Goal: Task Accomplishment & Management: Use online tool/utility

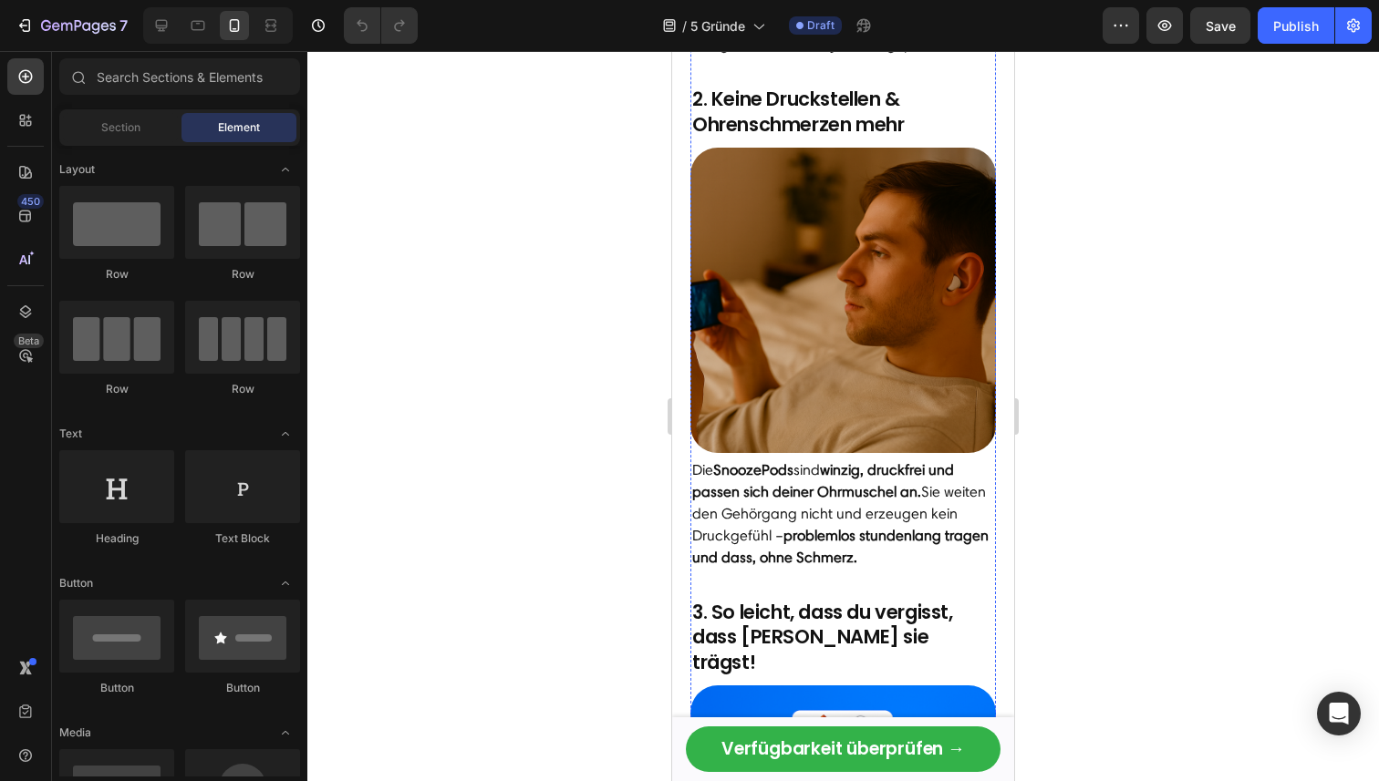
scroll to position [1003, 0]
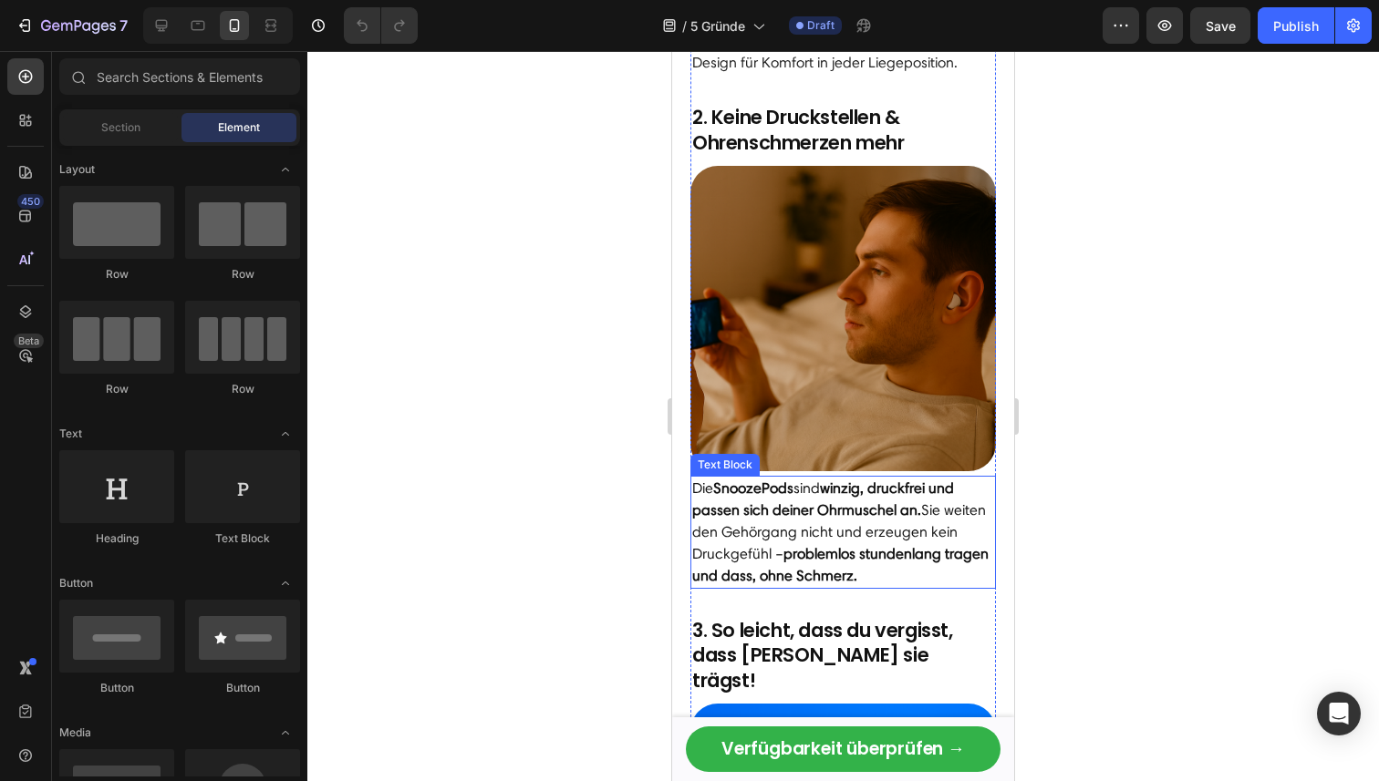
click at [885, 525] on p "Die SnoozePods sind winzig, druckfrei und passen sich deiner Ohrmuschel an. Sie…" at bounding box center [843, 532] width 302 height 109
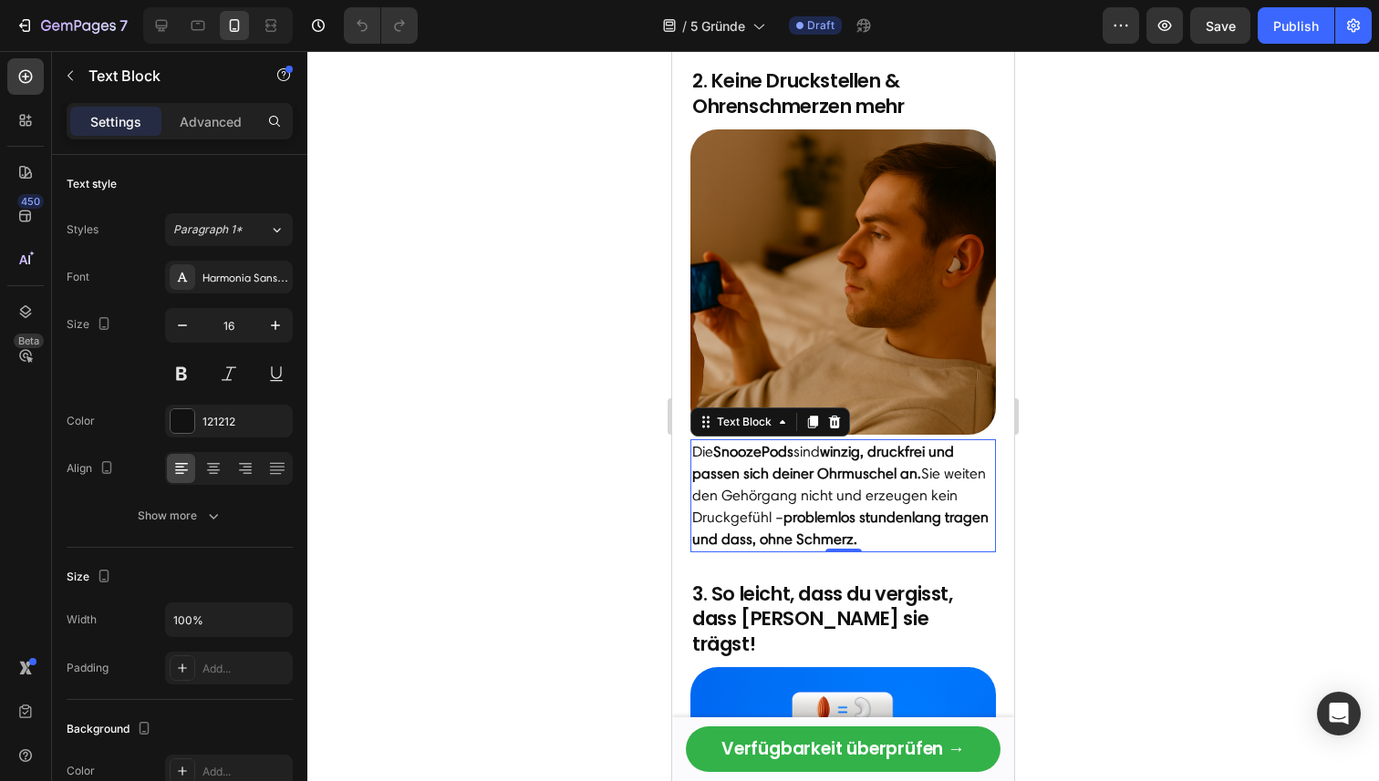
scroll to position [1052, 0]
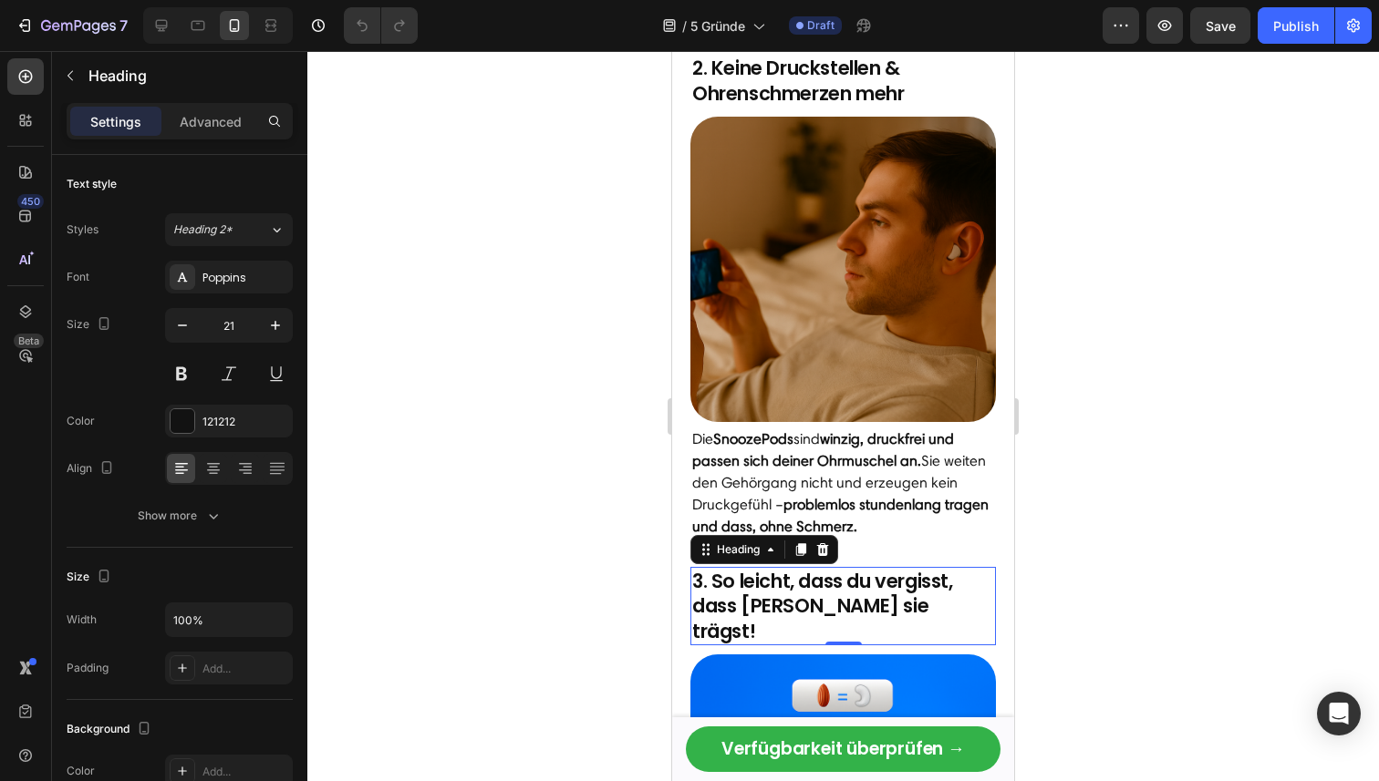
click at [888, 588] on h2 "3. So leicht, dass du vergisst, dass [PERSON_NAME] sie trägst!" at bounding box center [842, 606] width 305 height 78
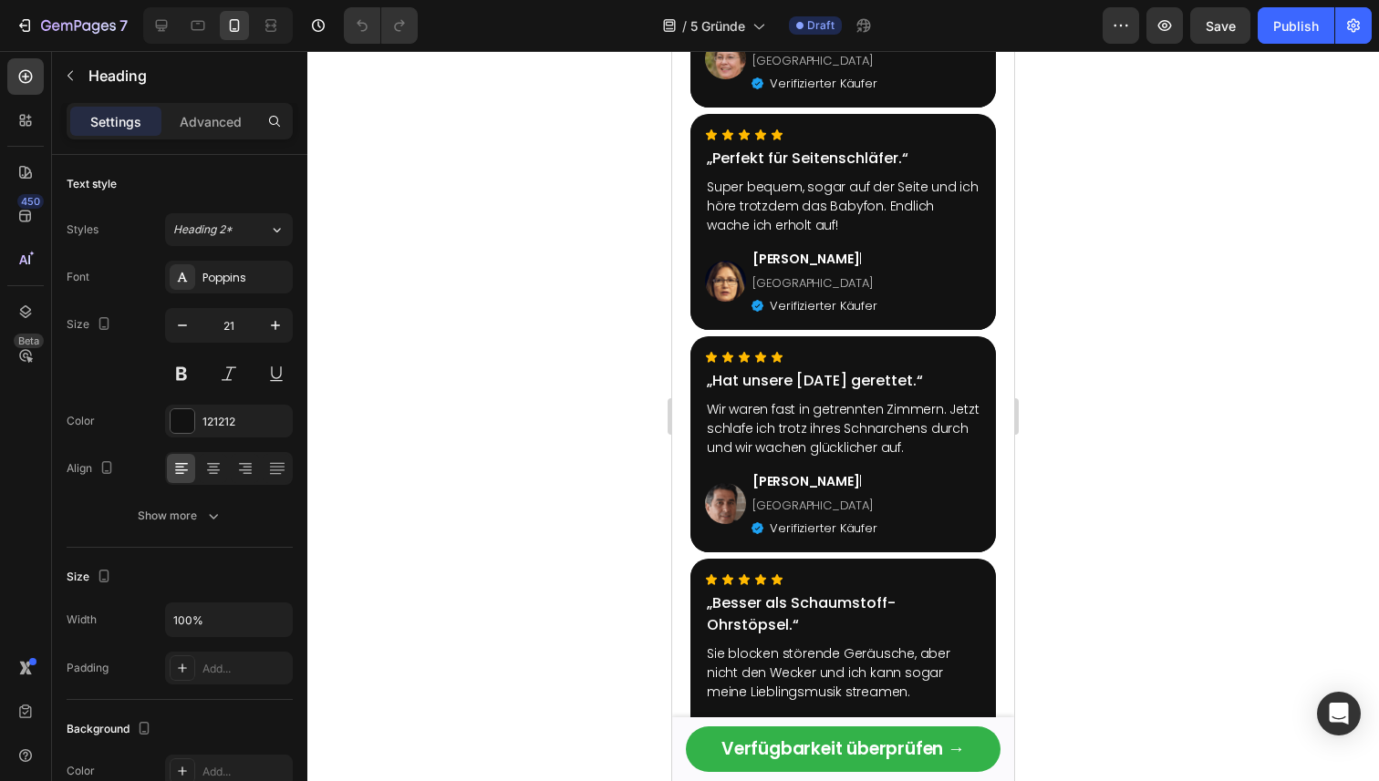
scroll to position [3007, 0]
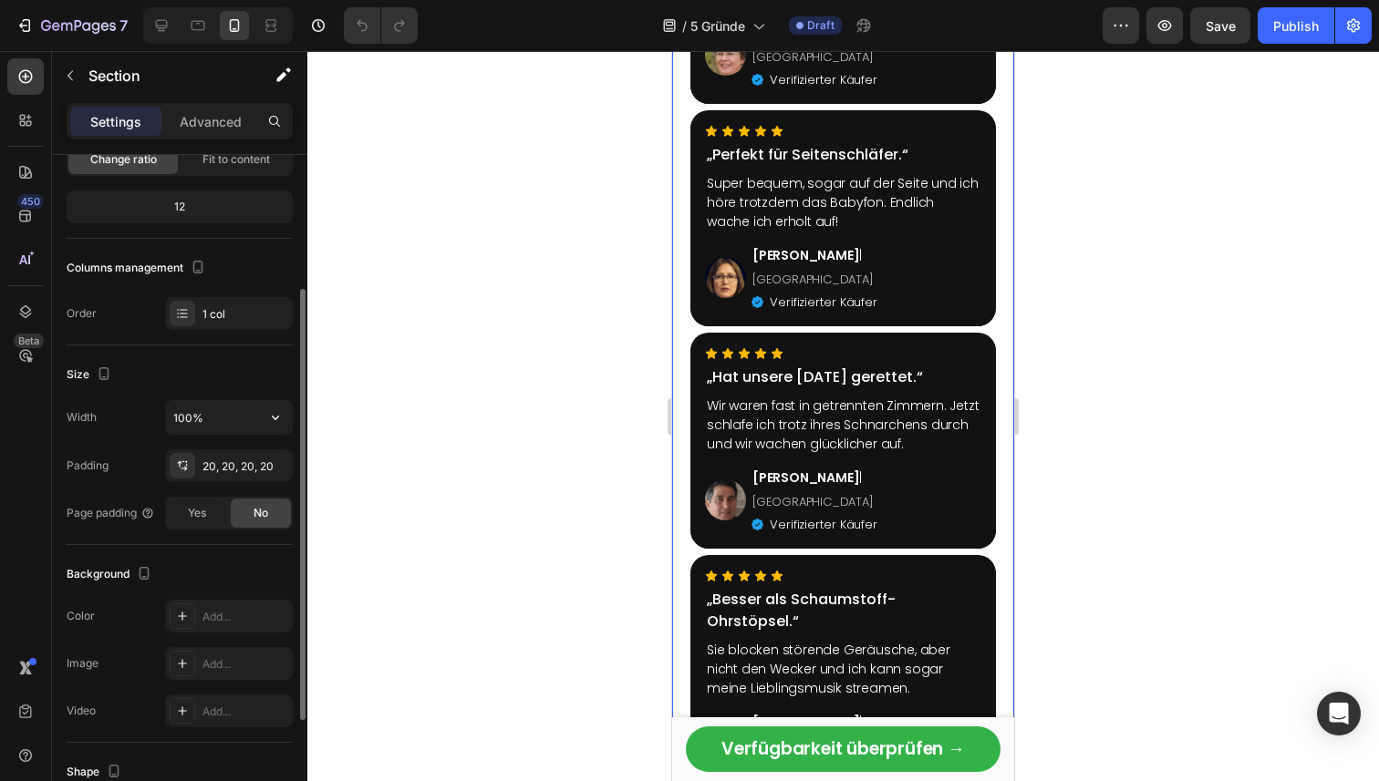
scroll to position [0, 0]
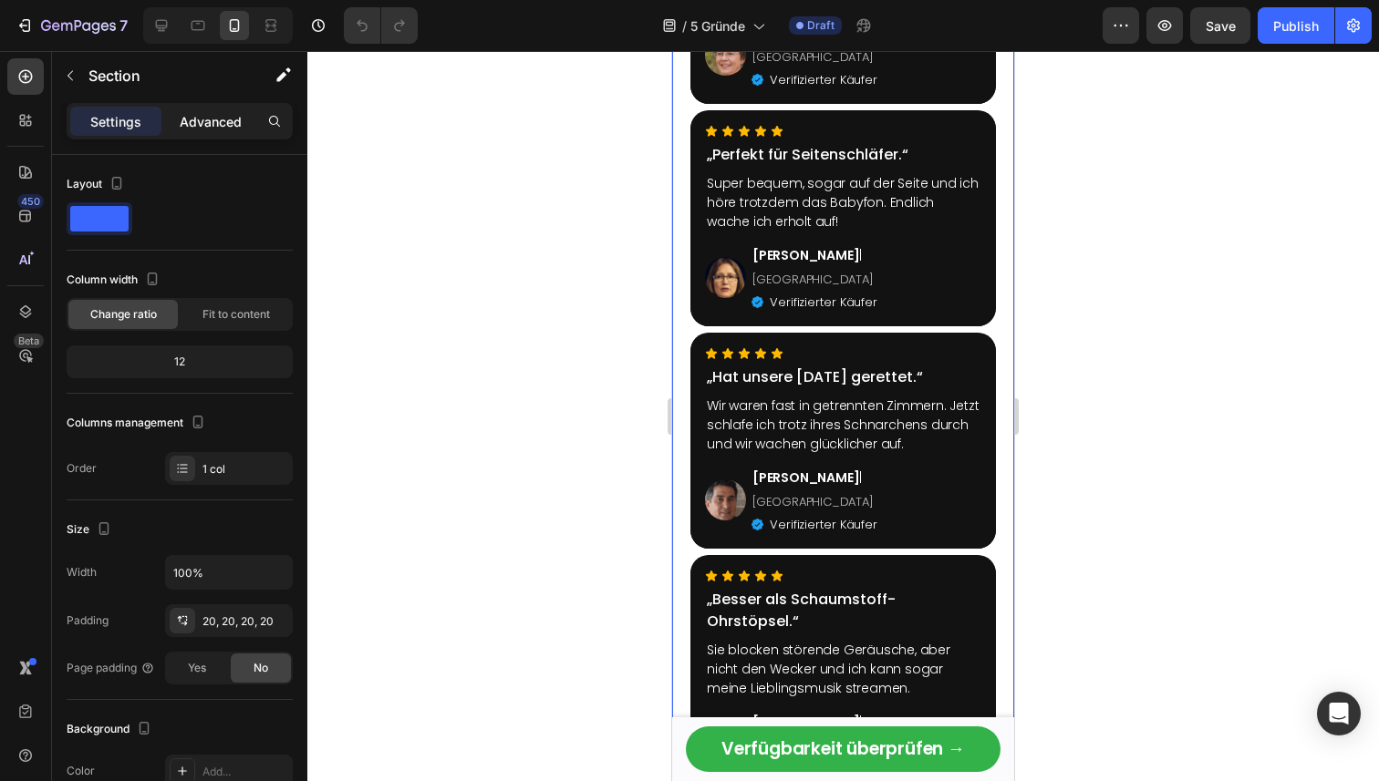
click at [181, 116] on p "Advanced" at bounding box center [211, 121] width 62 height 19
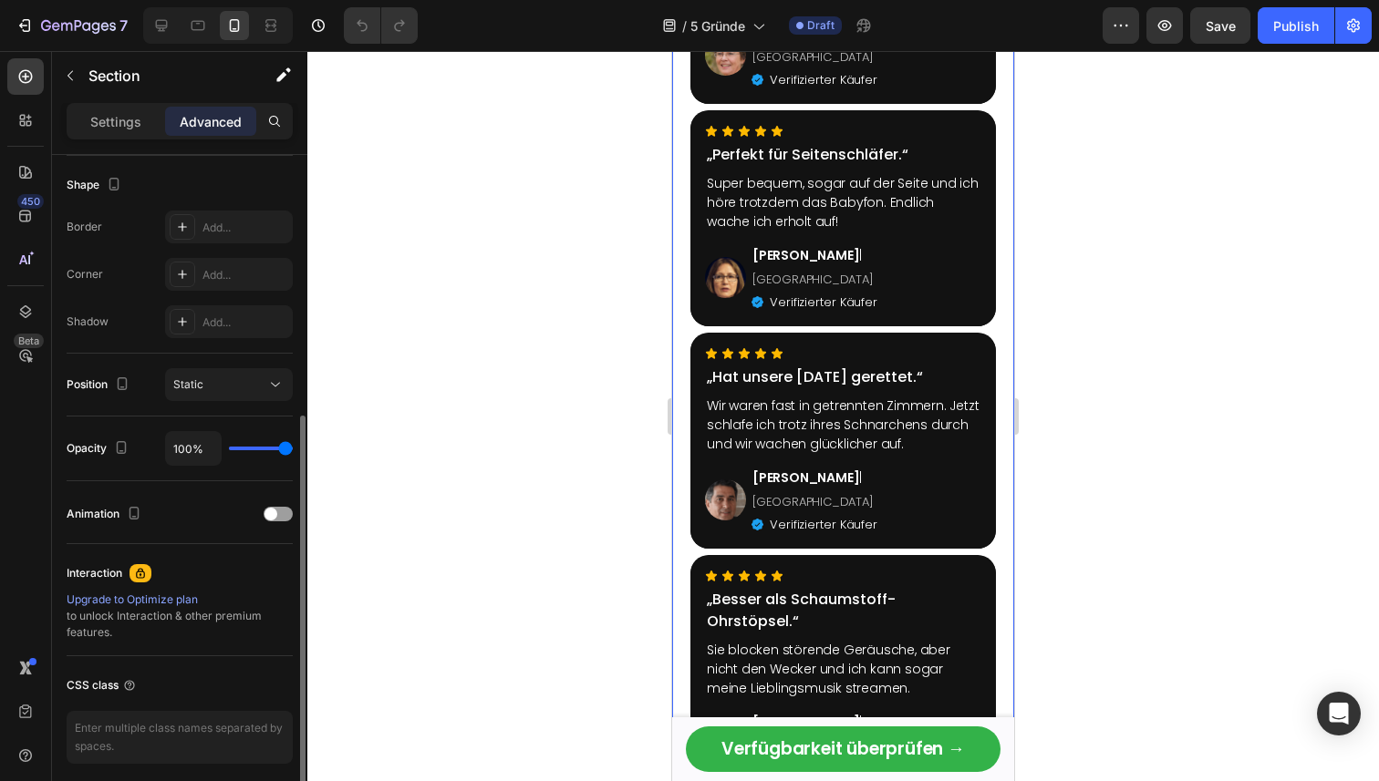
scroll to position [469, 0]
click at [238, 372] on button "Static" at bounding box center [229, 383] width 128 height 33
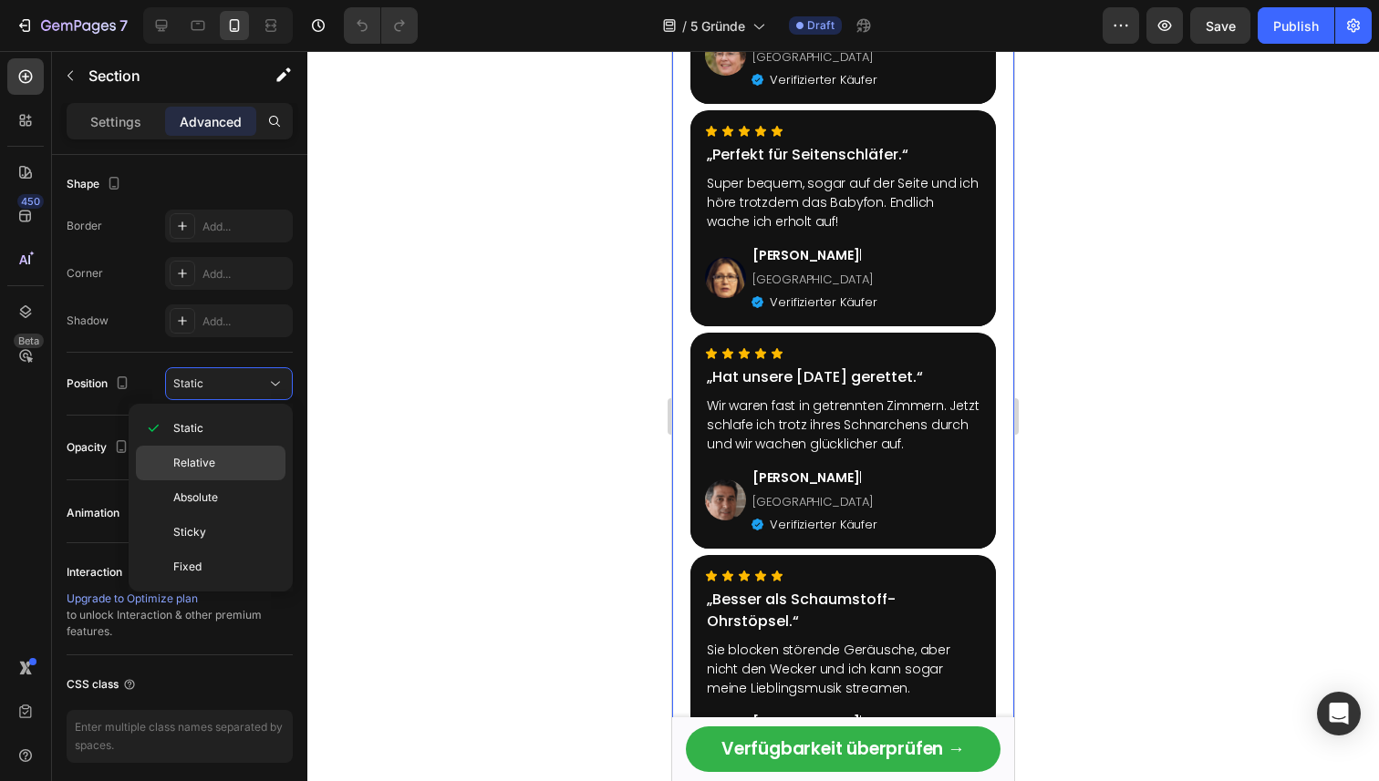
click at [215, 458] on p "Relative" at bounding box center [225, 463] width 104 height 16
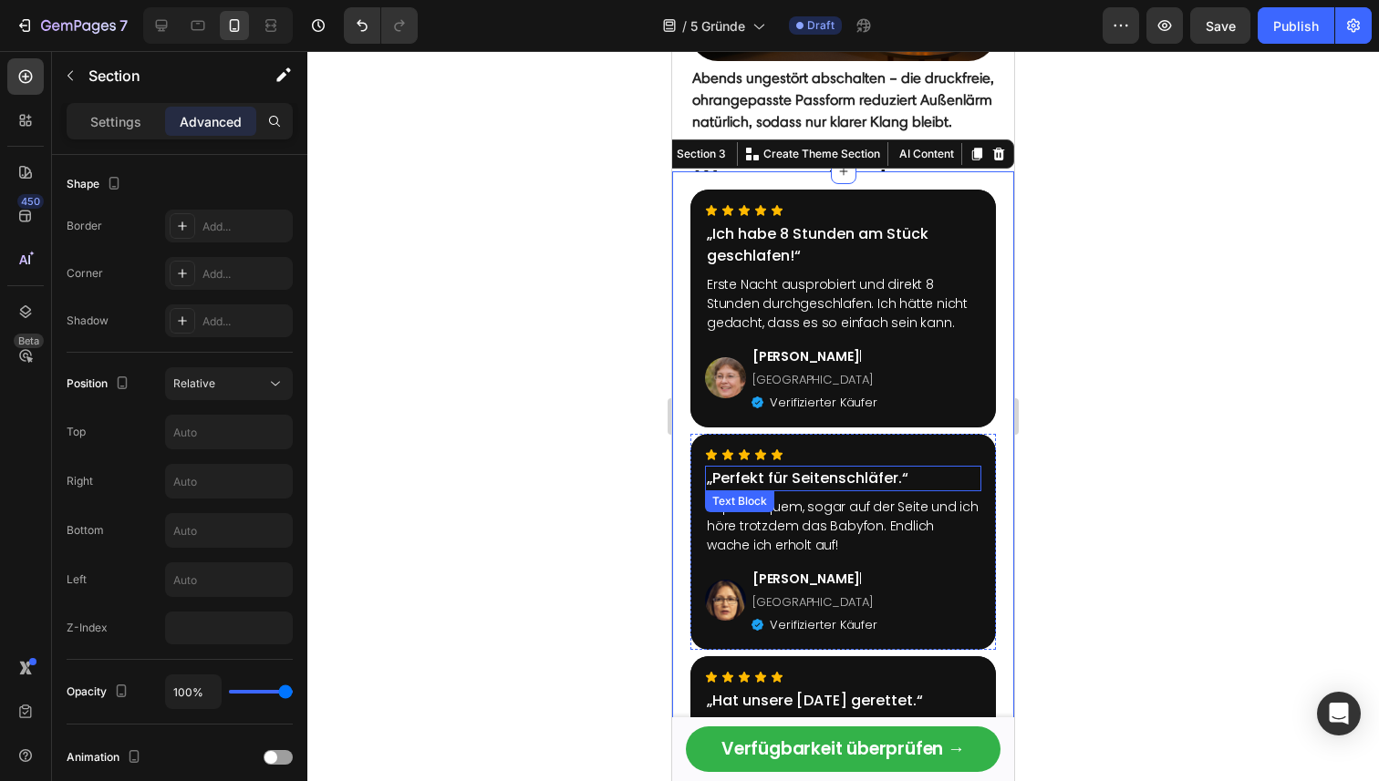
scroll to position [2955, 0]
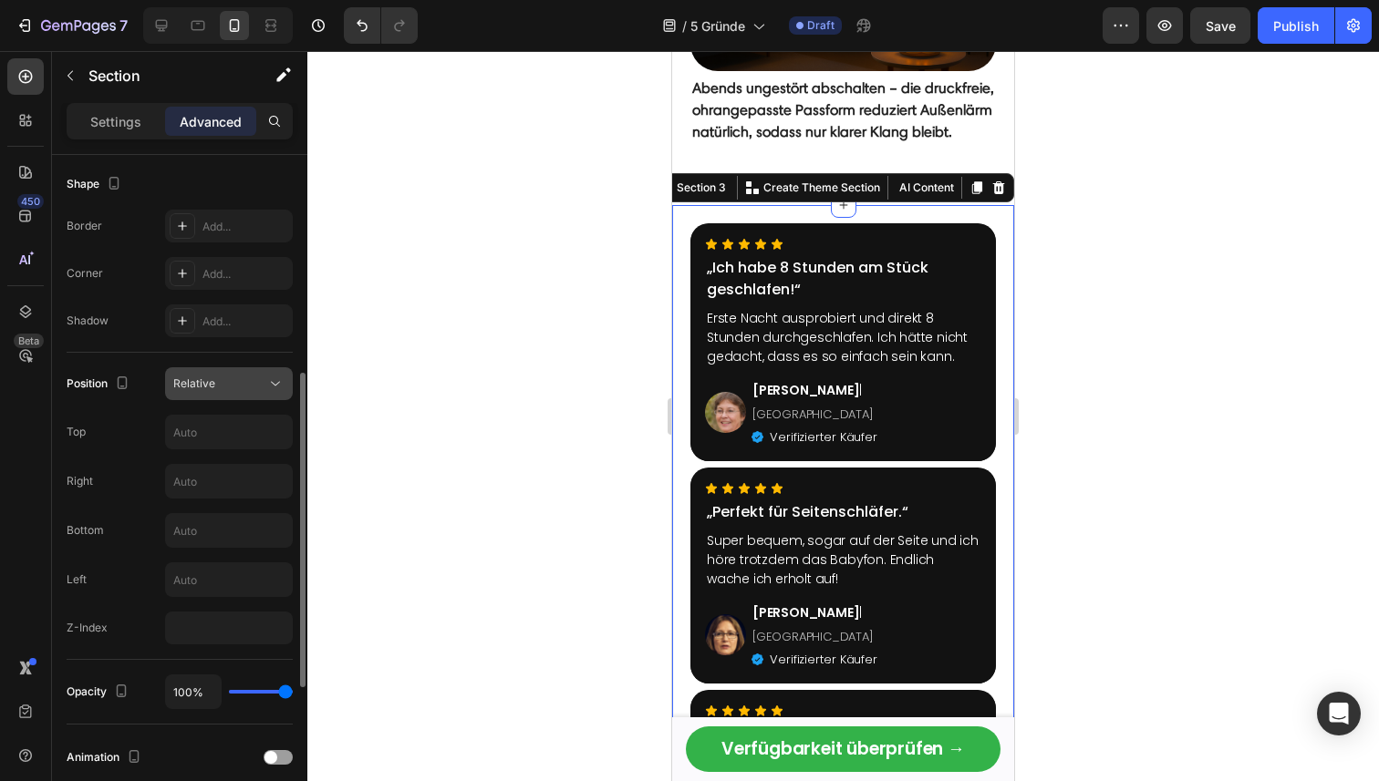
click at [262, 383] on div "Relative" at bounding box center [219, 384] width 93 height 16
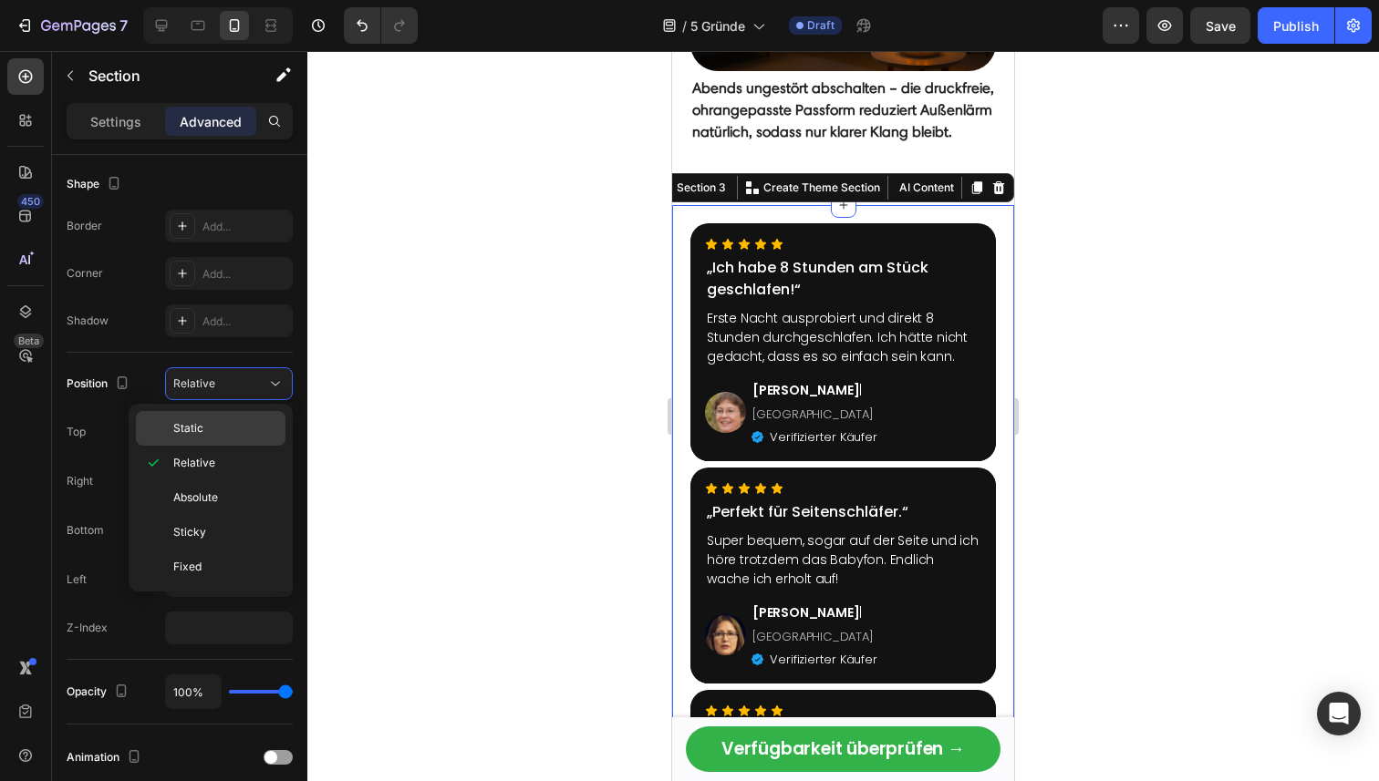
click at [241, 417] on div "Static" at bounding box center [211, 428] width 150 height 35
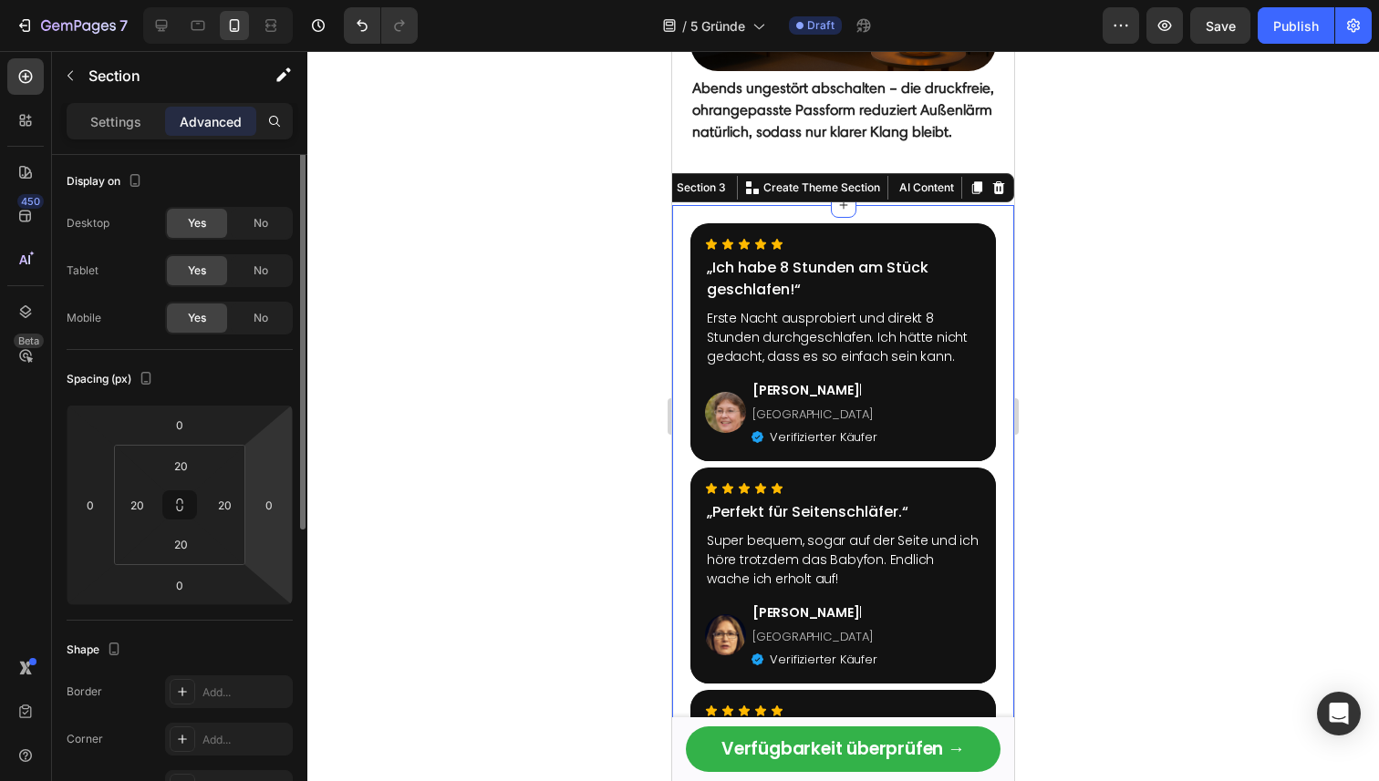
scroll to position [0, 0]
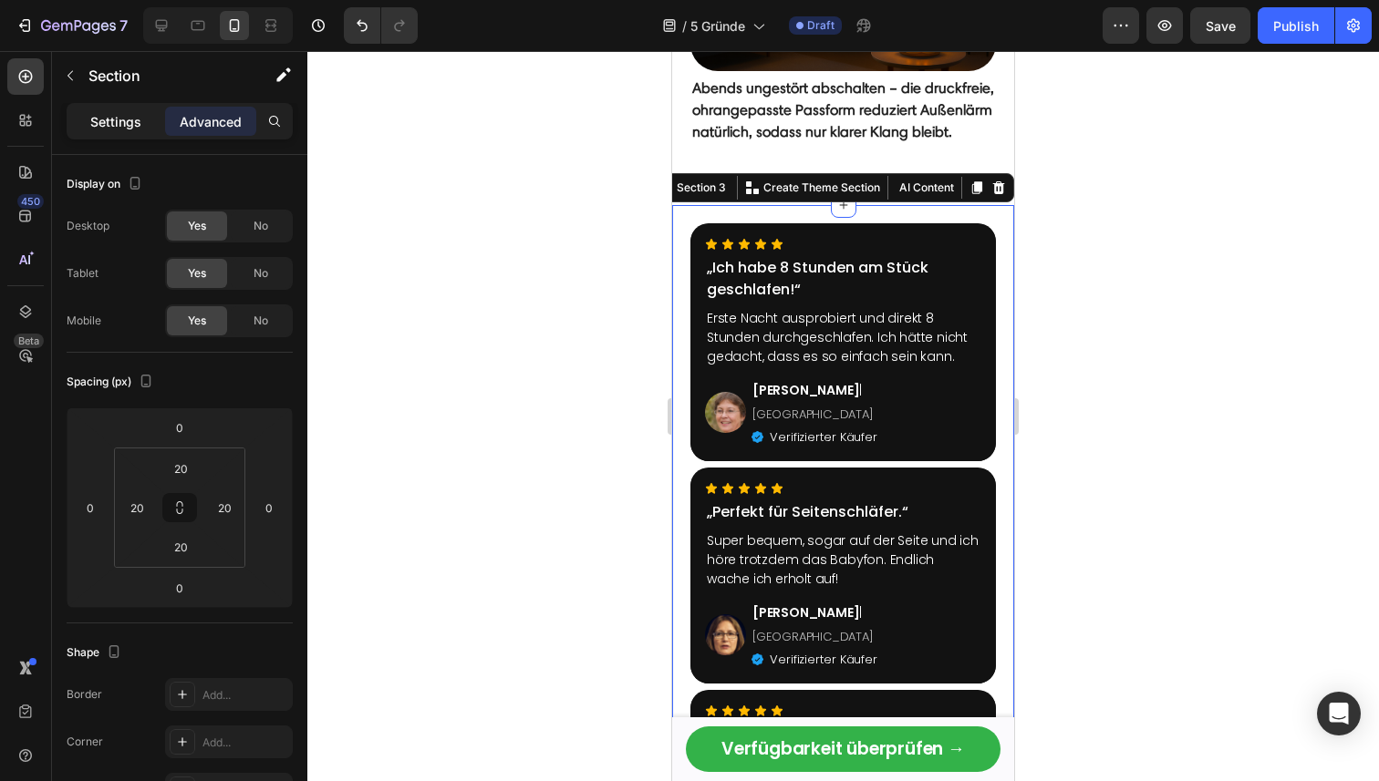
click at [128, 128] on p "Settings" at bounding box center [115, 121] width 51 height 19
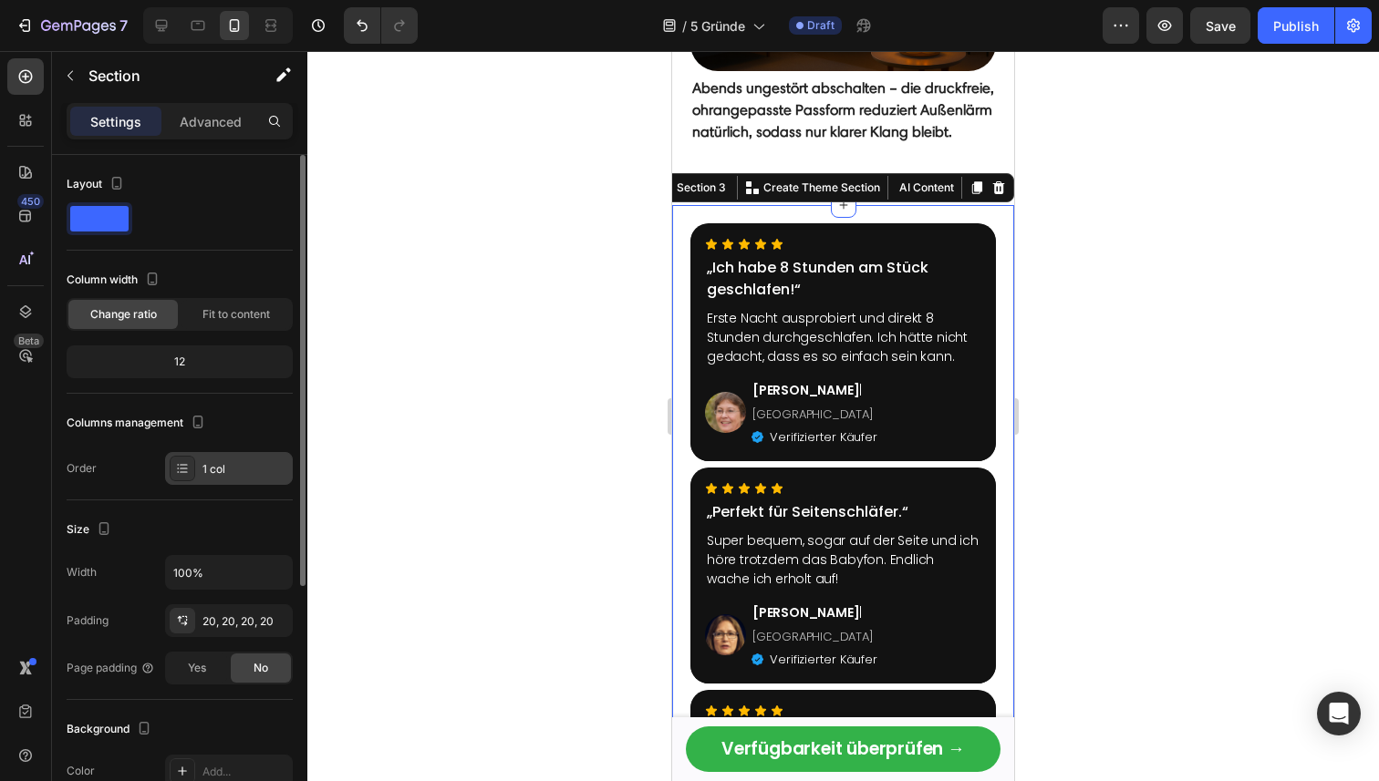
click at [183, 466] on icon at bounding box center [182, 468] width 15 height 15
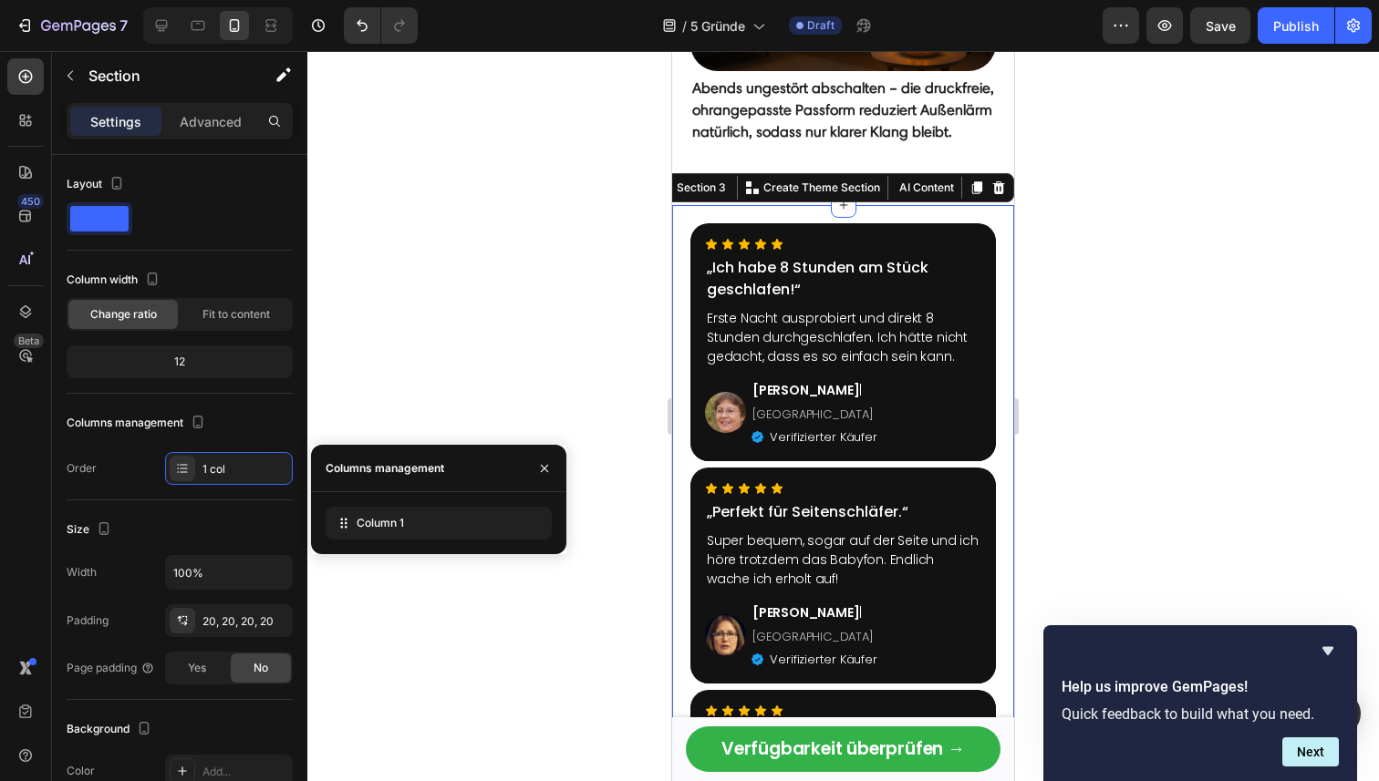
click at [445, 287] on div at bounding box center [842, 416] width 1071 height 730
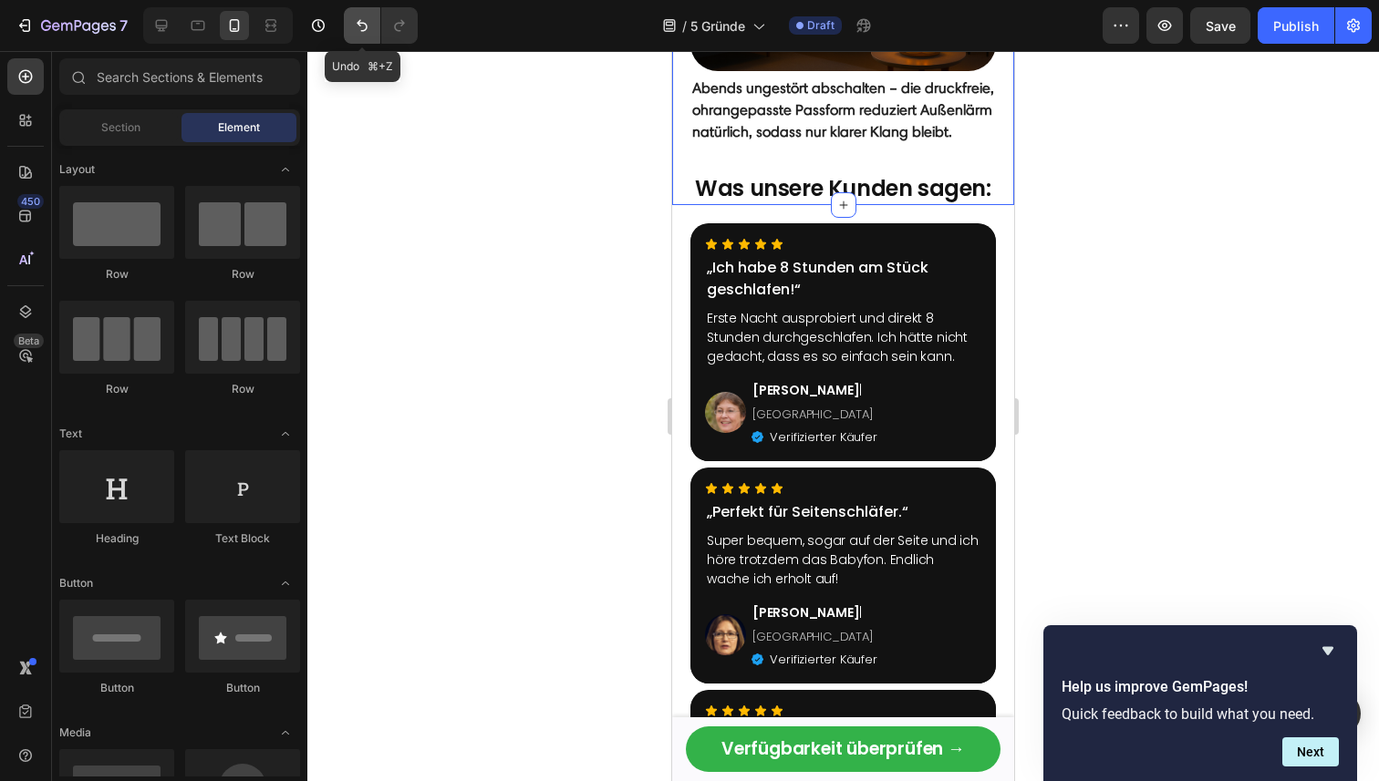
click at [359, 22] on icon "Undo/Redo" at bounding box center [362, 26] width 11 height 12
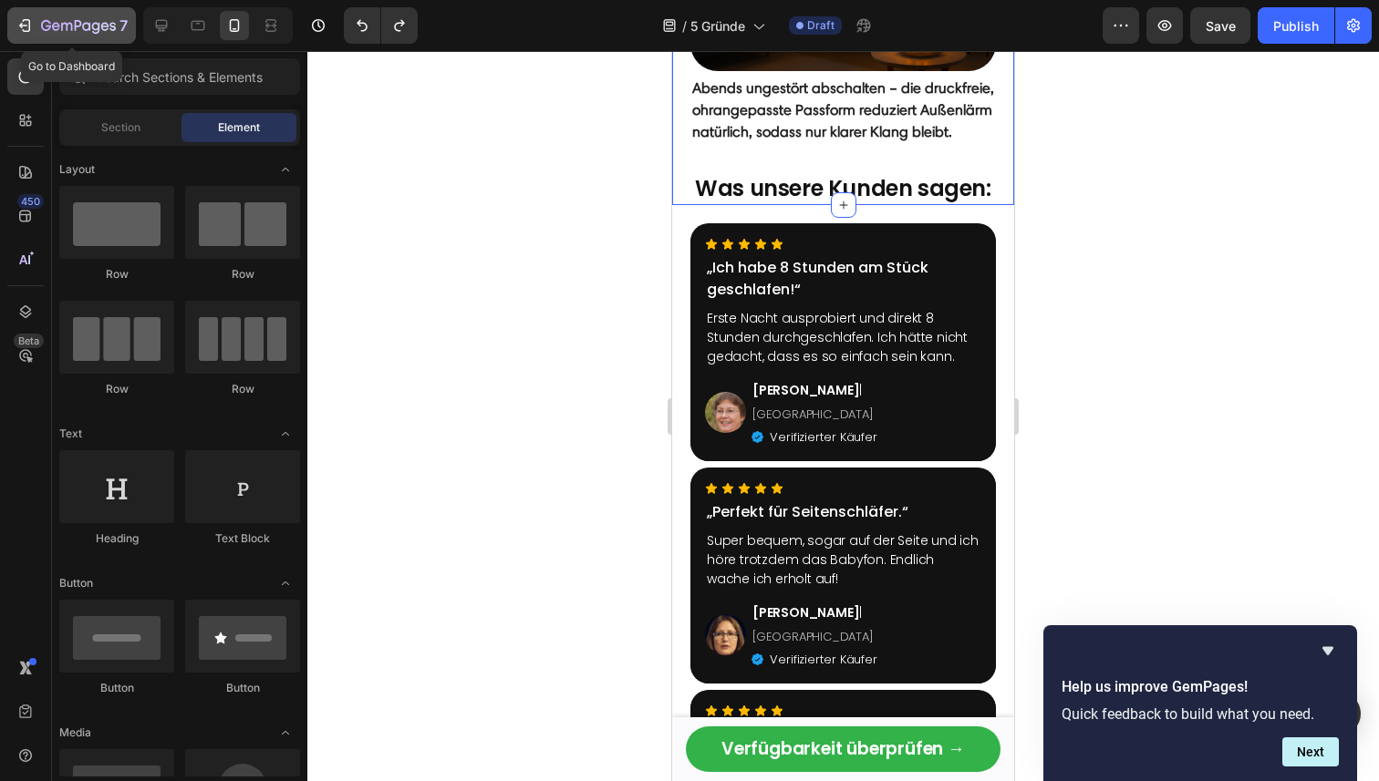
click at [23, 28] on icon "button" at bounding box center [25, 25] width 18 height 18
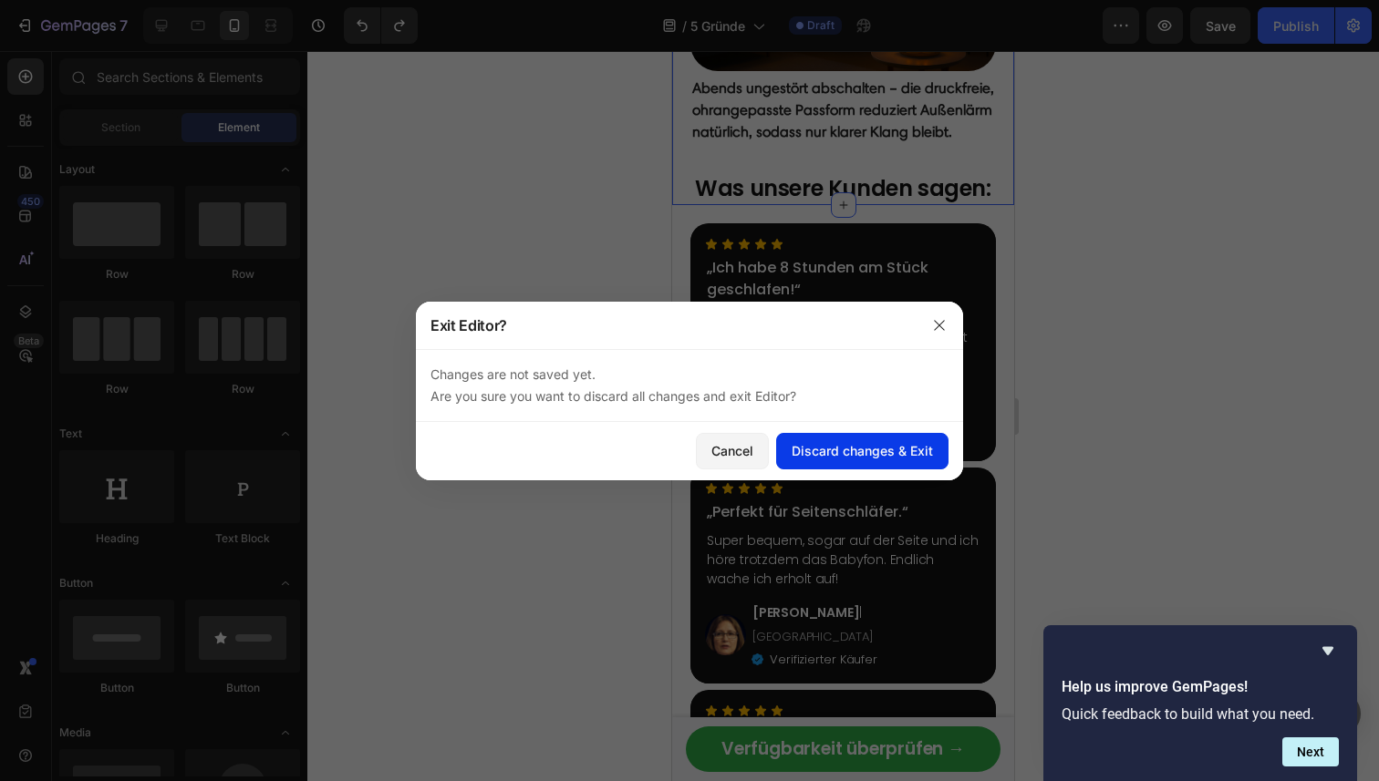
click at [819, 440] on button "Discard changes & Exit" at bounding box center [862, 451] width 172 height 36
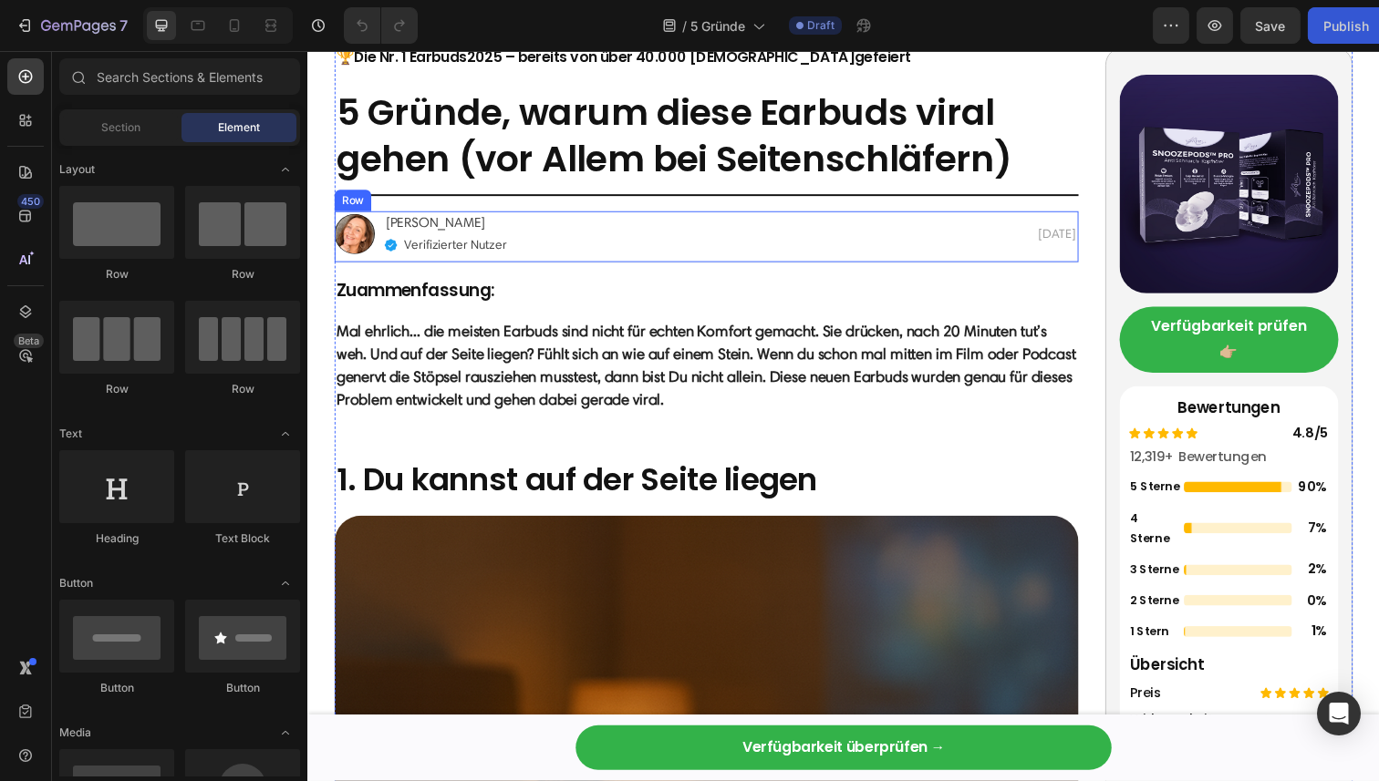
scroll to position [163, 0]
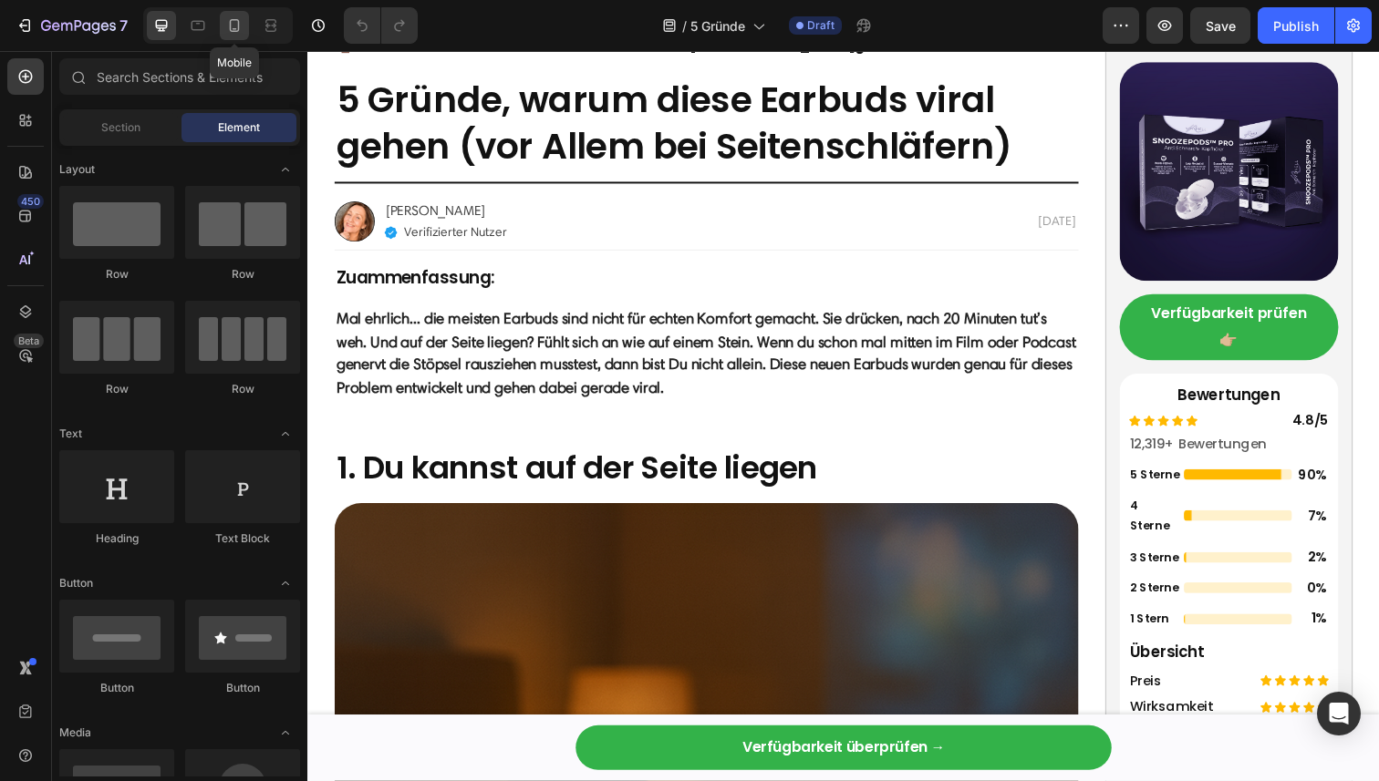
click at [243, 28] on icon at bounding box center [234, 25] width 18 height 18
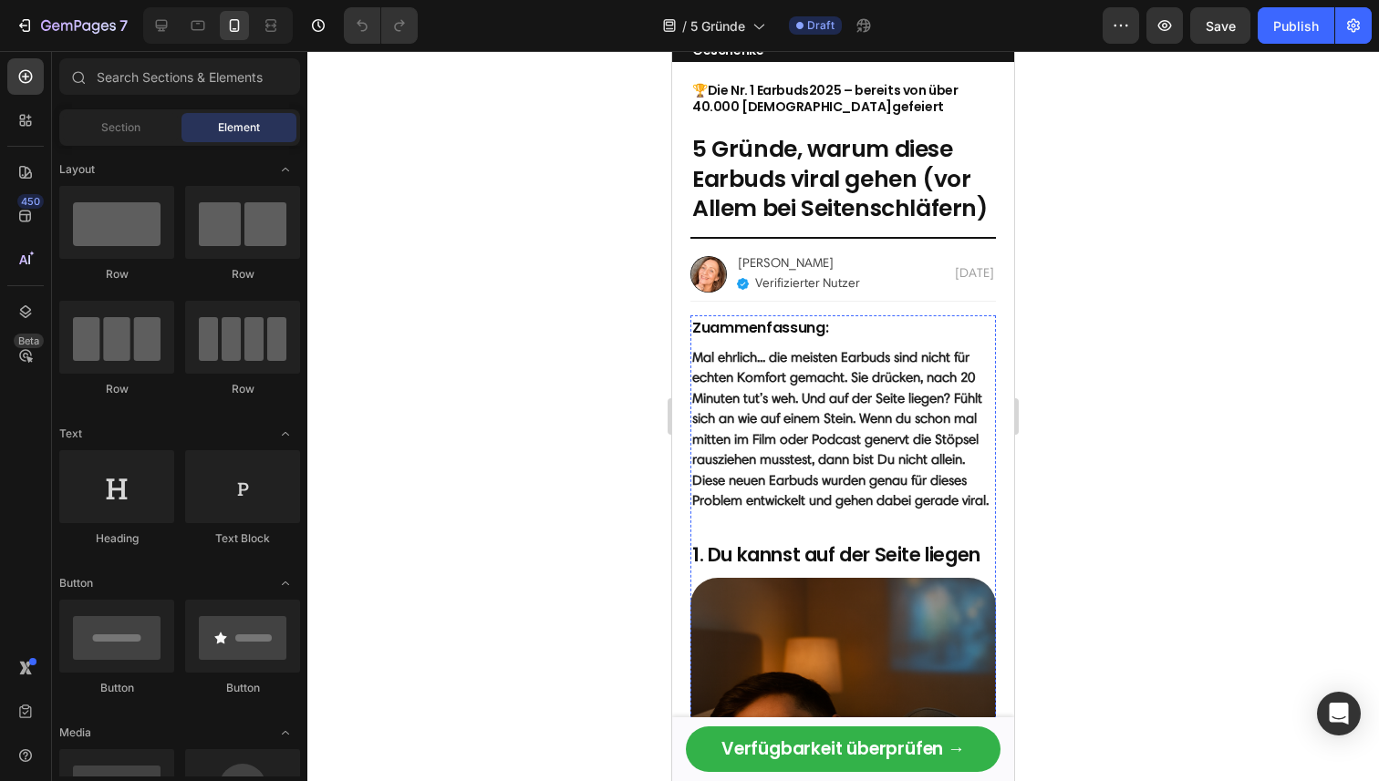
scroll to position [17, 0]
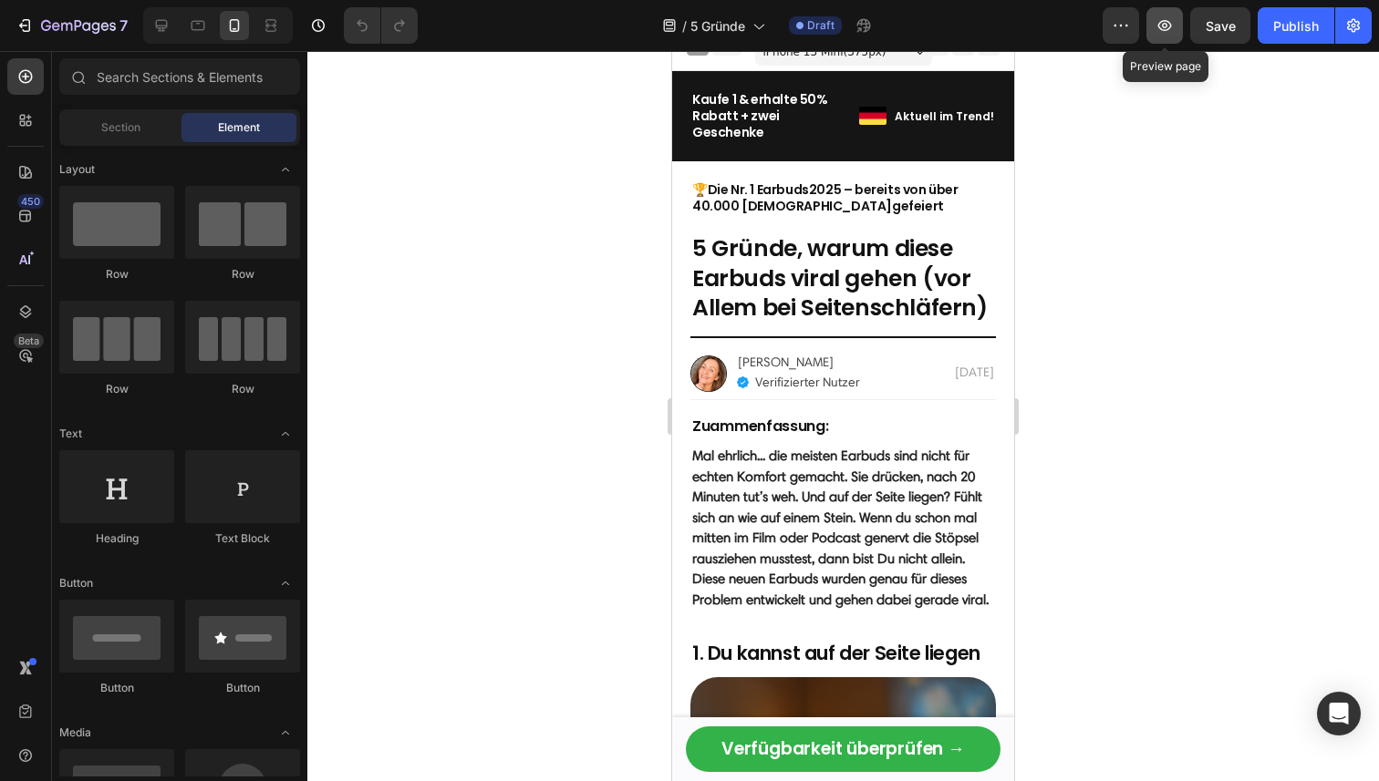
click at [1164, 25] on icon "button" at bounding box center [1164, 25] width 18 height 18
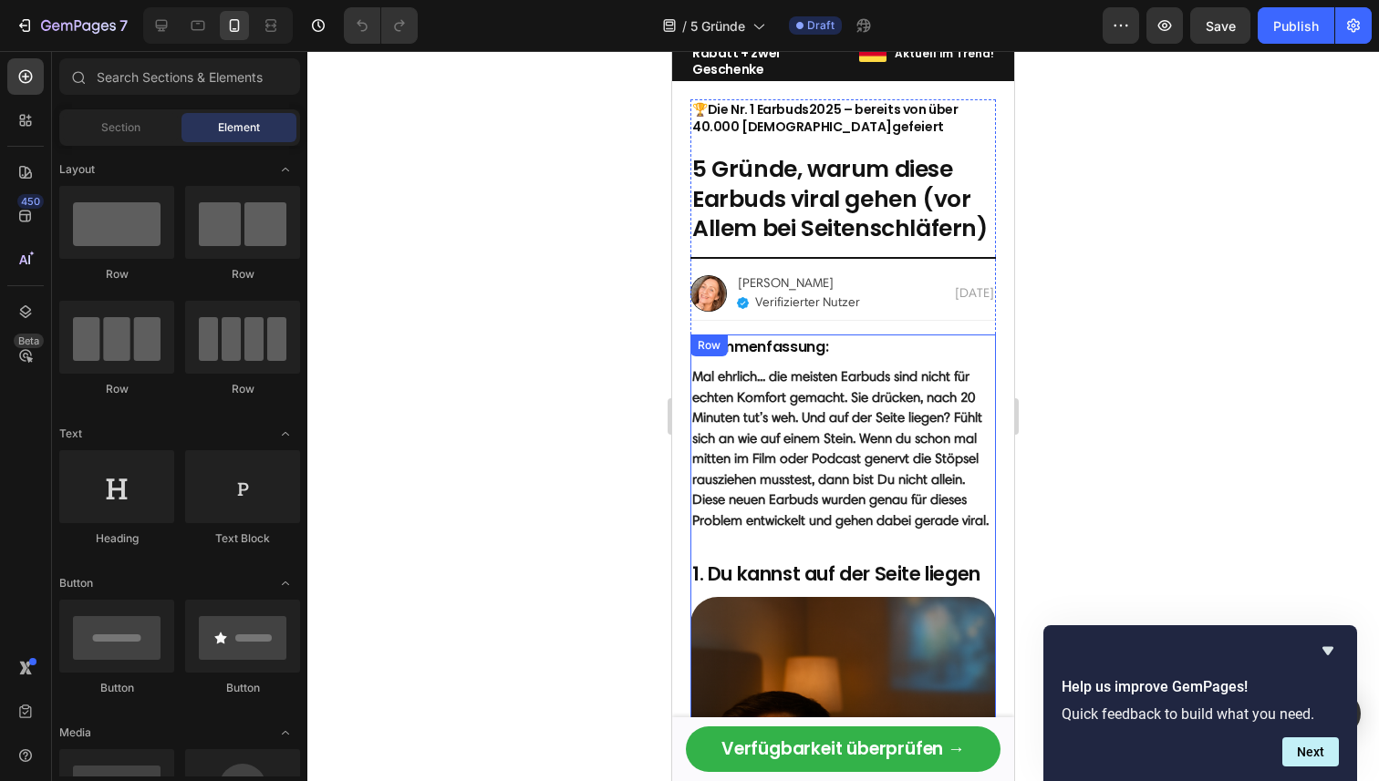
scroll to position [85, 0]
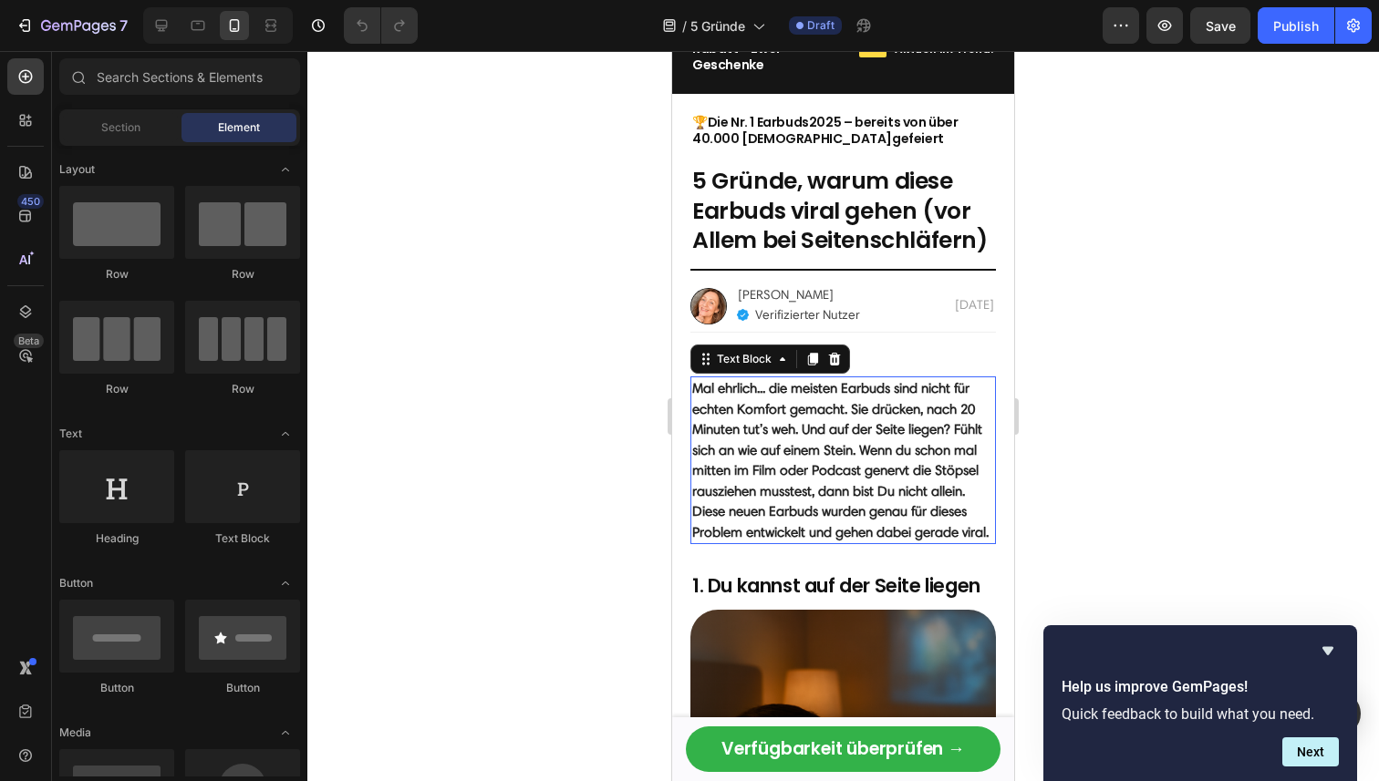
click at [879, 394] on strong "Mal ehrlich... die meisten Earbuds sind nicht für echten Komfort gemacht. Sie d…" at bounding box center [840, 460] width 296 height 160
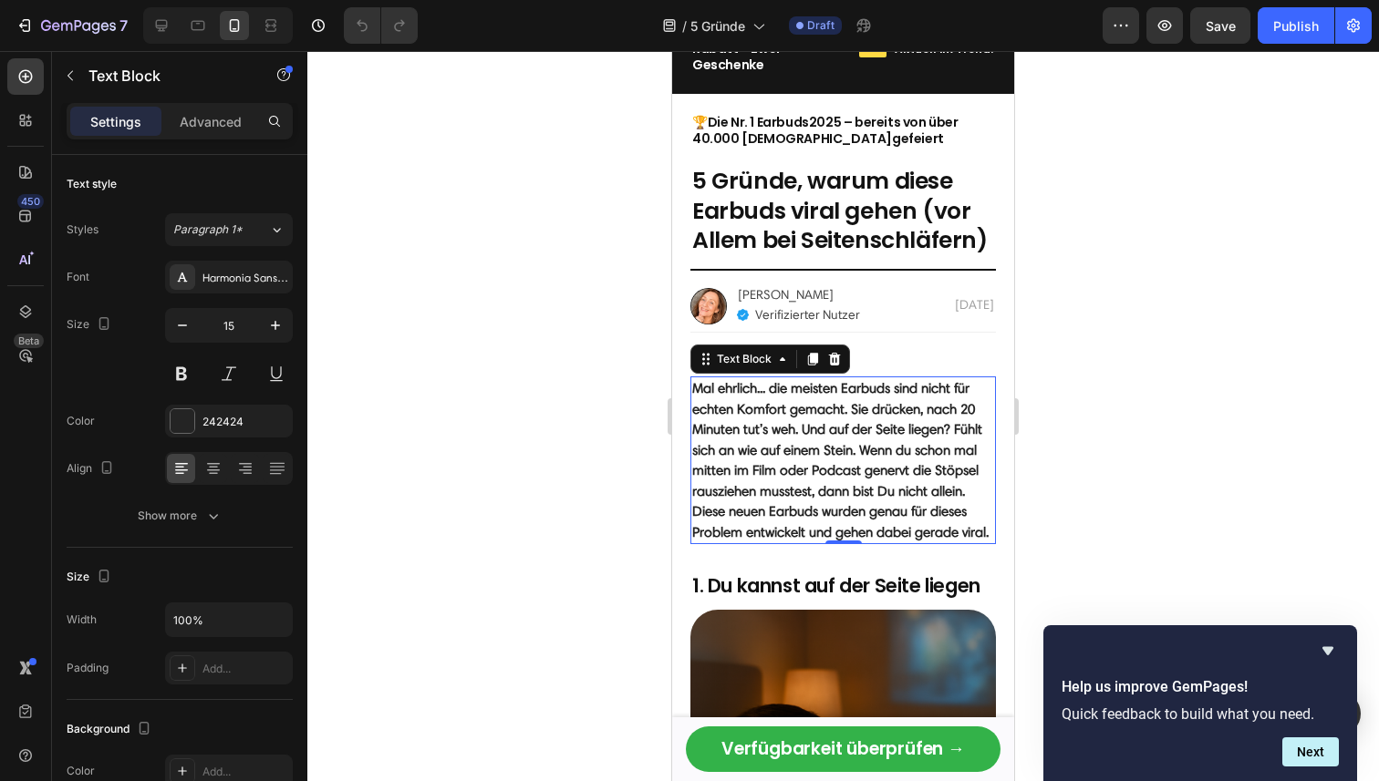
click at [893, 380] on strong "Mal ehrlich... die meisten Earbuds sind nicht für echten Komfort gemacht. Sie d…" at bounding box center [840, 460] width 296 height 160
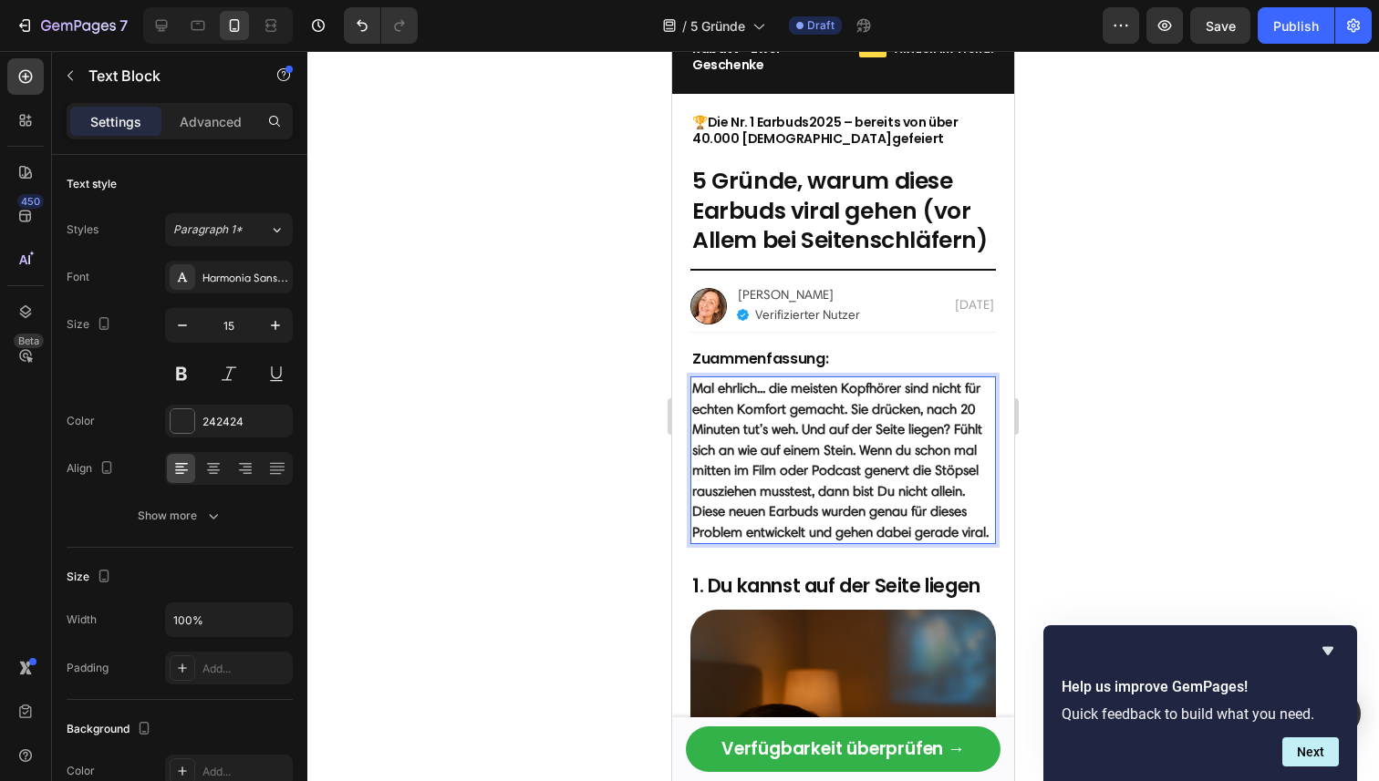
click at [922, 472] on strong "Mal ehrlich... die meisten Kopfhörer sind nicht für echten Komfort gemacht. Sie…" at bounding box center [840, 460] width 296 height 160
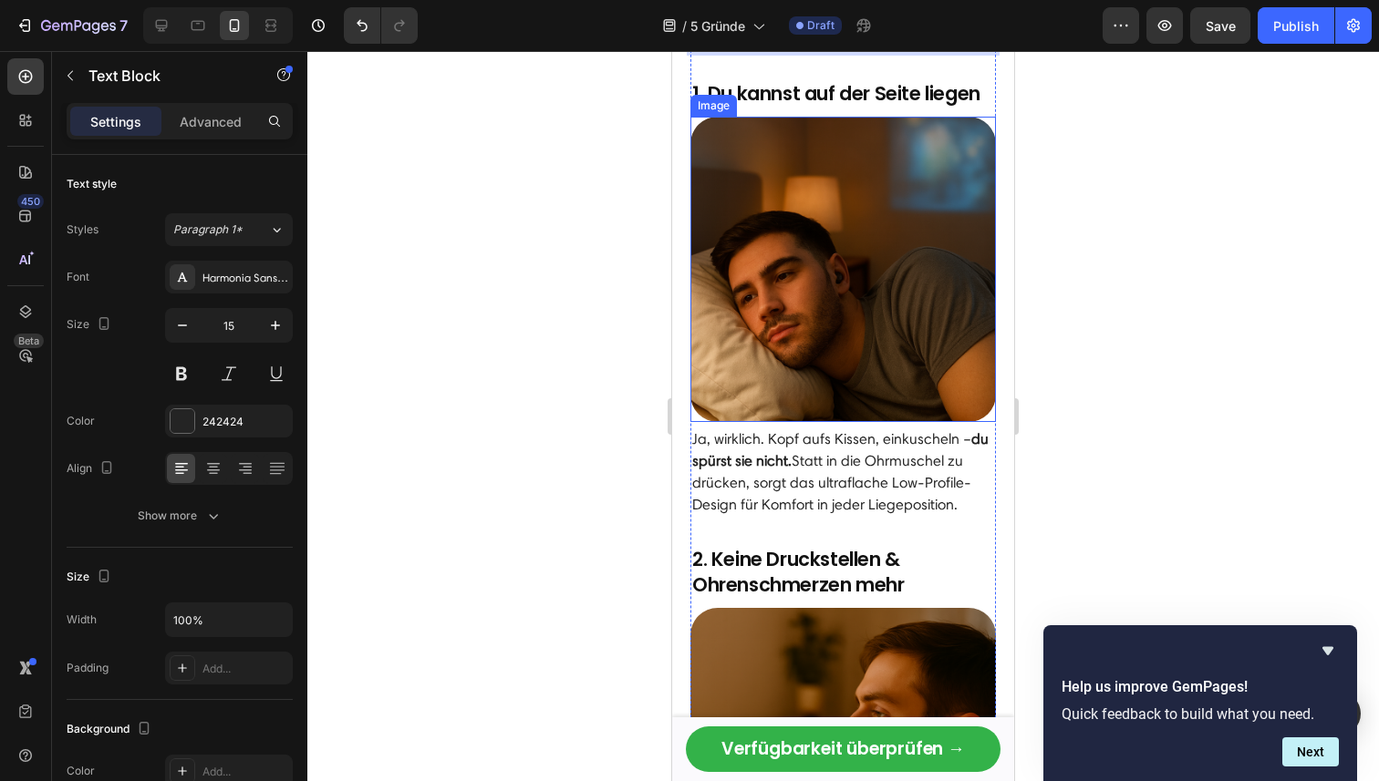
scroll to position [667, 0]
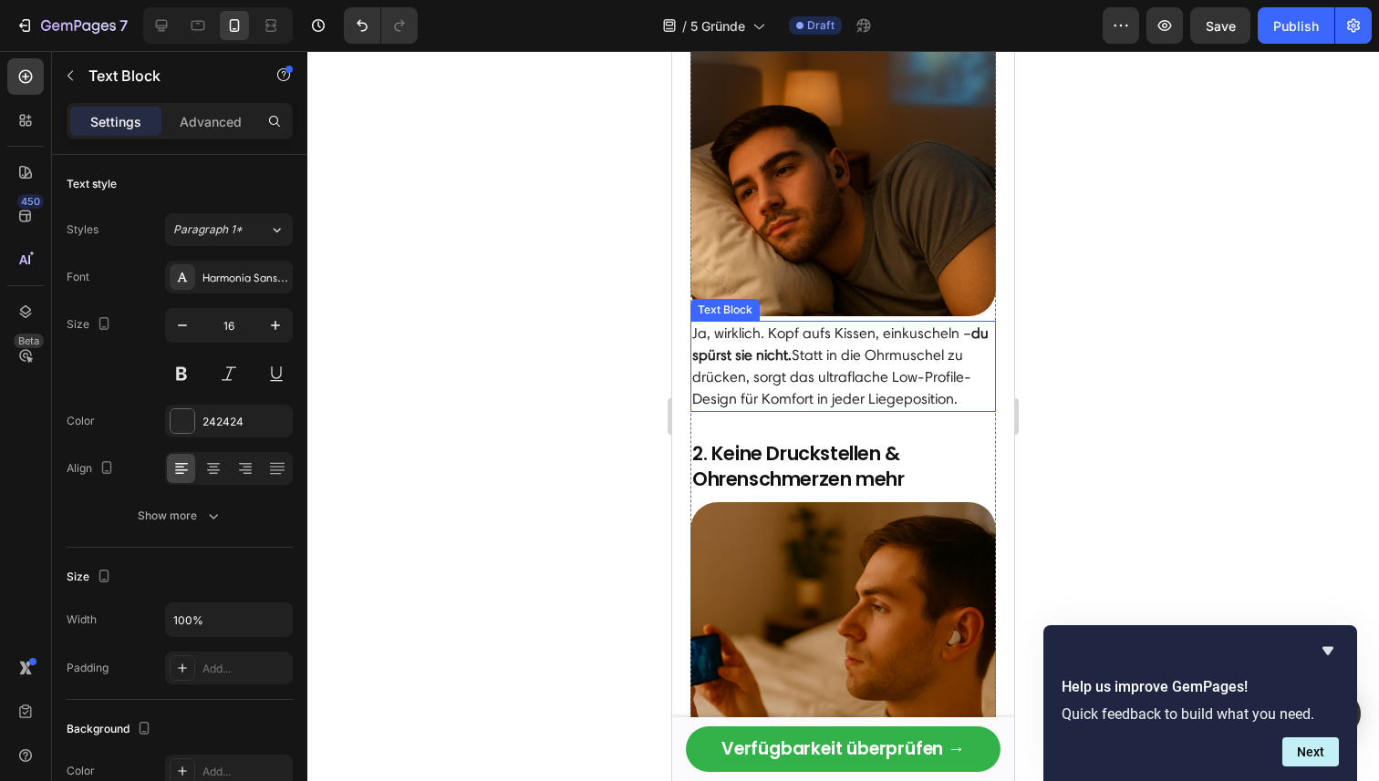
click at [846, 372] on p "Ja, wirklich. Kopf aufs Kissen, einkuscheln – du spürst sie nicht. Statt in die…" at bounding box center [843, 367] width 302 height 88
click at [968, 398] on p "Ja, wirklich. Kopf aufs Kissen, einkuscheln – du spürst sie nicht. Statt in die…" at bounding box center [843, 367] width 302 height 88
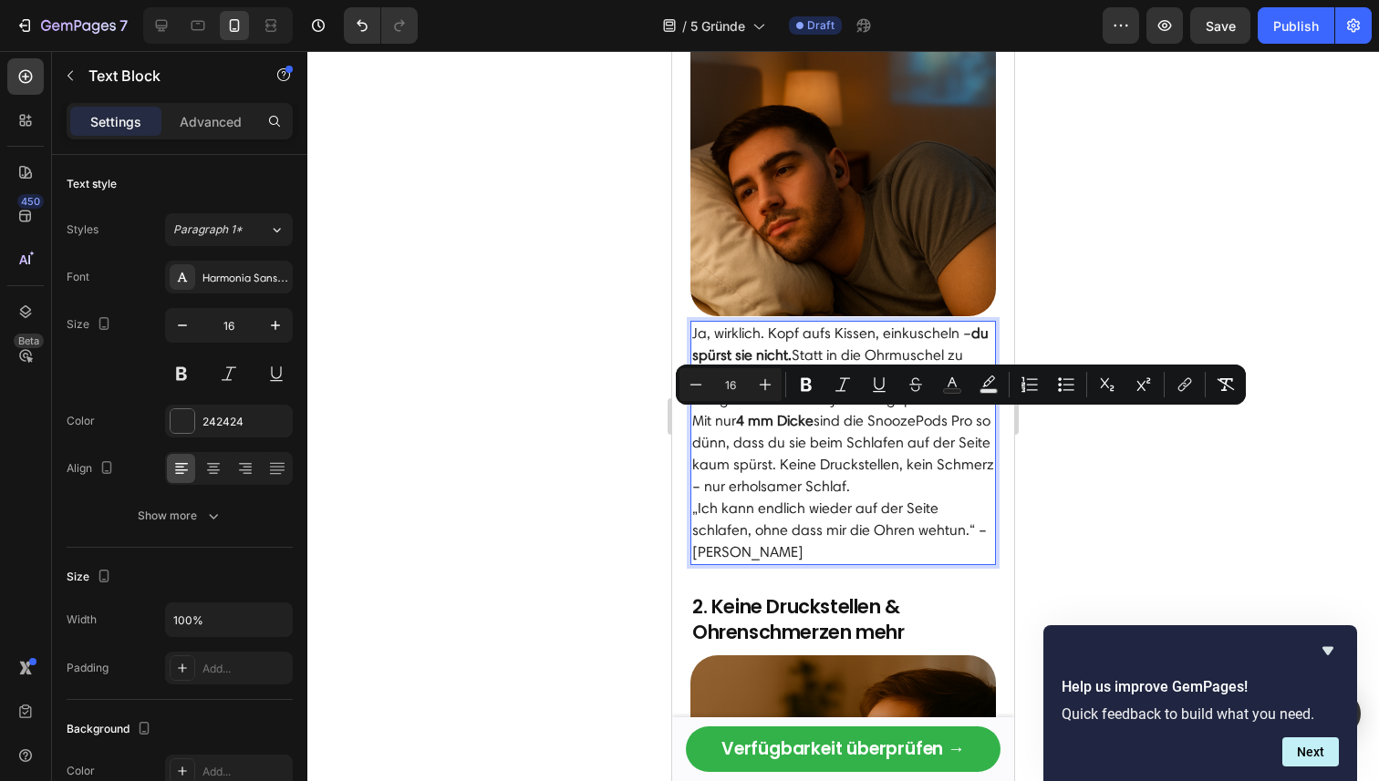
drag, startPoint x: 911, startPoint y: 486, endPoint x: 696, endPoint y: 431, distance: 222.0
click at [696, 431] on p "Mit nur 4 mm Dicke sind die SnoozePods Pro so dünn, dass du sie beim Schlafen a…" at bounding box center [843, 454] width 302 height 88
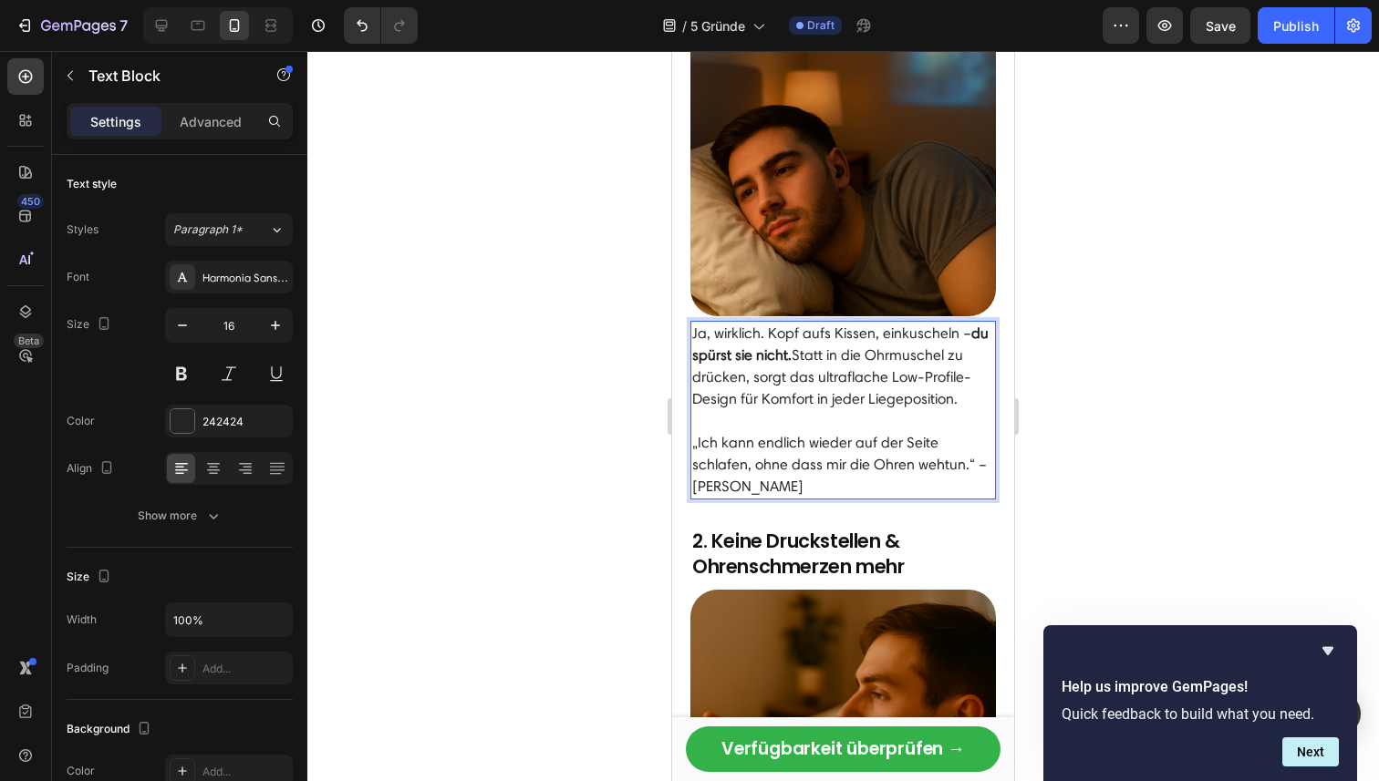
click at [1060, 355] on div at bounding box center [842, 416] width 1071 height 730
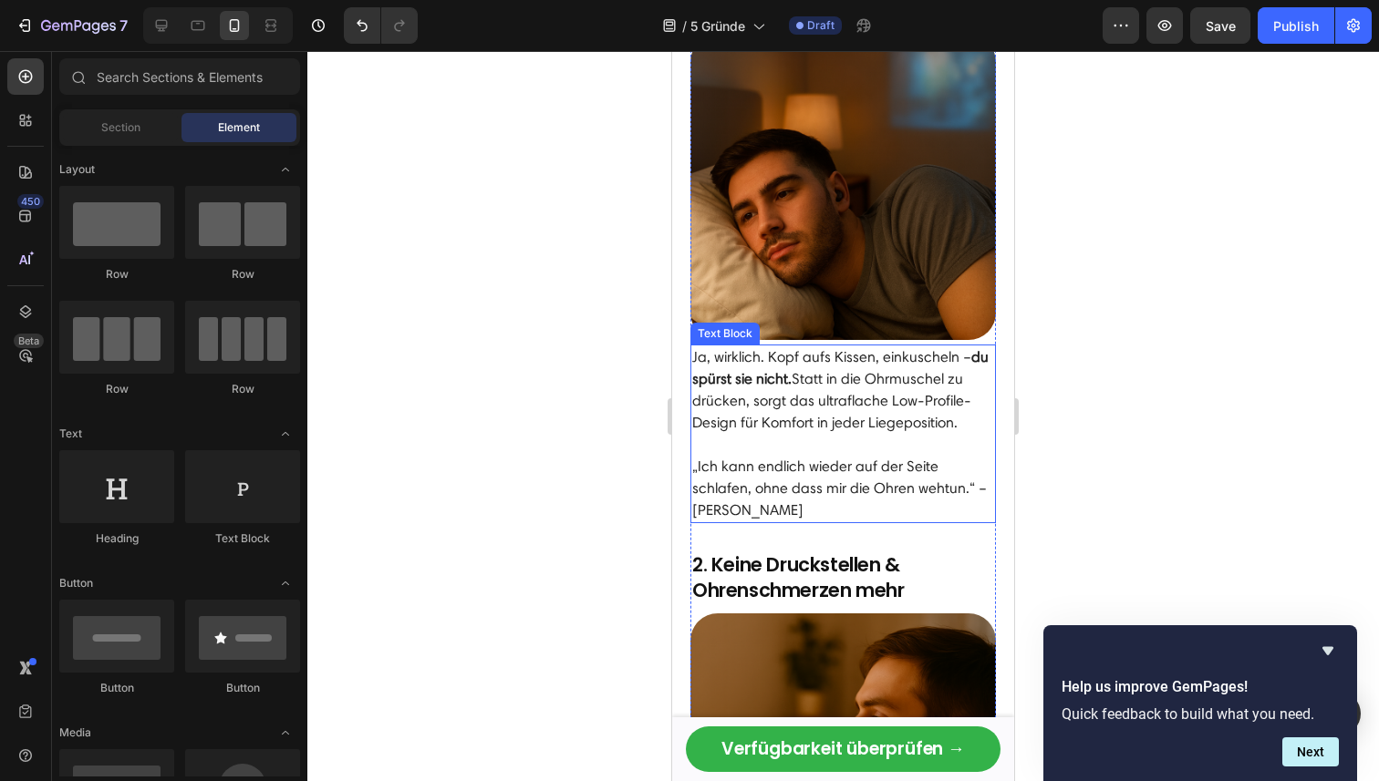
scroll to position [633, 0]
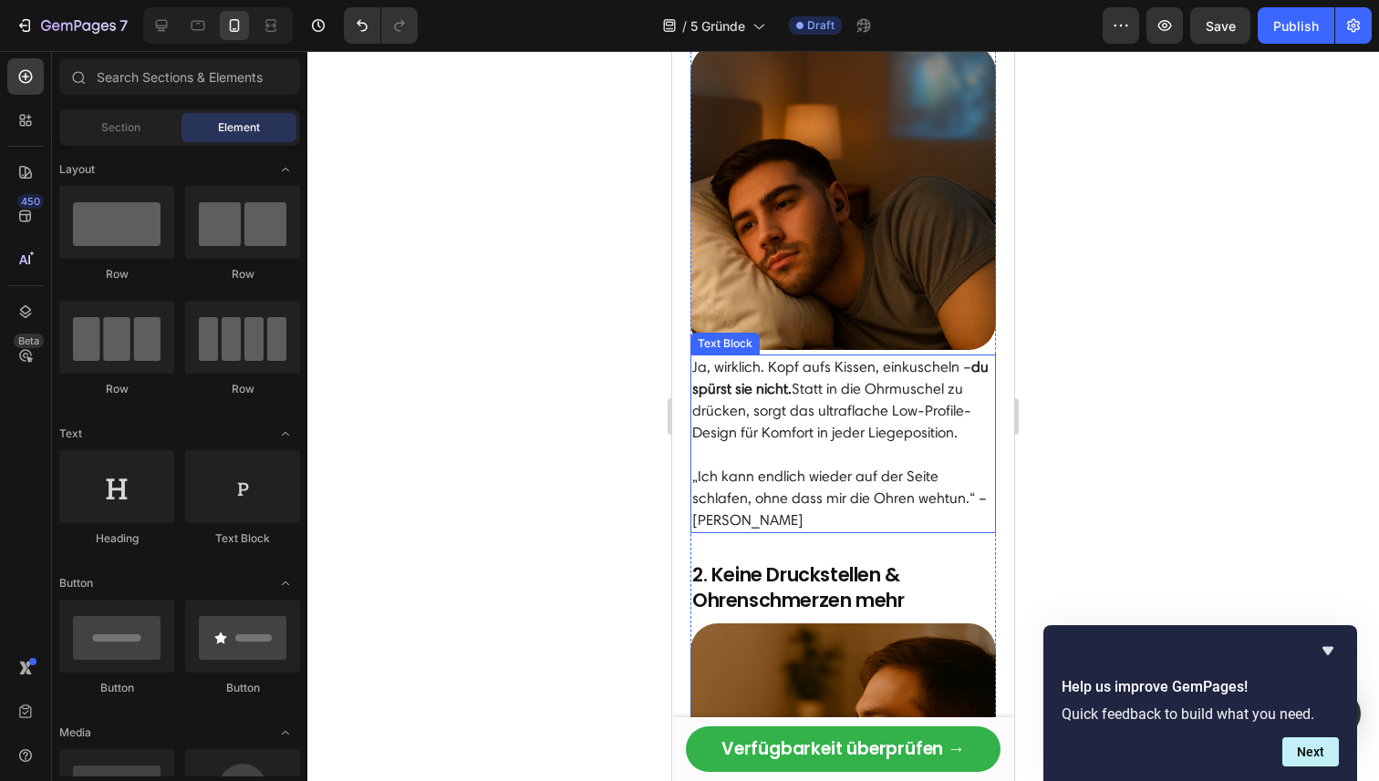
click at [865, 479] on p "„Ich kann endlich wieder auf der Seite schlafen, ohne dass mir die Ohren wehtun…" at bounding box center [843, 499] width 302 height 66
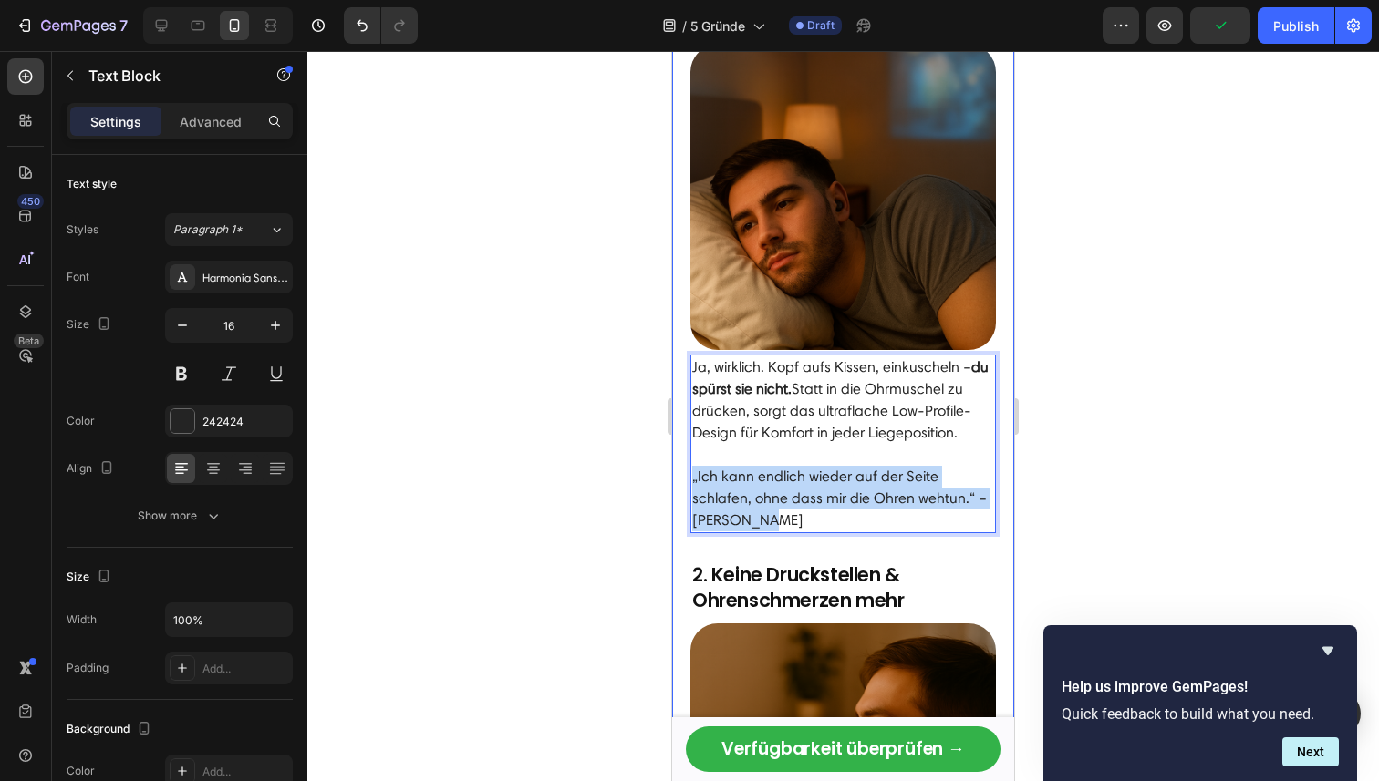
drag, startPoint x: 756, startPoint y: 521, endPoint x: 688, endPoint y: 482, distance: 78.4
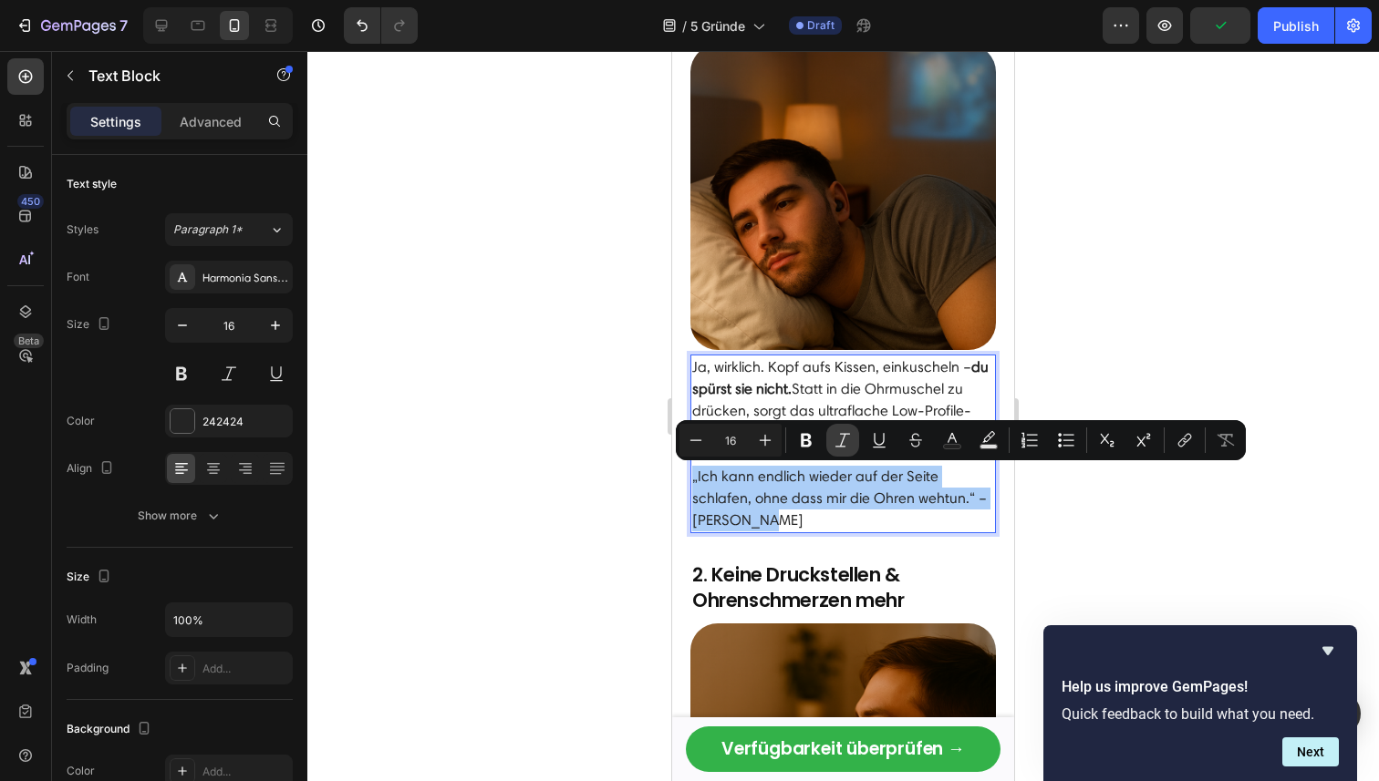
click at [842, 436] on icon "Editor contextual toolbar" at bounding box center [842, 440] width 18 height 18
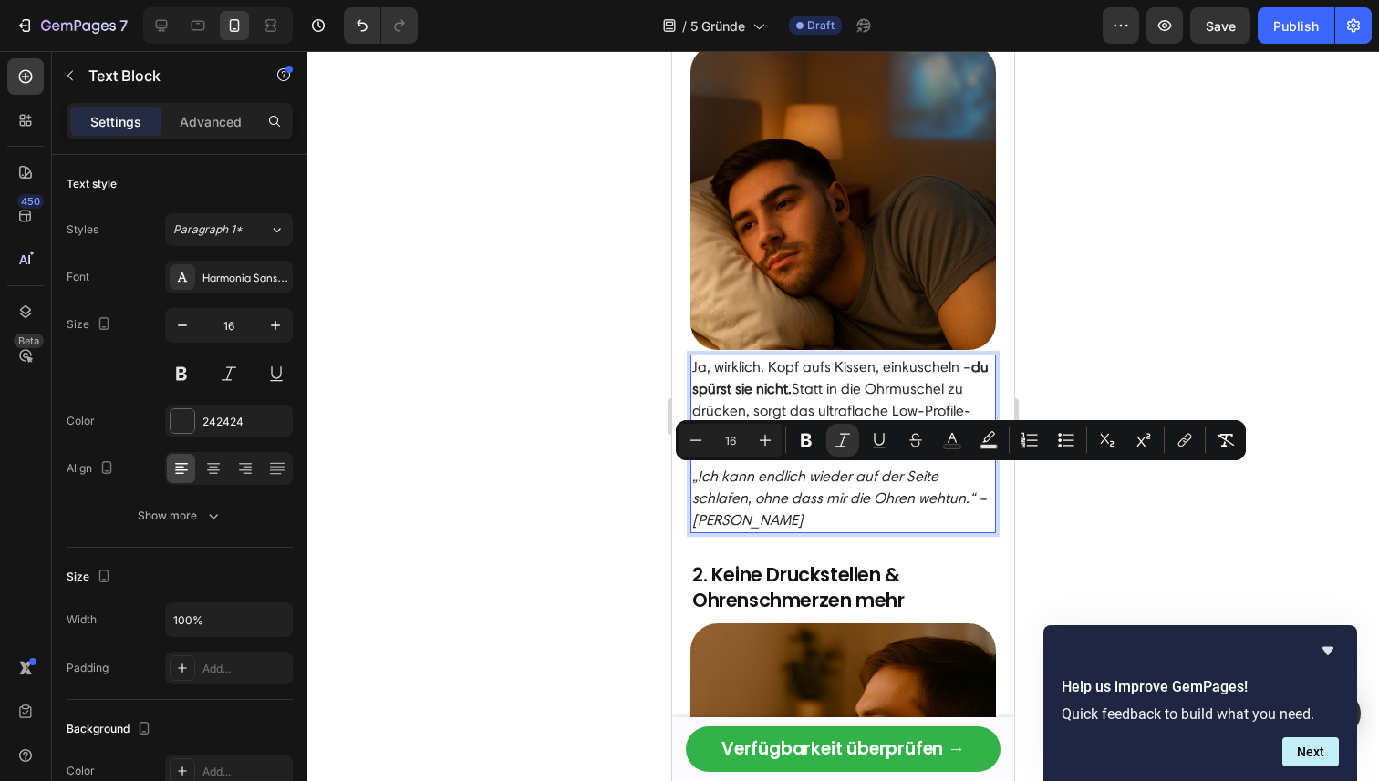
click at [1082, 512] on div at bounding box center [842, 416] width 1071 height 730
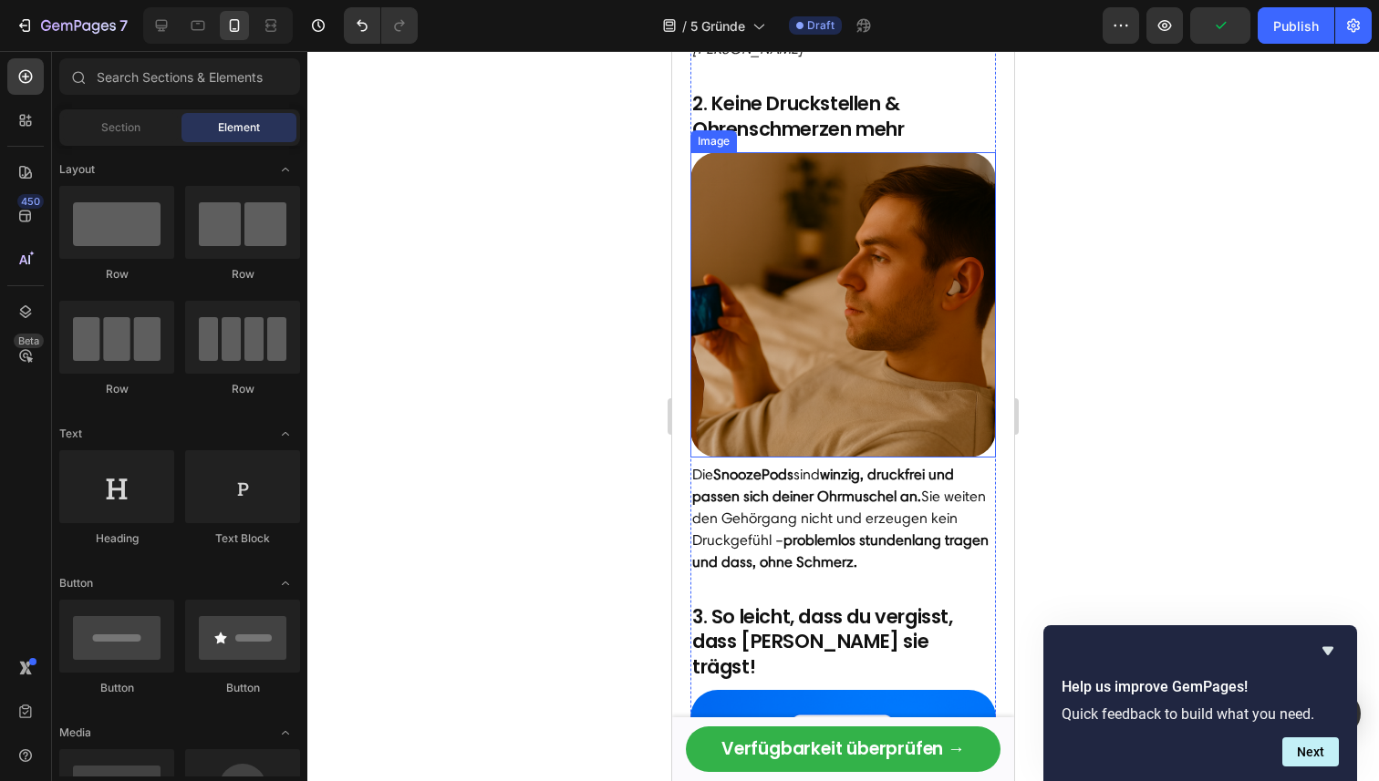
scroll to position [1079, 0]
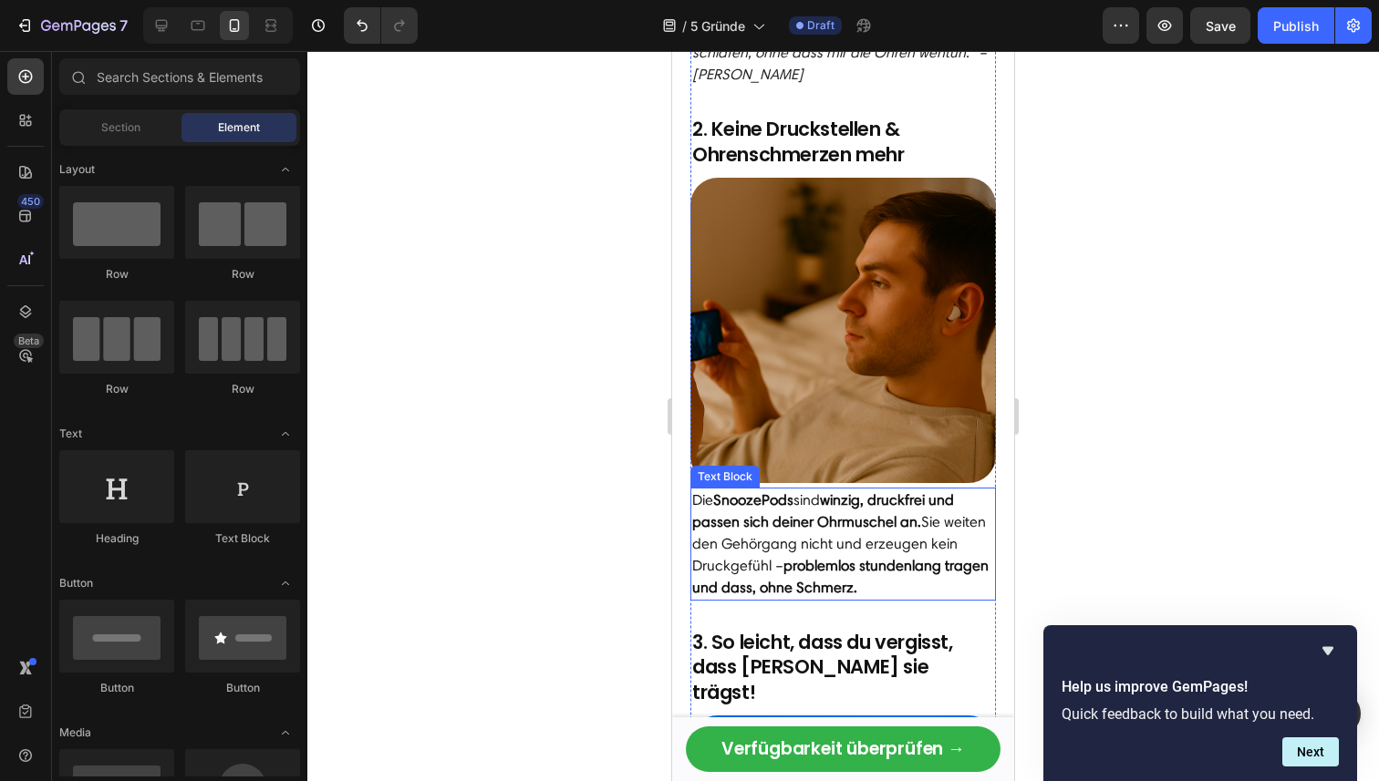
click at [855, 582] on p "Die SnoozePods sind winzig, druckfrei und passen sich deiner Ohrmuschel an. Sie…" at bounding box center [843, 544] width 302 height 109
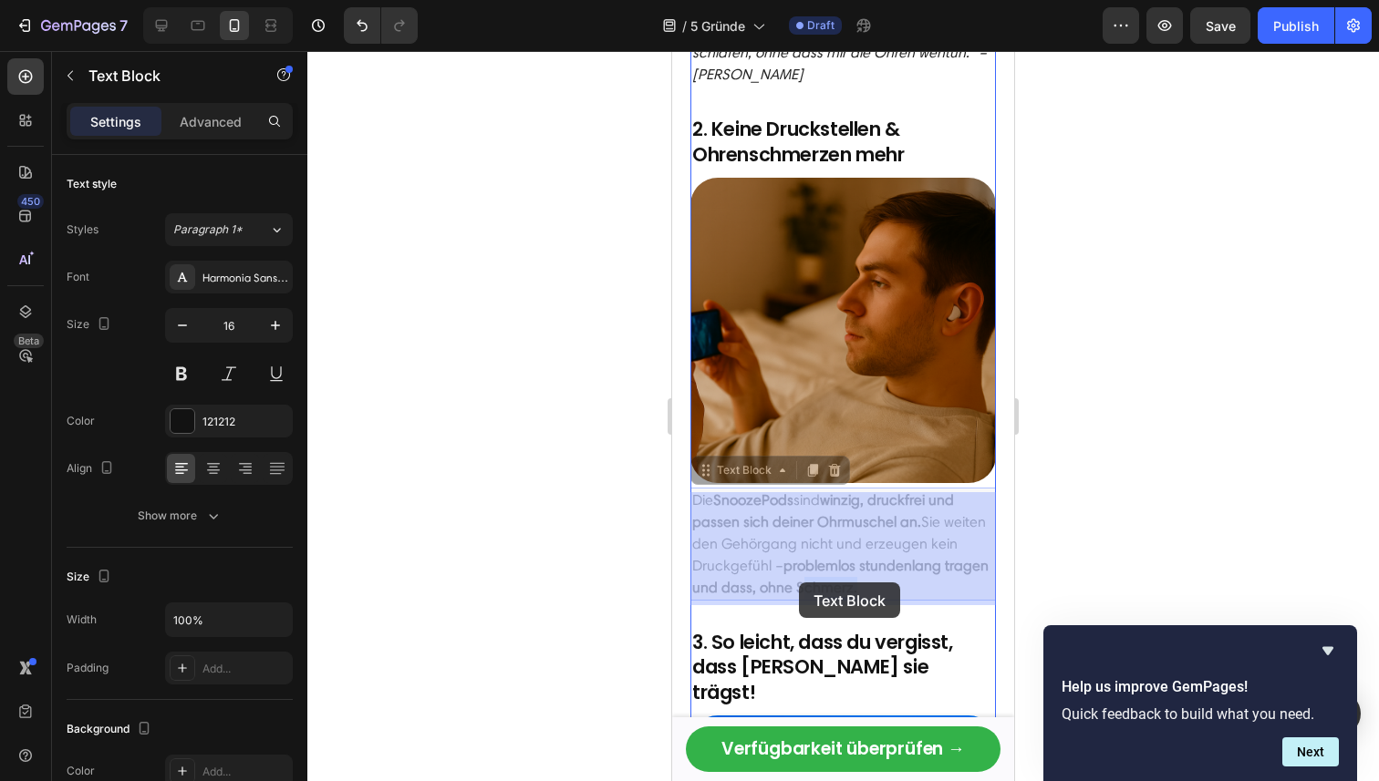
drag, startPoint x: 863, startPoint y: 591, endPoint x: 801, endPoint y: 583, distance: 62.5
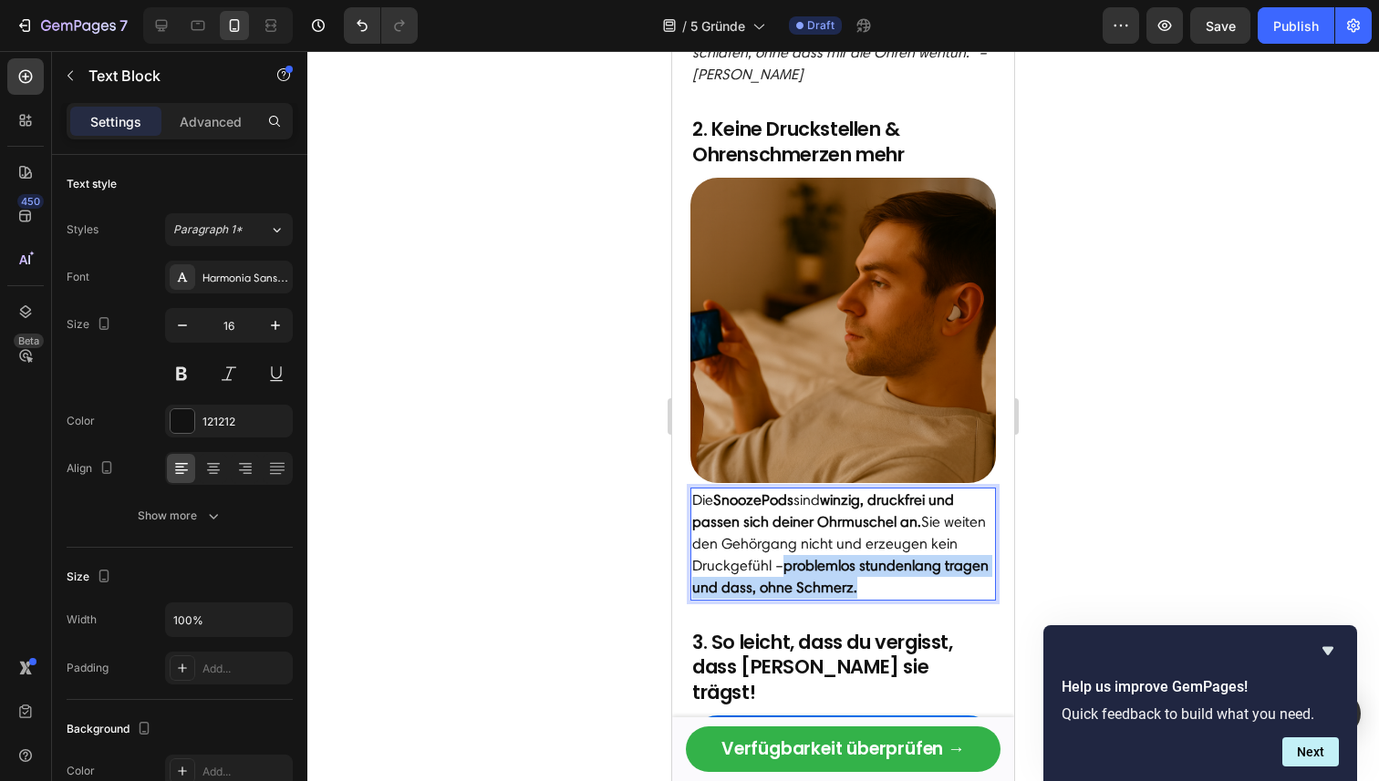
drag, startPoint x: 860, startPoint y: 590, endPoint x: 776, endPoint y: 568, distance: 86.7
click at [776, 568] on p "Die SnoozePods sind winzig, druckfrei und passen sich deiner Ohrmuschel an. Sie…" at bounding box center [843, 544] width 302 height 109
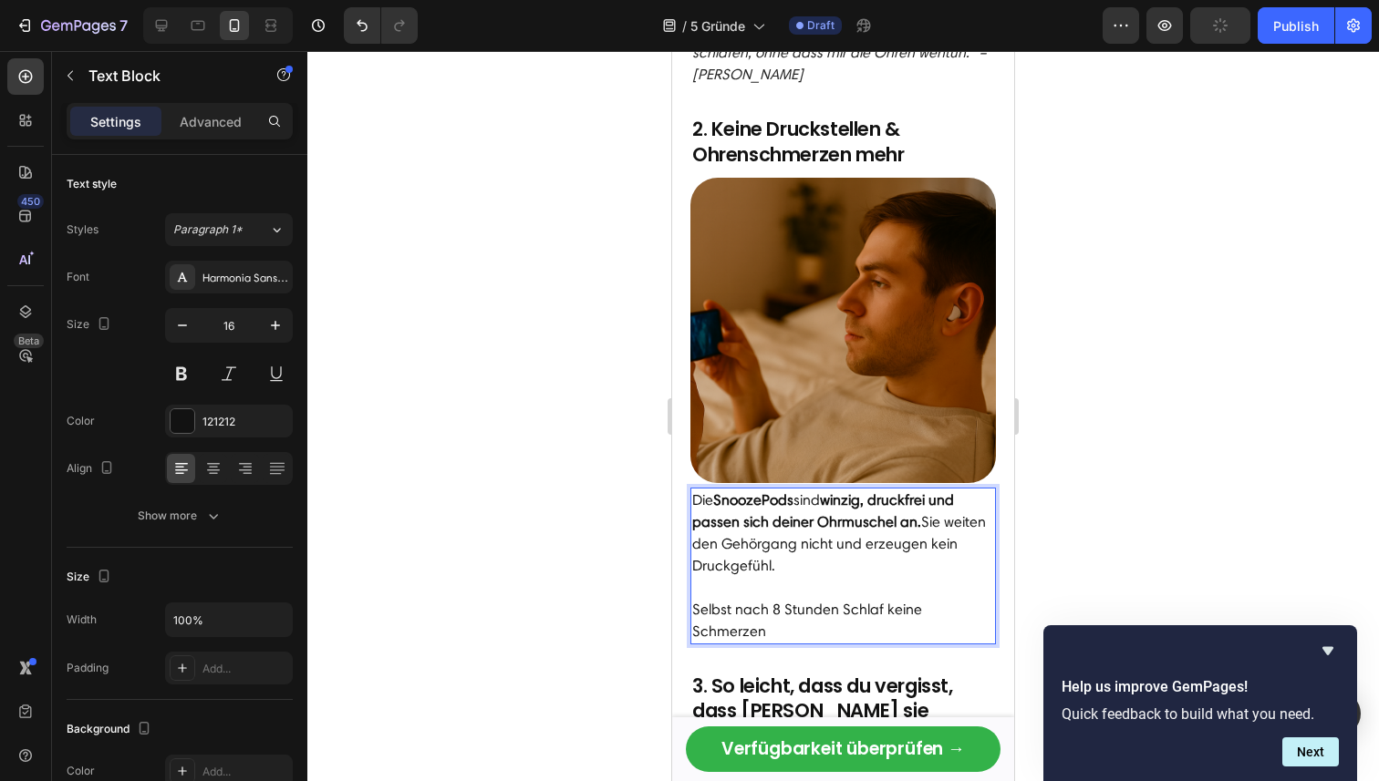
click at [691, 609] on div "Die SnoozePods sind winzig, druckfrei und passen sich deiner Ohrmuschel an. Sie…" at bounding box center [842, 566] width 305 height 157
click at [762, 611] on p "Ich habe Selbst nach 8 Stunden Schlaf keine Schmerzen" at bounding box center [843, 621] width 302 height 44
click at [792, 629] on p "Ich habe selbst nach 8 Stunden Schlaf keine Schmerzen" at bounding box center [843, 621] width 302 height 44
click at [696, 608] on p "Ich habe selbst nach 8 Stunden Schlaf keine Schmerzen."" at bounding box center [843, 621] width 302 height 44
click at [794, 624] on p ""Ich habe selbst nach 8 Stunden Schlaf keine Schmerzen."" at bounding box center [843, 621] width 302 height 44
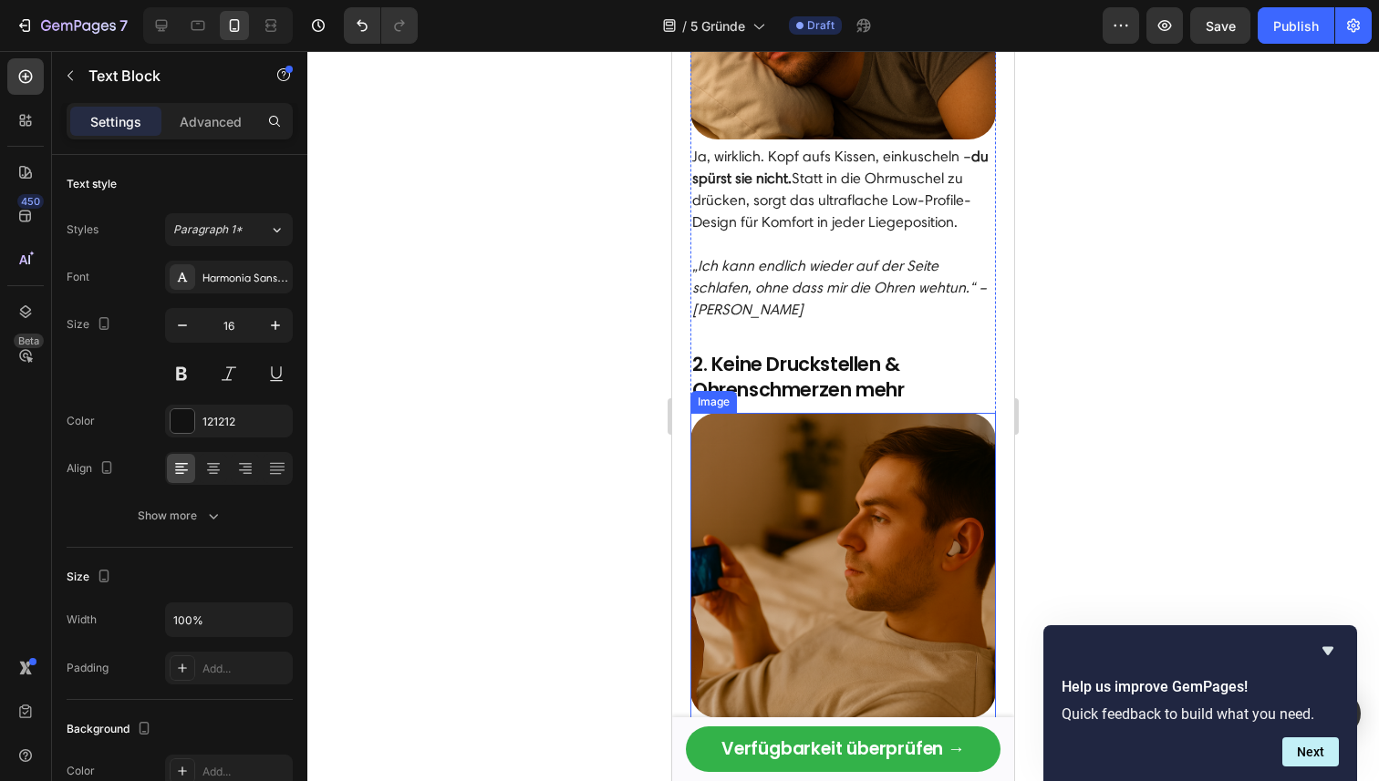
scroll to position [830, 0]
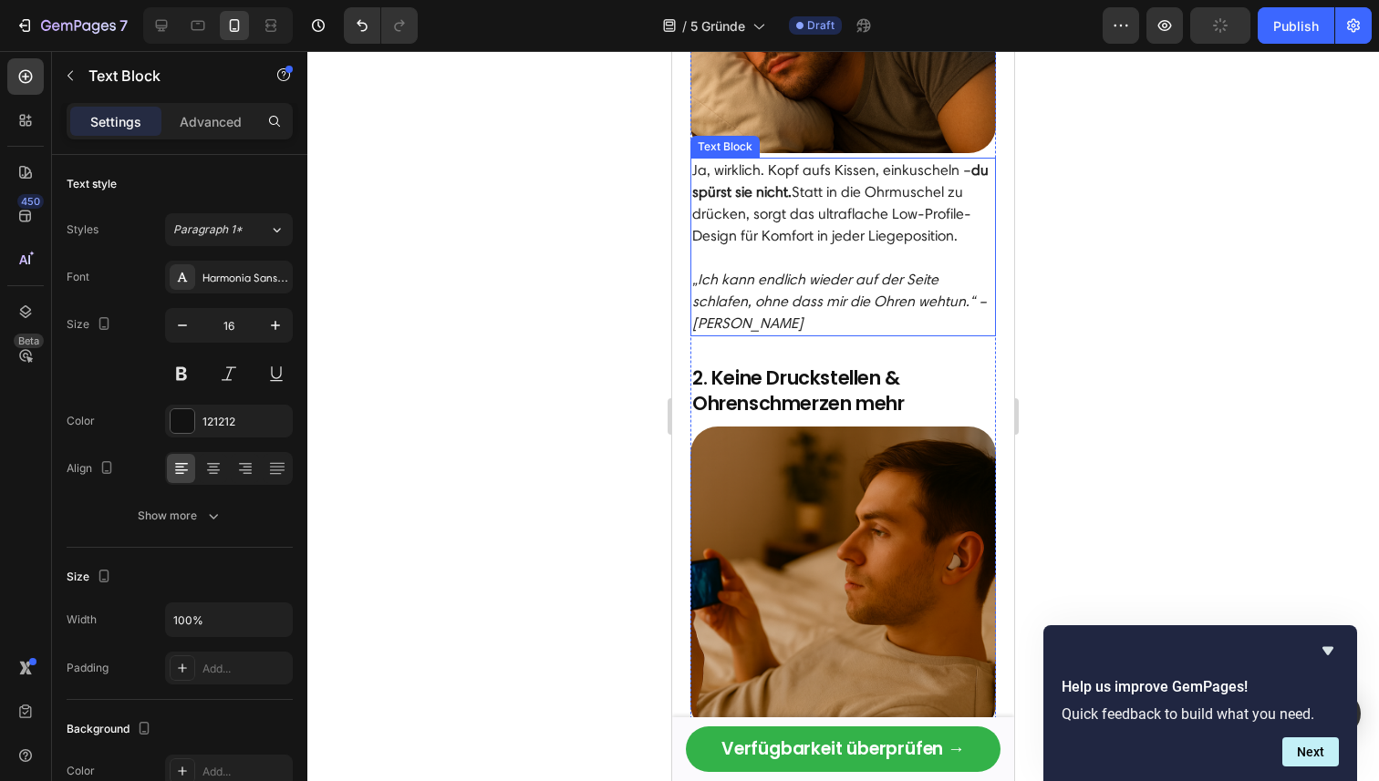
click at [748, 326] on icon "„Ich kann endlich wieder auf der Seite schlafen, ohne dass mir die Ohren wehtun…" at bounding box center [839, 301] width 295 height 61
click at [958, 304] on icon "„Ich kann endlich wieder auf der Seite schlafen, ohne dass mir die Ohren wehtun…" at bounding box center [839, 301] width 295 height 61
click at [986, 302] on p "„Ich kann endlich wieder auf der Seite schlafen, ohne dass mir die Ohren wehtun…" at bounding box center [843, 302] width 302 height 66
click at [695, 326] on icon "„Ich kann endlich wieder auf der Seite schlafen, ohne dass mir die Ohren wehtun…" at bounding box center [833, 301] width 283 height 61
click at [784, 324] on p "- [PERSON_NAME]" at bounding box center [843, 324] width 302 height 22
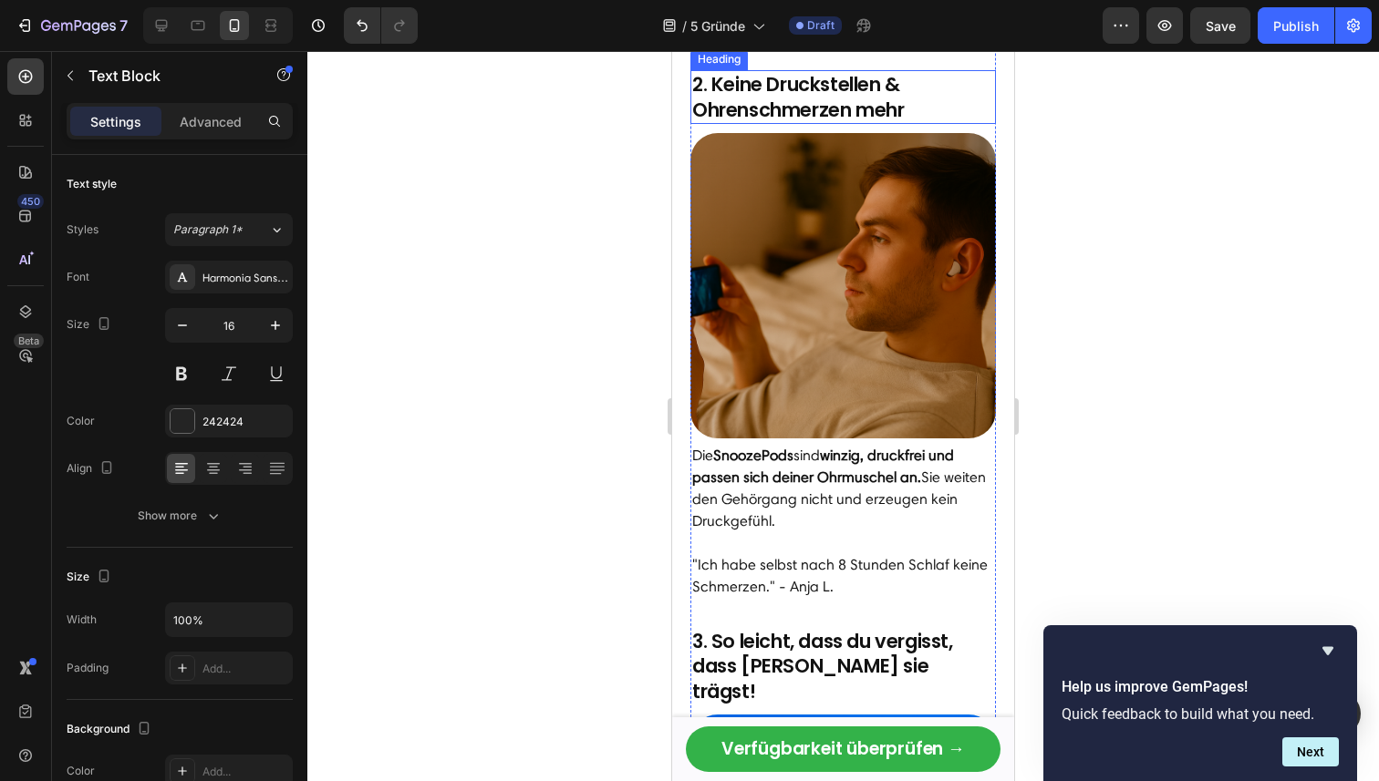
scroll to position [1173, 0]
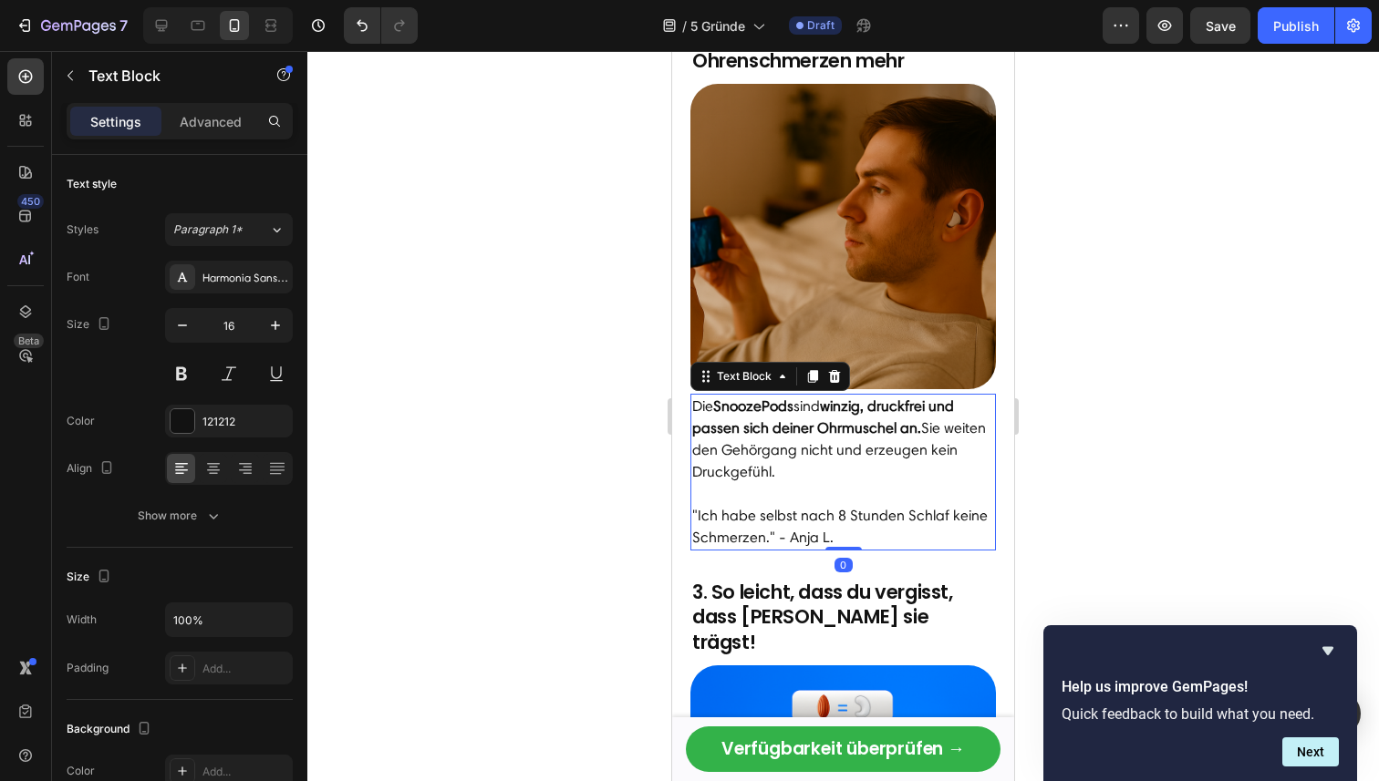
click at [777, 542] on p ""Ich habe selbst nach 8 Stunden Schlaf keine Schmerzen." - Anja L." at bounding box center [843, 527] width 302 height 44
click at [780, 544] on p ""Ich habe selbst nach 8 Stunden Schlaf keine Schmerzen." - Anja L." at bounding box center [843, 527] width 302 height 44
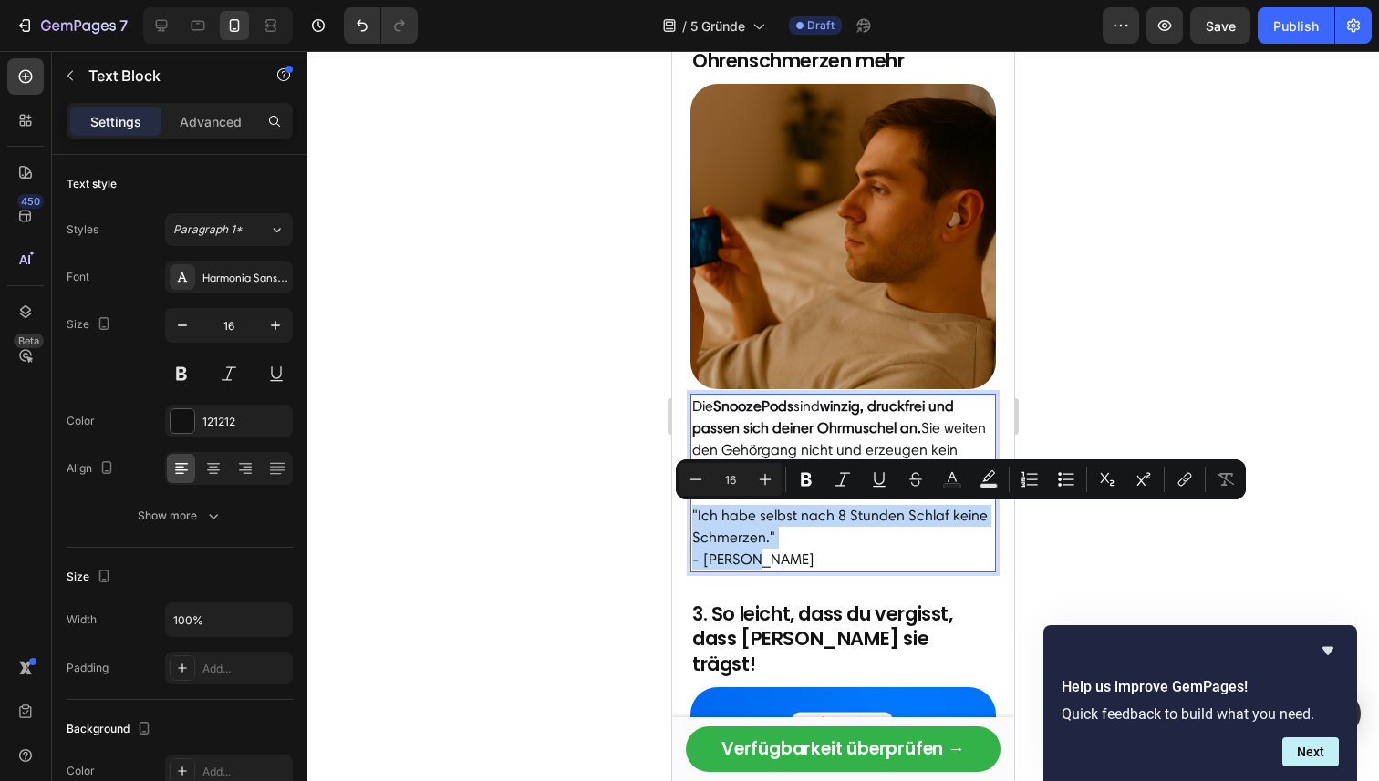
drag, startPoint x: 774, startPoint y: 564, endPoint x: 691, endPoint y: 514, distance: 97.0
click at [691, 514] on div "Die SnoozePods sind winzig, druckfrei und passen sich deiner Ohrmuschel an. Sie…" at bounding box center [842, 483] width 305 height 179
click at [845, 479] on icon "Editor contextual toolbar" at bounding box center [842, 480] width 18 height 18
click at [1123, 510] on div at bounding box center [842, 416] width 1071 height 730
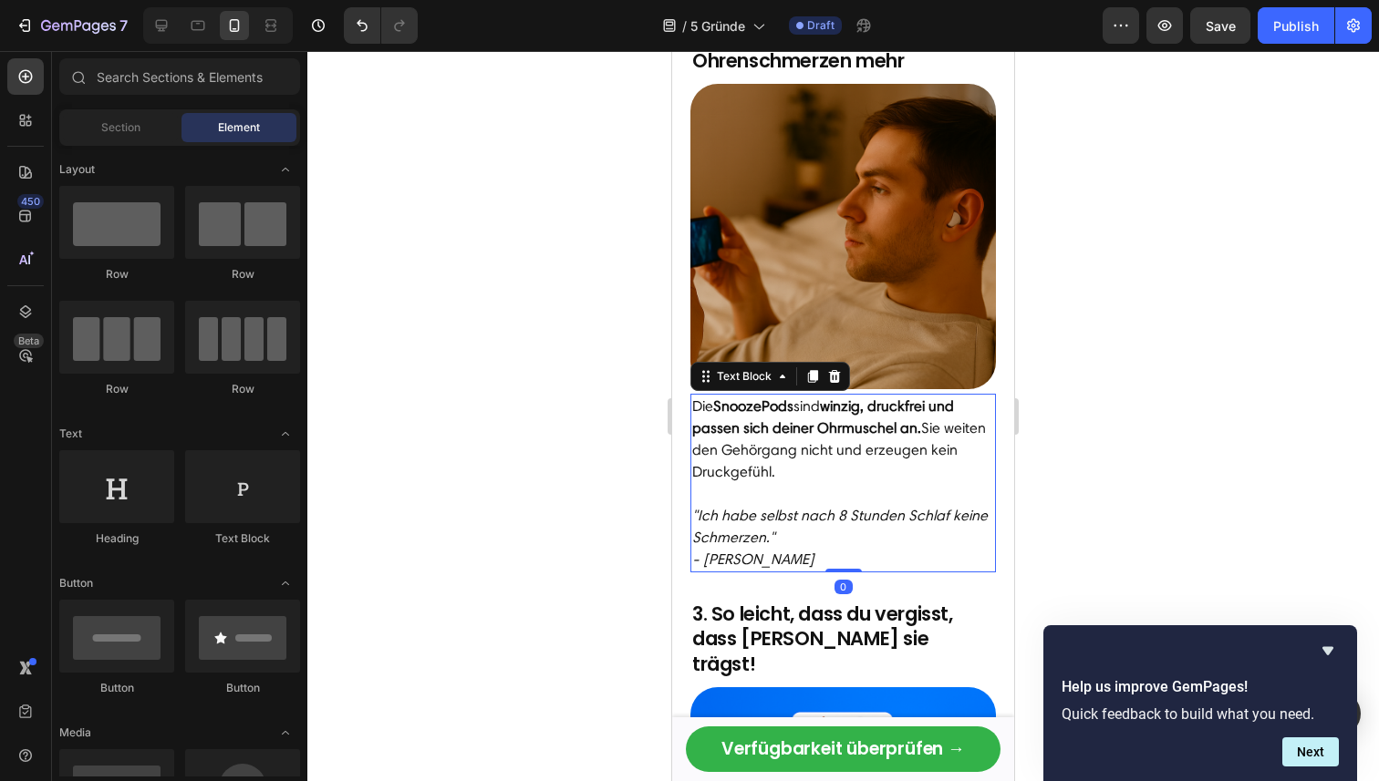
click at [699, 559] on icon "- [PERSON_NAME]" at bounding box center [753, 559] width 122 height 17
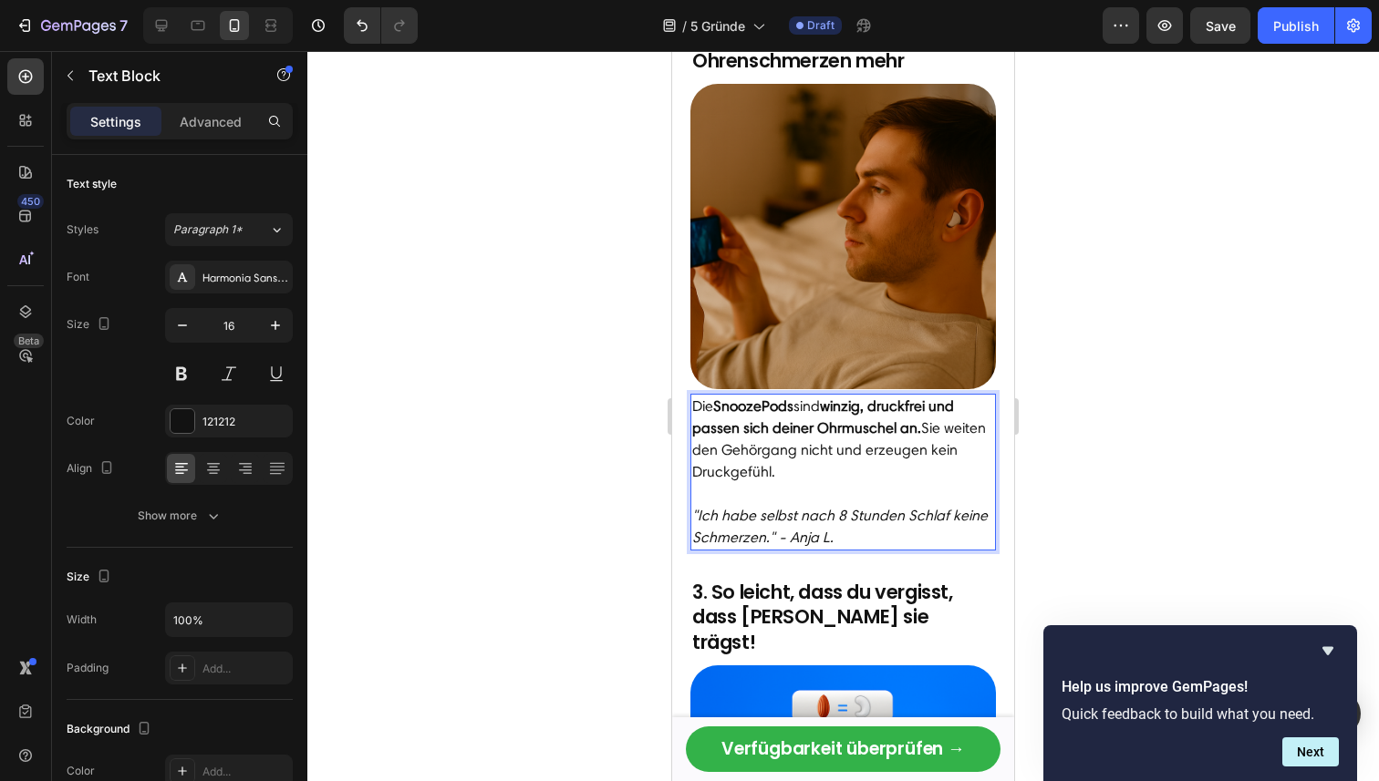
click at [851, 533] on p ""Ich habe selbst nach 8 Stunden Schlaf keine Schmerzen." - Anja L." at bounding box center [843, 527] width 302 height 44
click at [1165, 429] on div at bounding box center [842, 416] width 1071 height 730
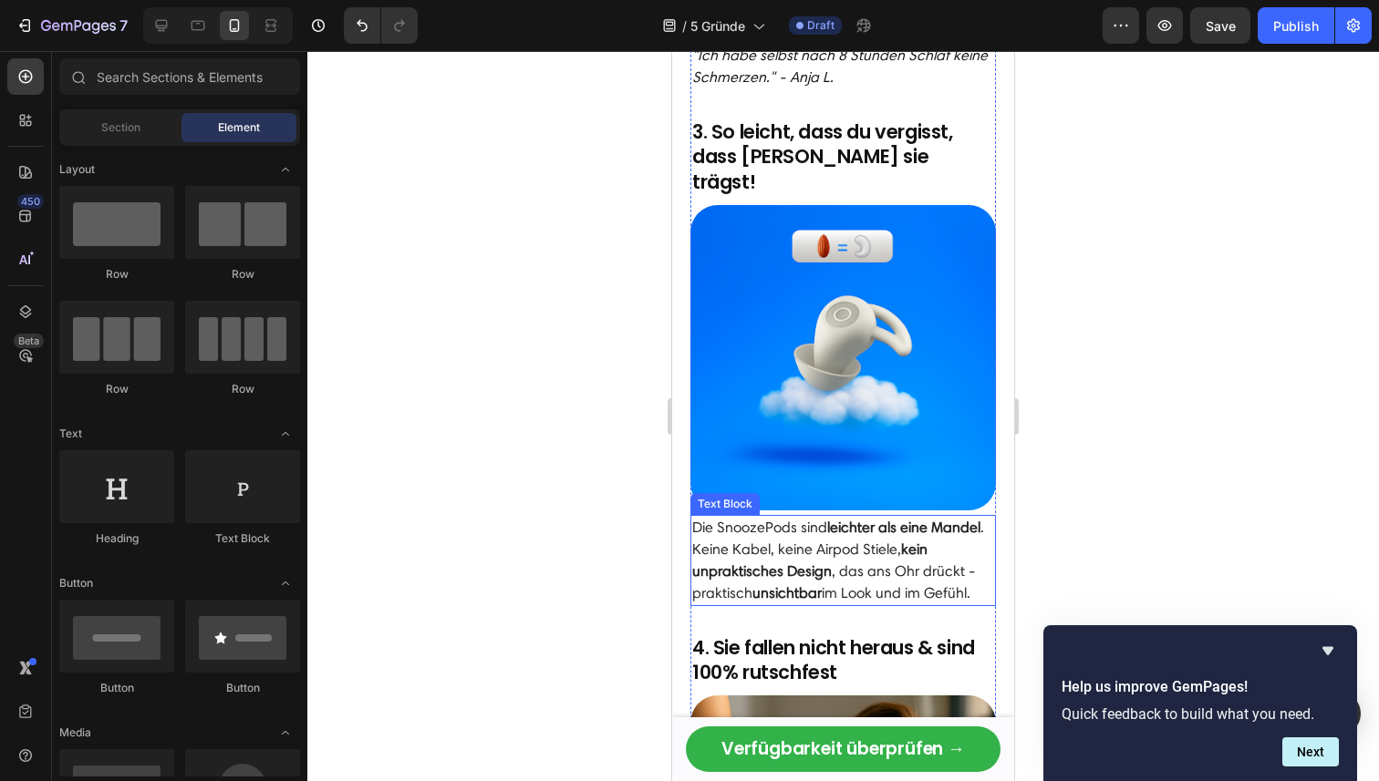
scroll to position [1631, 0]
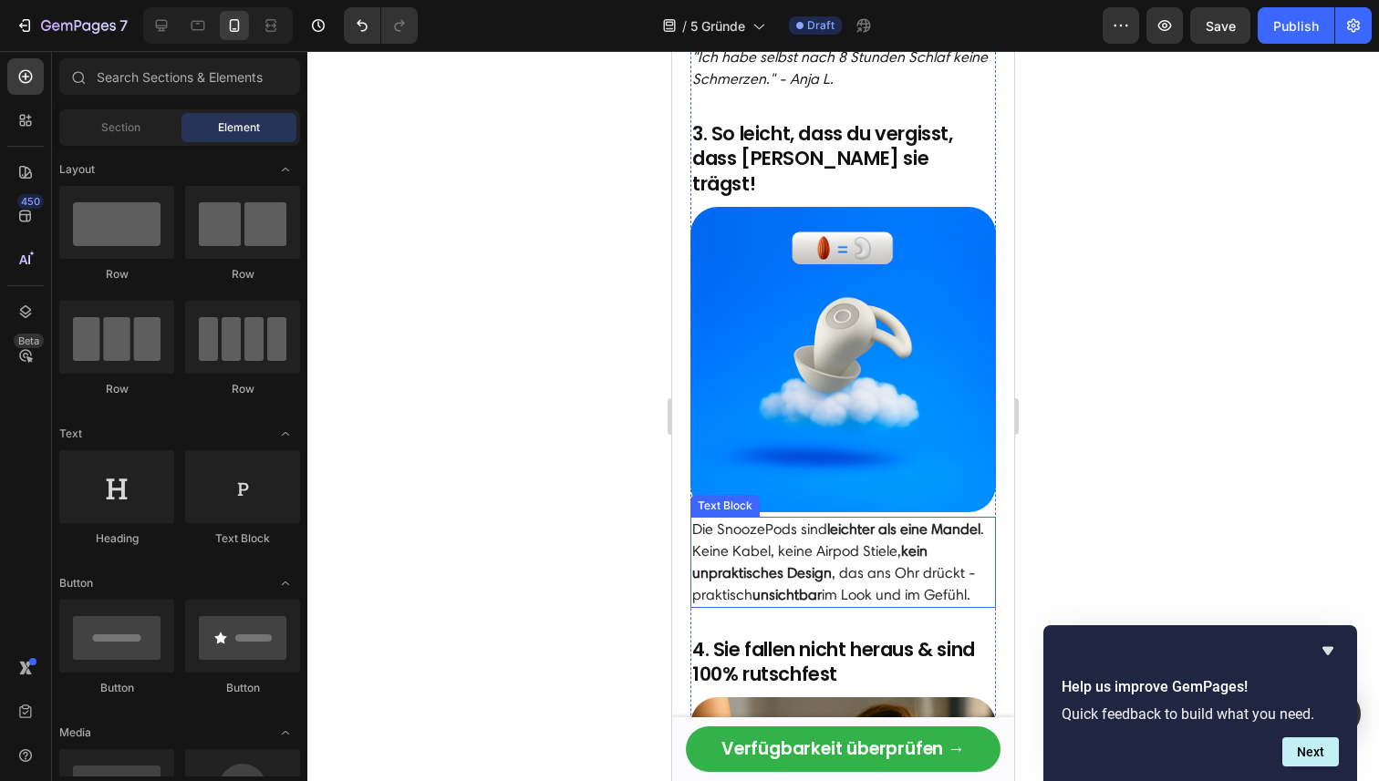
click at [967, 564] on p "Die SnoozePods sind leichter als eine Mandel . Keine Kabel, keine Airpod Stiele…" at bounding box center [843, 563] width 302 height 88
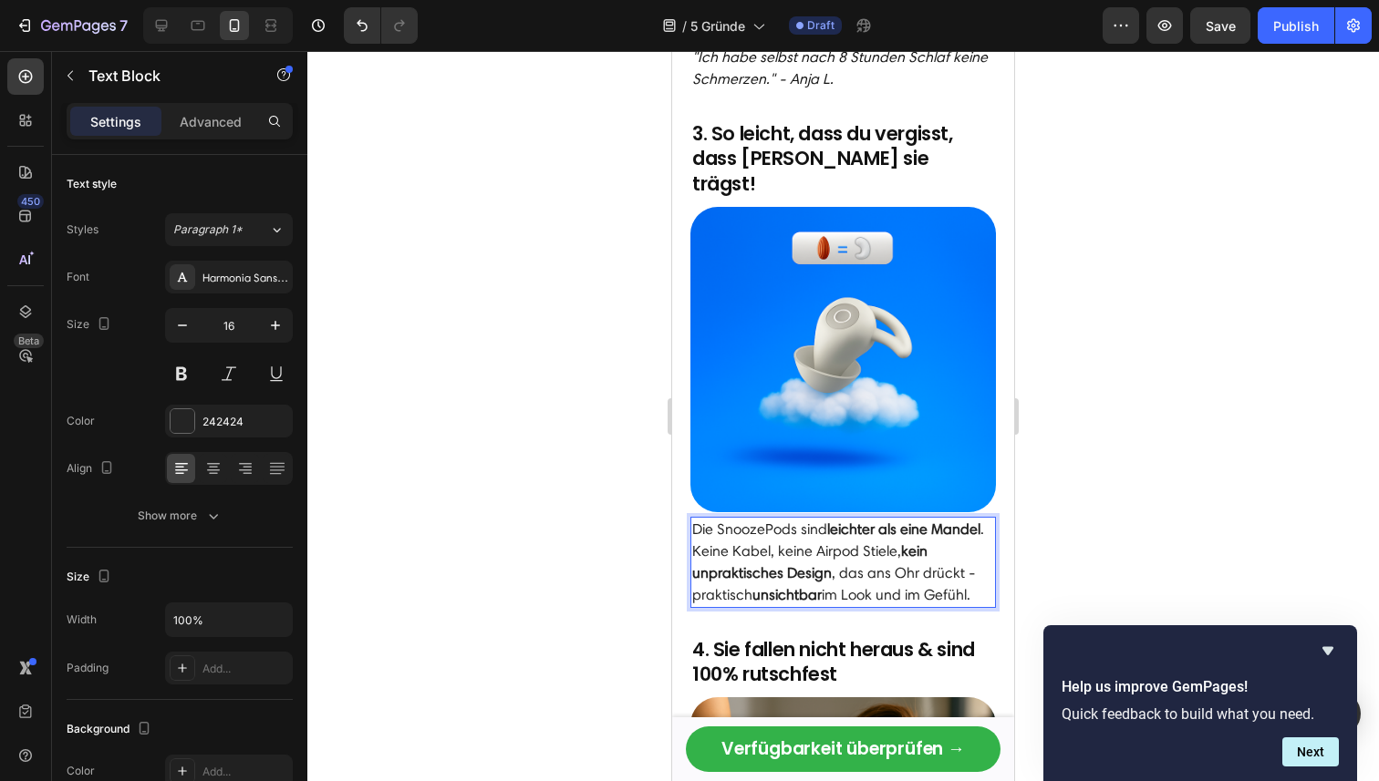
click at [972, 573] on p "Die SnoozePods sind leichter als eine Mandel . Keine Kabel, keine Airpod Stiele…" at bounding box center [843, 563] width 302 height 88
click at [983, 572] on p "Die SnoozePods sind leichter als eine Mandel . Keine Kabel, keine Airpod Stiele…" at bounding box center [843, 563] width 302 height 88
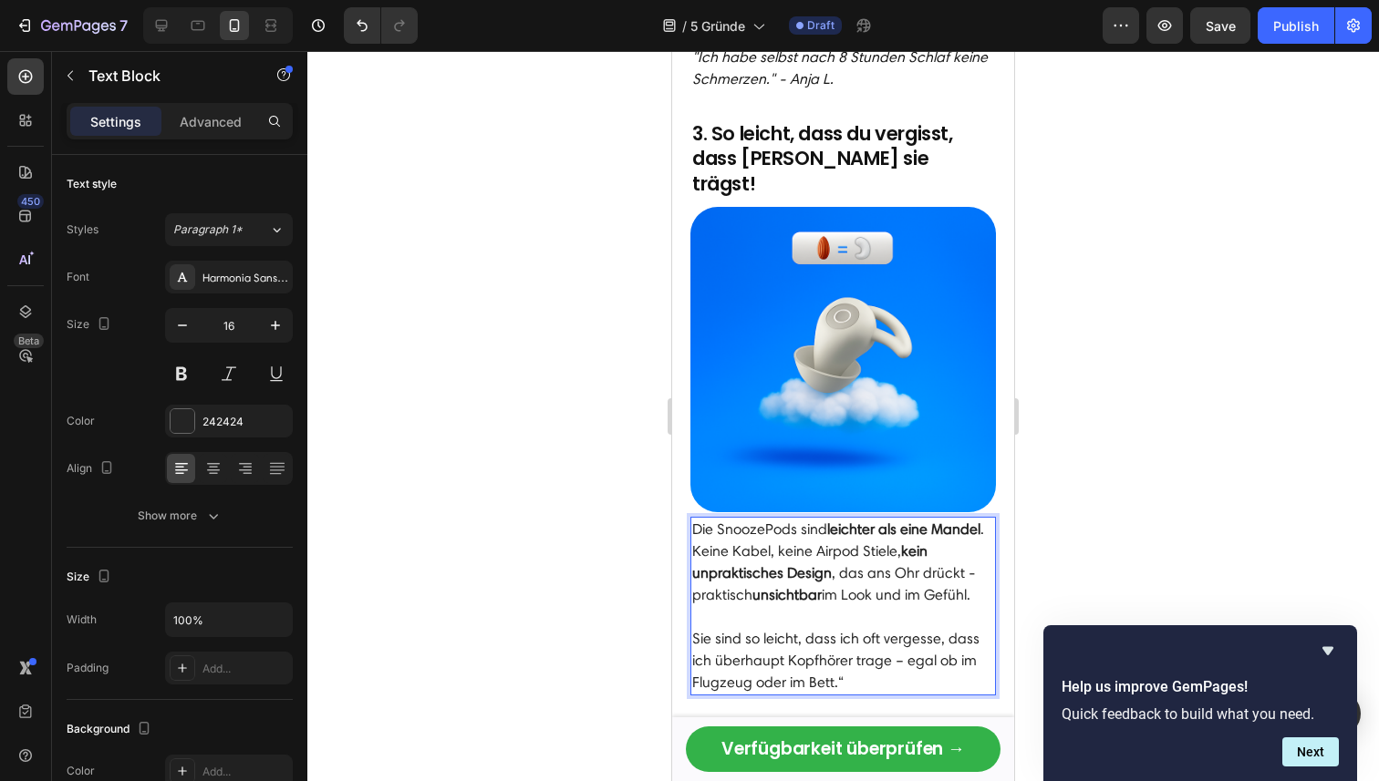
click at [694, 628] on p "Sie sind so leicht, dass ich oft vergesse, dass ich überhaupt Kopfhörer trage –…" at bounding box center [843, 661] width 302 height 66
click at [864, 650] on p ""Sie sind so leicht, dass ich oft vergesse, dass ich überhaupt Kopfhörer trage …" at bounding box center [843, 661] width 302 height 66
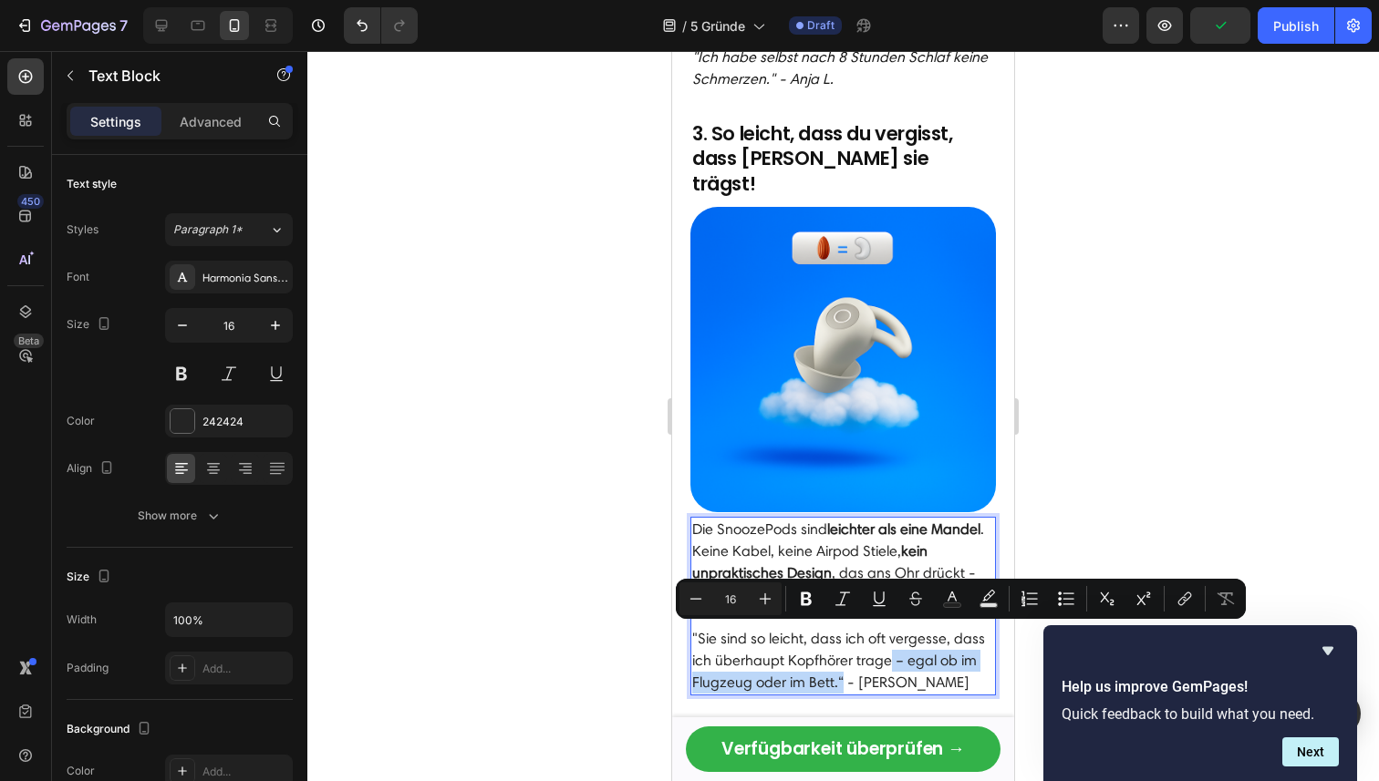
drag, startPoint x: 840, startPoint y: 661, endPoint x: 887, endPoint y: 636, distance: 53.4
click at [887, 636] on p ""Sie sind so leicht, dass ich oft vergesse, dass ich überhaupt Kopfhörer trage …" at bounding box center [843, 661] width 302 height 66
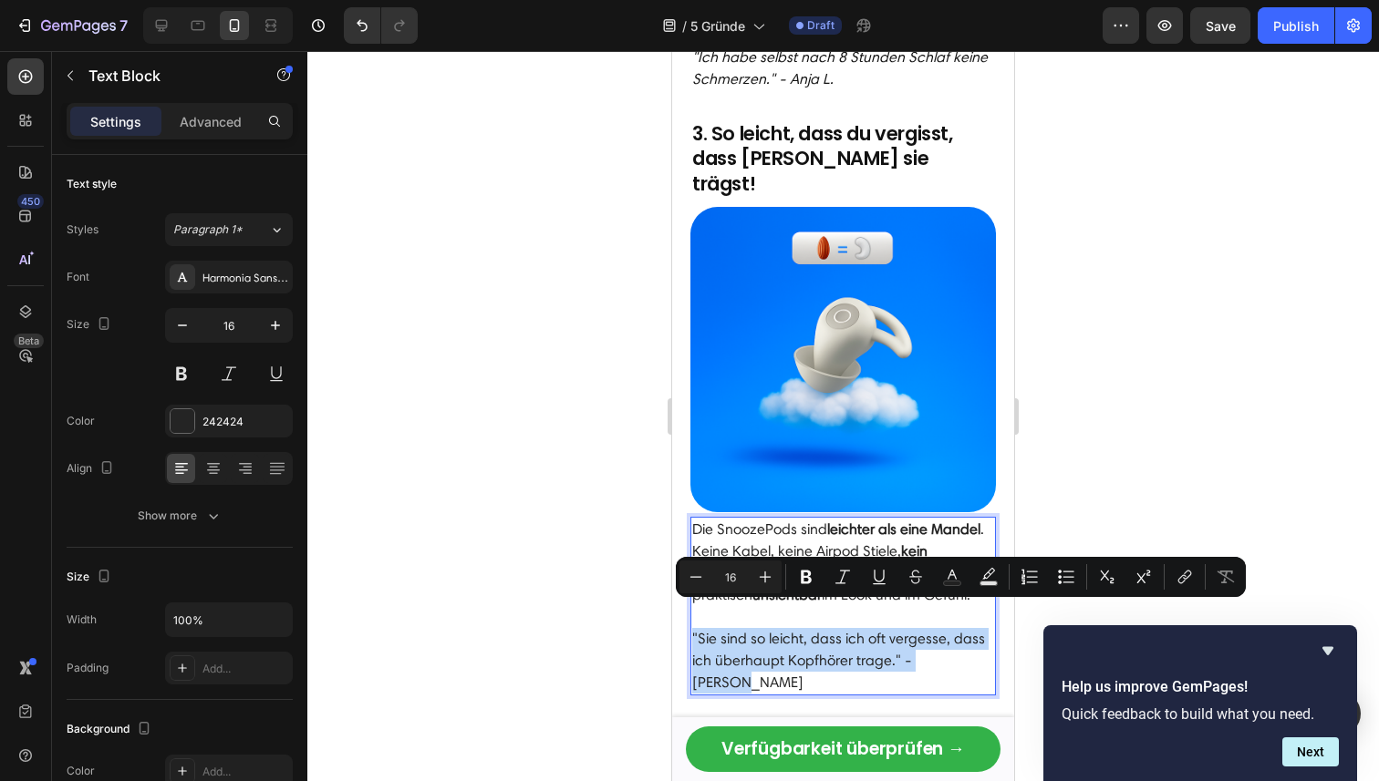
drag, startPoint x: 965, startPoint y: 636, endPoint x: 687, endPoint y: 607, distance: 279.6
click at [687, 607] on div "🏆 Die Nr. 1 Earbuds 2025 – bereits von über 40 .000 Deutschen gefeiert Heading …" at bounding box center [843, 139] width 342 height 3218
click at [849, 582] on icon "Editor contextual toolbar" at bounding box center [842, 577] width 18 height 18
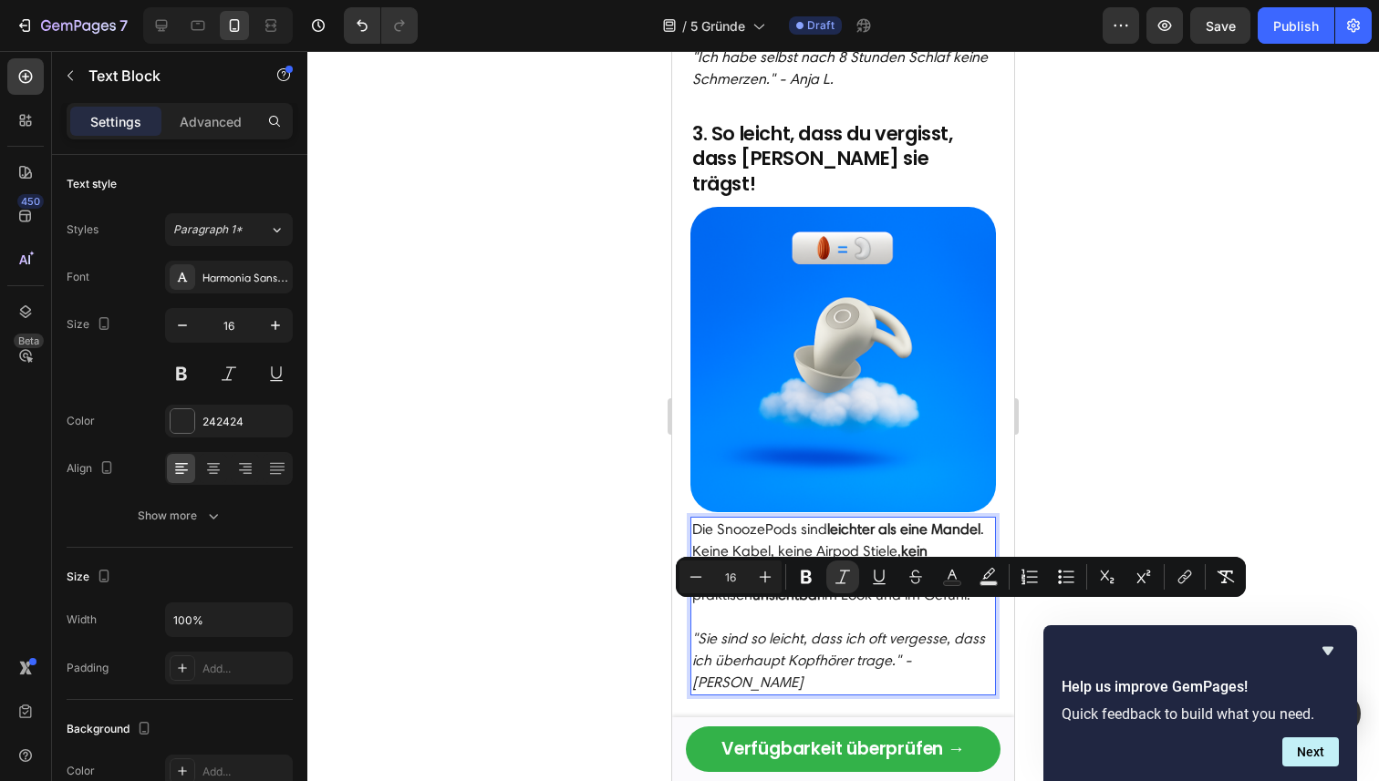
click at [1115, 504] on div at bounding box center [842, 416] width 1071 height 730
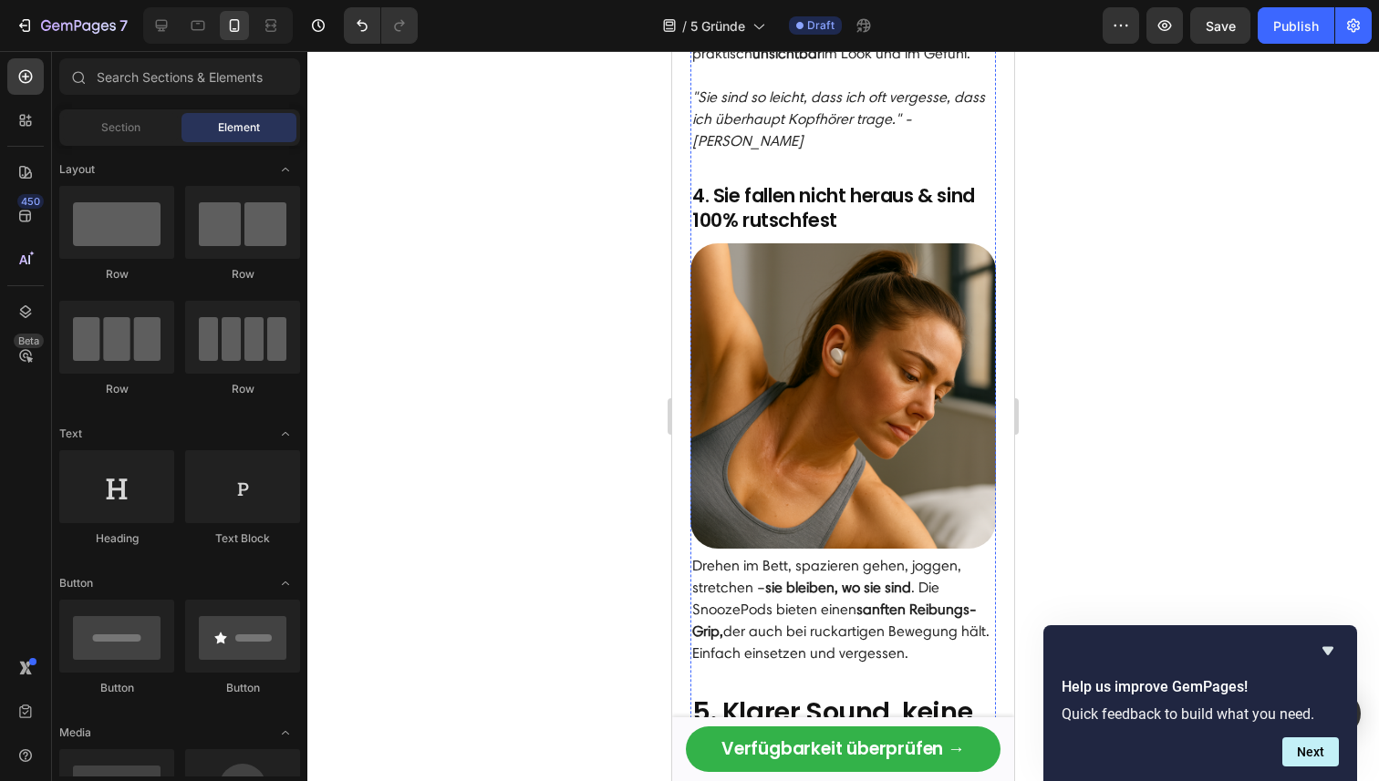
scroll to position [2228, 0]
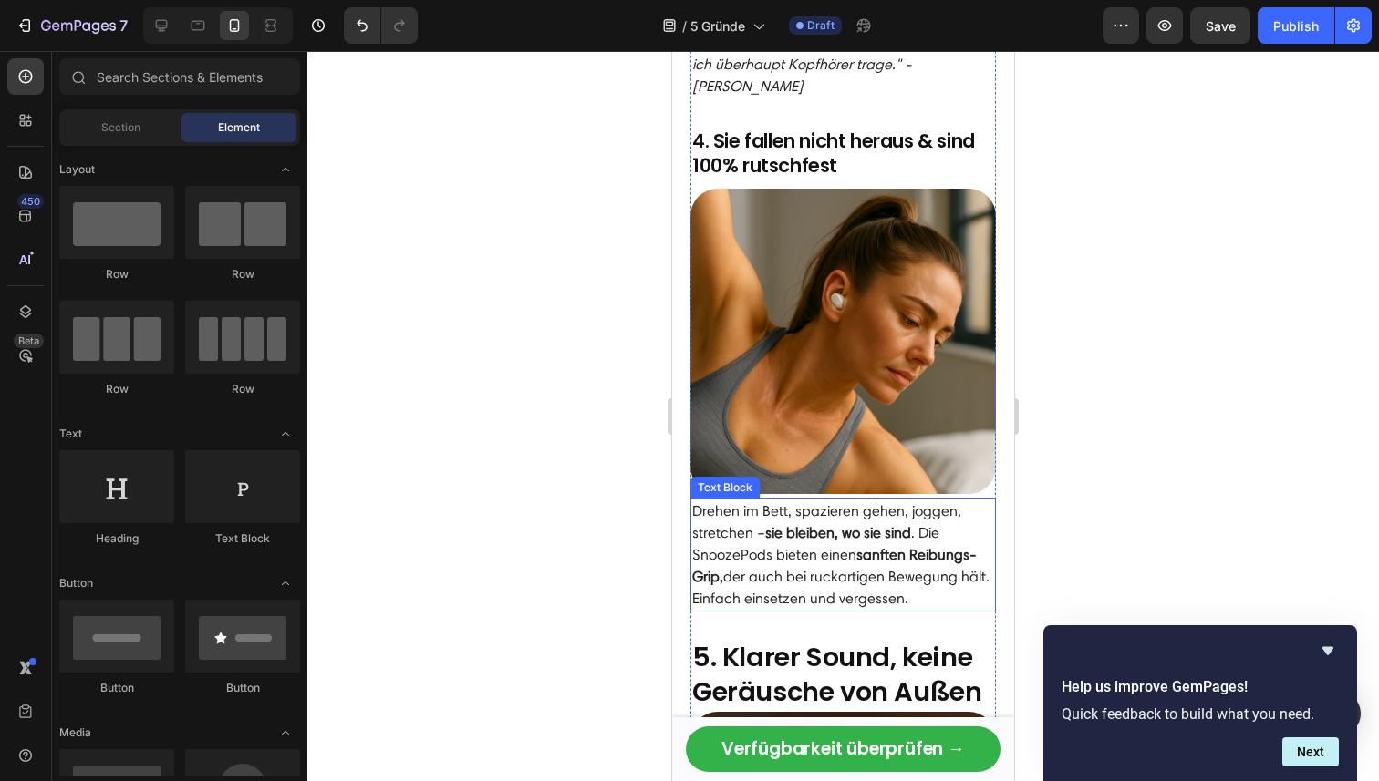
click at [912, 556] on p "Drehen im Bett, spazieren gehen, joggen, stretchen – sie bleiben, wo sie sind .…" at bounding box center [843, 555] width 302 height 109
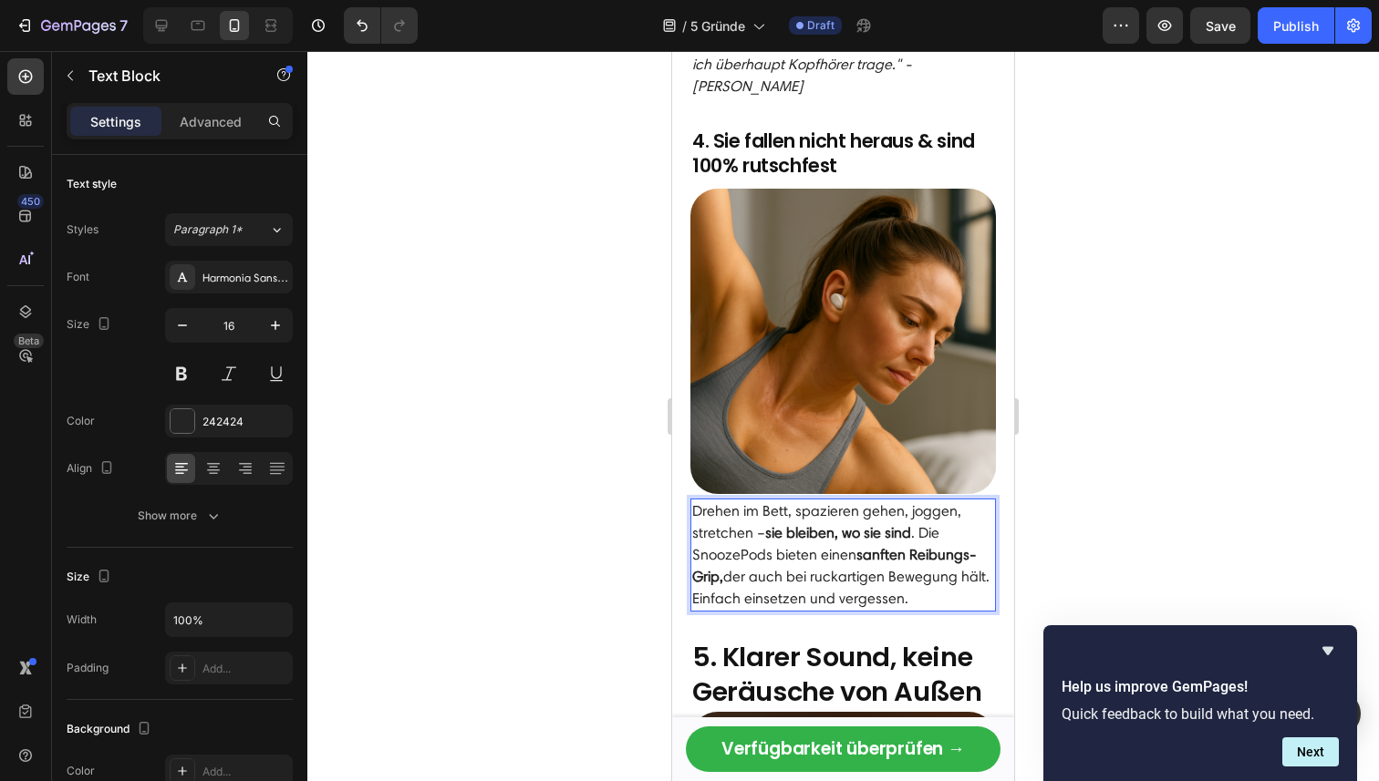
click at [916, 555] on p "Drehen im Bett, spazieren gehen, joggen, stretchen – sie bleiben, wo sie sind .…" at bounding box center [843, 555] width 302 height 109
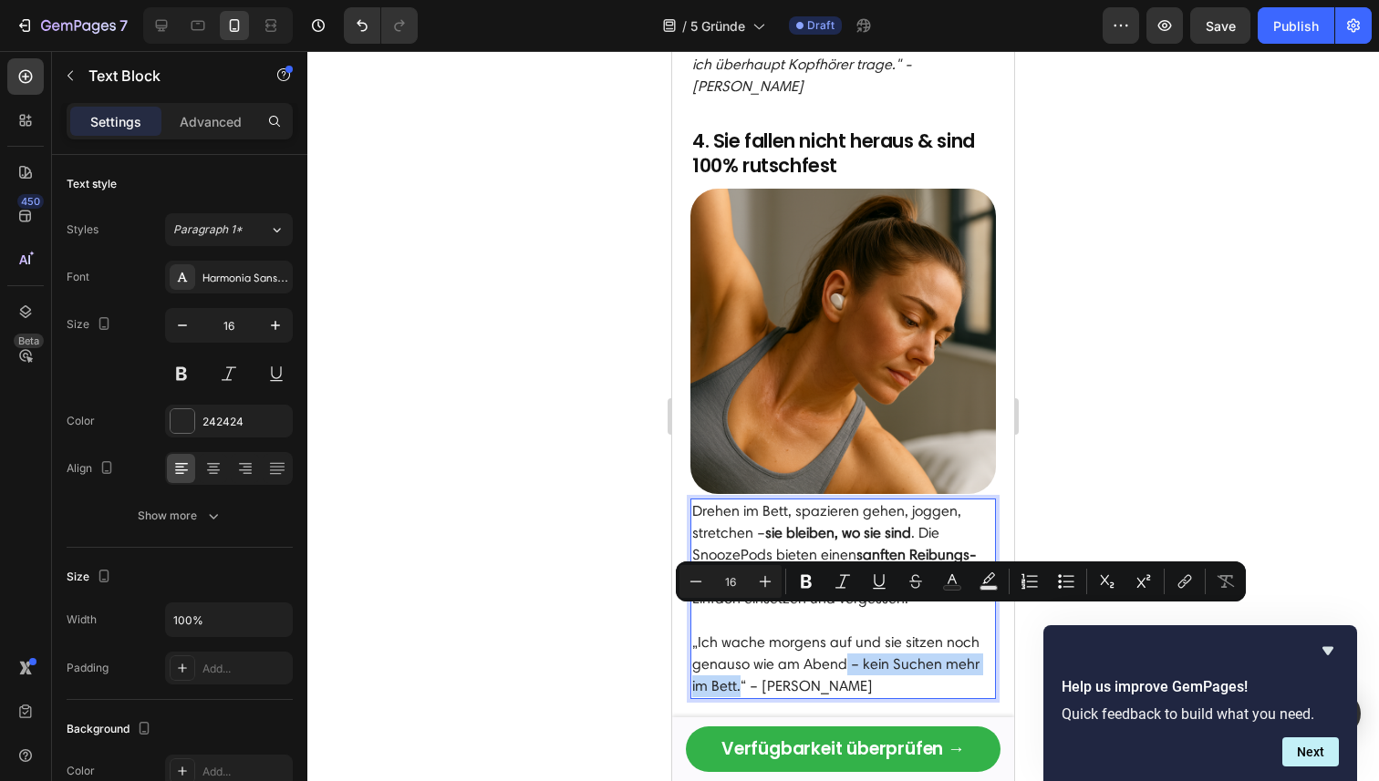
drag, startPoint x: 739, startPoint y: 641, endPoint x: 843, endPoint y: 615, distance: 108.1
click at [843, 632] on p "„Ich wache morgens auf und sie sitzen noch genauso wie am Abend – kein Suchen m…" at bounding box center [843, 665] width 302 height 66
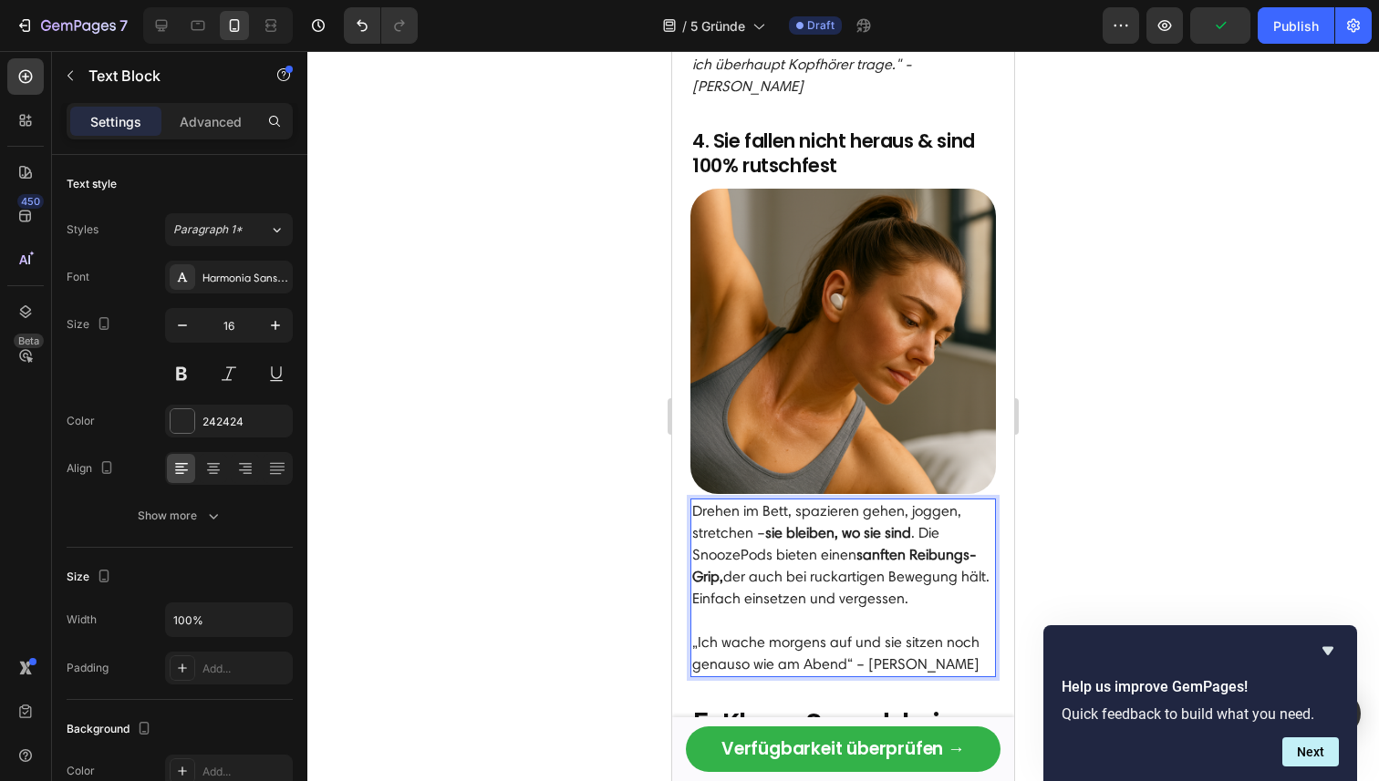
click at [898, 632] on p "„Ich wache morgens auf und sie sitzen noch genauso wie am Abend“ – [PERSON_NAME]" at bounding box center [843, 654] width 302 height 44
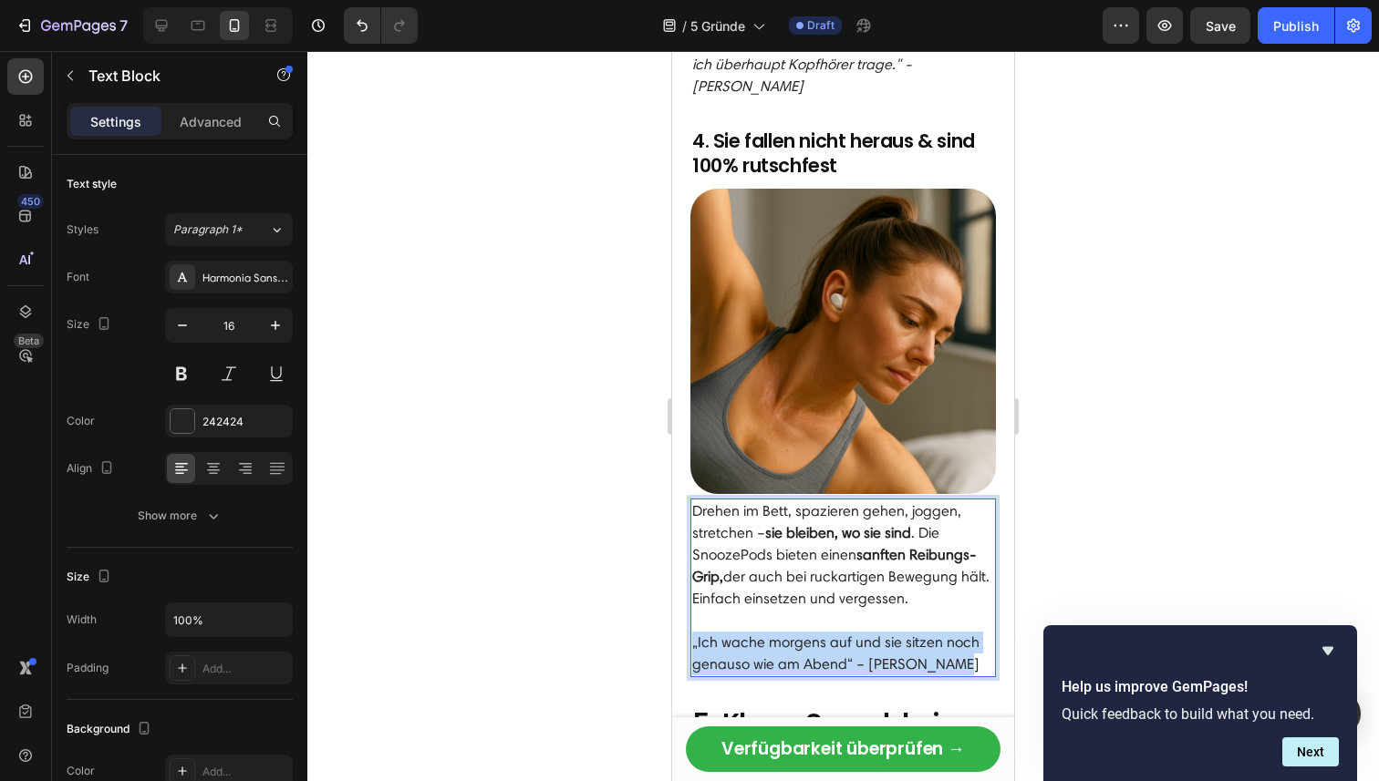
drag, startPoint x: 950, startPoint y: 618, endPoint x: 689, endPoint y: 586, distance: 262.7
click at [690, 586] on div "Drehen im Bett, spazieren gehen, joggen, stretchen – sie bleiben, wo sie sind .…" at bounding box center [842, 588] width 305 height 179
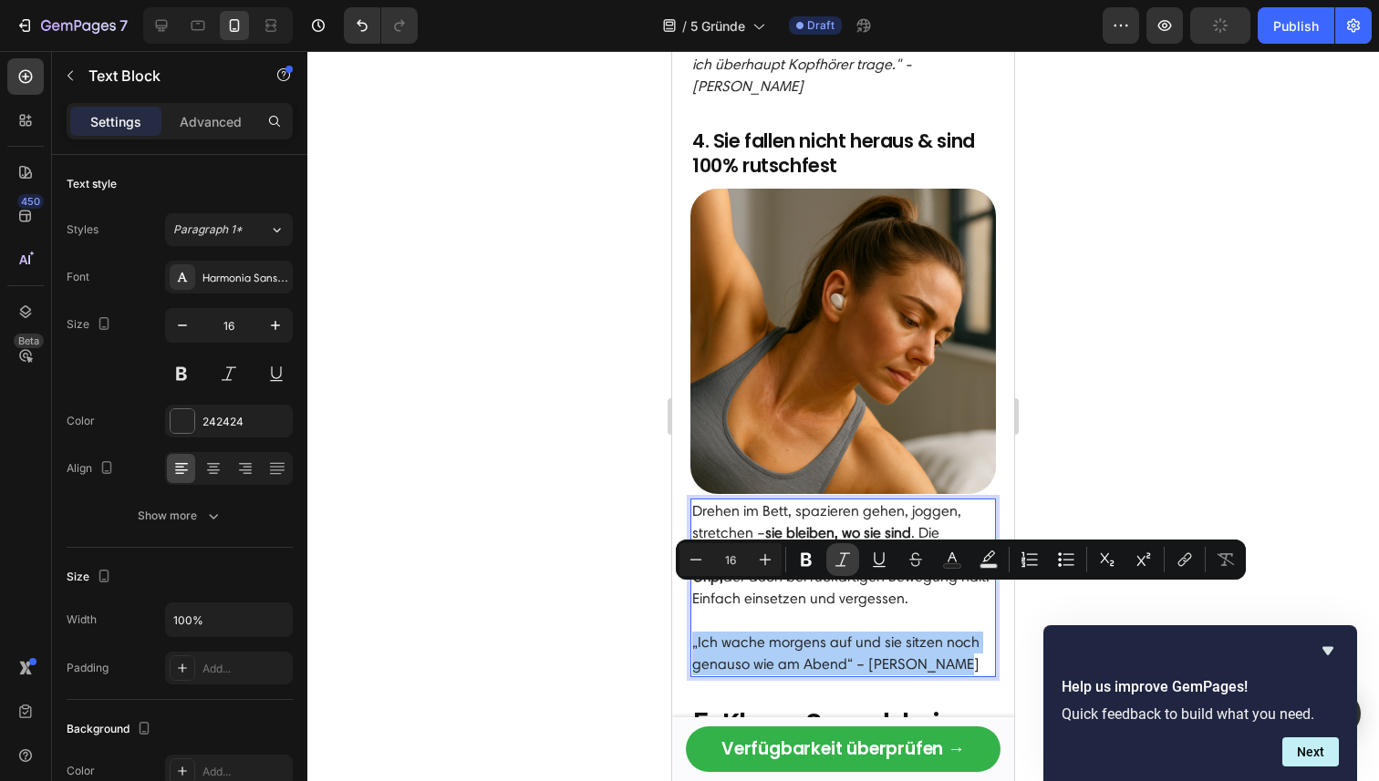
click at [848, 561] on icon "Editor contextual toolbar" at bounding box center [842, 560] width 18 height 18
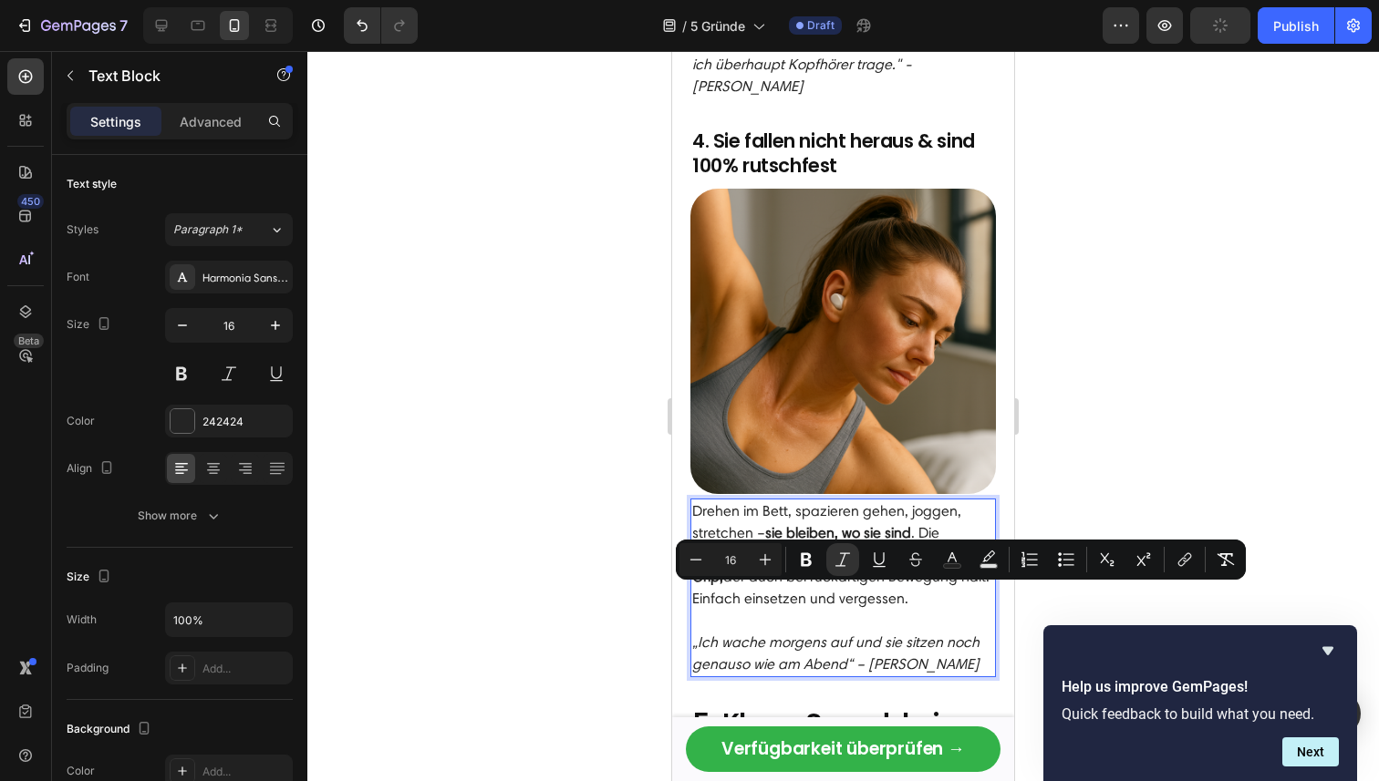
click at [1143, 412] on div at bounding box center [842, 416] width 1071 height 730
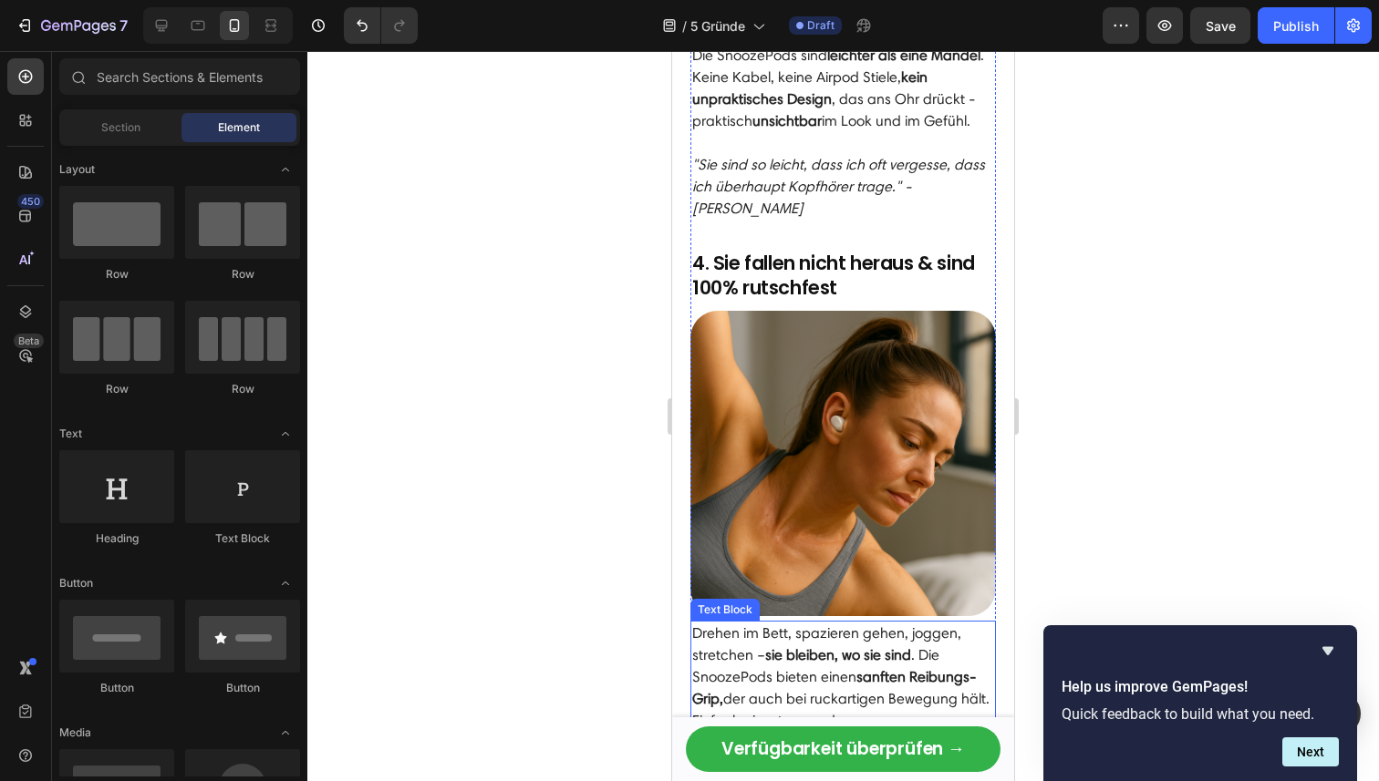
scroll to position [2014, 0]
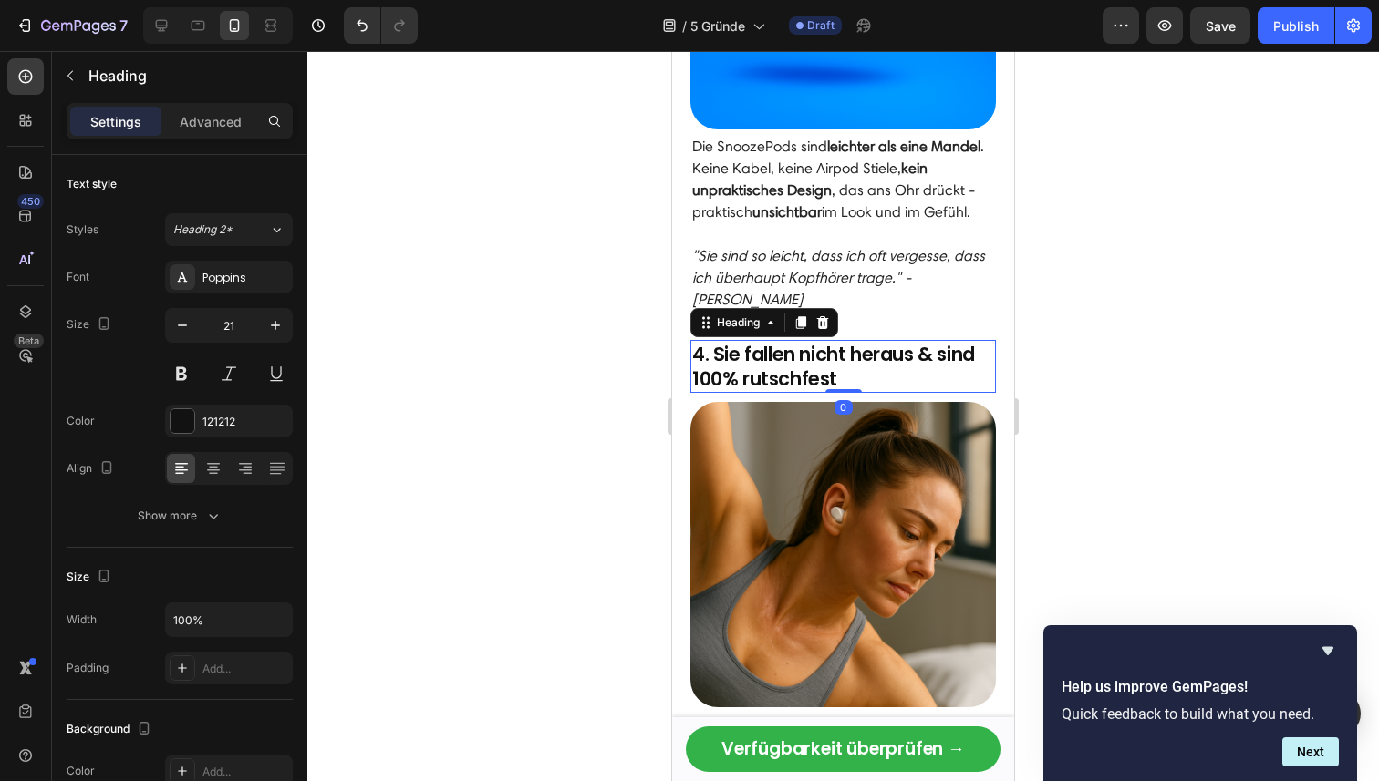
click at [890, 340] on h2 "4. Sie fallen nicht heraus & sind 100% rutschfest" at bounding box center [842, 367] width 305 height 54
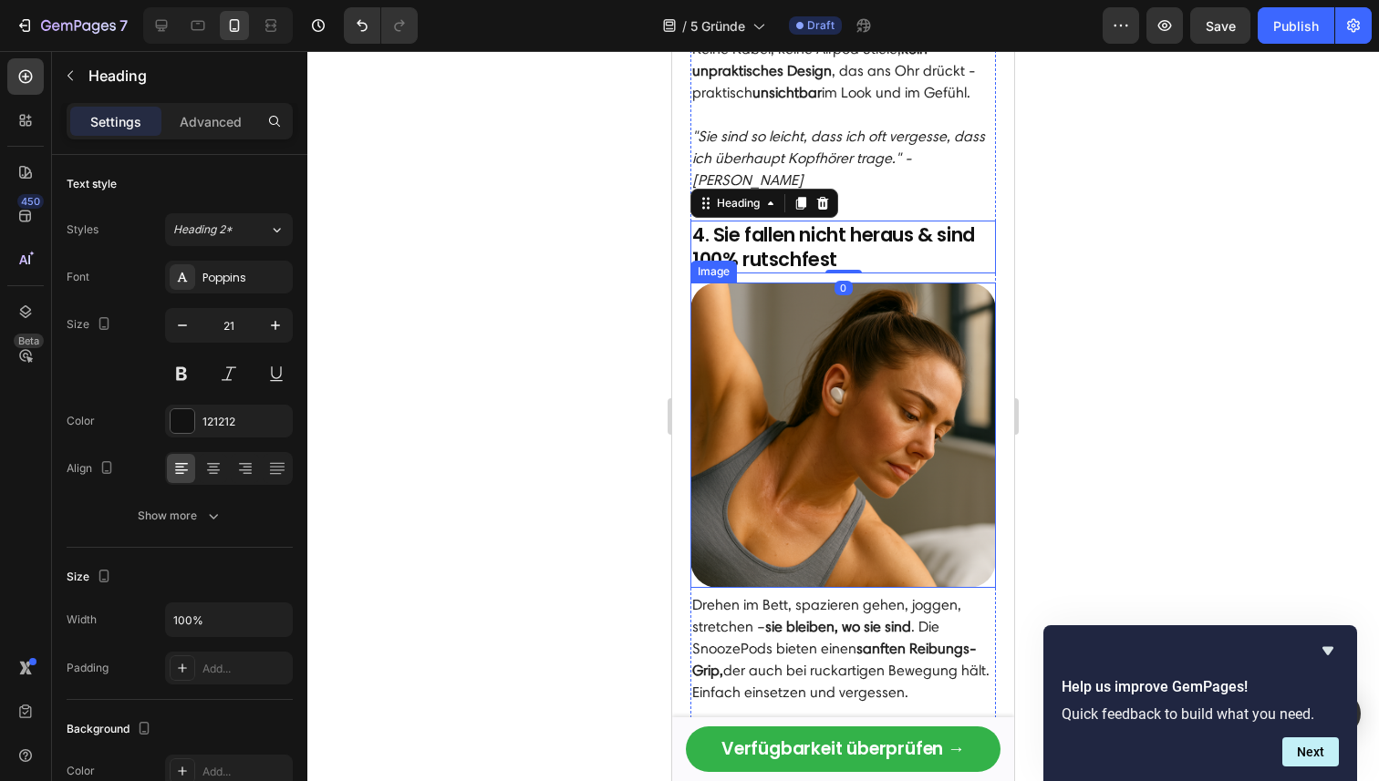
scroll to position [2241, 0]
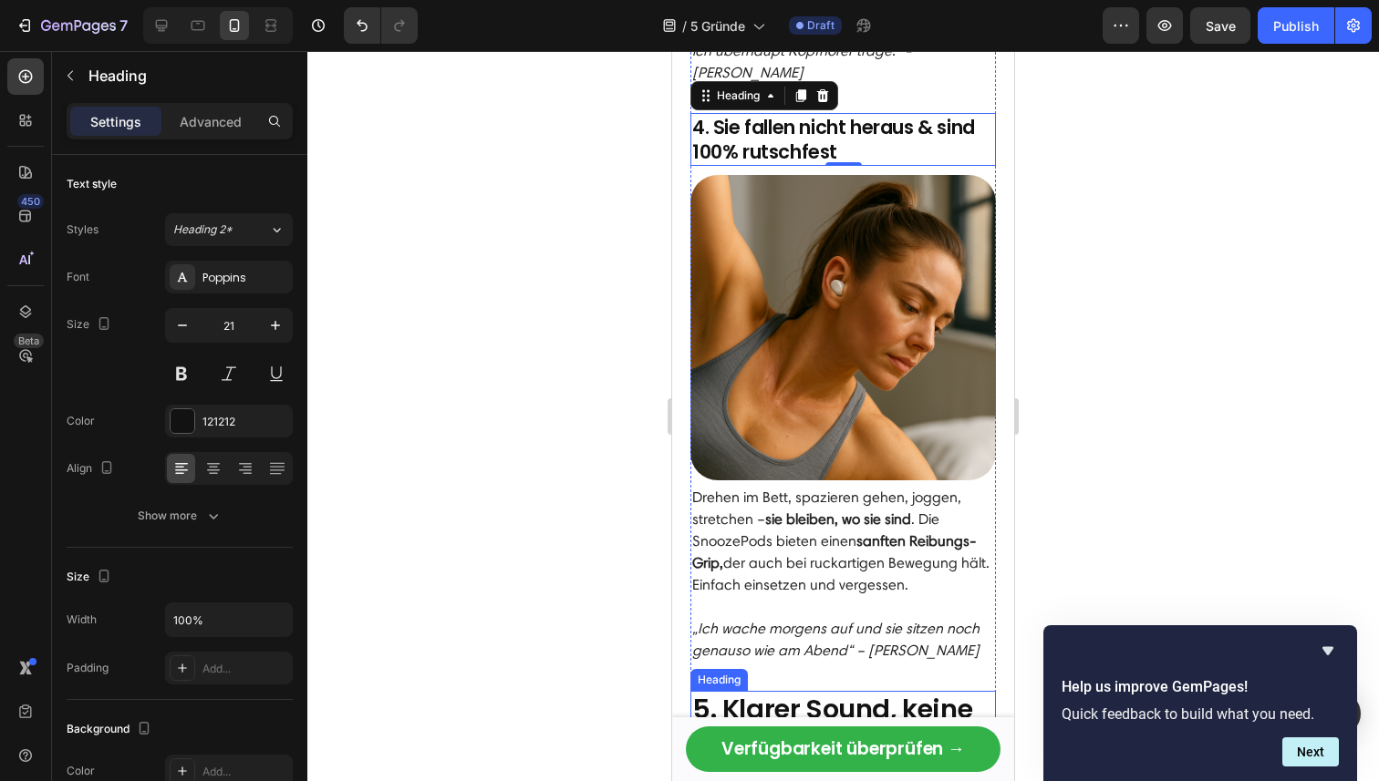
click at [837, 691] on strong "5. Klarer Sound, keine Geräusche von Außen" at bounding box center [836, 726] width 289 height 71
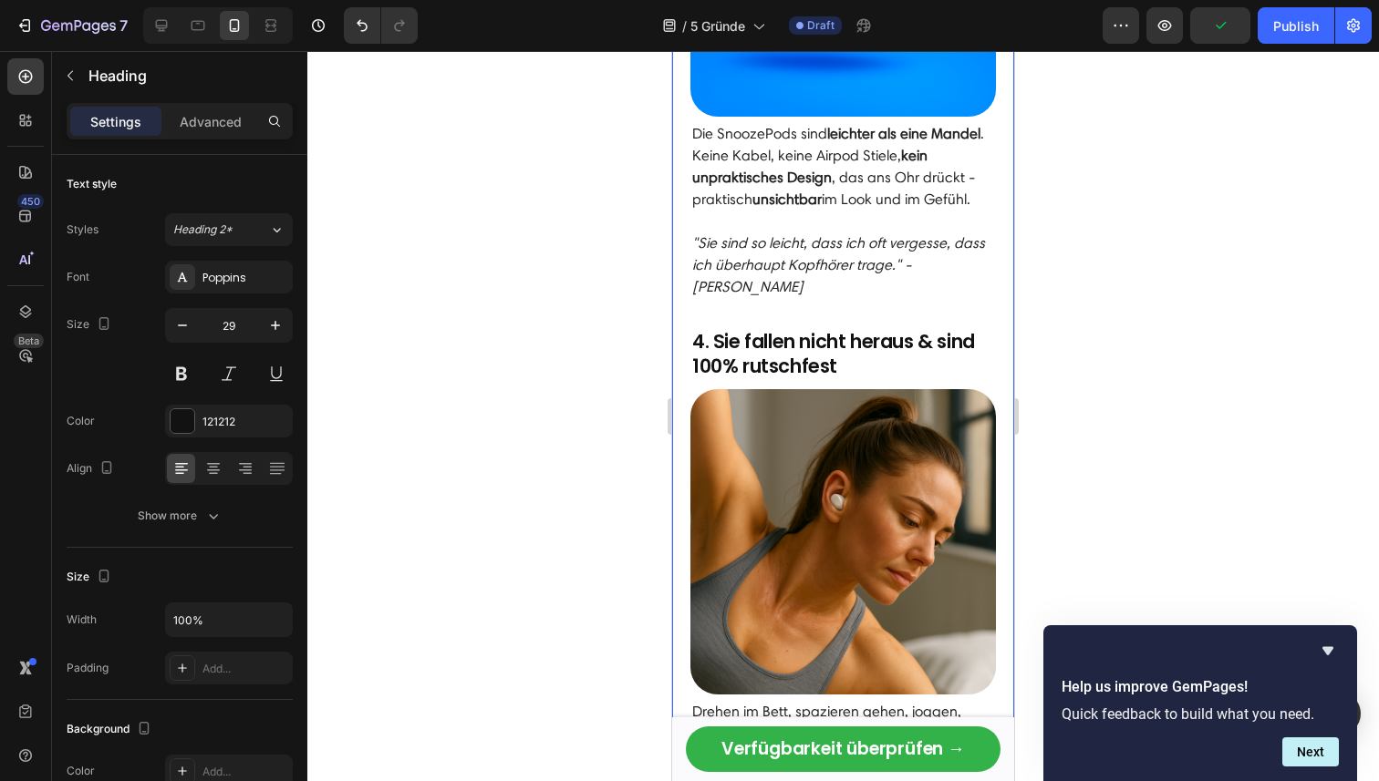
scroll to position [2009, 0]
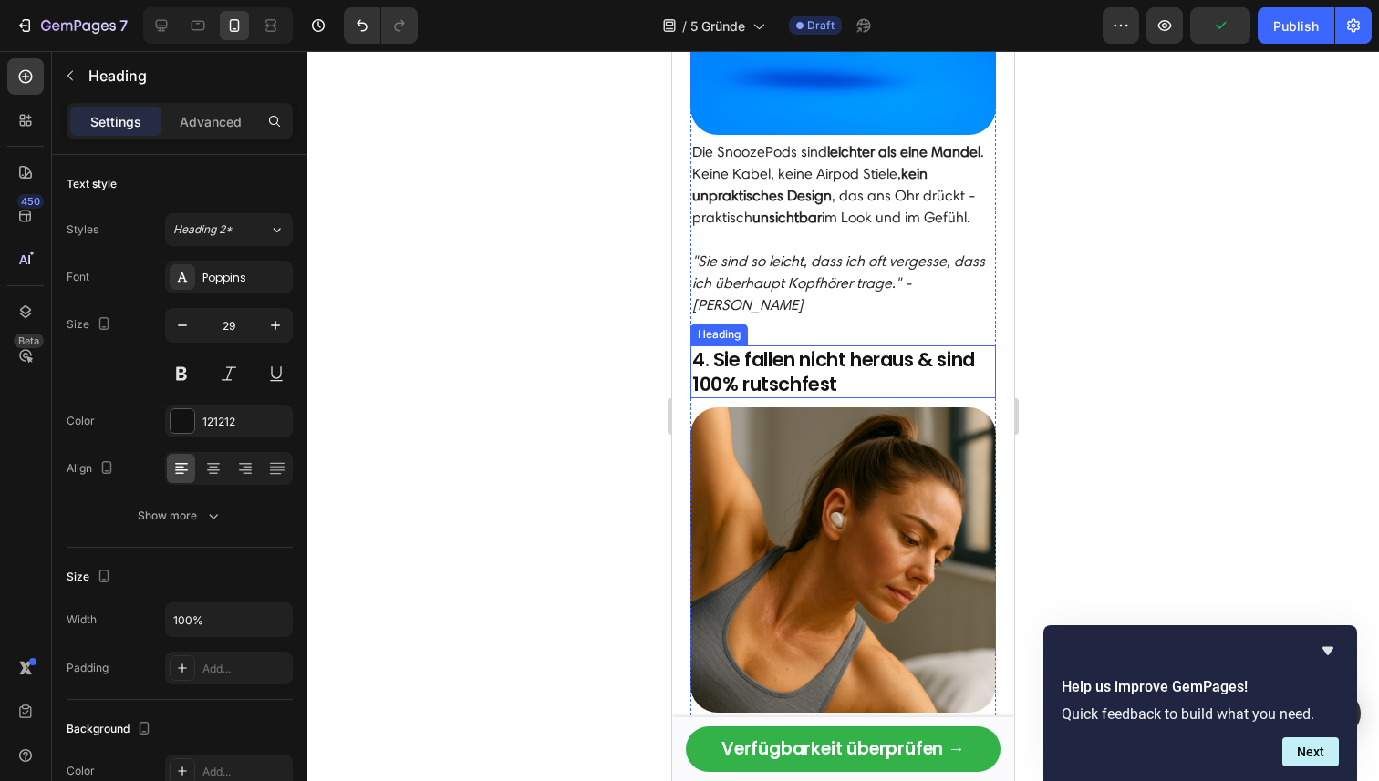
click at [858, 346] on h2 "4. Sie fallen nicht heraus & sind 100% rutschfest" at bounding box center [842, 373] width 305 height 54
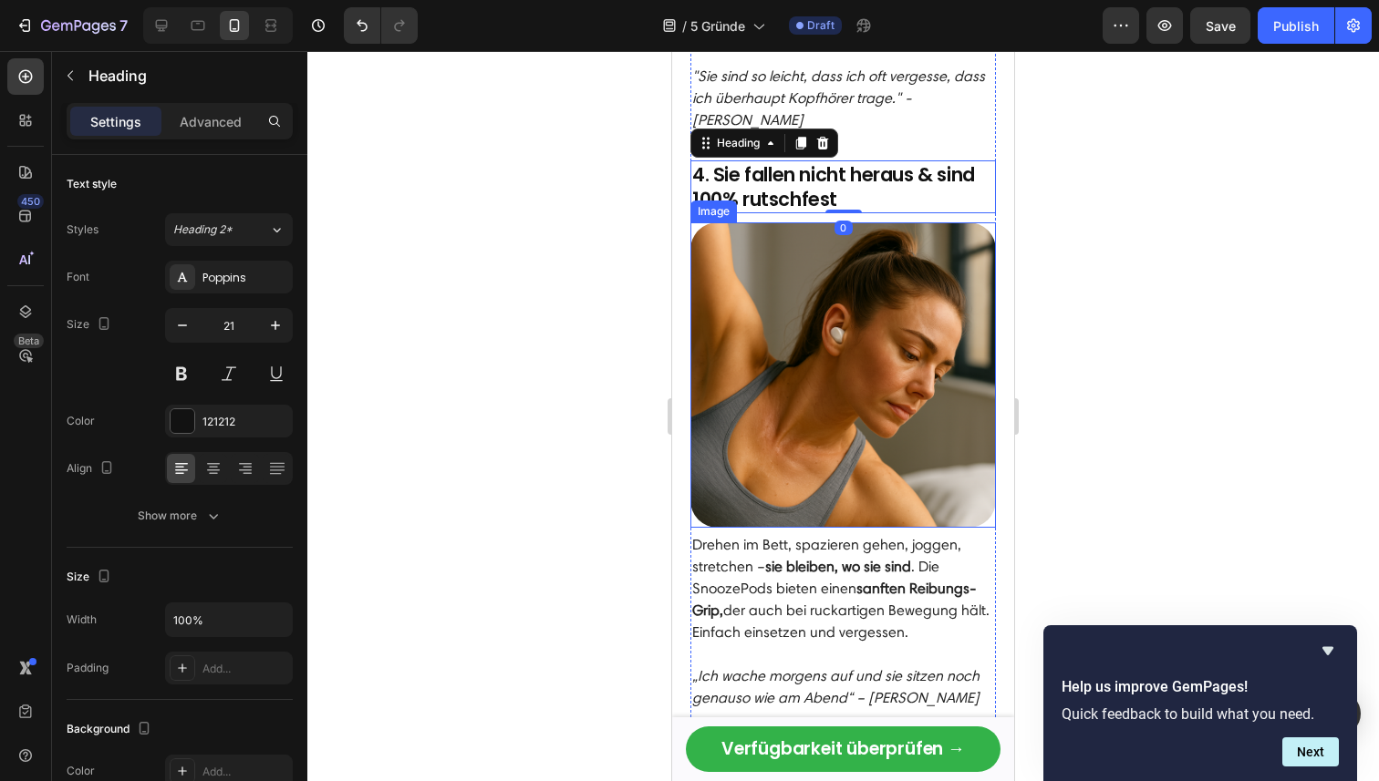
scroll to position [2300, 0]
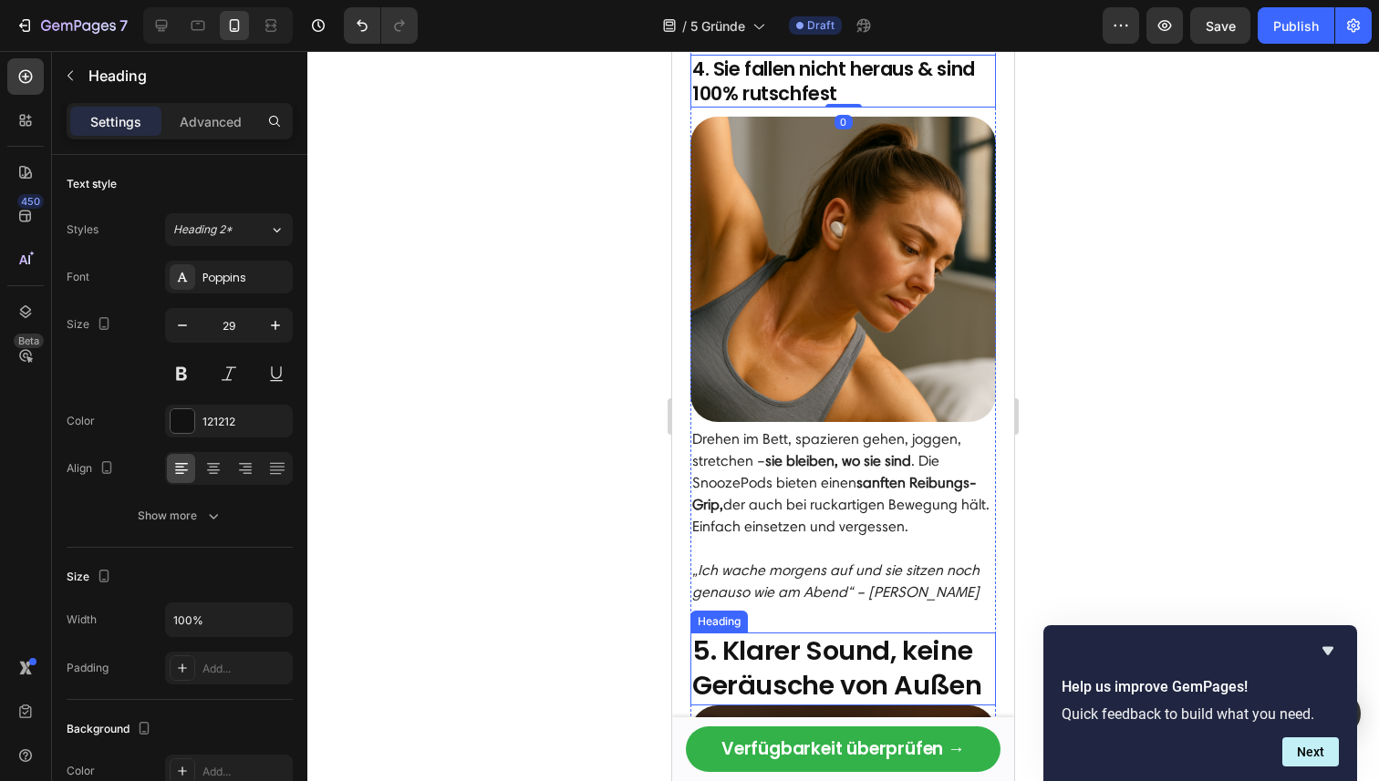
click at [833, 633] on strong "5. Klarer Sound, keine Geräusche von Außen" at bounding box center [836, 668] width 289 height 71
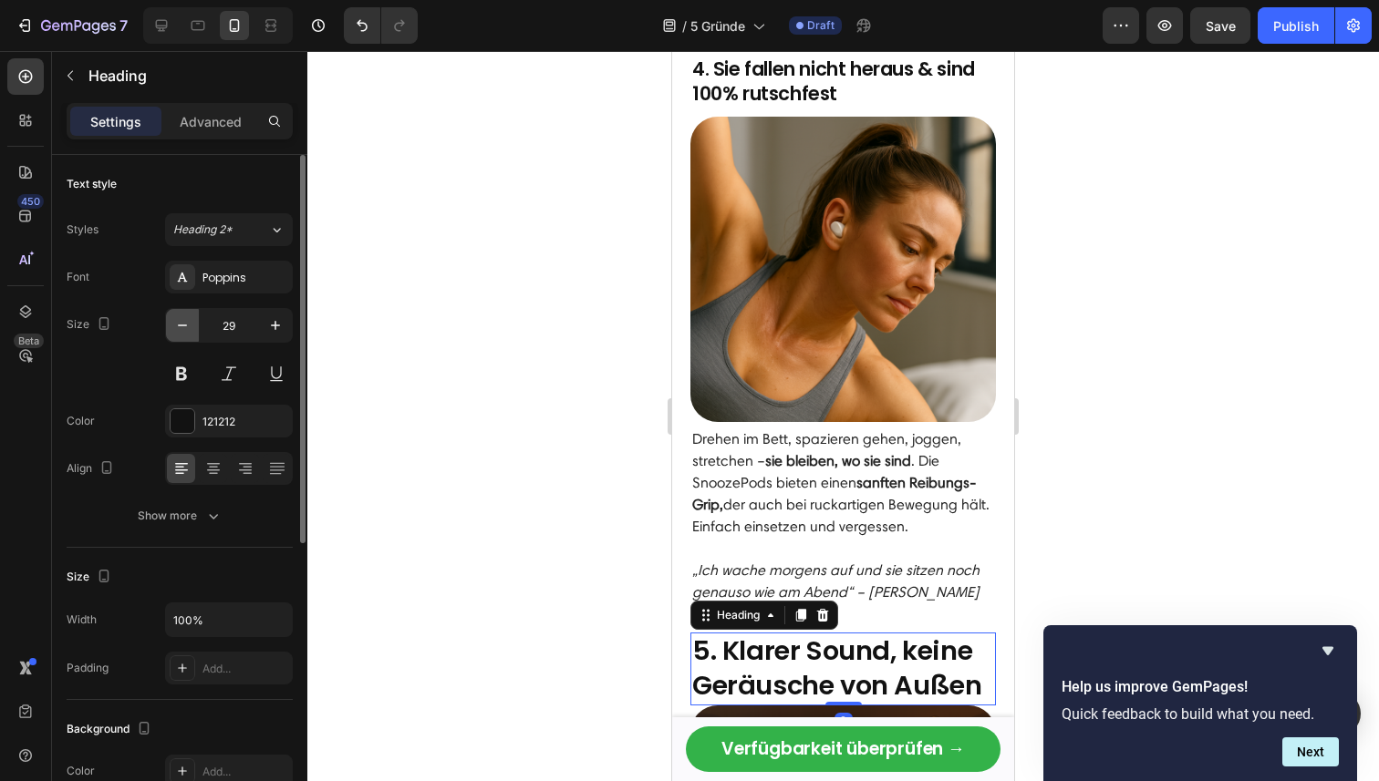
click at [188, 325] on icon "button" at bounding box center [182, 325] width 18 height 18
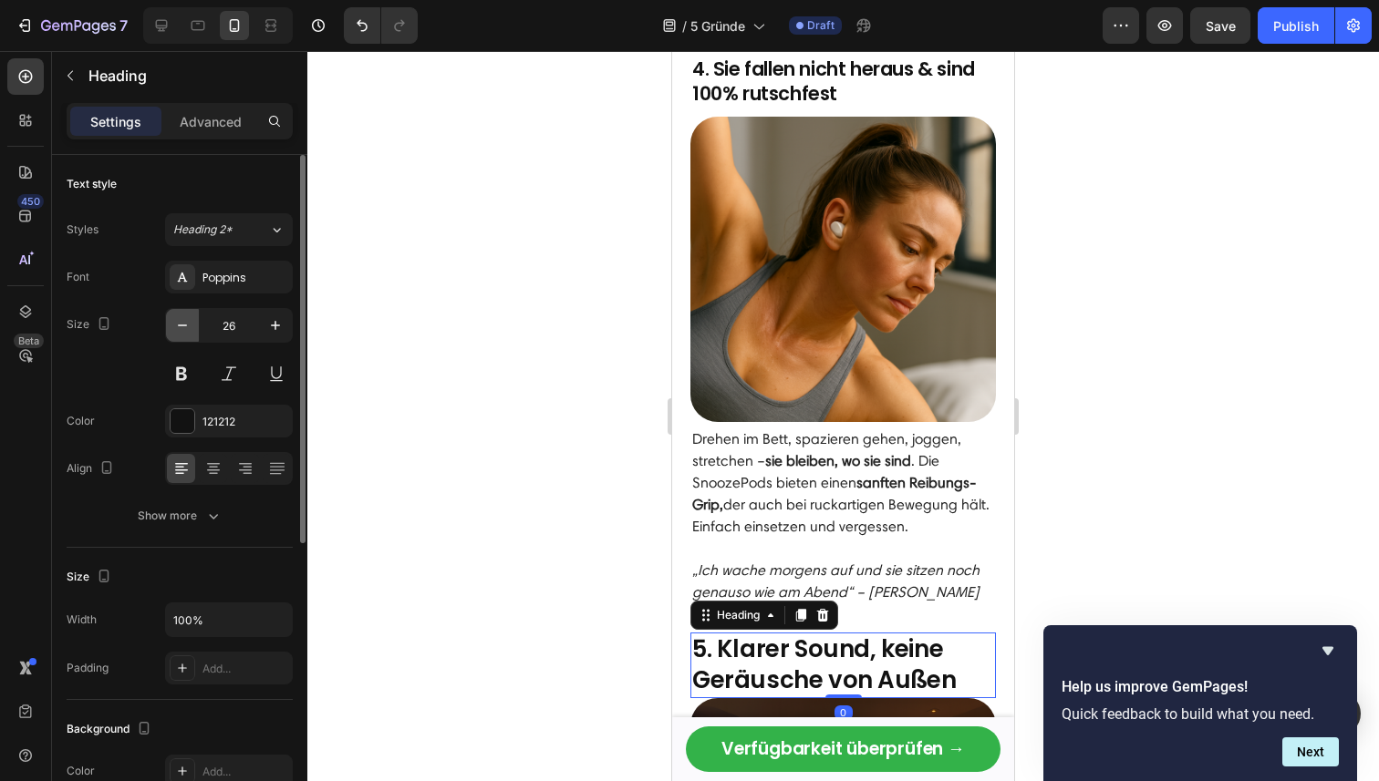
click at [188, 325] on icon "button" at bounding box center [182, 325] width 18 height 18
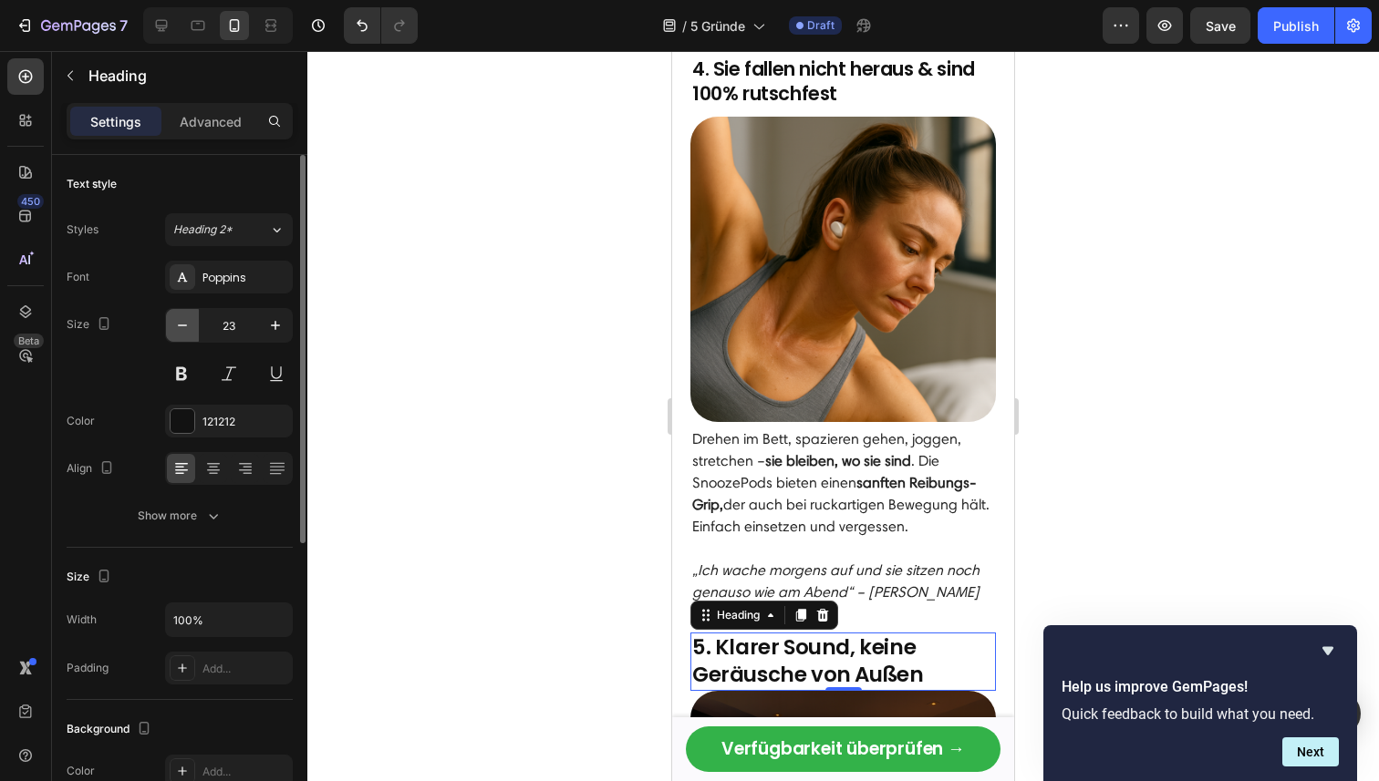
click at [188, 325] on icon "button" at bounding box center [182, 325] width 18 height 18
type input "21"
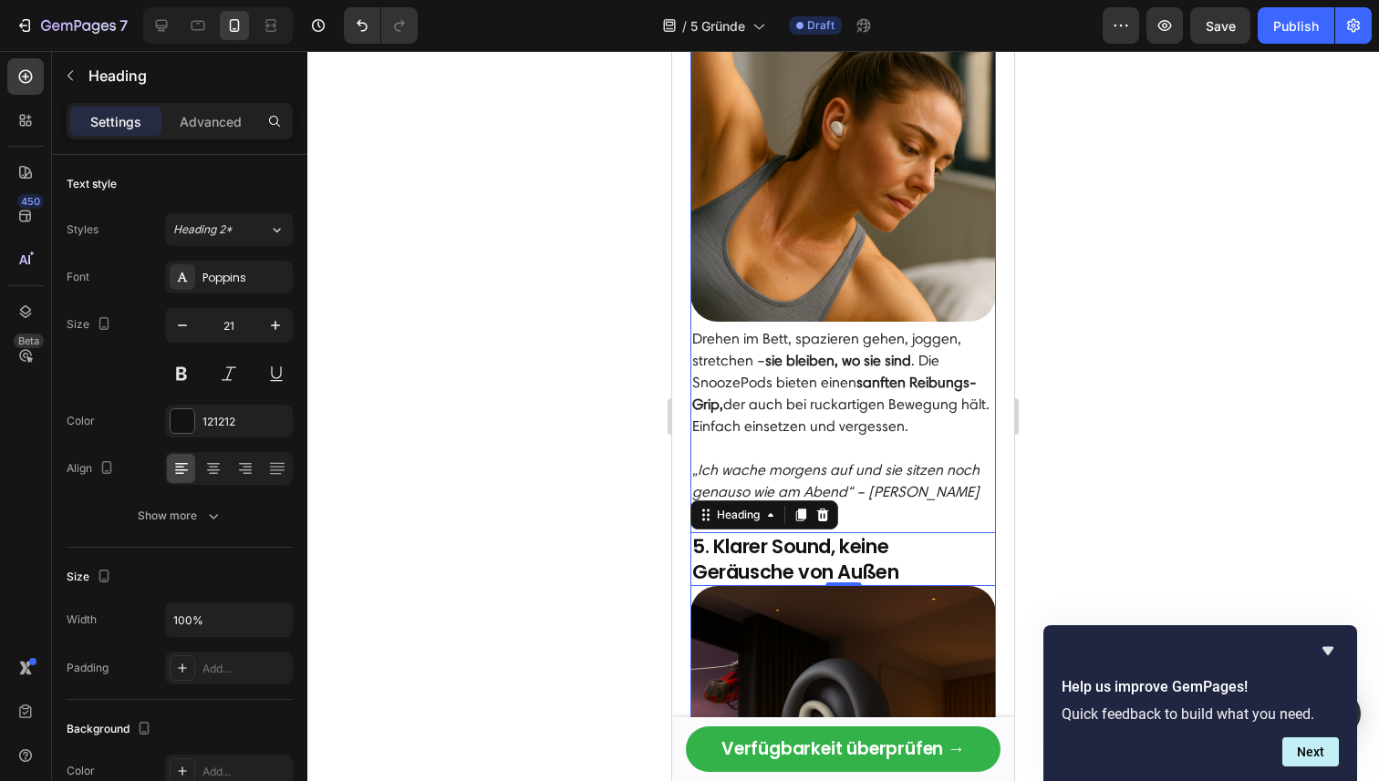
scroll to position [2457, 0]
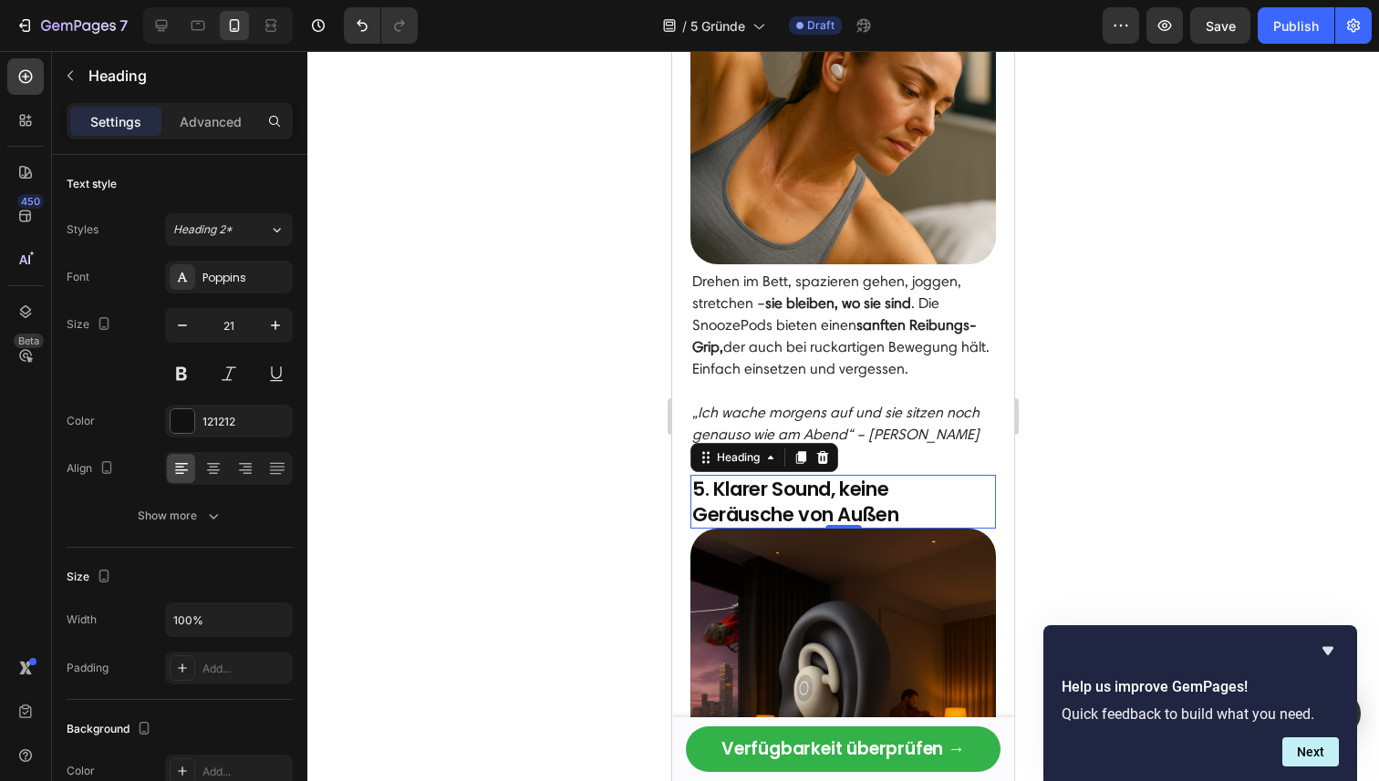
click at [1096, 440] on div at bounding box center [842, 416] width 1071 height 730
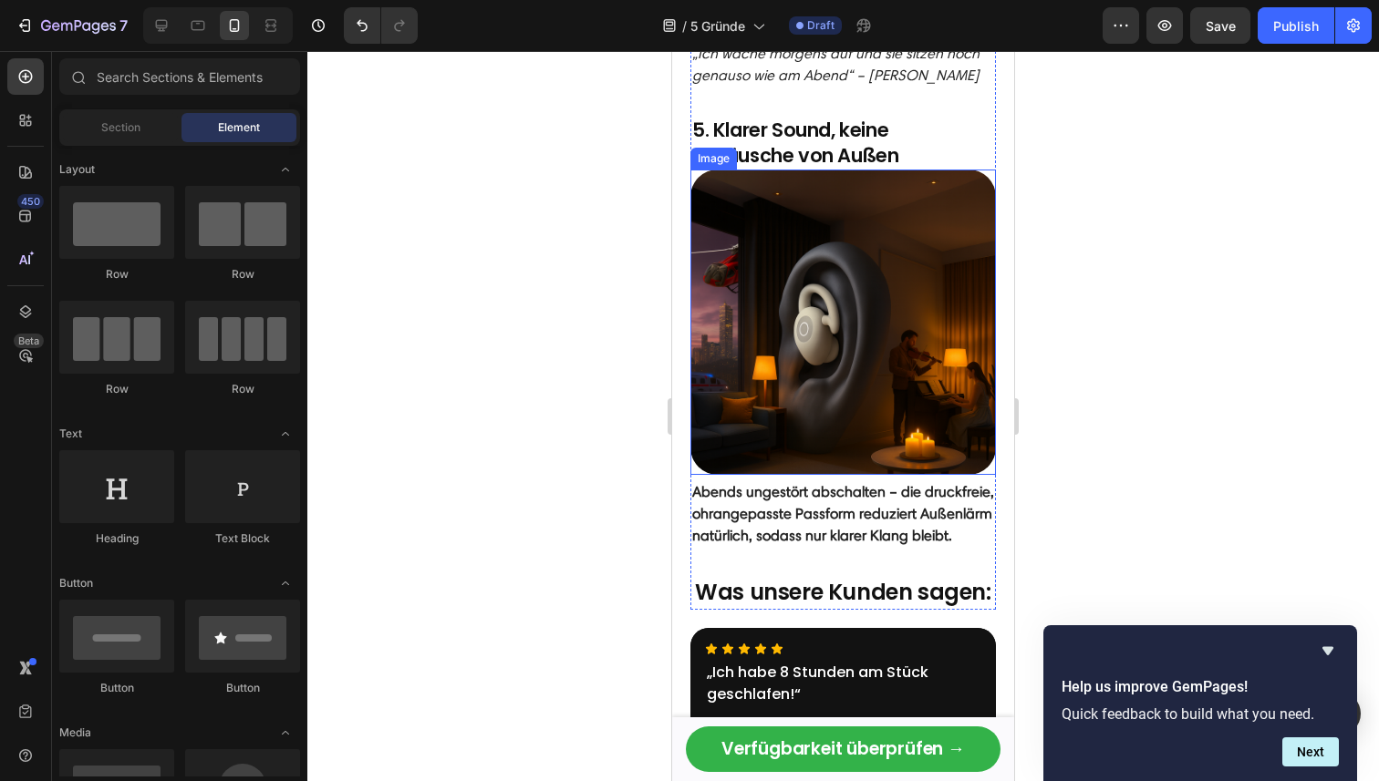
scroll to position [2823, 0]
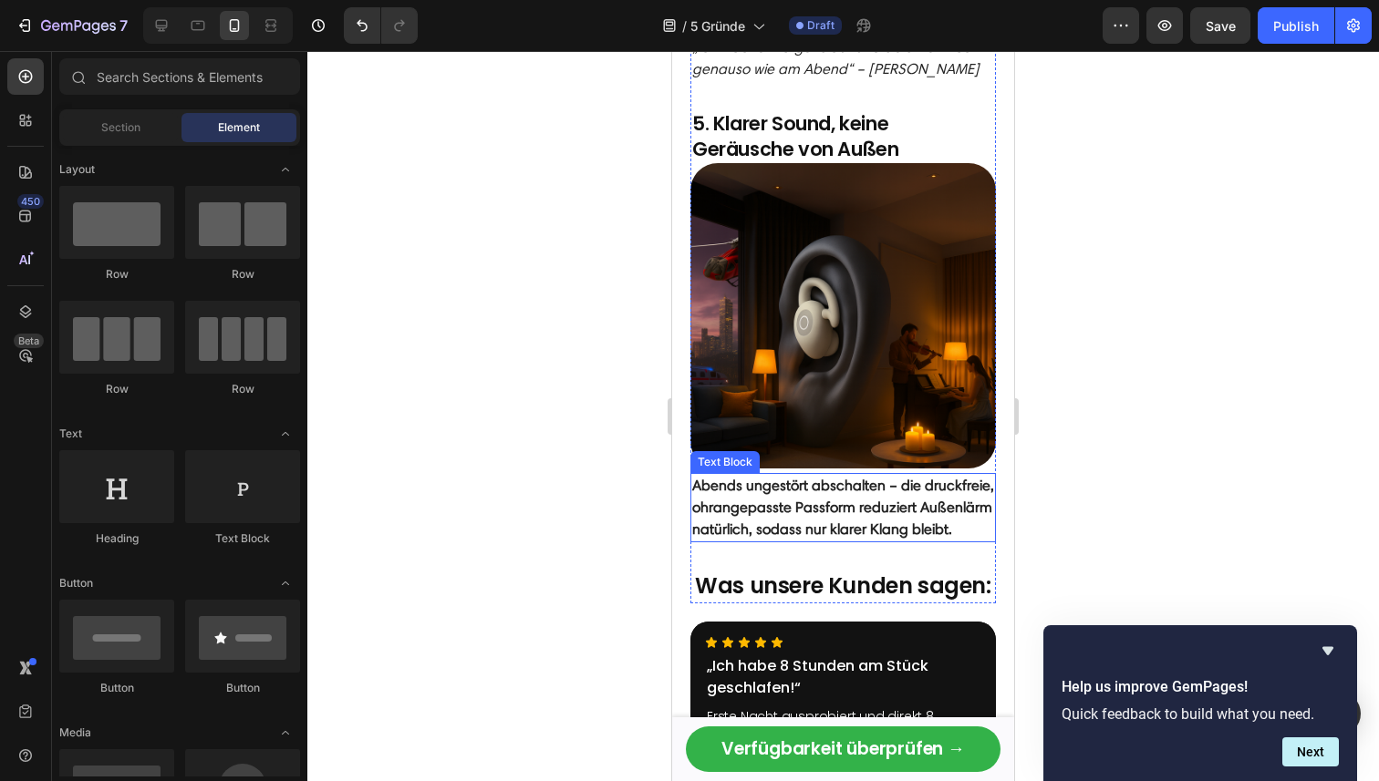
click at [837, 478] on strong "Abends ungestört abschalten – die druckfreie, ohrangepasste Passform reduziert …" at bounding box center [843, 507] width 302 height 61
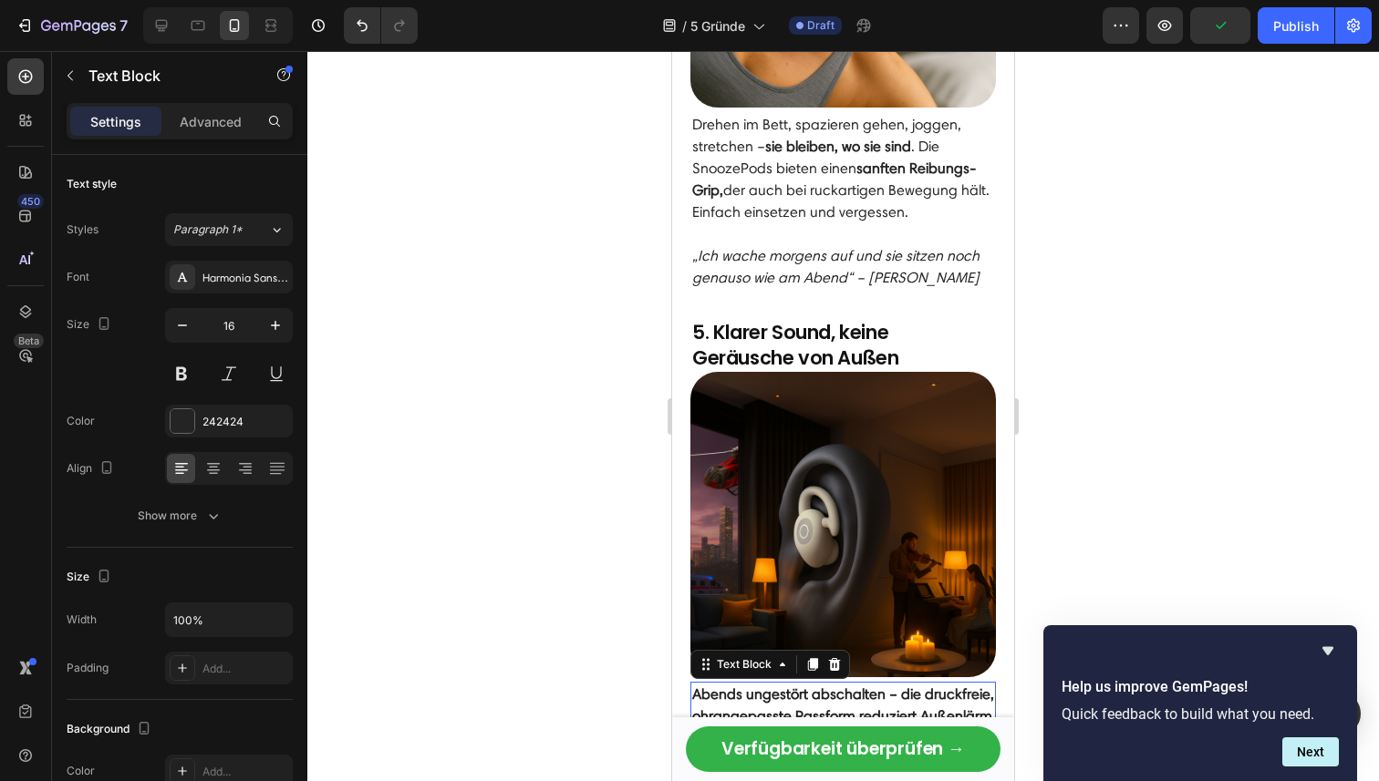
scroll to position [2440, 0]
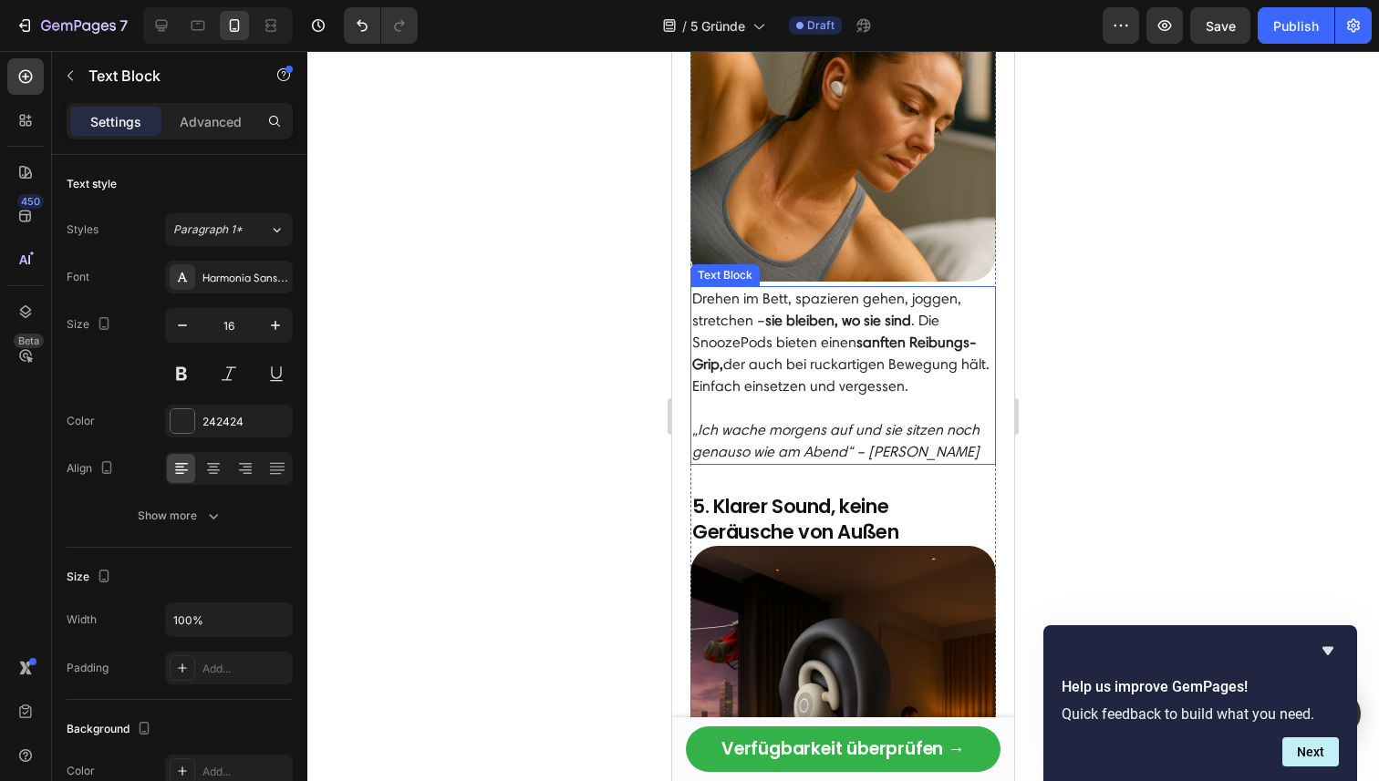
click at [827, 288] on p "Drehen im Bett, spazieren gehen, joggen, stretchen – sie bleiben, wo sie sind .…" at bounding box center [843, 342] width 302 height 109
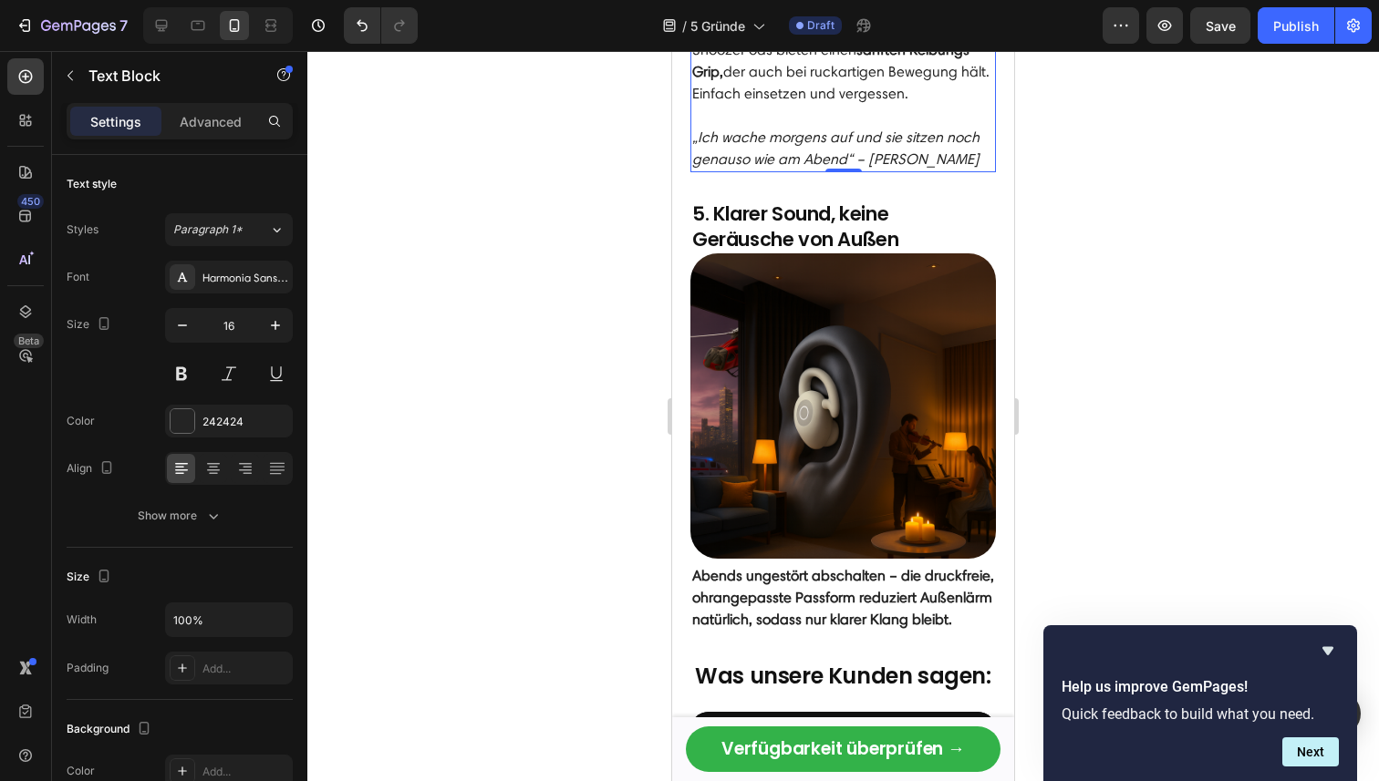
scroll to position [2782, 0]
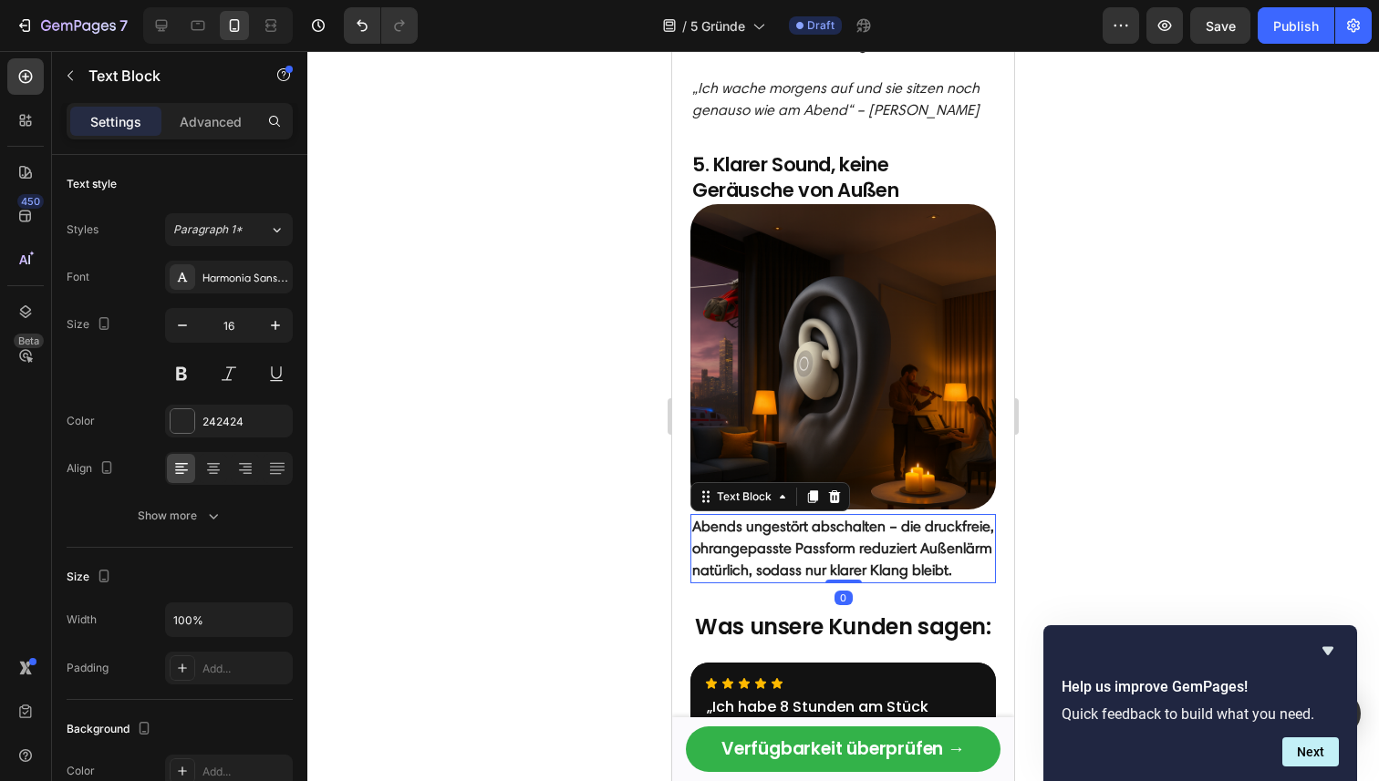
click at [854, 518] on strong "Abends ungestört abschalten – die druckfreie, ohrangepasste Passform reduziert …" at bounding box center [843, 548] width 302 height 61
click at [182, 373] on button at bounding box center [181, 373] width 33 height 33
click at [812, 516] on p "Abends ungestört abschalten – die druckfreie, ohrangepasste Passform reduziert …" at bounding box center [843, 549] width 302 height 66
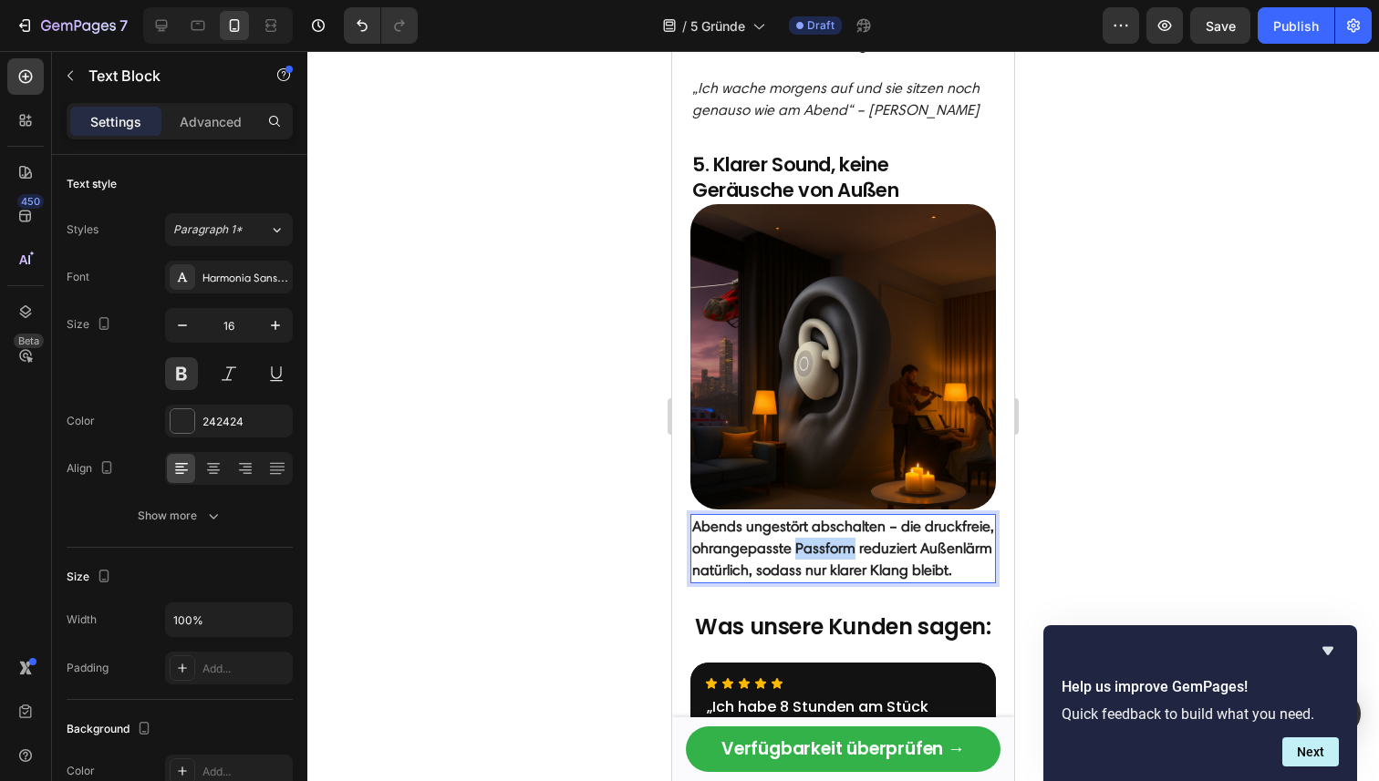
click at [812, 516] on p "Abends ungestört abschalten – die druckfreie, ohrangepasste Passform reduziert …" at bounding box center [843, 549] width 302 height 66
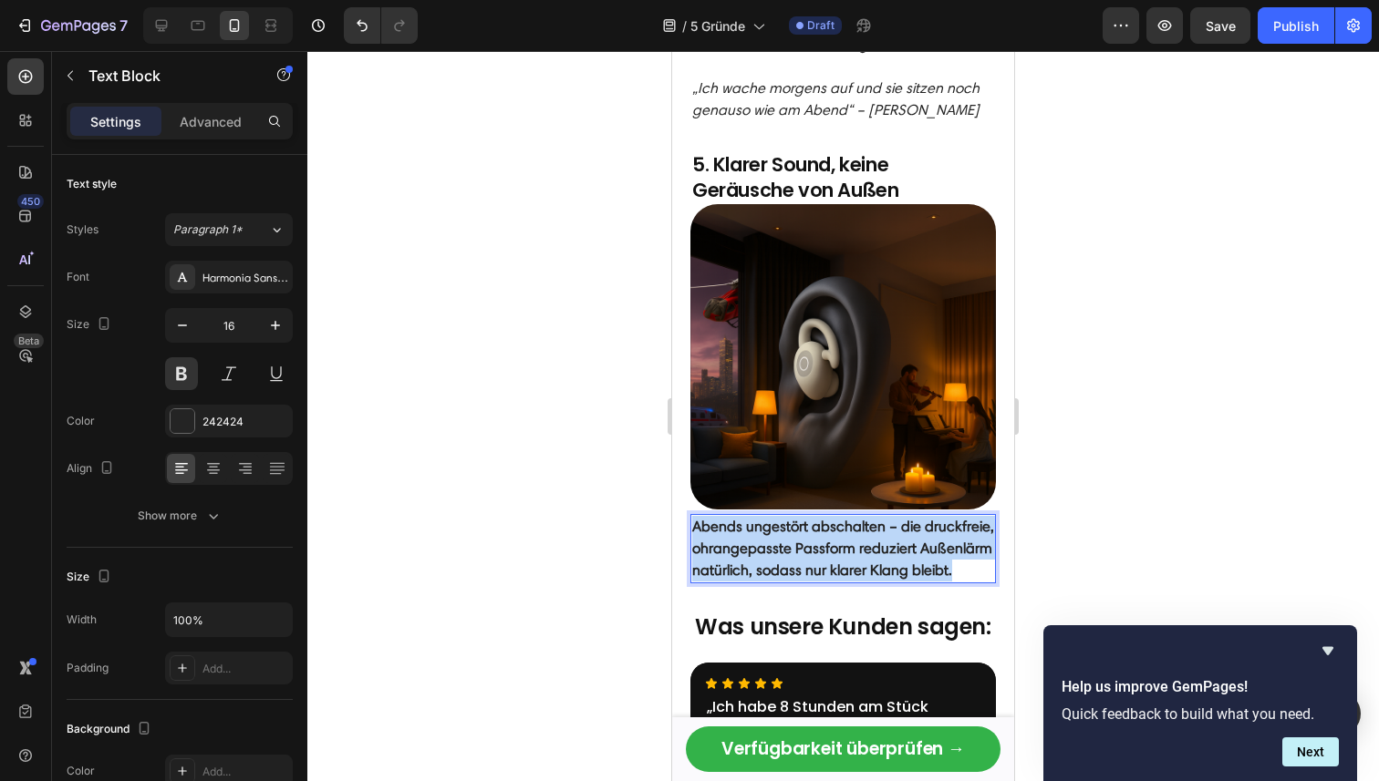
click at [812, 516] on p "Abends ungestört abschalten – die druckfreie, ohrangepasste Passform reduziert …" at bounding box center [843, 549] width 302 height 66
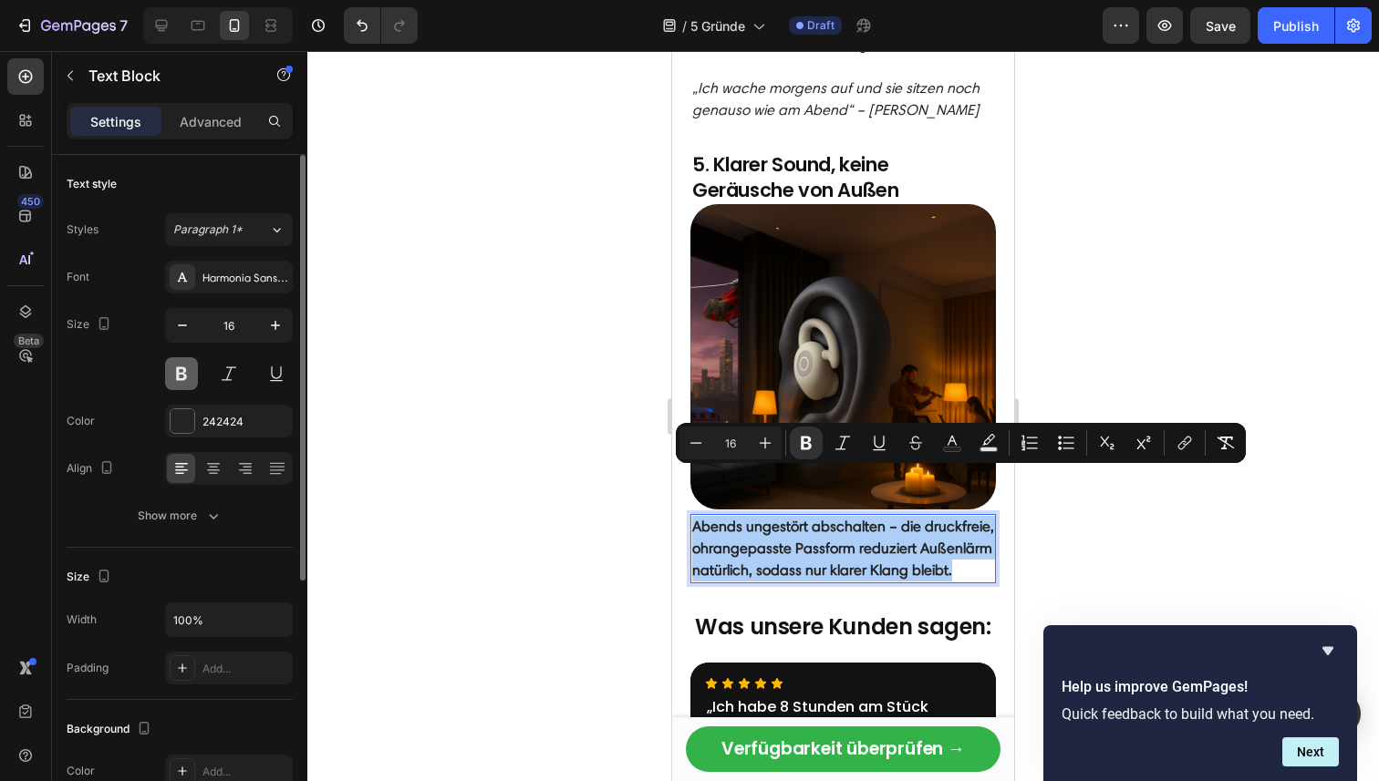
click at [173, 374] on button at bounding box center [181, 373] width 33 height 33
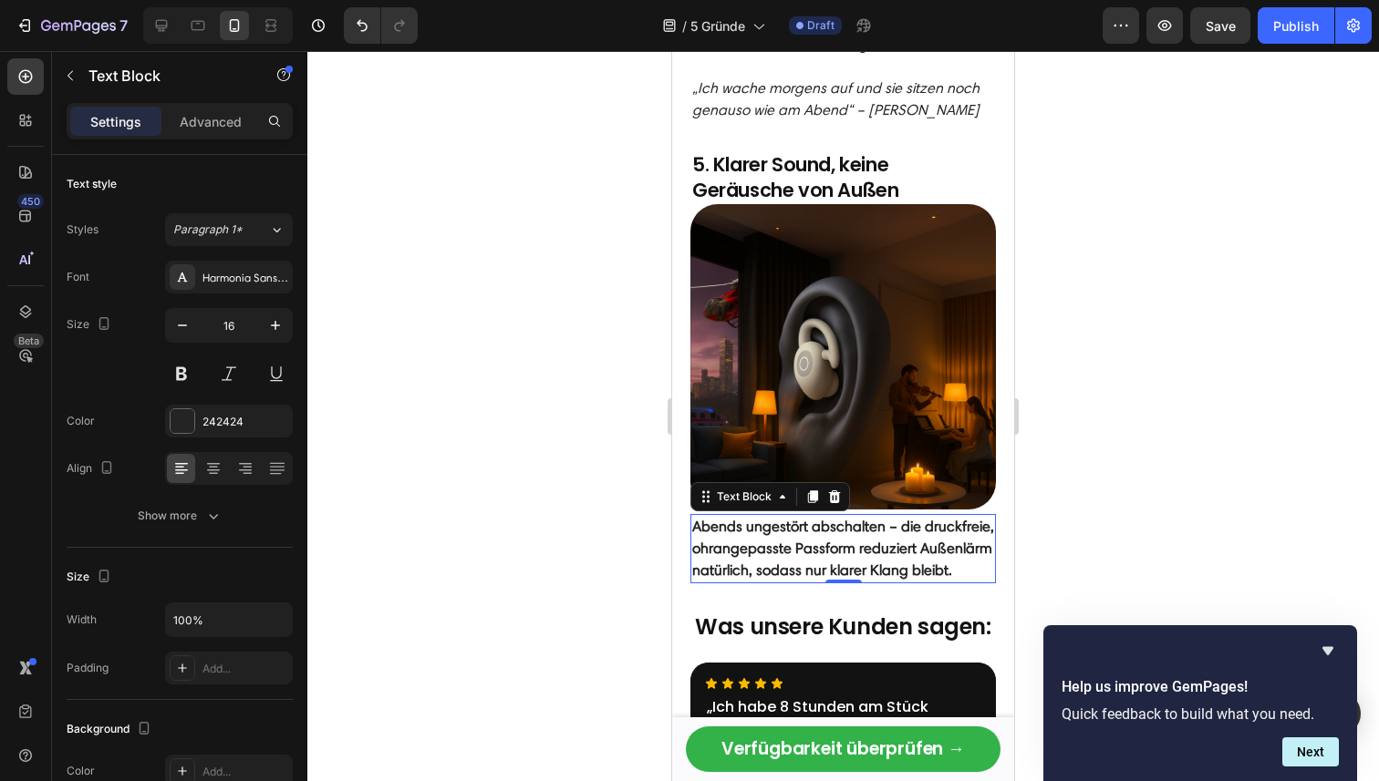
click at [864, 518] on strong "Abends ungestört abschalten – die druckfreie, ohrangepasste Passform reduziert …" at bounding box center [843, 548] width 302 height 61
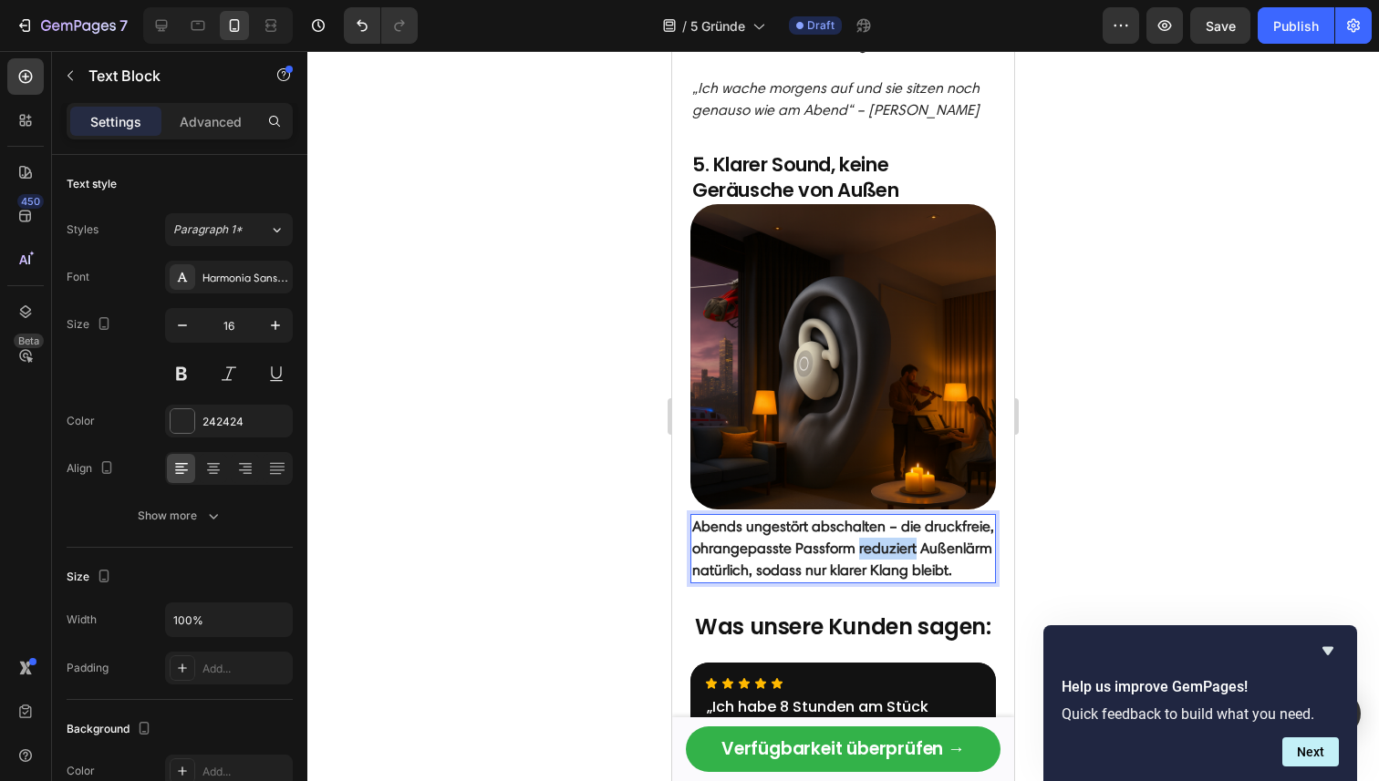
click at [864, 518] on strong "Abends ungestört abschalten – die druckfreie, ohrangepasste Passform reduziert …" at bounding box center [843, 548] width 302 height 61
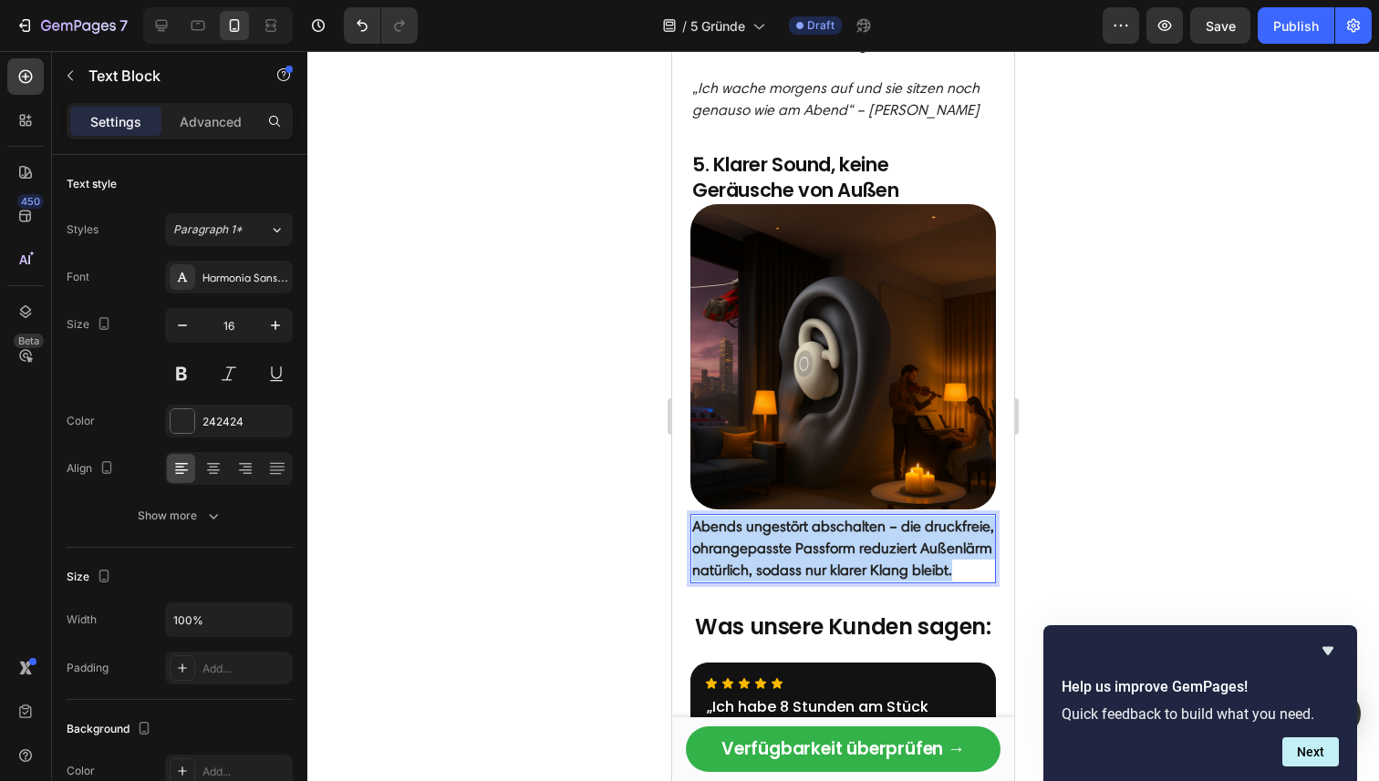
click at [864, 518] on strong "Abends ungestört abschalten – die druckfreie, ohrangepasste Passform reduziert …" at bounding box center [843, 548] width 302 height 61
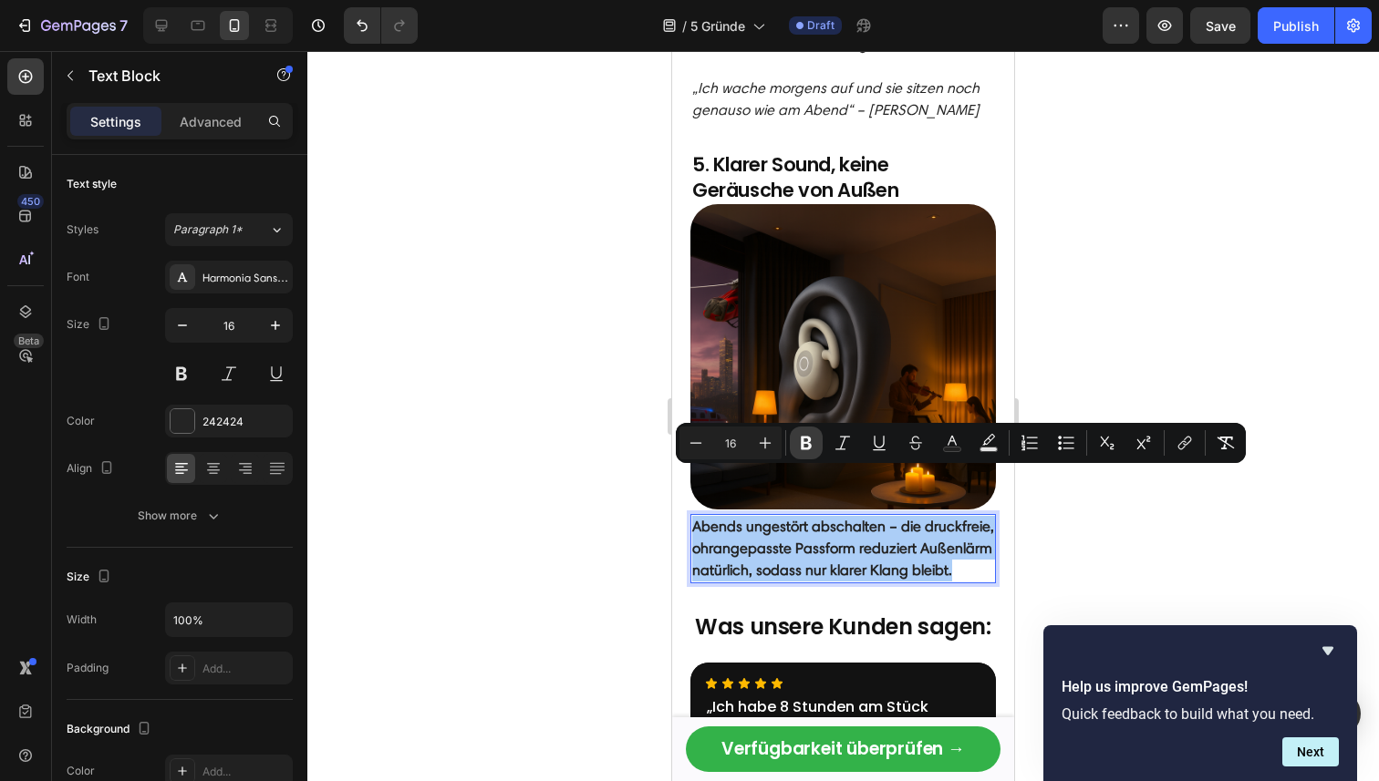
click at [808, 442] on icon "Editor contextual toolbar" at bounding box center [806, 443] width 18 height 18
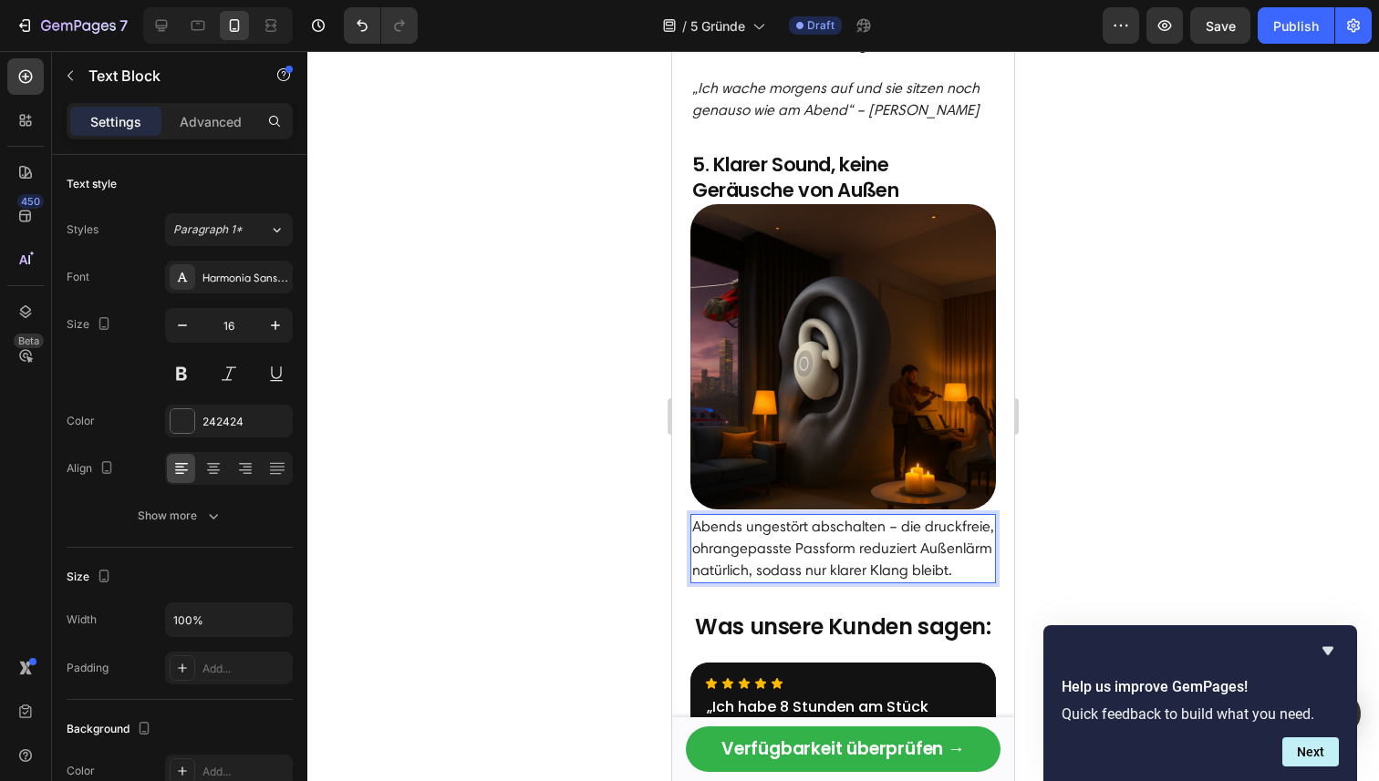
click at [959, 530] on p "Abends ungestört abschalten – die druckfreie, ohrangepasste Passform reduziert …" at bounding box center [843, 549] width 302 height 66
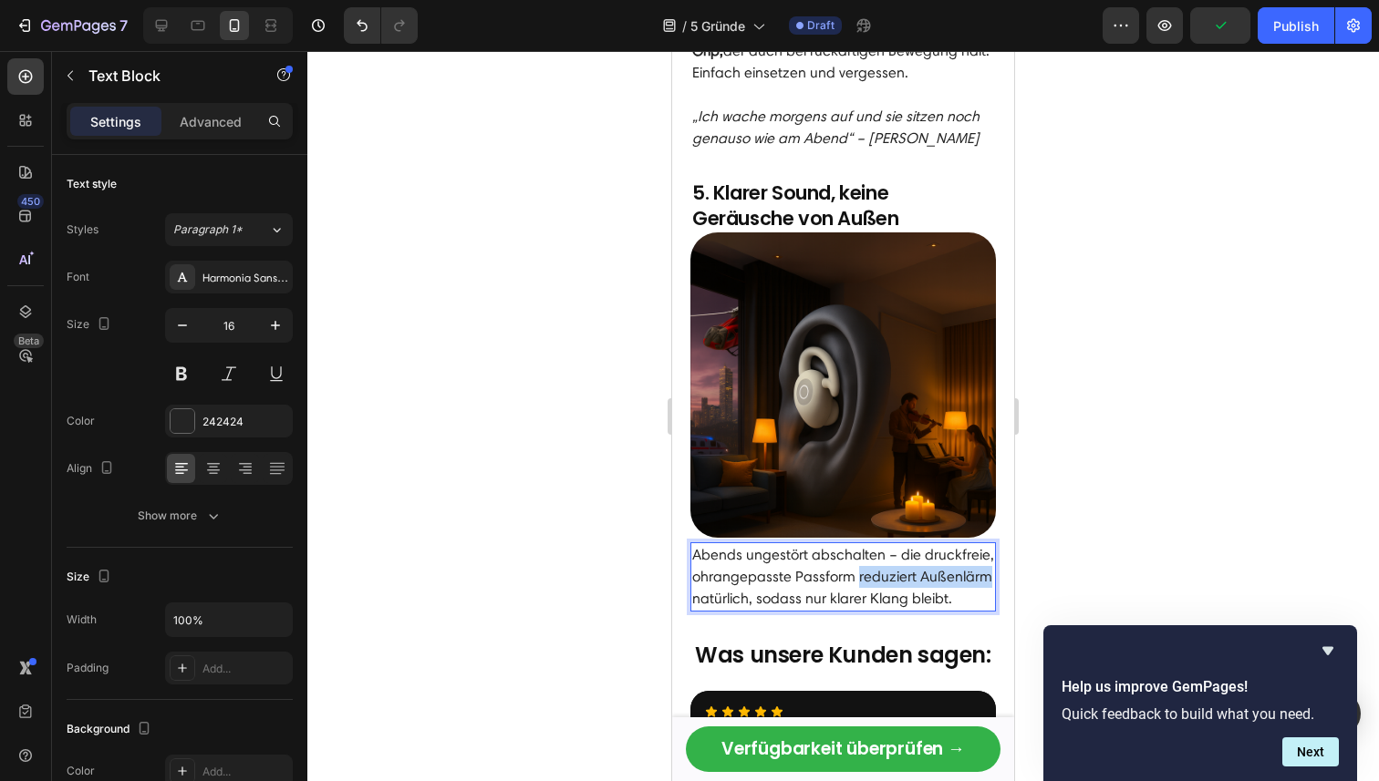
drag, startPoint x: 856, startPoint y: 532, endPoint x: 988, endPoint y: 533, distance: 132.2
click at [988, 544] on p "Abends ungestört abschalten – die druckfreie, ohrangepasste Passform reduziert …" at bounding box center [843, 577] width 302 height 66
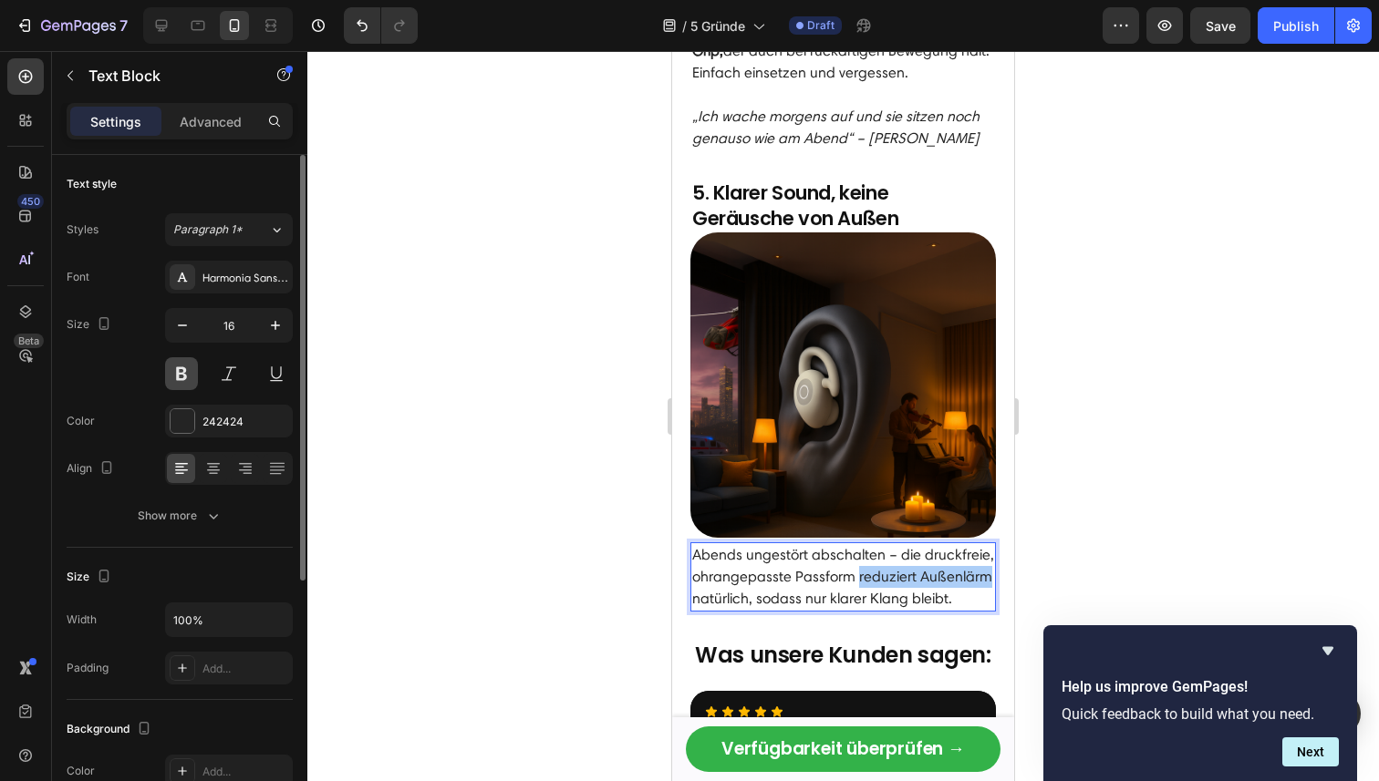
click at [184, 370] on button at bounding box center [181, 373] width 33 height 33
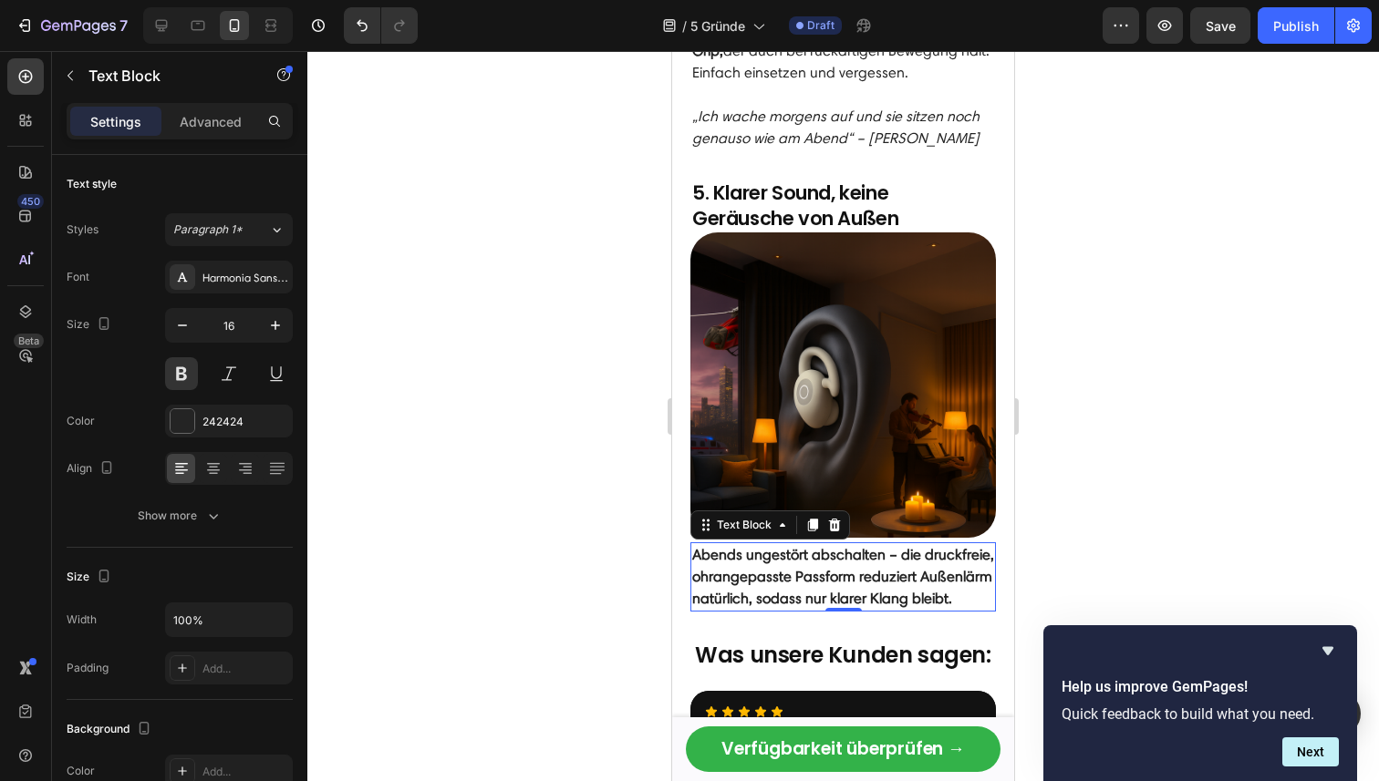
click at [949, 544] on p "Abends ungestört abschalten – die druckfreie, ohrangepasste Passform reduziert …" at bounding box center [843, 577] width 302 height 66
click at [967, 554] on p "Abends ungestört abschalten – die druckfreie, ohrangepasste Passform reduziert …" at bounding box center [843, 577] width 302 height 66
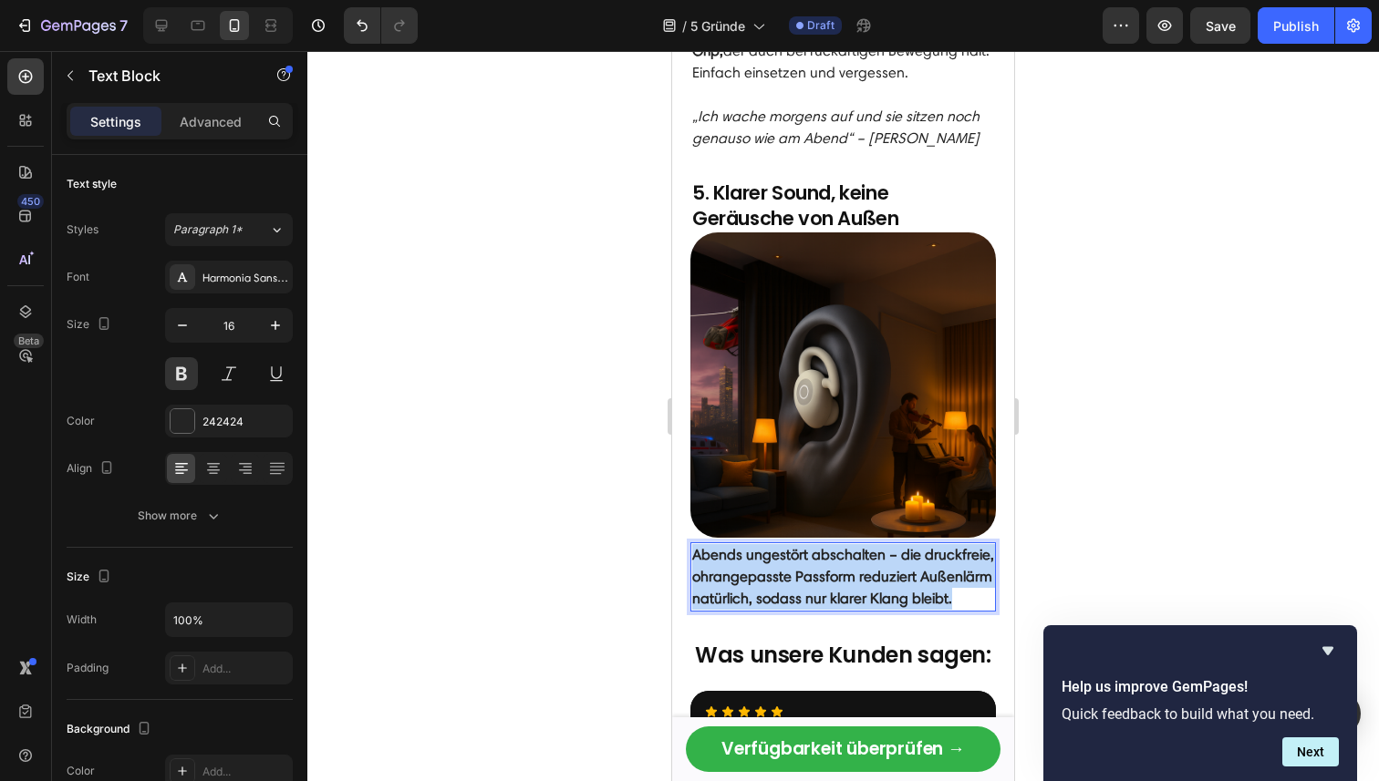
click at [967, 554] on p "Abends ungestört abschalten – die druckfreie, ohrangepasste Passform reduziert …" at bounding box center [843, 577] width 302 height 66
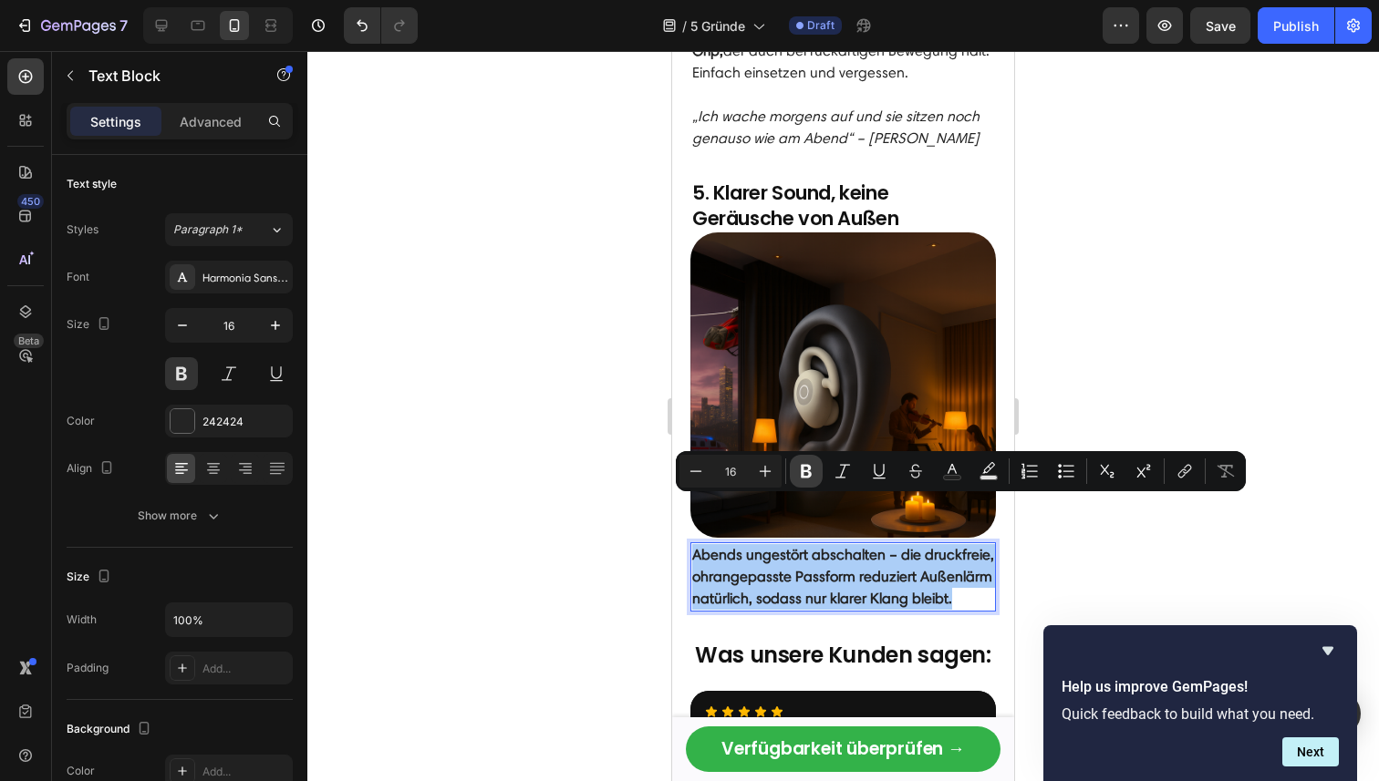
click at [810, 470] on icon "Editor contextual toolbar" at bounding box center [806, 472] width 11 height 14
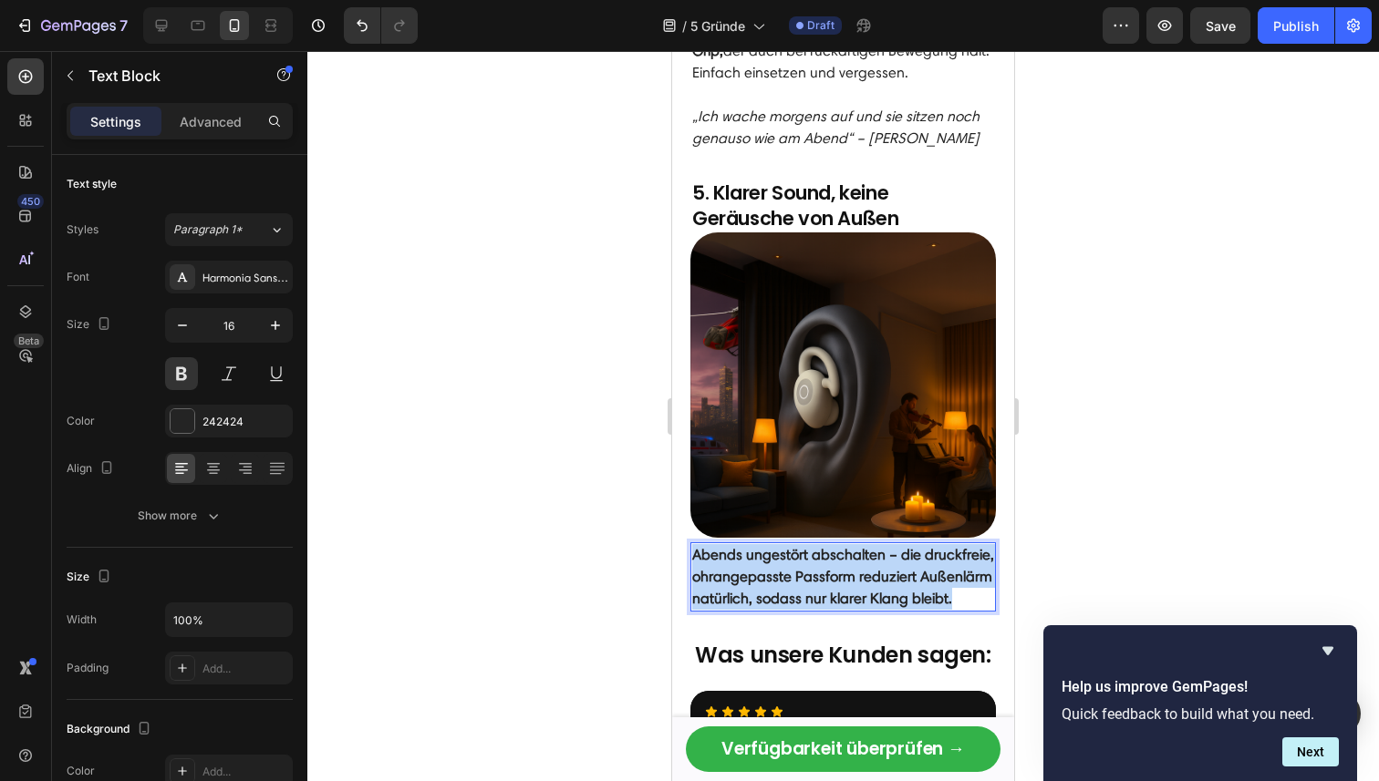
drag, startPoint x: 956, startPoint y: 546, endPoint x: 657, endPoint y: 505, distance: 301.0
click at [672, 505] on html "iPhone 13 Mini ( 375 px) iPhone 13 Mini iPhone 13 Pro iPhone 11 Pro Max iPhone …" at bounding box center [843, 440] width 342 height 6286
click at [854, 546] on strong "Abends ungestört abschalten – die druckfreie, ohrangepasste Passform reduziert …" at bounding box center [843, 576] width 302 height 61
drag, startPoint x: 696, startPoint y: 507, endPoint x: 949, endPoint y: 553, distance: 257.6
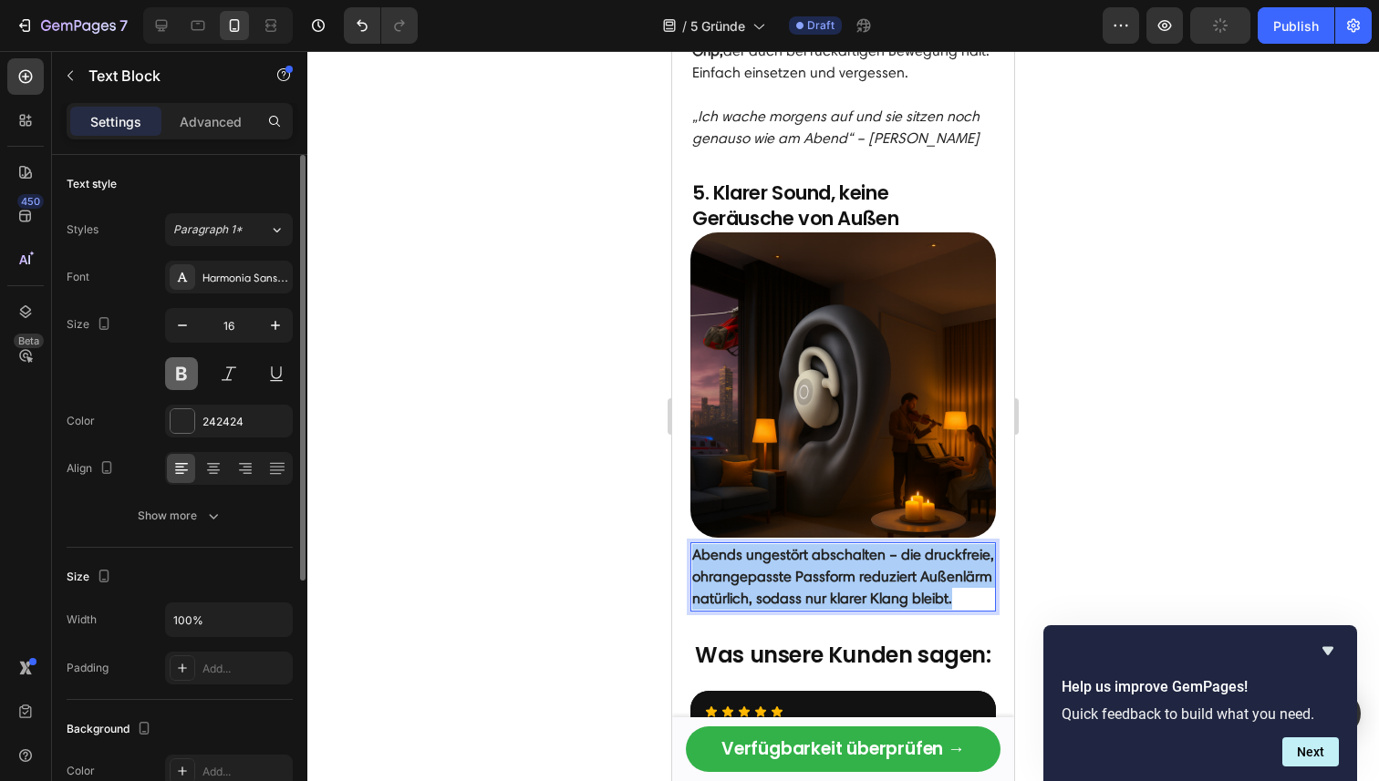
click at [190, 382] on button at bounding box center [181, 373] width 33 height 33
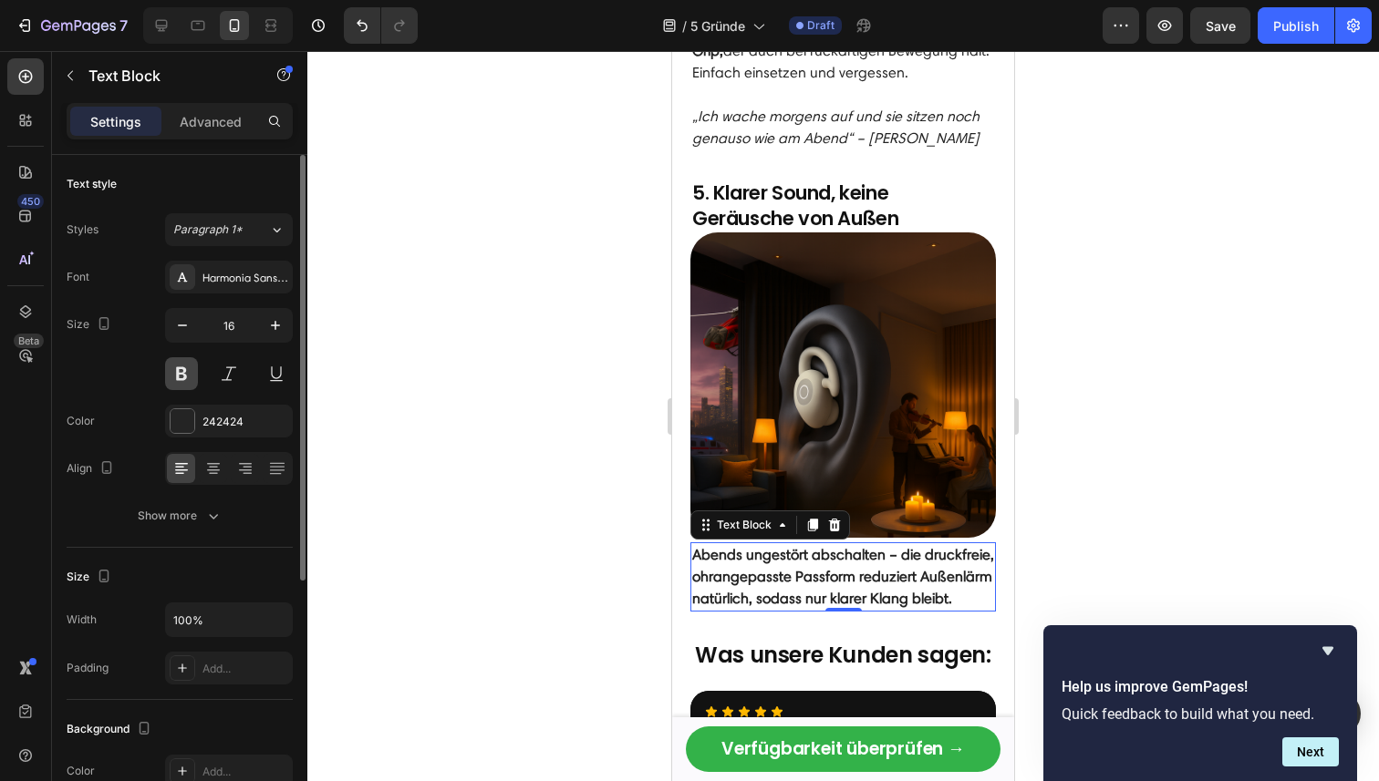
click at [190, 382] on button at bounding box center [181, 373] width 33 height 33
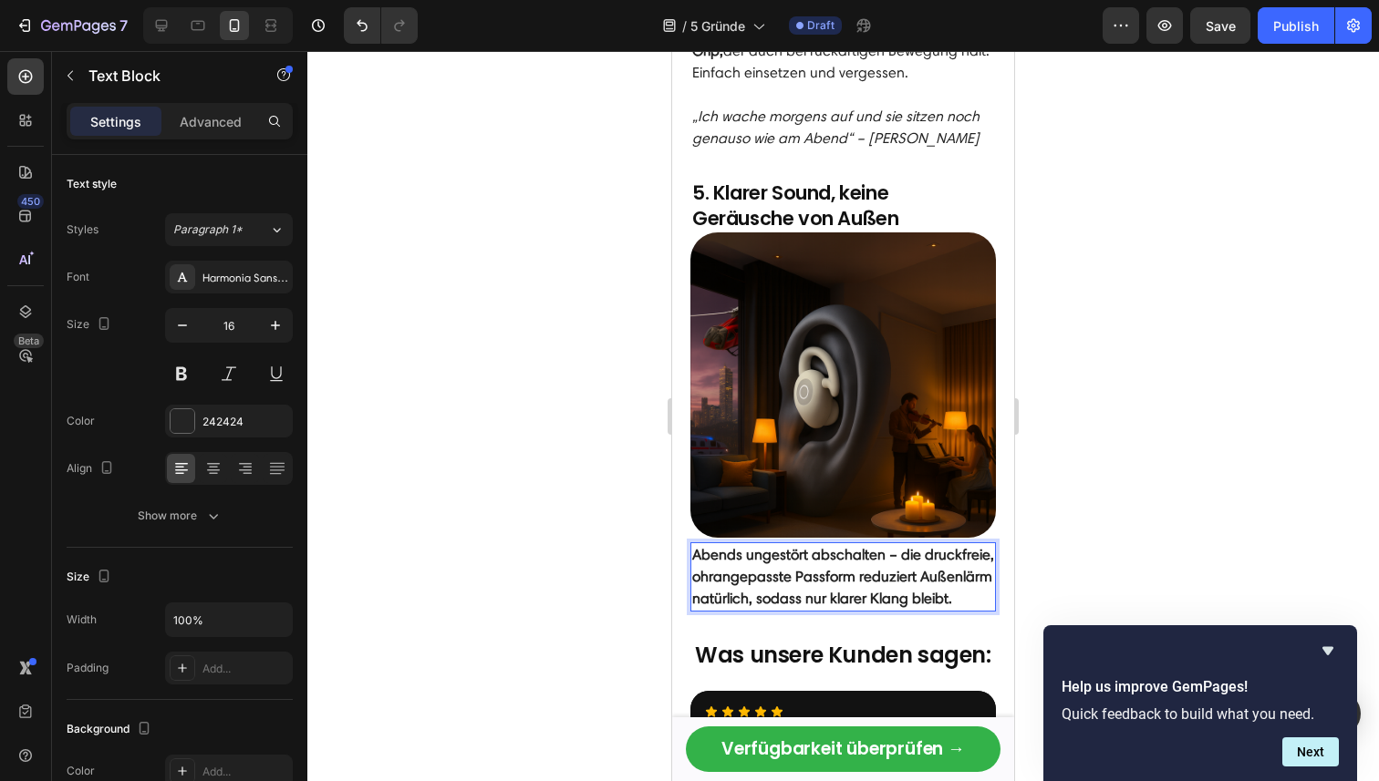
click at [776, 546] on strong "Abends ungestört abschalten – die druckfreie, ohrangepasste Passform reduziert …" at bounding box center [843, 576] width 302 height 61
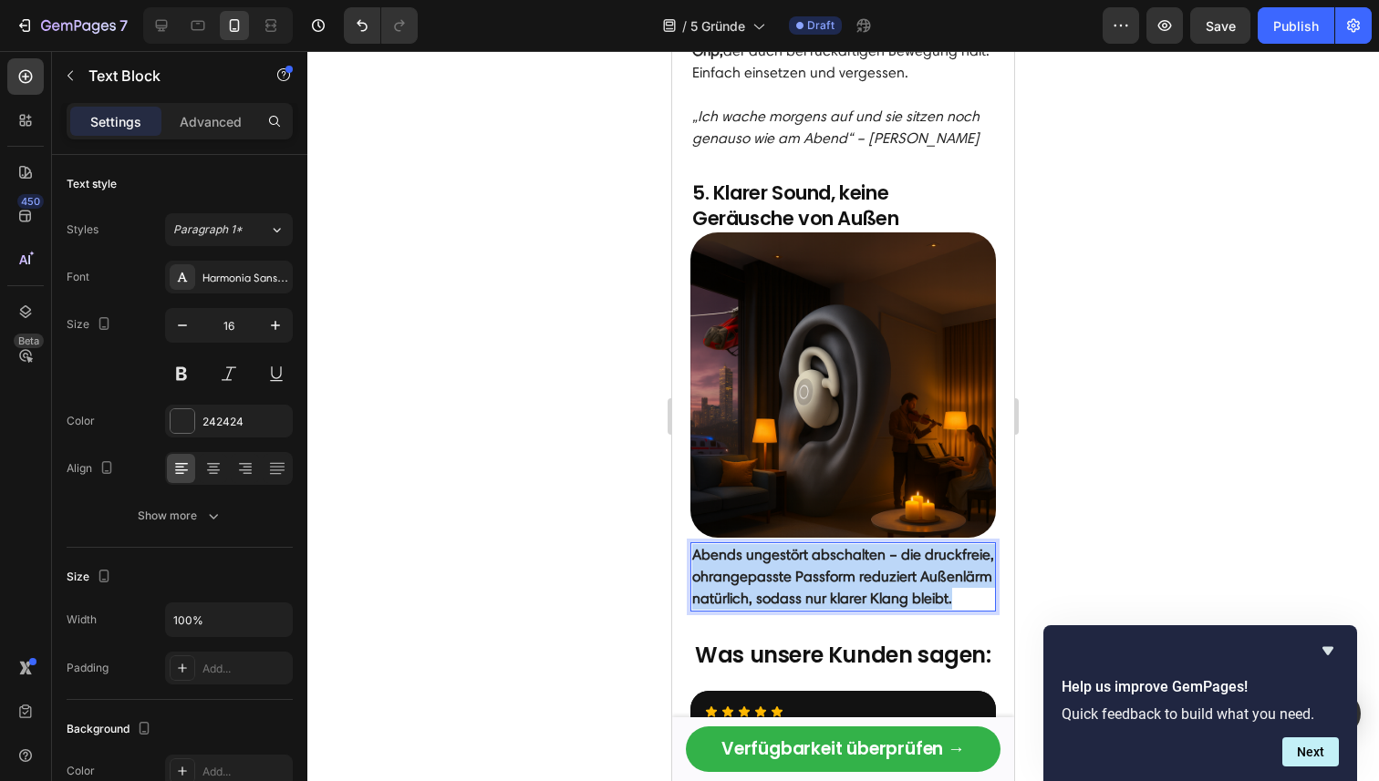
click at [776, 546] on strong "Abends ungestört abschalten – die druckfreie, ohrangepasste Passform reduziert …" at bounding box center [843, 576] width 302 height 61
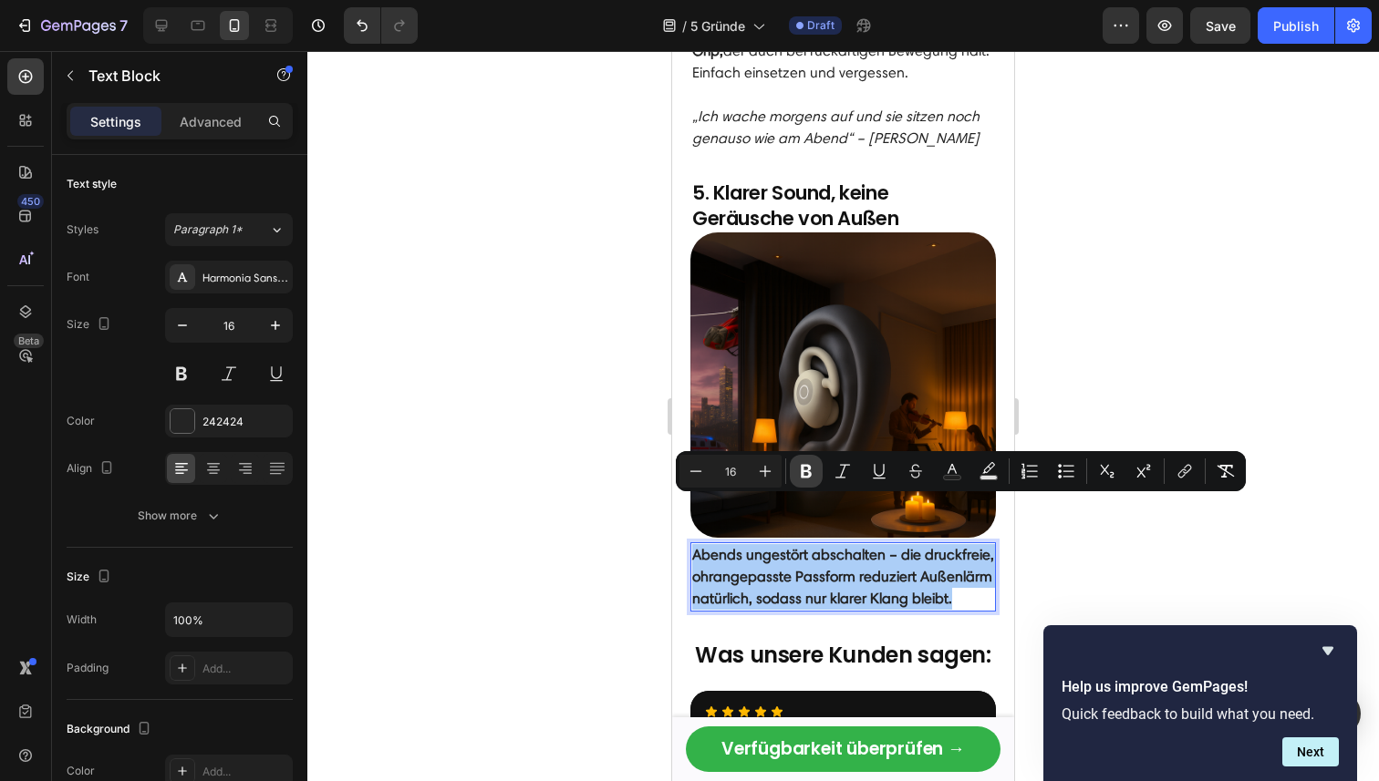
click at [804, 463] on icon "Editor contextual toolbar" at bounding box center [806, 471] width 18 height 18
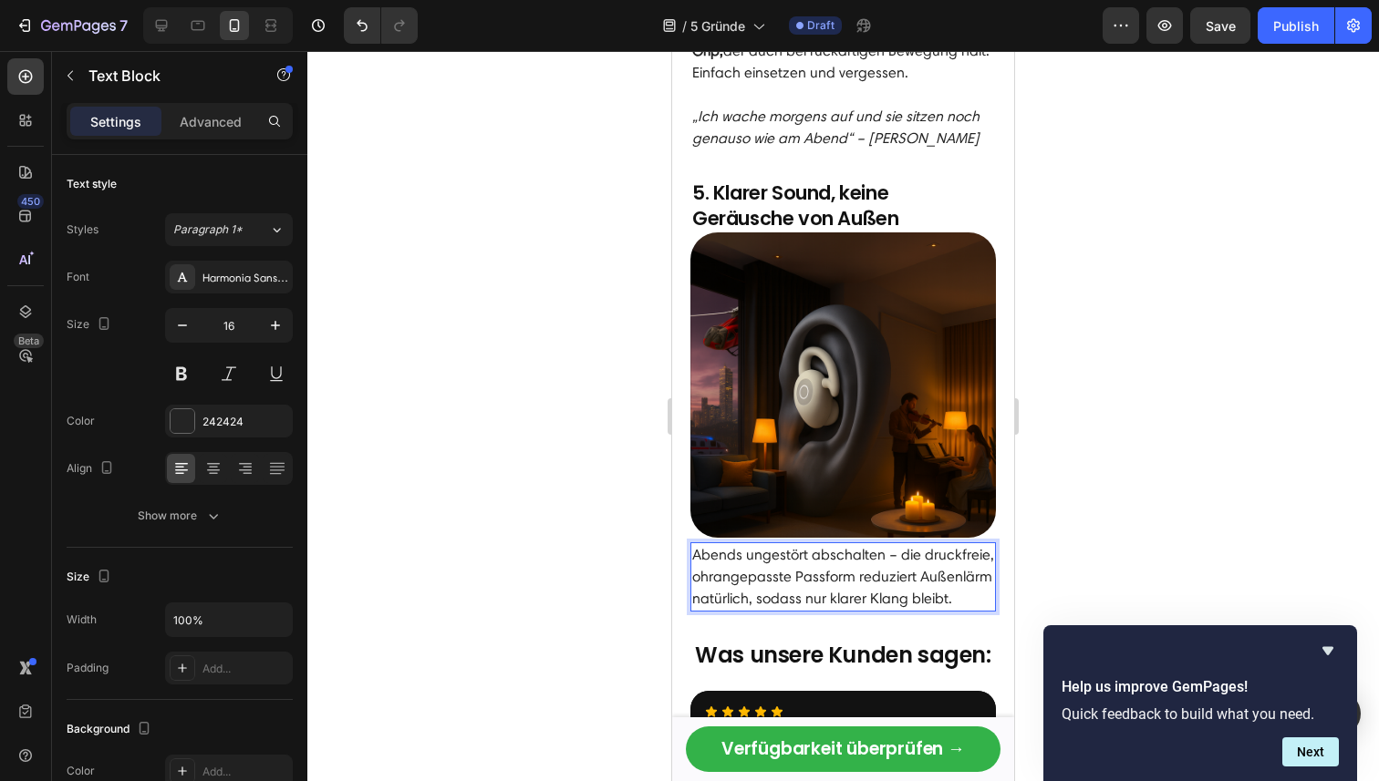
click at [958, 547] on p "Abends ungestört abschalten – die druckfreie, ohrangepasste Passform reduziert …" at bounding box center [843, 577] width 302 height 66
drag, startPoint x: 861, startPoint y: 533, endPoint x: 904, endPoint y: 533, distance: 42.9
click at [904, 544] on p "Abends ungestört abschalten – die druckfreie, ohrangepasste Passform reduziert …" at bounding box center [843, 577] width 302 height 66
click at [181, 373] on button at bounding box center [181, 373] width 33 height 33
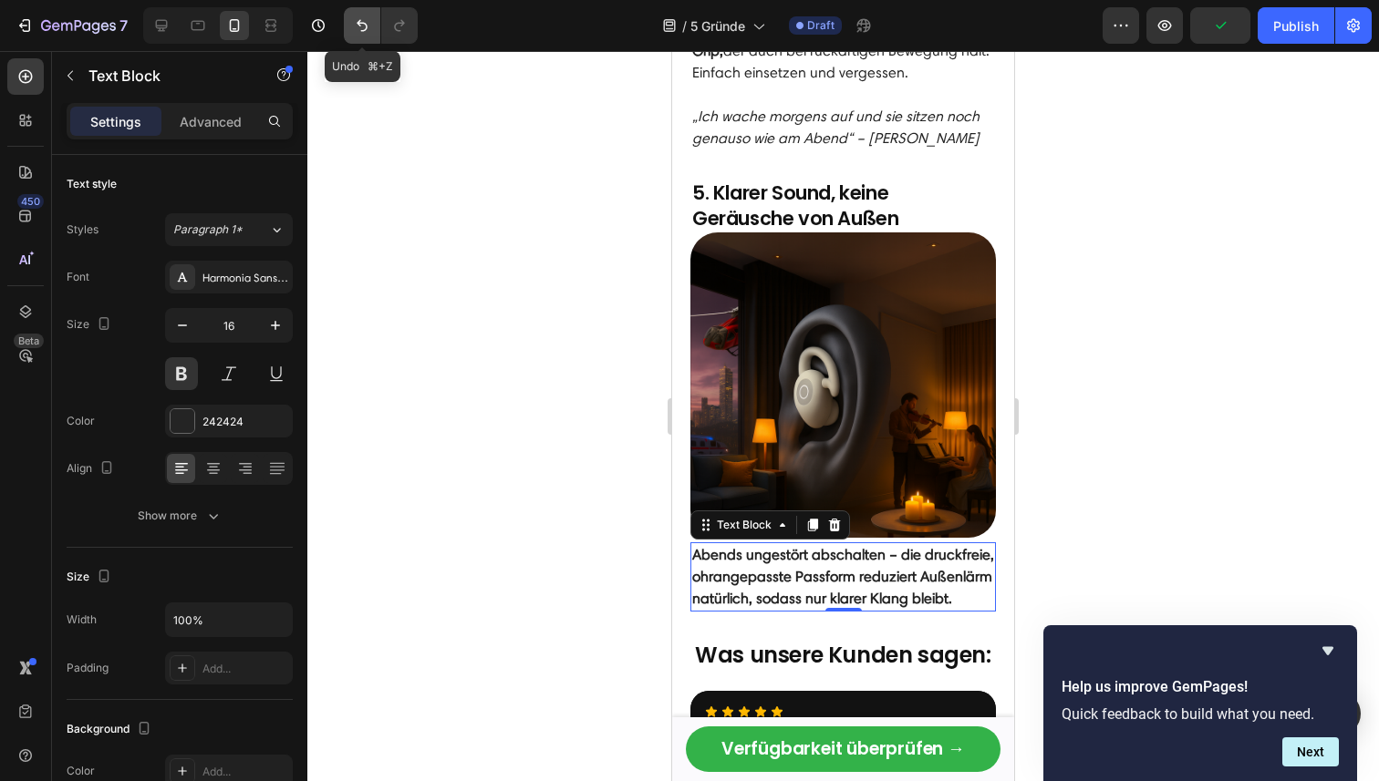
click at [359, 16] on icon "Undo/Redo" at bounding box center [362, 25] width 18 height 18
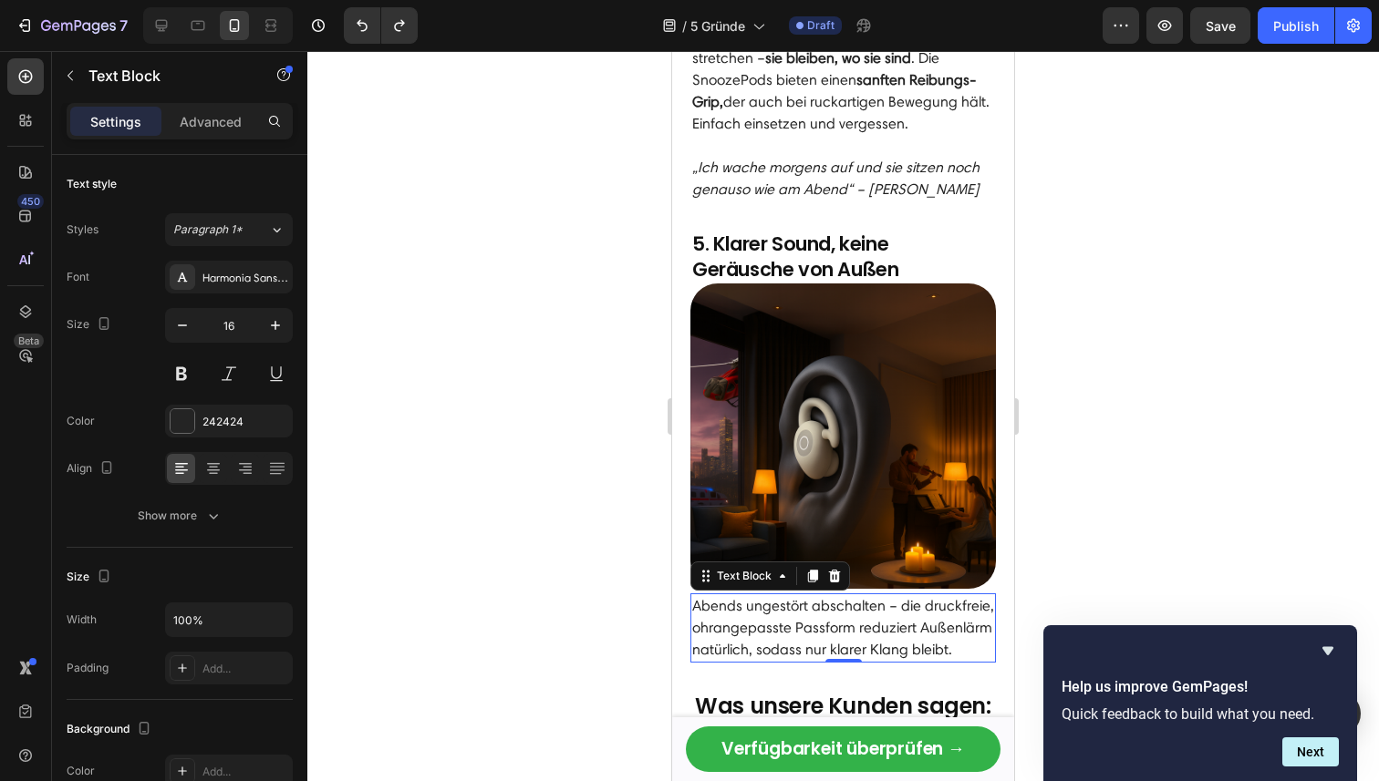
scroll to position [2634, 0]
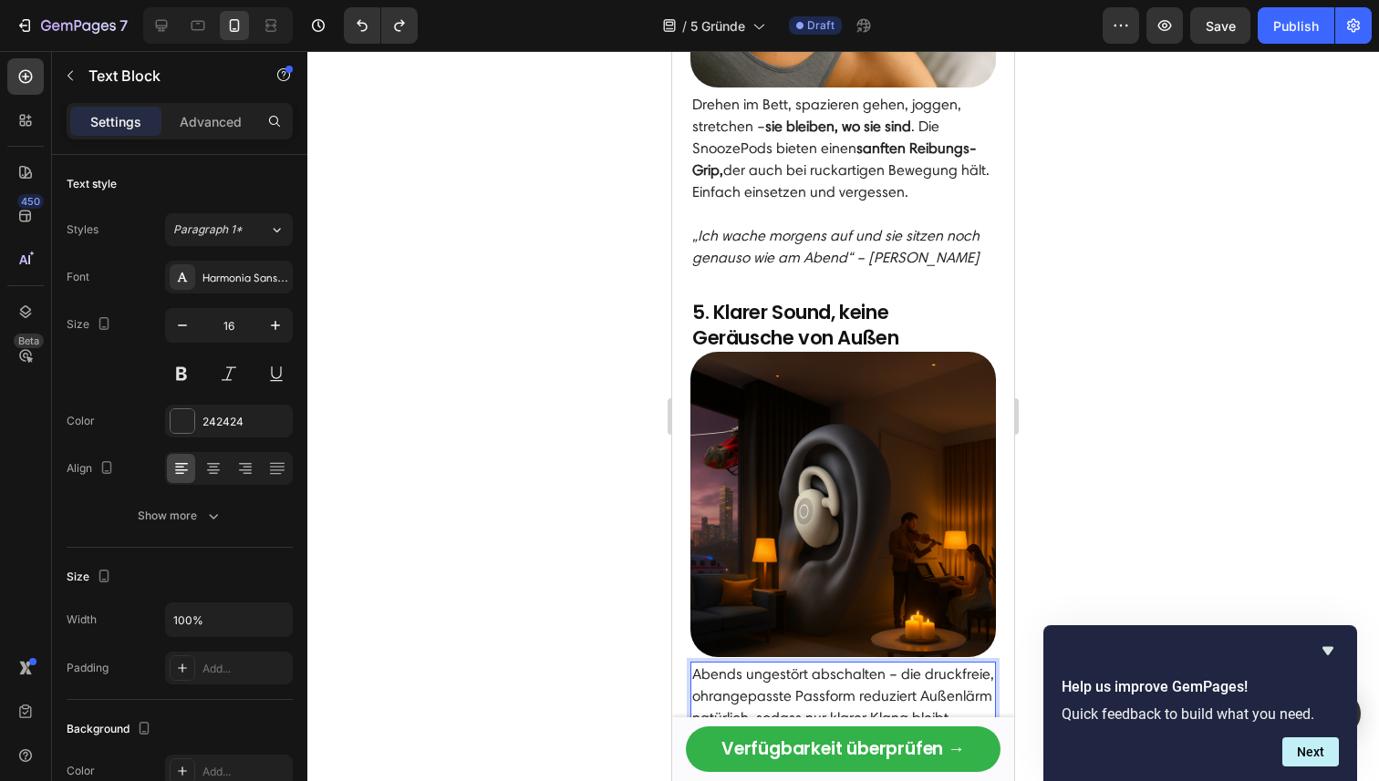
click at [949, 674] on p "Abends ungestört abschalten – die druckfreie, ohrangepasste Passform reduziert …" at bounding box center [843, 697] width 302 height 66
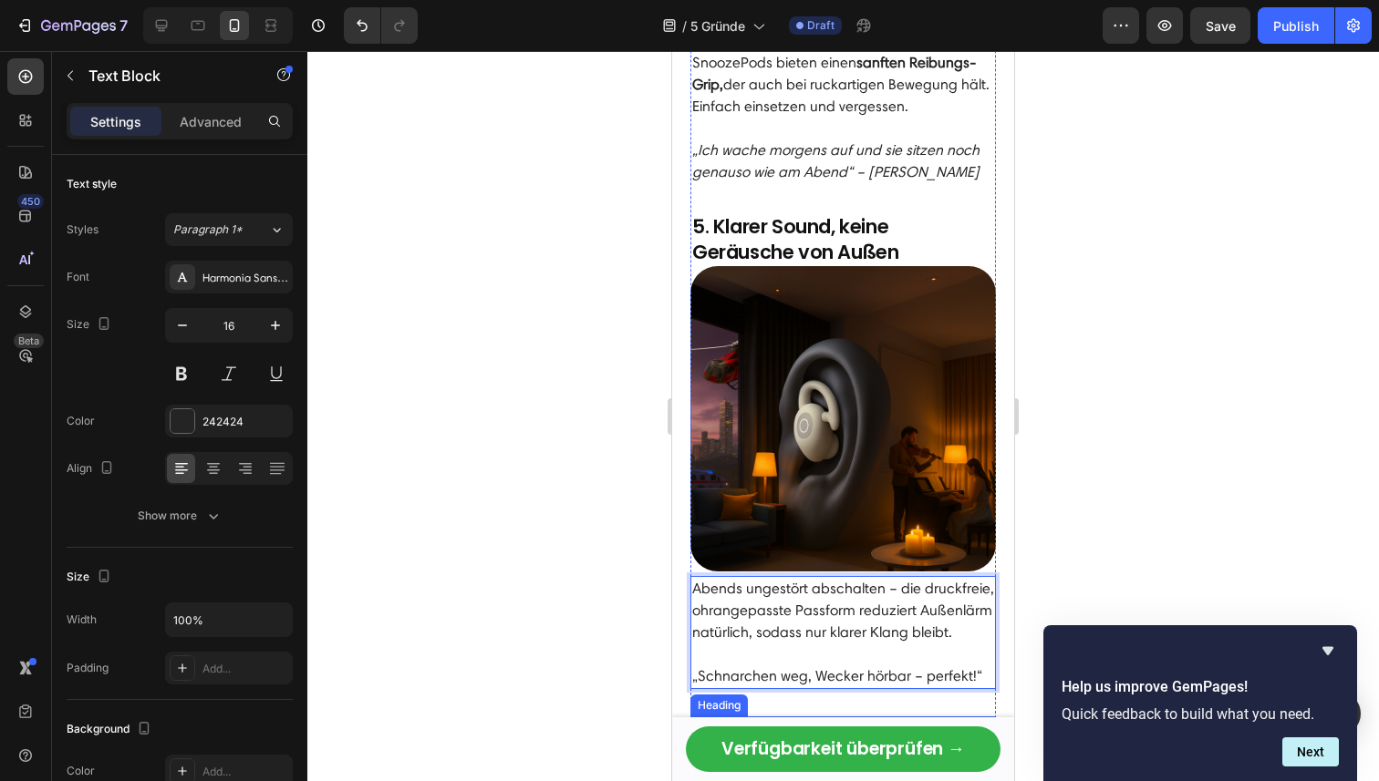
scroll to position [2735, 0]
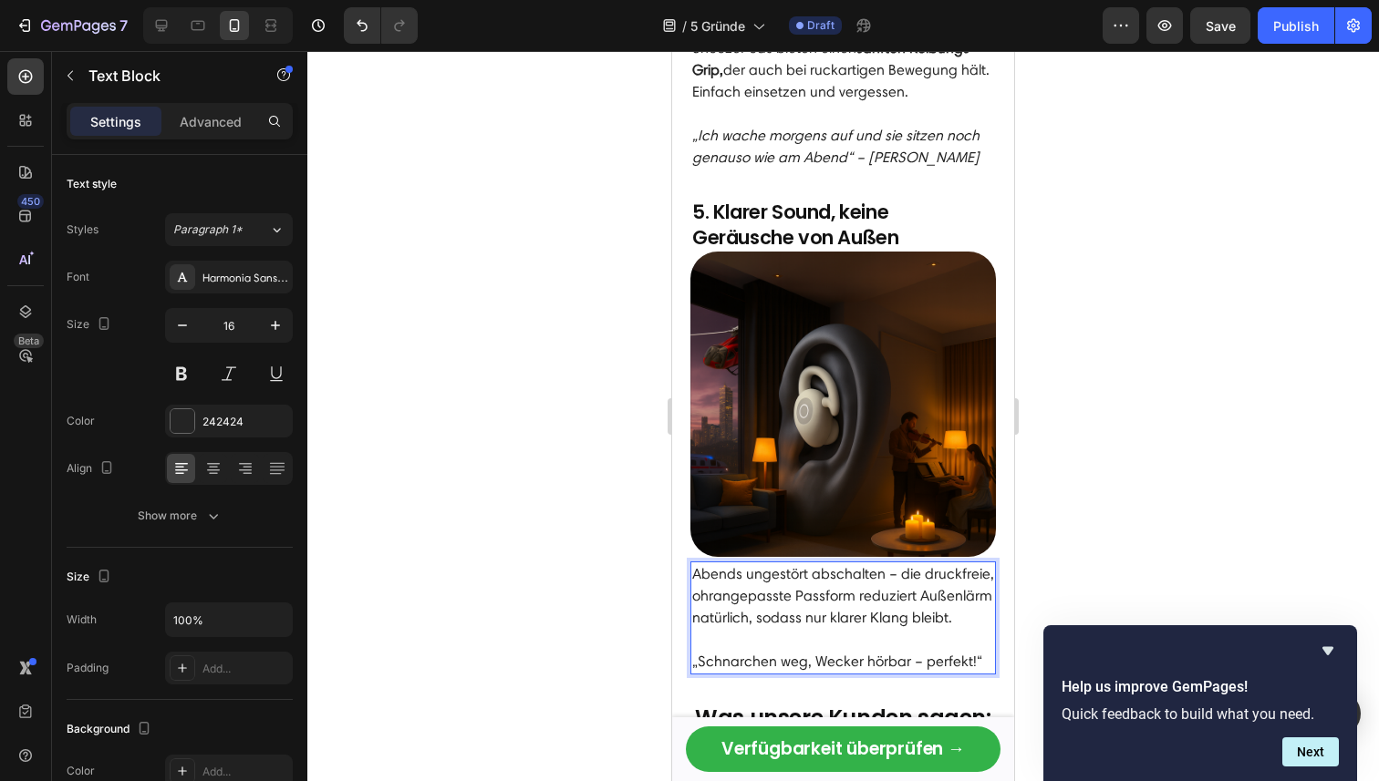
click at [776, 651] on p "„Schnarchen weg, Wecker hörbar – perfekt!“" at bounding box center [843, 662] width 302 height 22
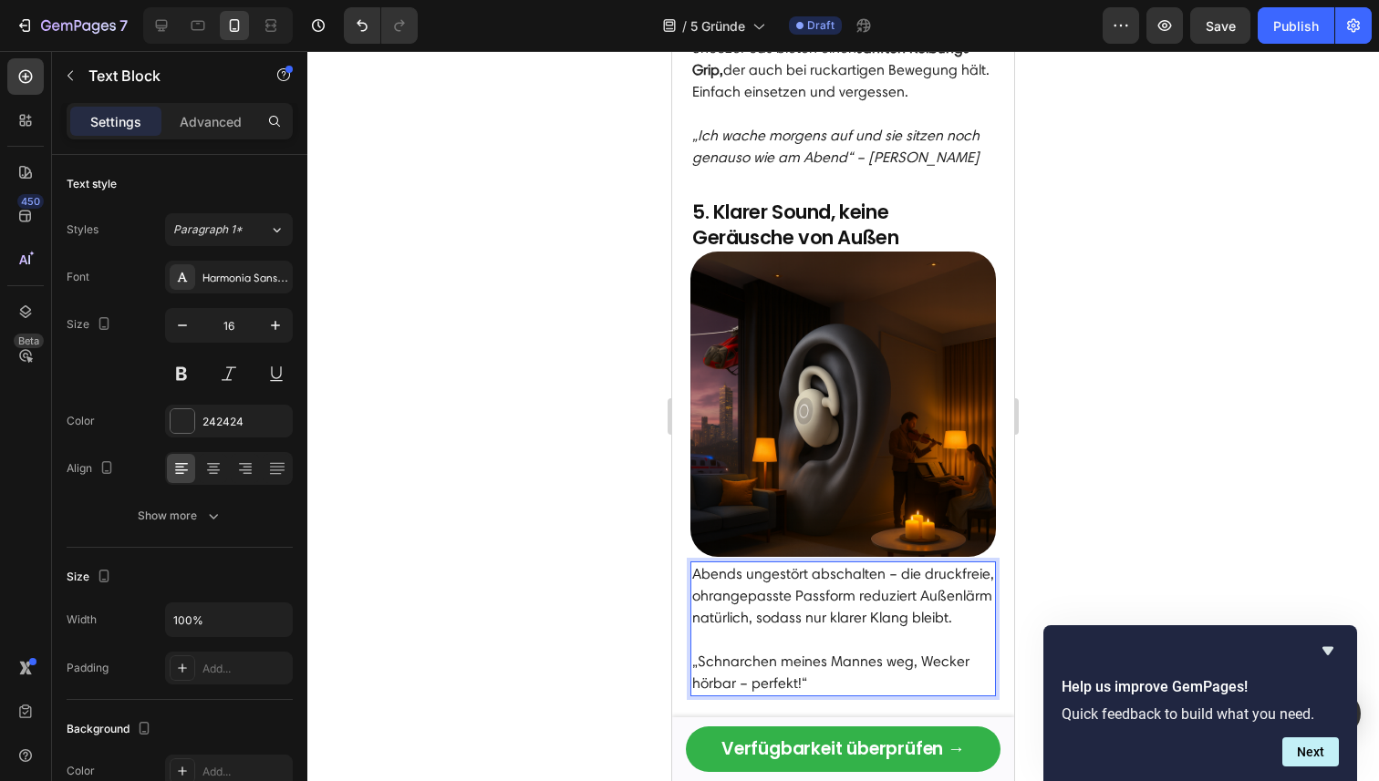
click at [911, 651] on p "„Schnarchen meines Mannes weg, Wecker hörbar – perfekt!“" at bounding box center [843, 673] width 302 height 44
click at [881, 651] on p "„Schnarchen meines Mannes stört nicht mehr, Wecker hörbar – perfekt!“" at bounding box center [843, 673] width 302 height 44
click at [801, 651] on p "„Schnarchen meines Mannes stört nicht mehr, Wecker hörbar – perfekt!“" at bounding box center [843, 673] width 302 height 44
click at [936, 651] on p "„Schnarchen meines Mannes stört nicht mehr, Wecker hörbar – einfach perfekt!“" at bounding box center [843, 673] width 302 height 44
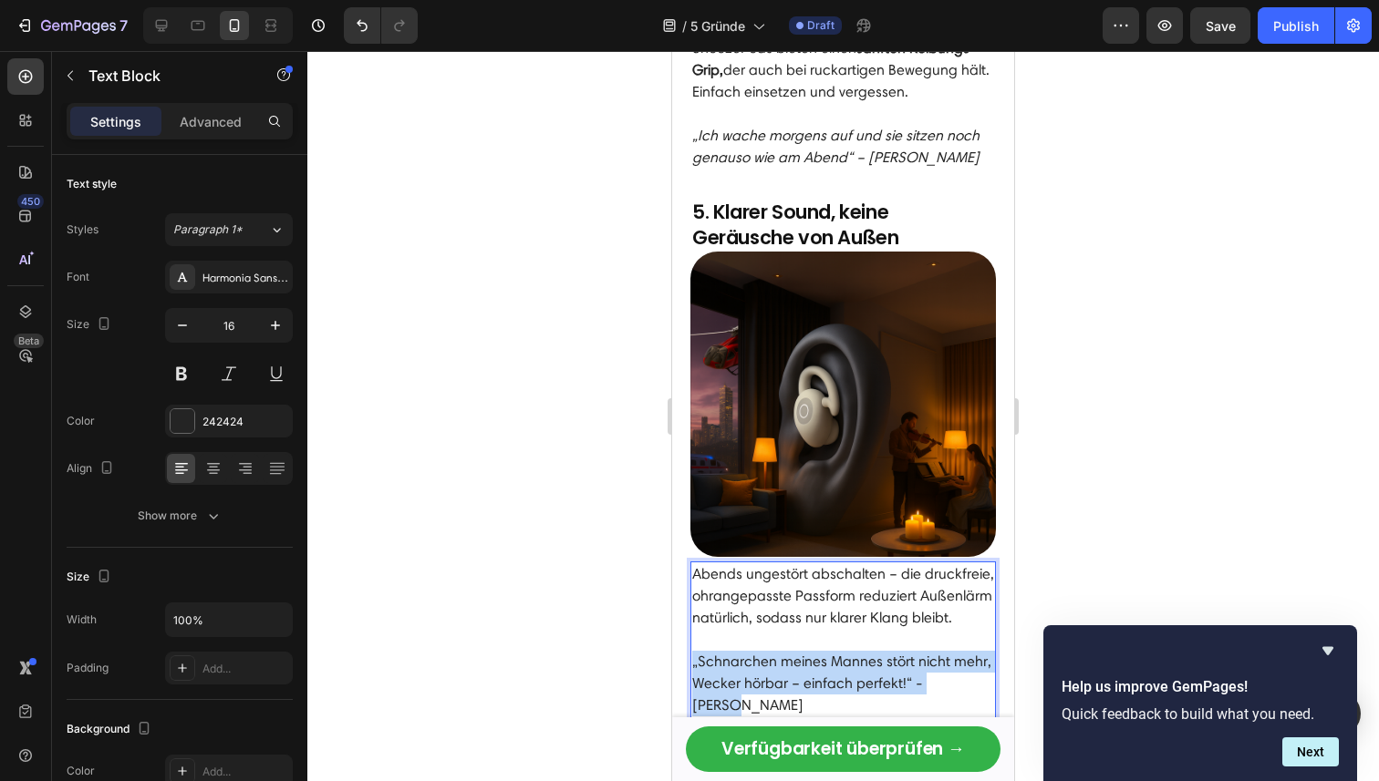
drag, startPoint x: 692, startPoint y: 615, endPoint x: 970, endPoint y: 641, distance: 279.4
click at [970, 651] on p "„Schnarchen meines Mannes stört nicht mehr, Wecker hörbar – einfach perfekt!“ -…" at bounding box center [843, 684] width 302 height 66
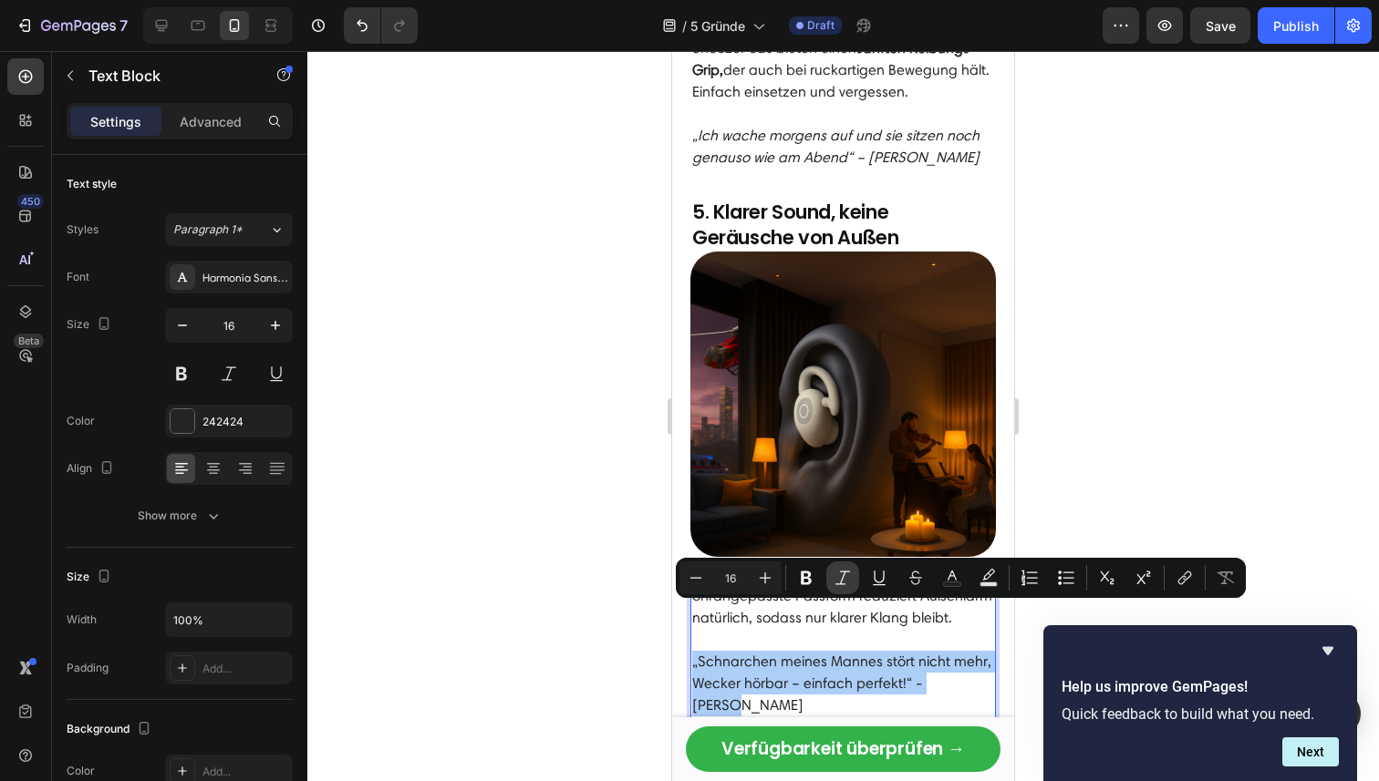
click at [843, 579] on icon "Editor contextual toolbar" at bounding box center [842, 578] width 18 height 18
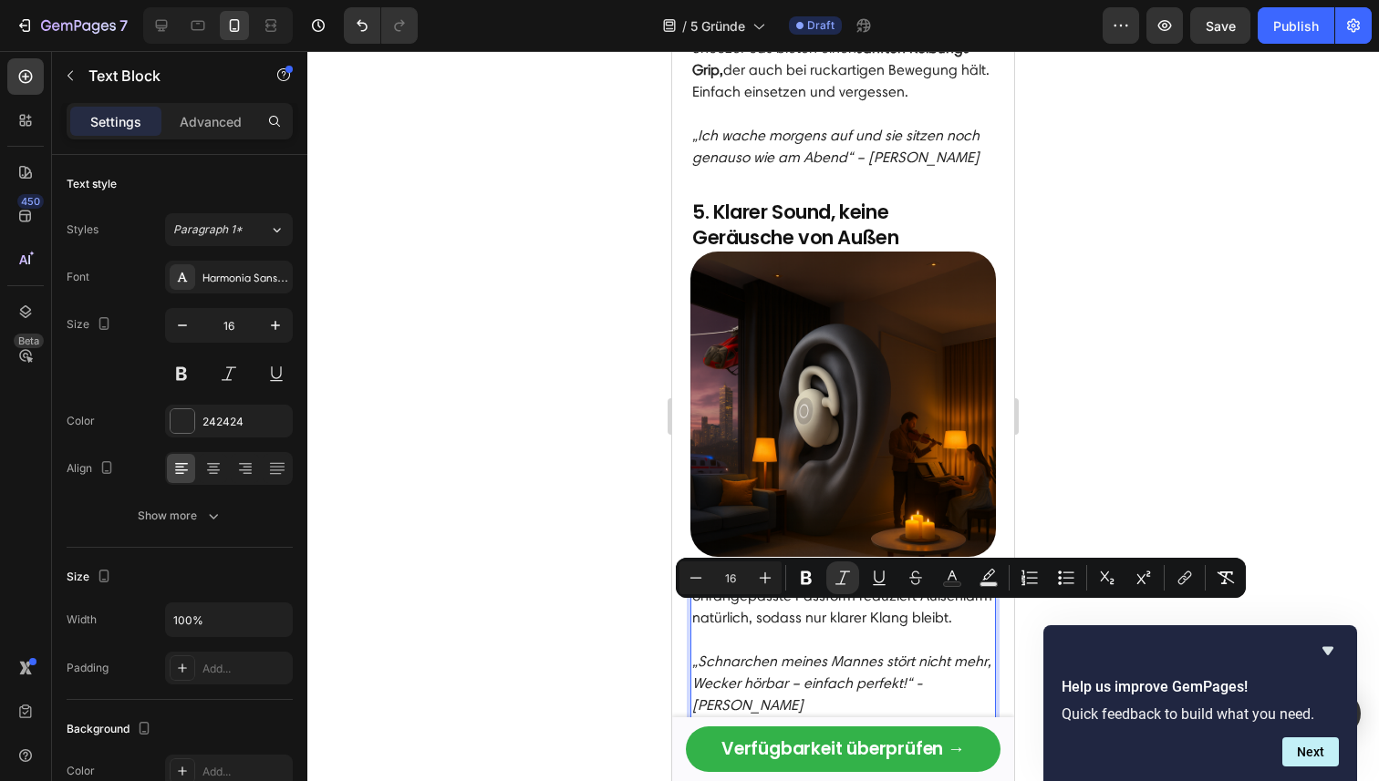
click at [1148, 479] on div at bounding box center [842, 416] width 1071 height 730
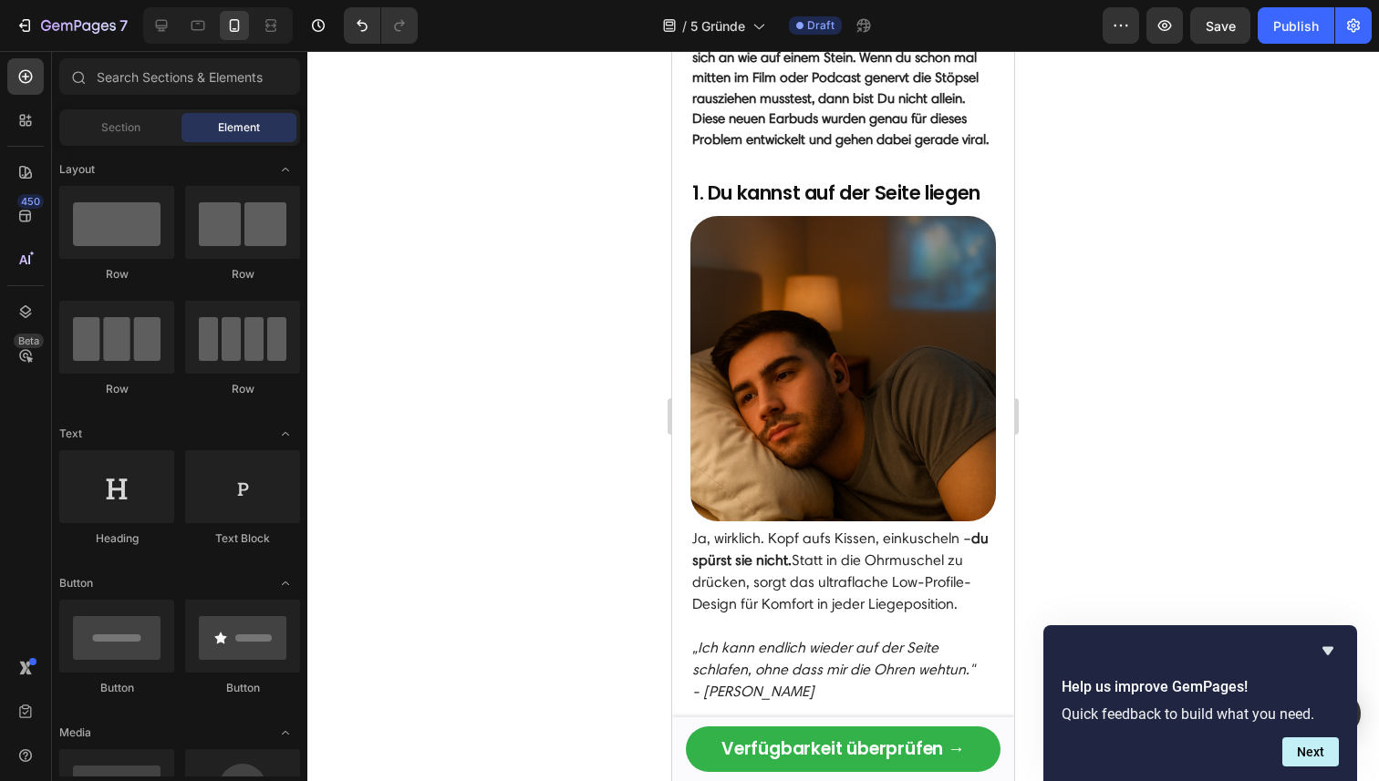
scroll to position [522, 0]
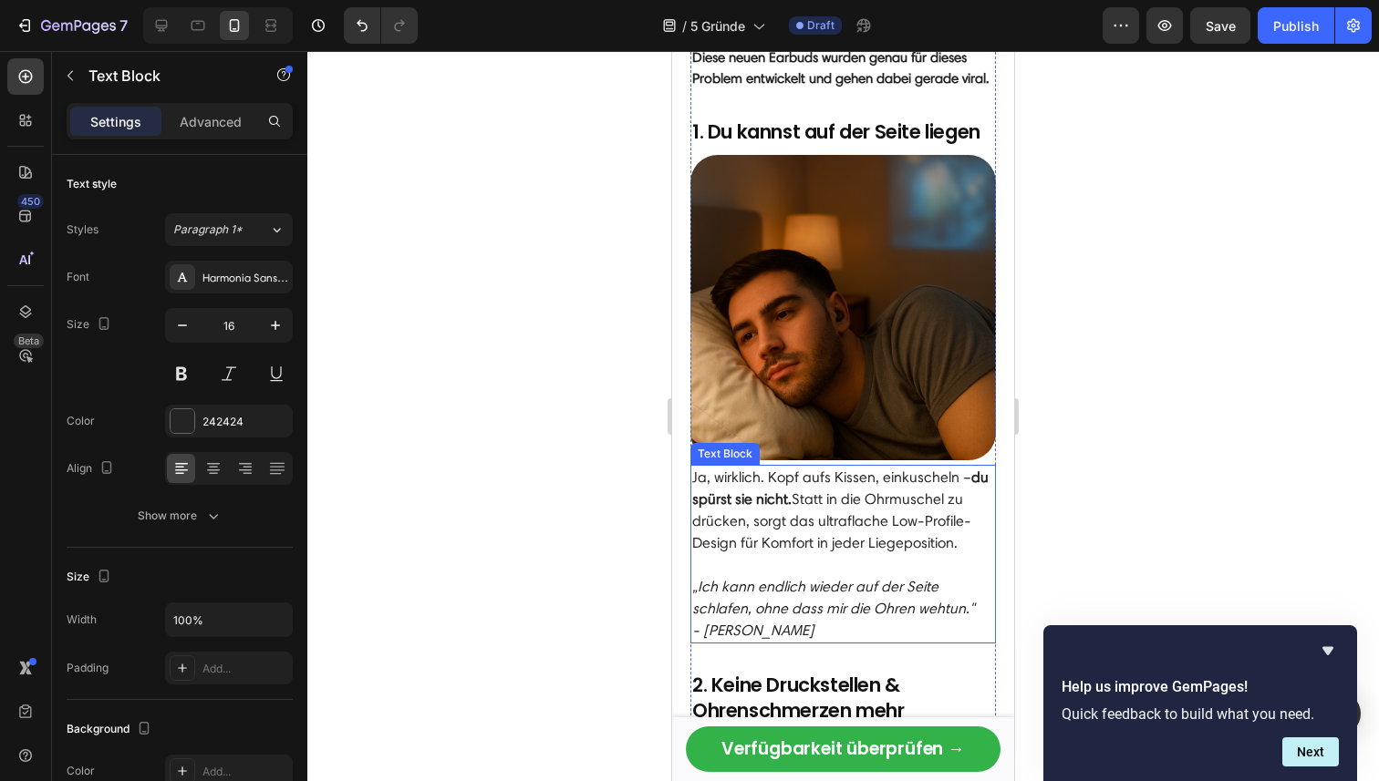
click at [816, 608] on icon "„Ich kann endlich wieder auf der Seite schlafen, ohne dass mir die Ohren wehtun…" at bounding box center [833, 597] width 283 height 39
click at [828, 590] on icon "„Ich kann endlich wieder auf der Seite schlafen, ohne dass mir die Ohren wehtun…" at bounding box center [833, 597] width 283 height 39
click at [872, 593] on icon "„Ich kann endlich wieder auf der Seite schlafen, ohne dass mir die Ohren wehtun…" at bounding box center [833, 597] width 283 height 39
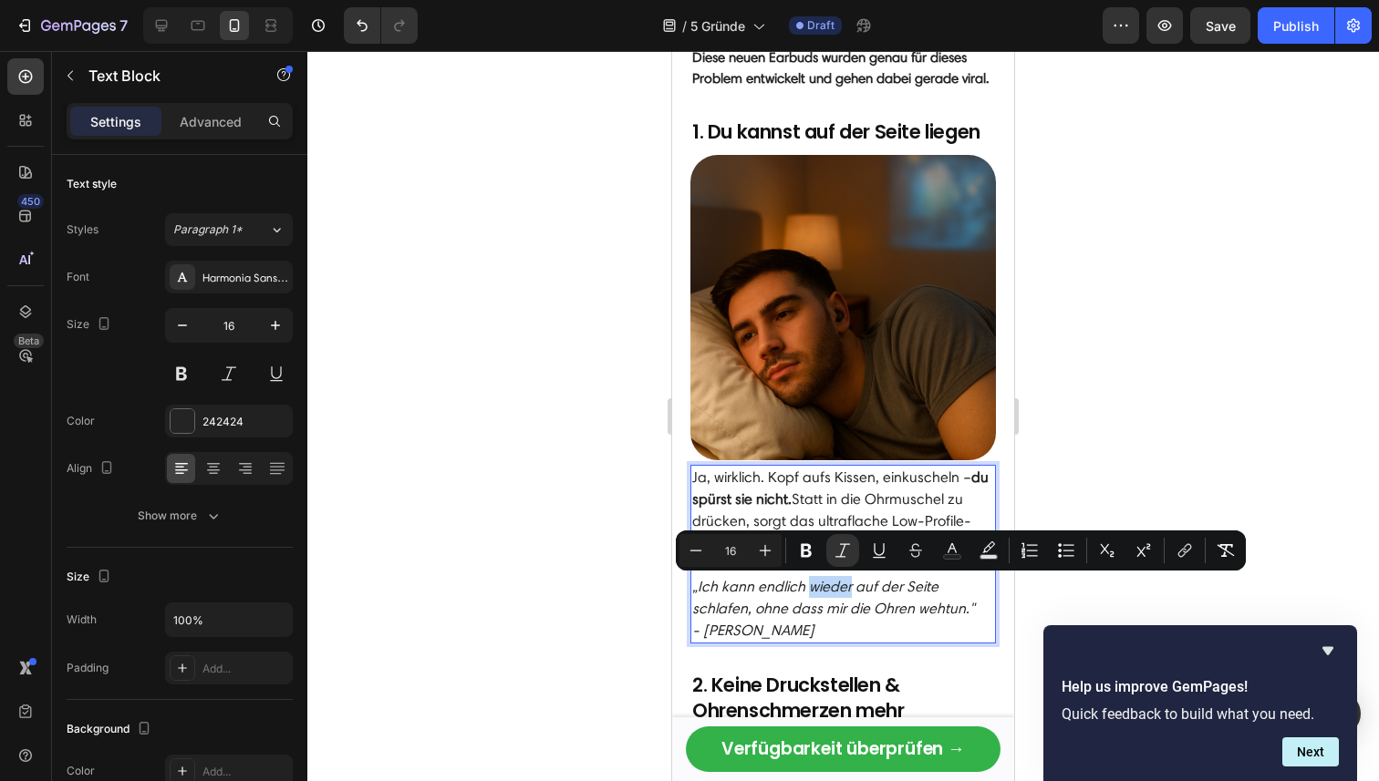
drag, startPoint x: 849, startPoint y: 593, endPoint x: 809, endPoint y: 587, distance: 40.5
click at [809, 587] on icon "„Ich kann endlich wieder auf der Seite schlafen, ohne dass mir die Ohren wehtun…" at bounding box center [833, 597] width 283 height 39
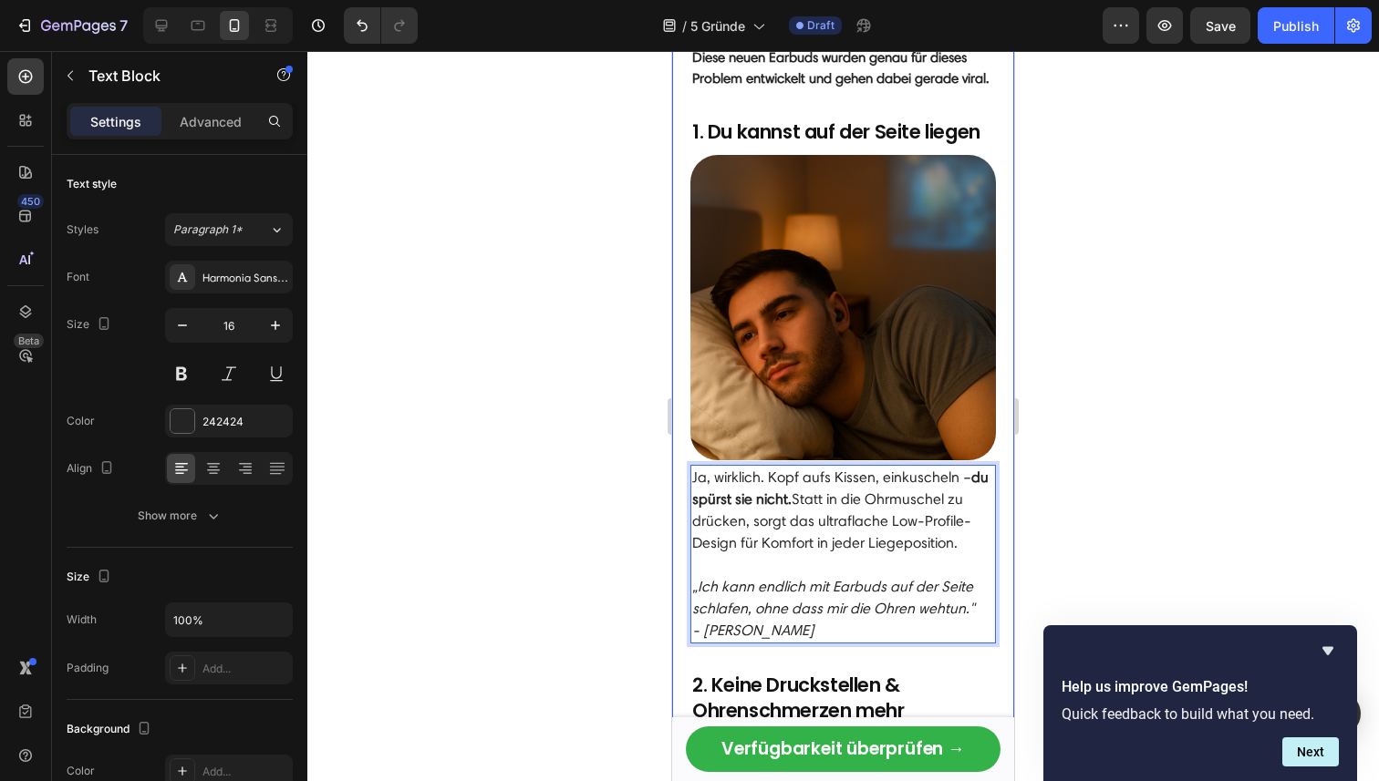
click at [1106, 550] on div at bounding box center [842, 416] width 1071 height 730
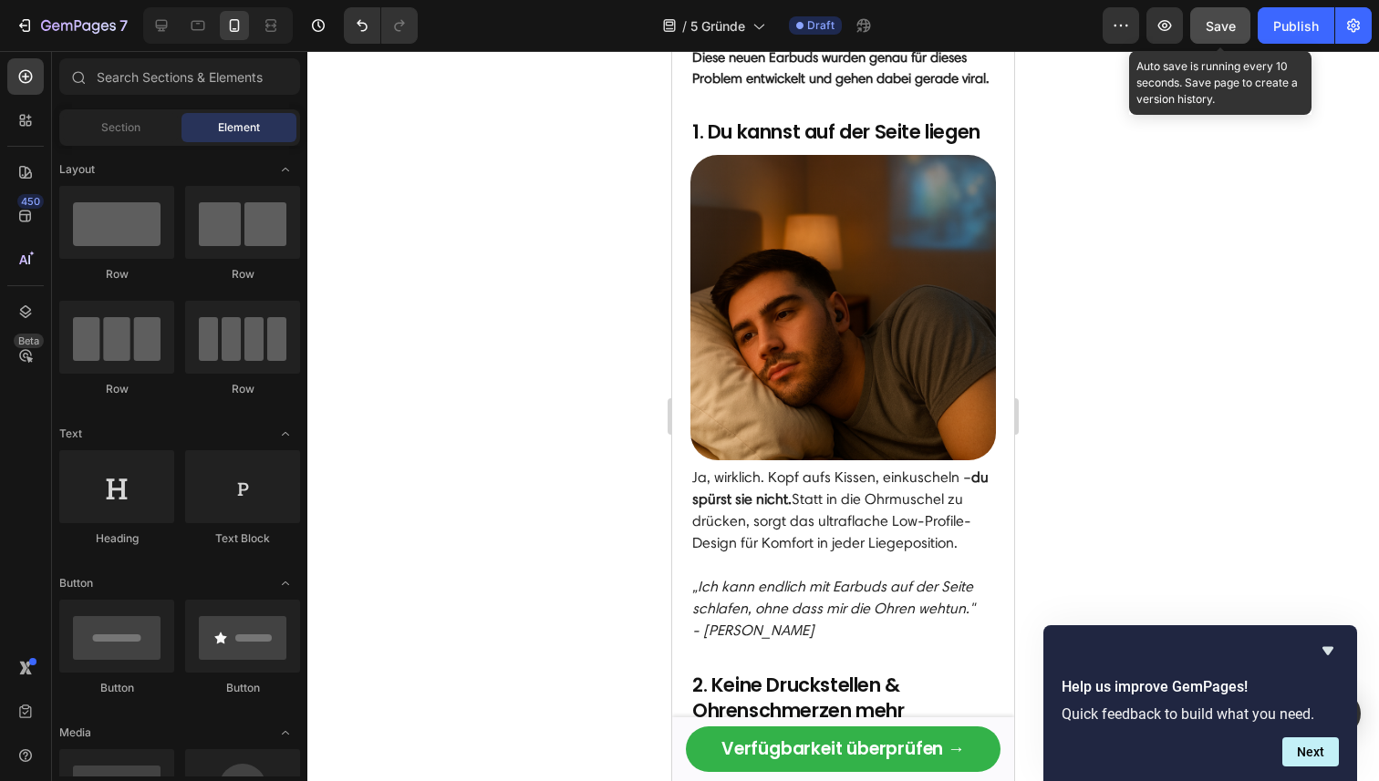
click at [1235, 12] on button "Save" at bounding box center [1220, 25] width 60 height 36
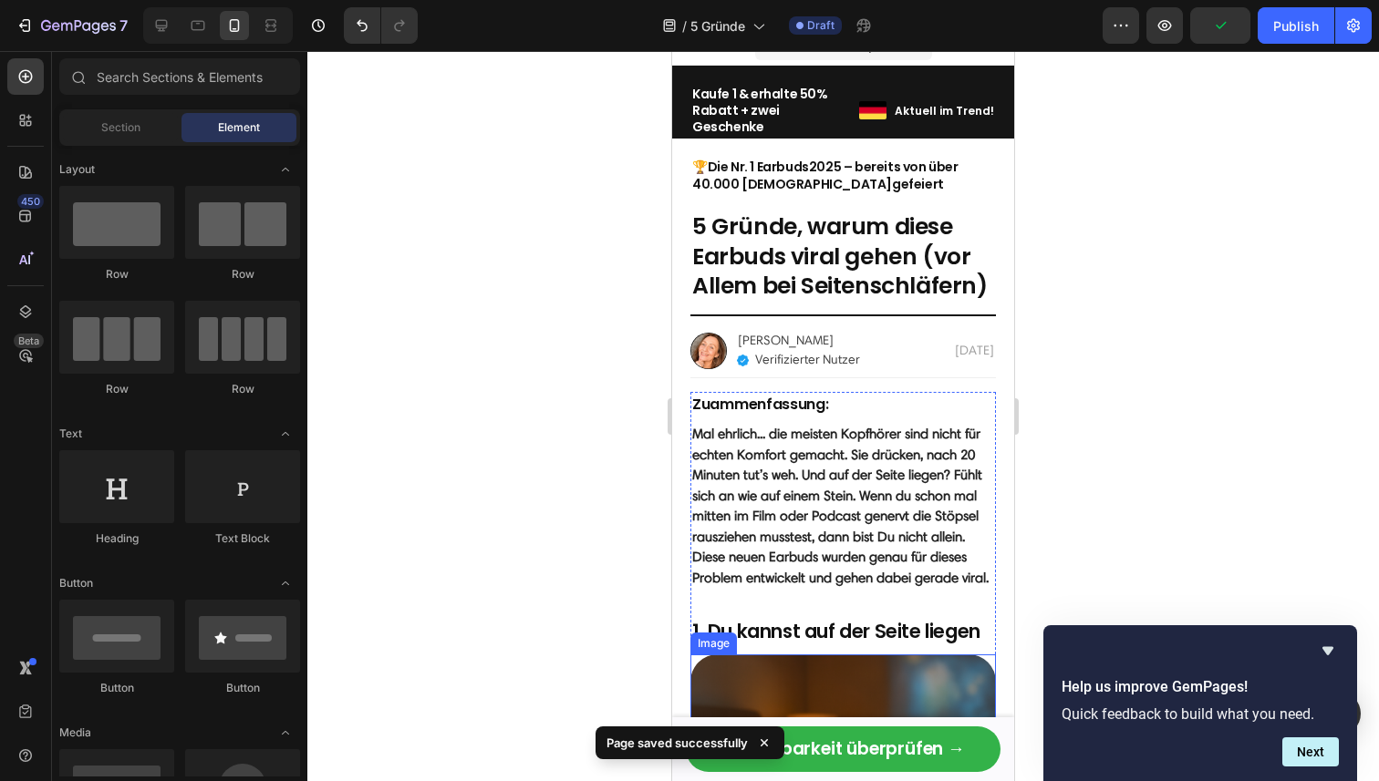
scroll to position [0, 0]
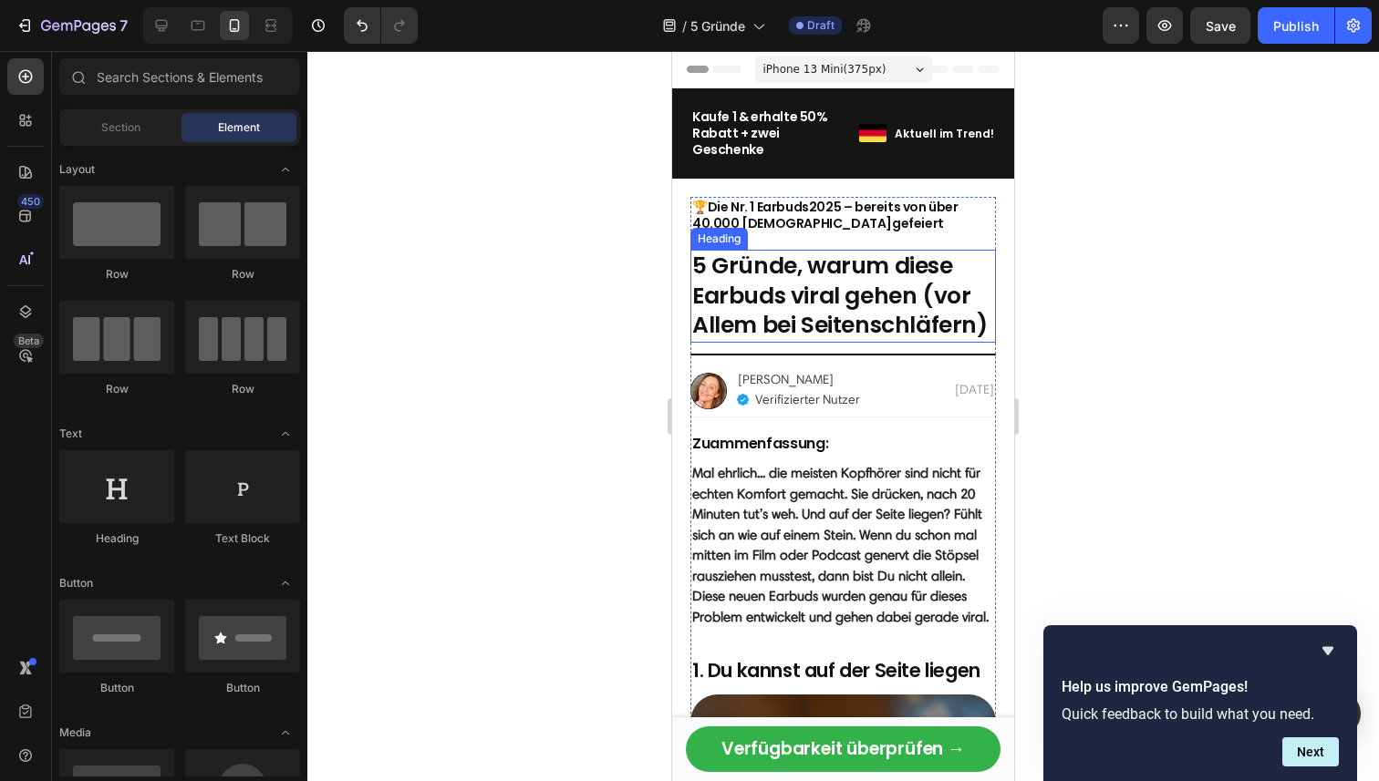
click at [743, 305] on h2 "5 Gründe, warum diese Earbuds viral gehen (vor Allem bei Seitenschläfern)" at bounding box center [842, 296] width 305 height 93
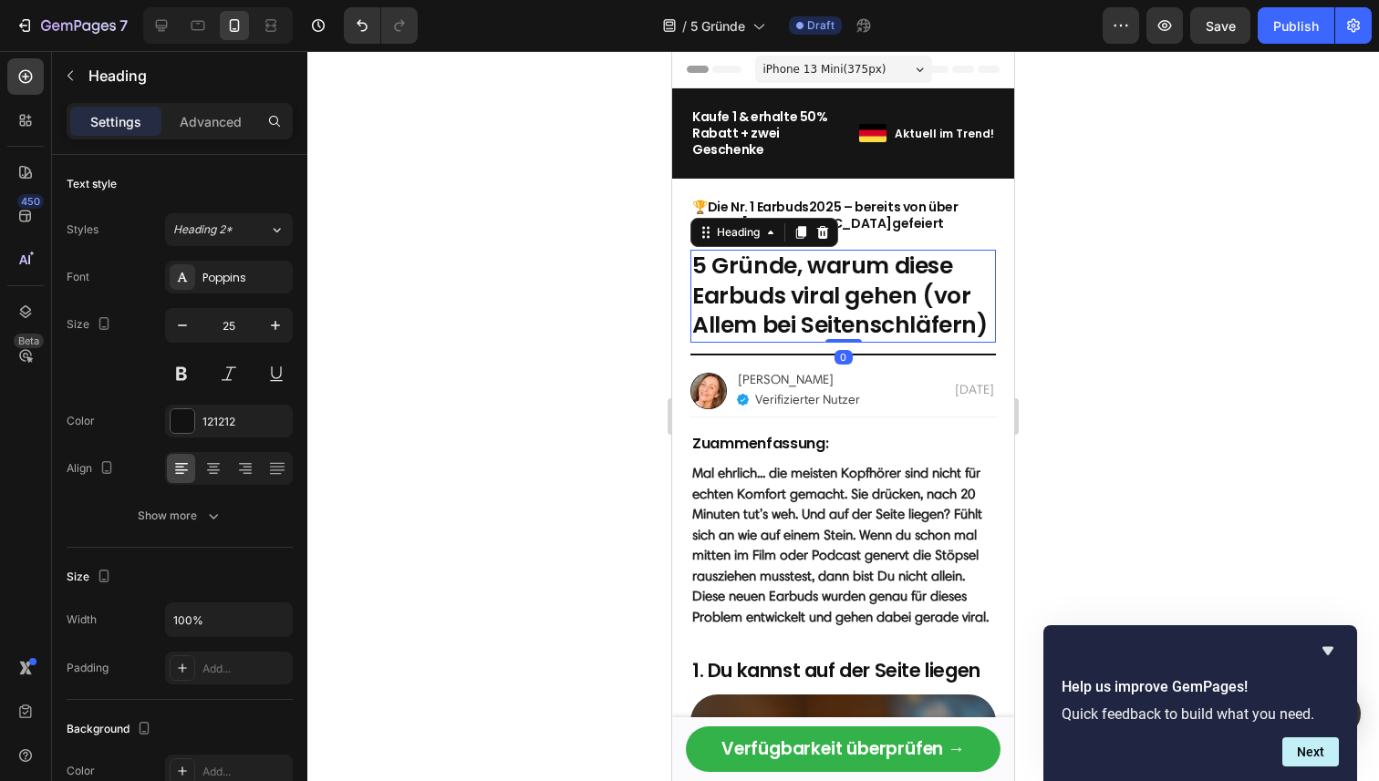
click at [707, 309] on h2 "5 Gründe, warum diese Earbuds viral gehen (vor Allem bei Seitenschläfern)" at bounding box center [842, 296] width 305 height 93
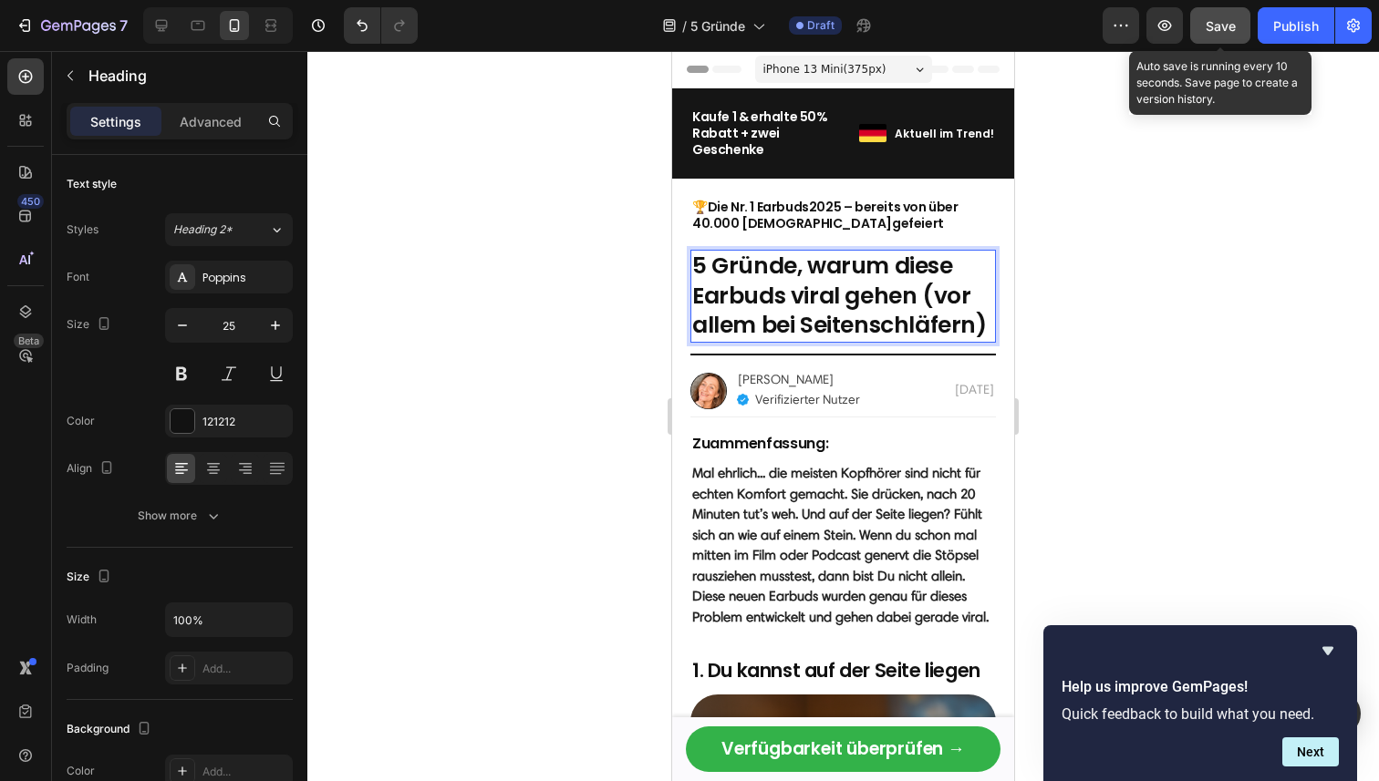
click at [1211, 18] on span "Save" at bounding box center [1220, 26] width 30 height 16
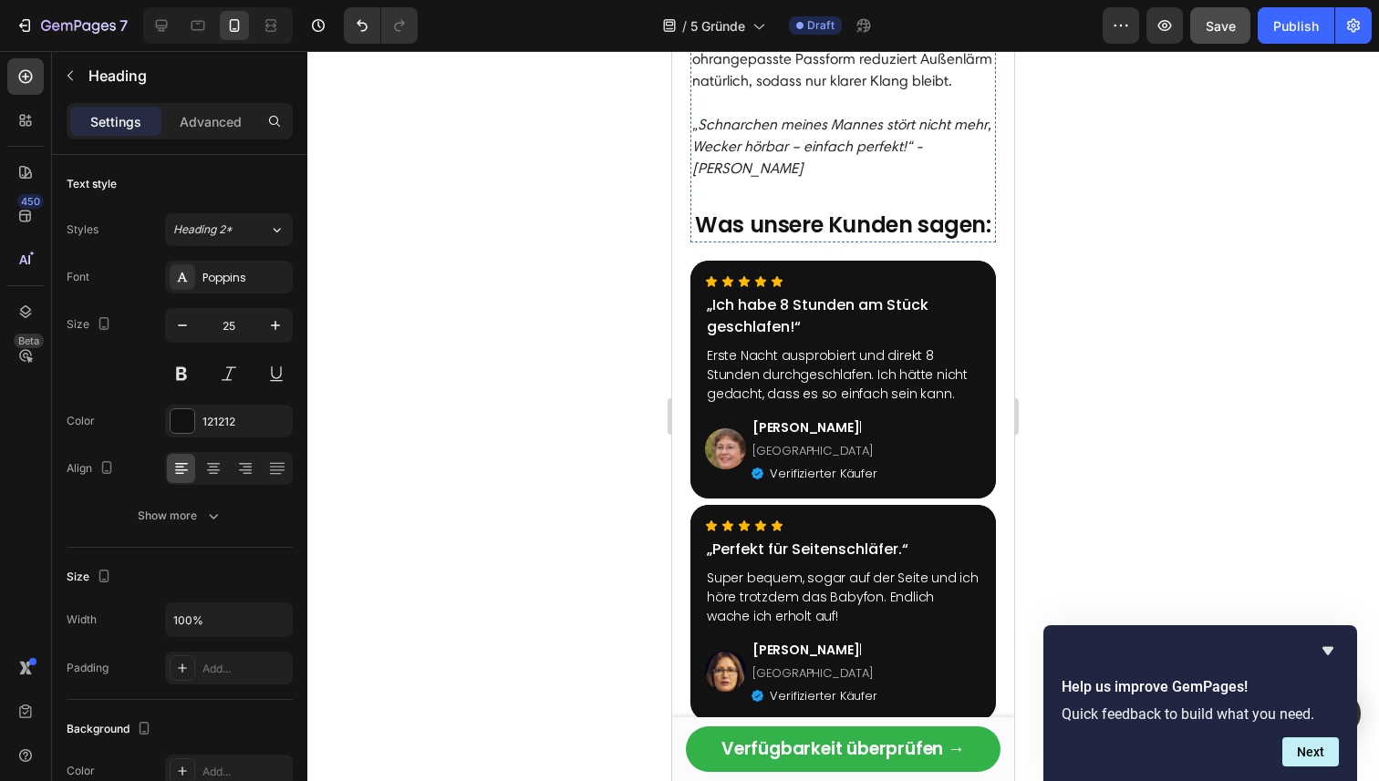
scroll to position [3271, 0]
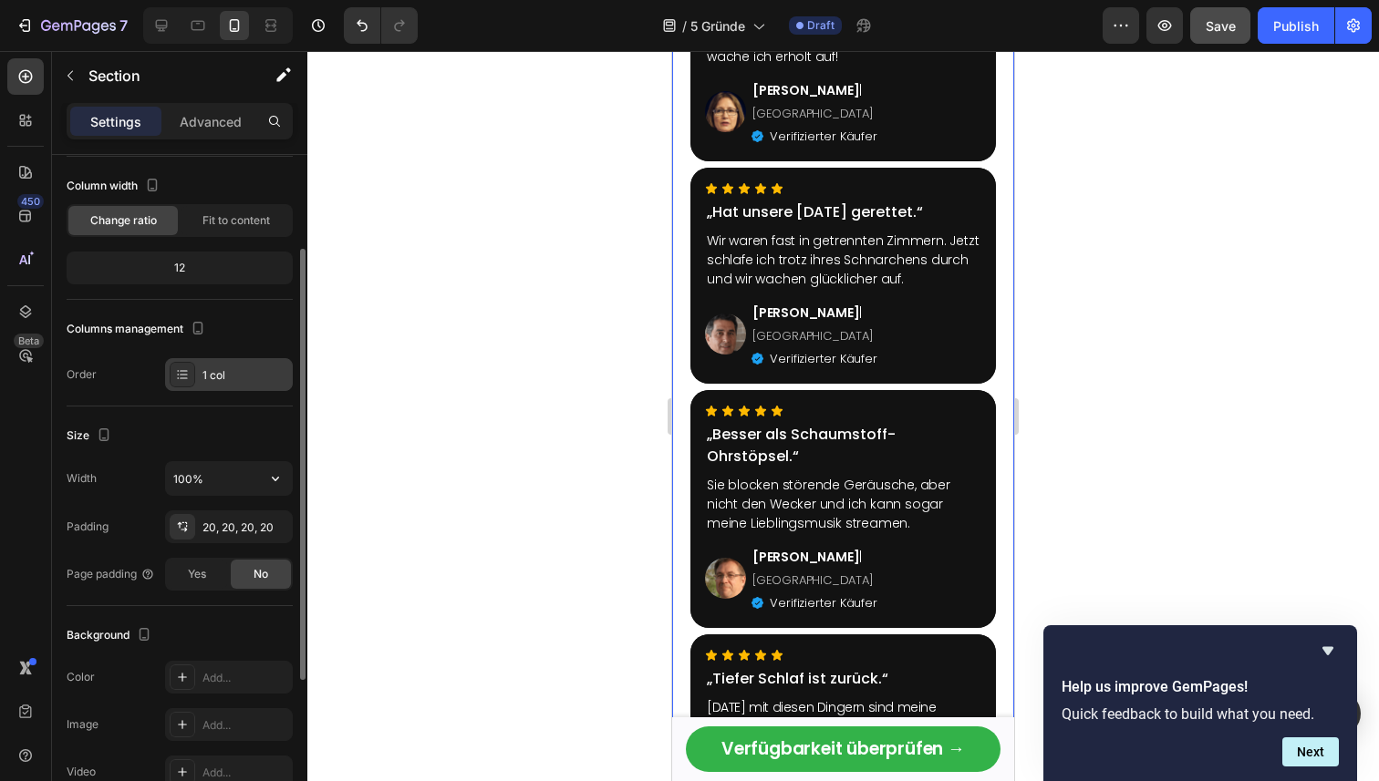
scroll to position [139, 0]
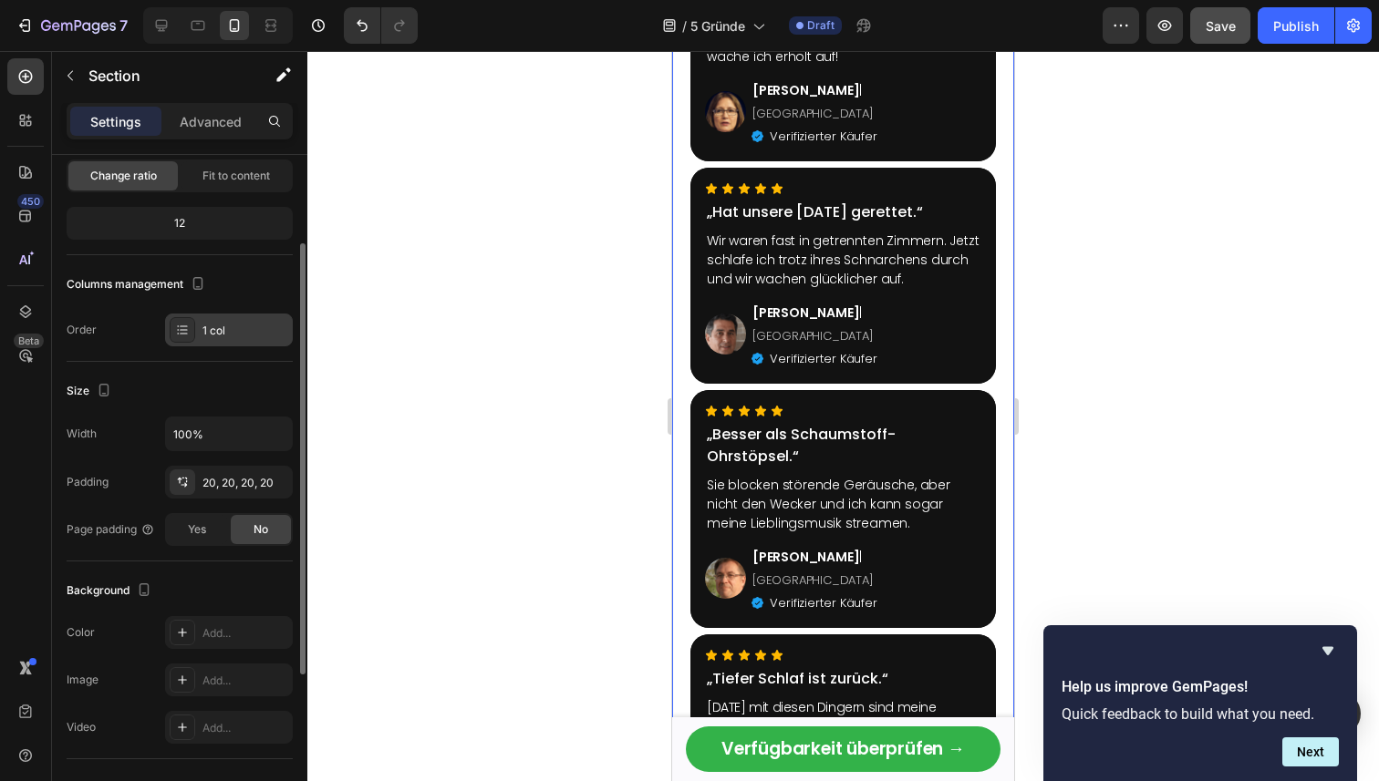
click at [188, 325] on icon at bounding box center [182, 330] width 15 height 15
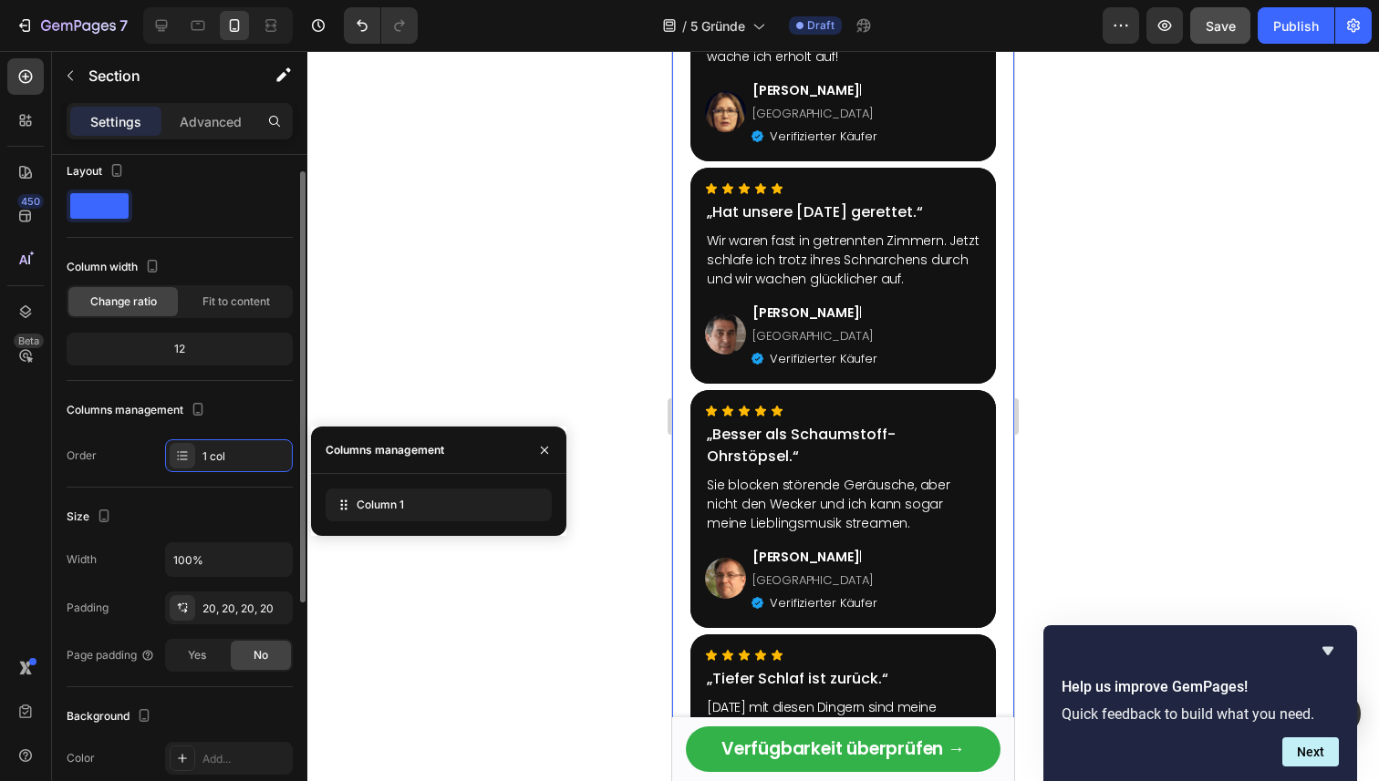
scroll to position [0, 0]
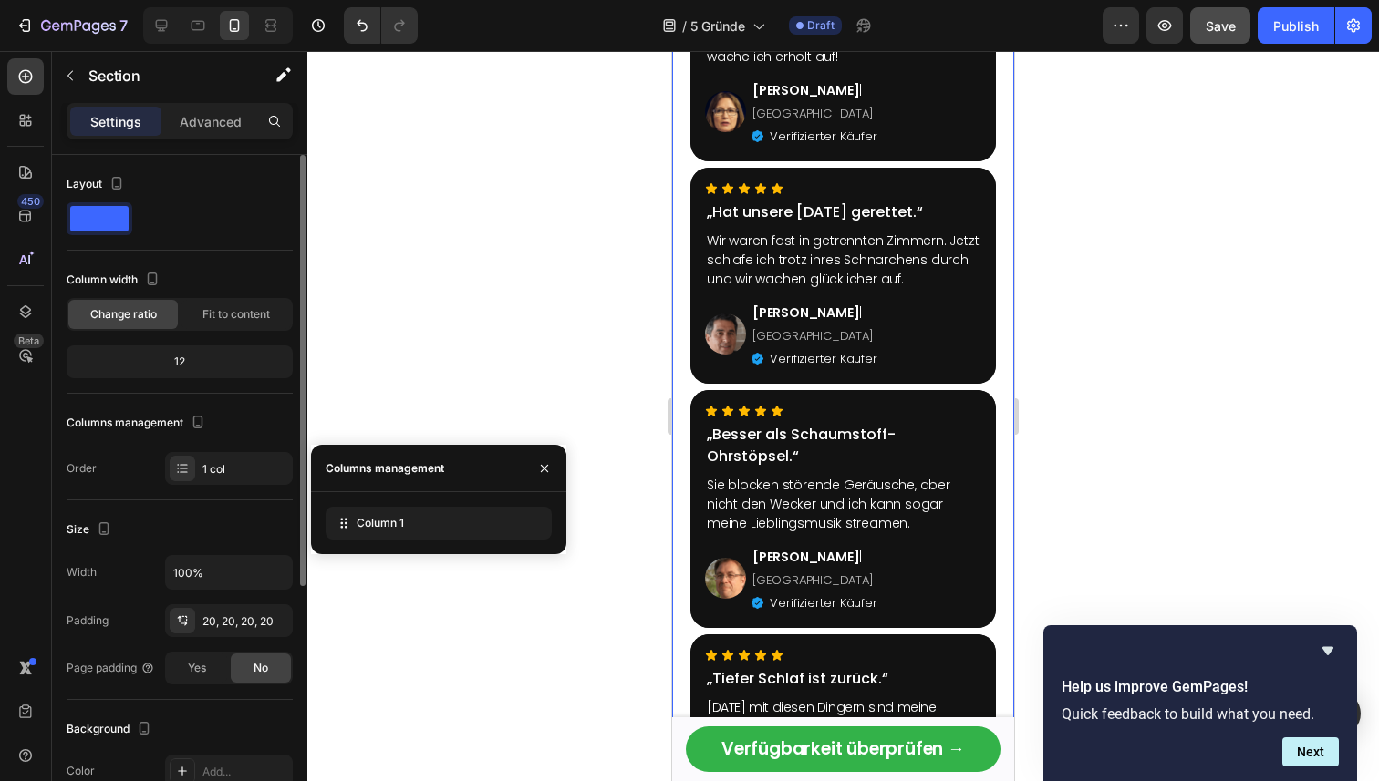
click at [249, 397] on div "Layout Column width Change ratio Fit to content 12 Columns management Order 1 c…" at bounding box center [180, 328] width 226 height 316
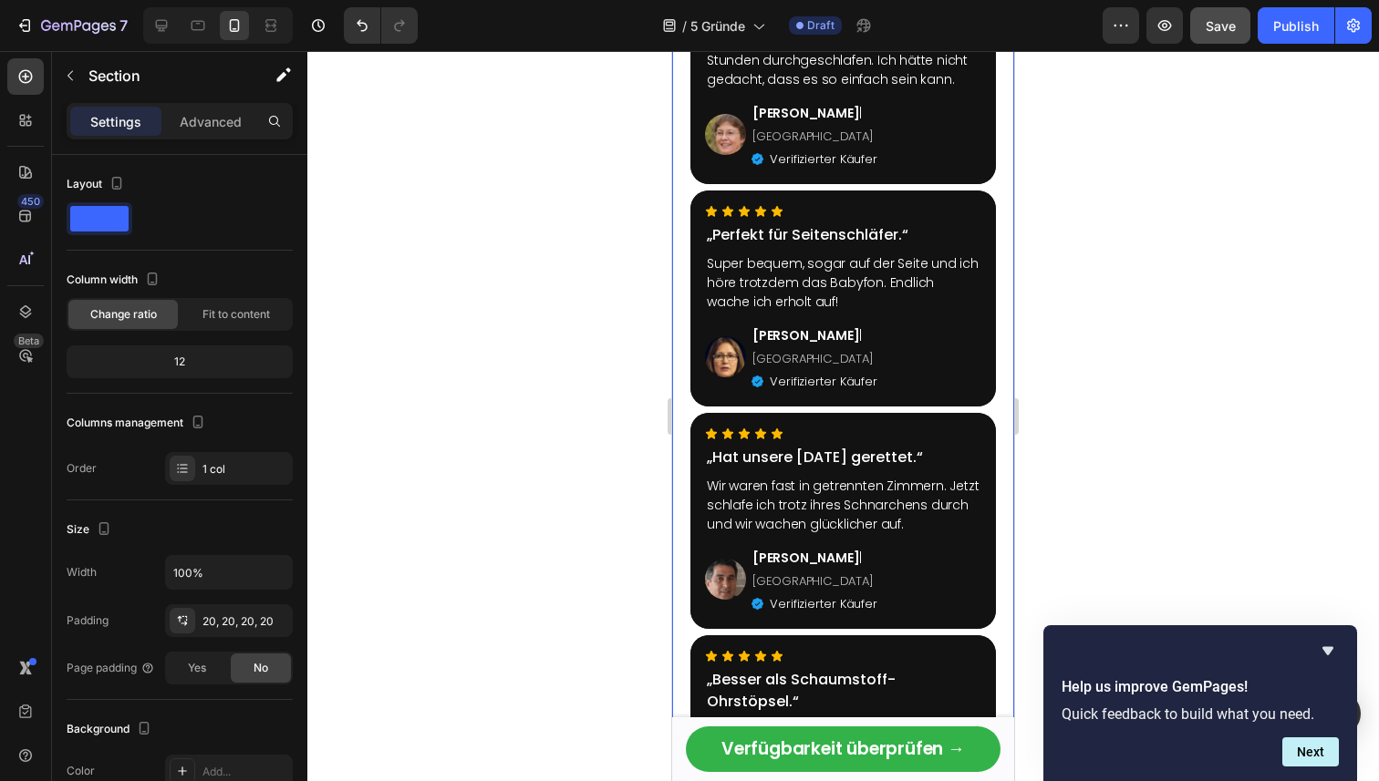
scroll to position [3092, 0]
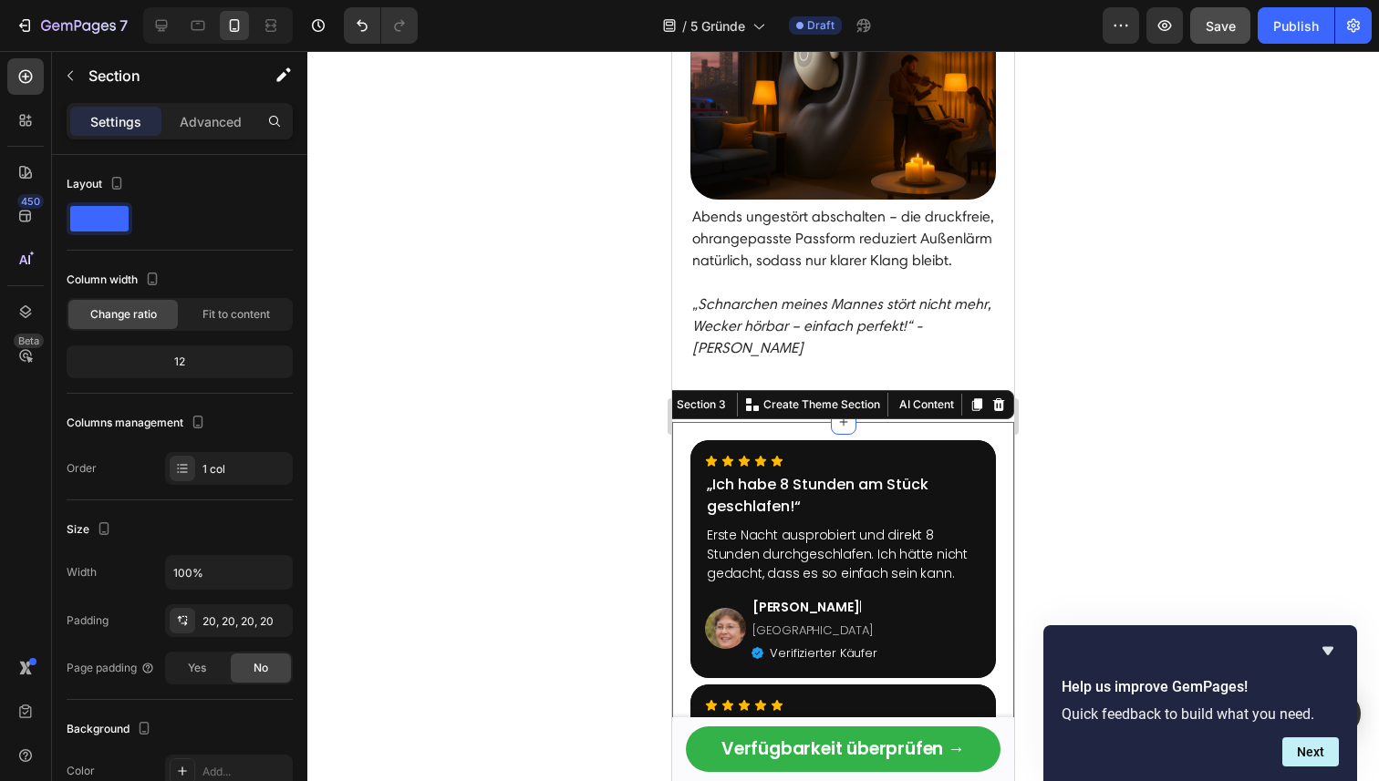
click at [556, 422] on div at bounding box center [842, 416] width 1071 height 730
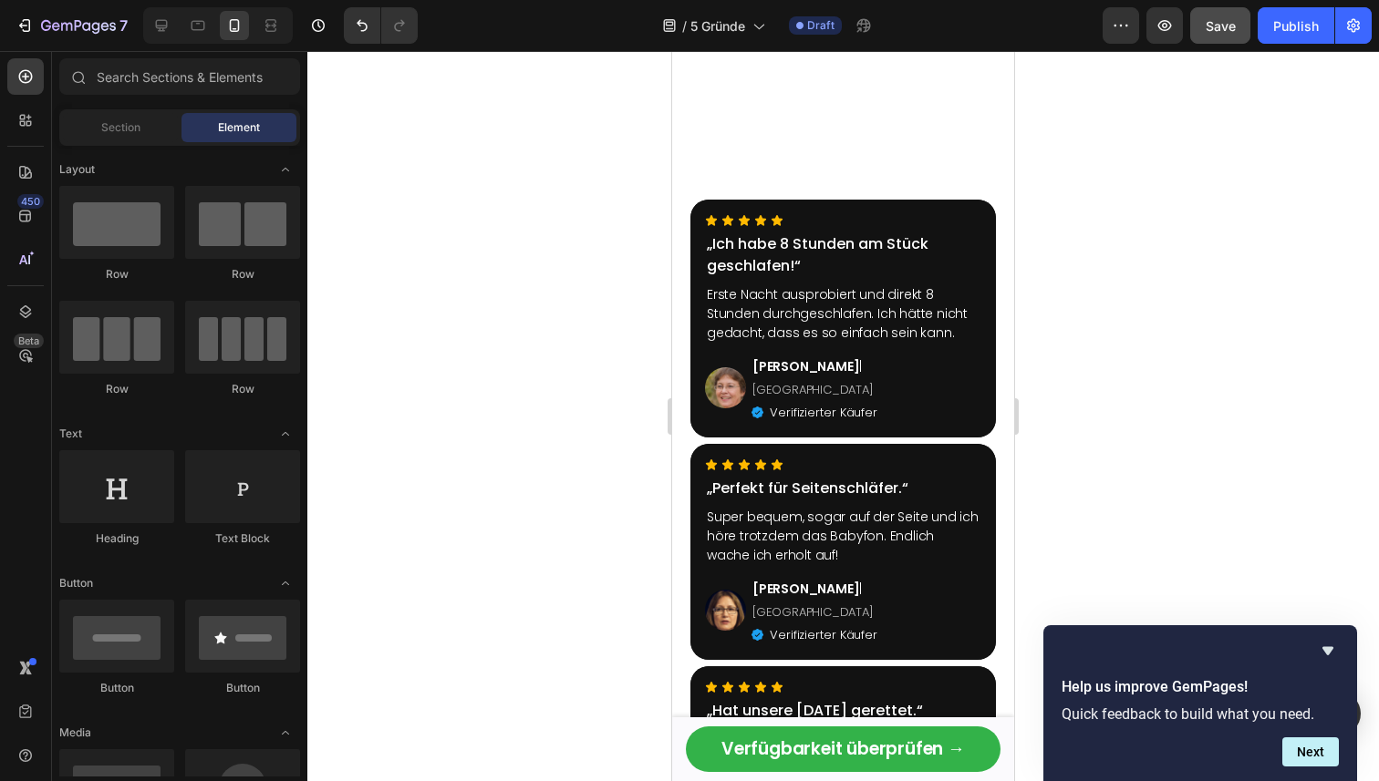
scroll to position [3223, 0]
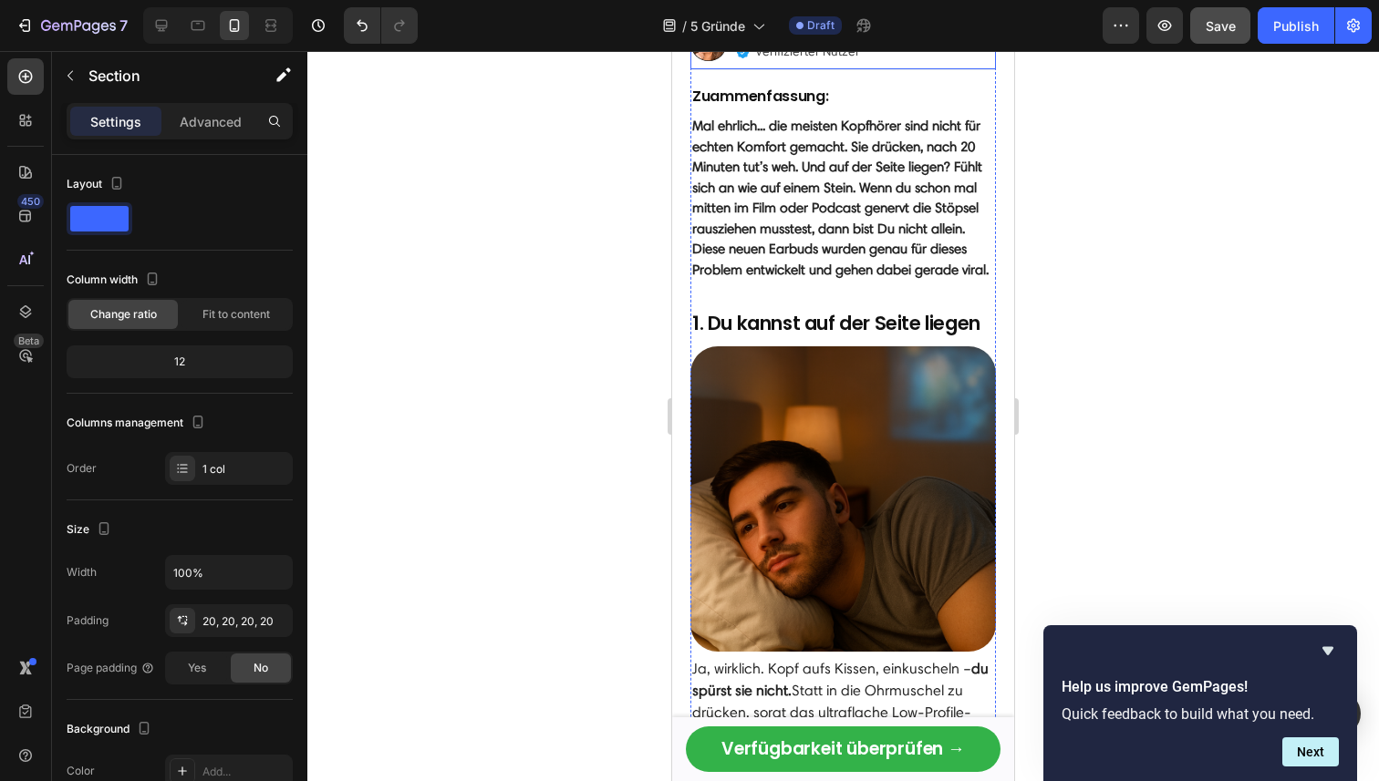
scroll to position [458, 0]
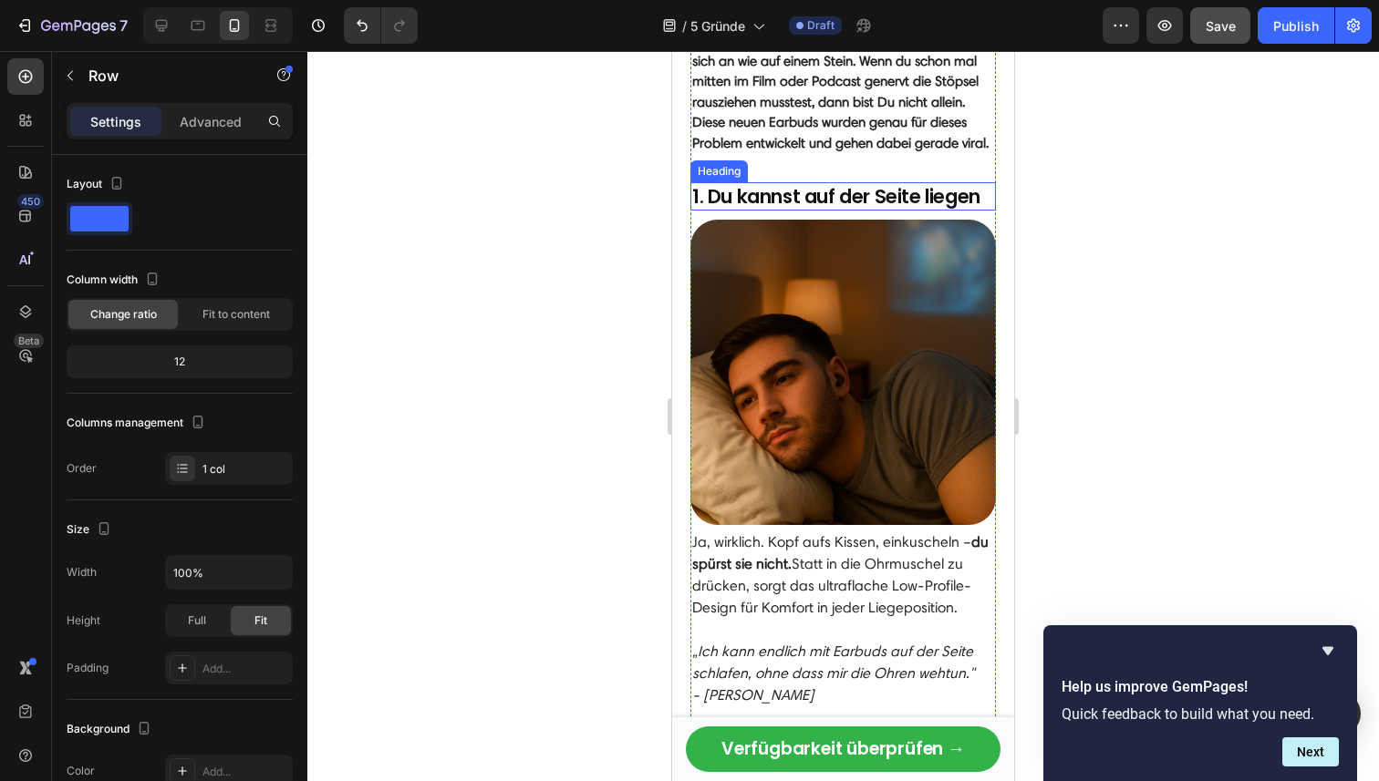
click at [831, 201] on strong "1. Du kannst auf der Seite liegen" at bounding box center [836, 196] width 288 height 26
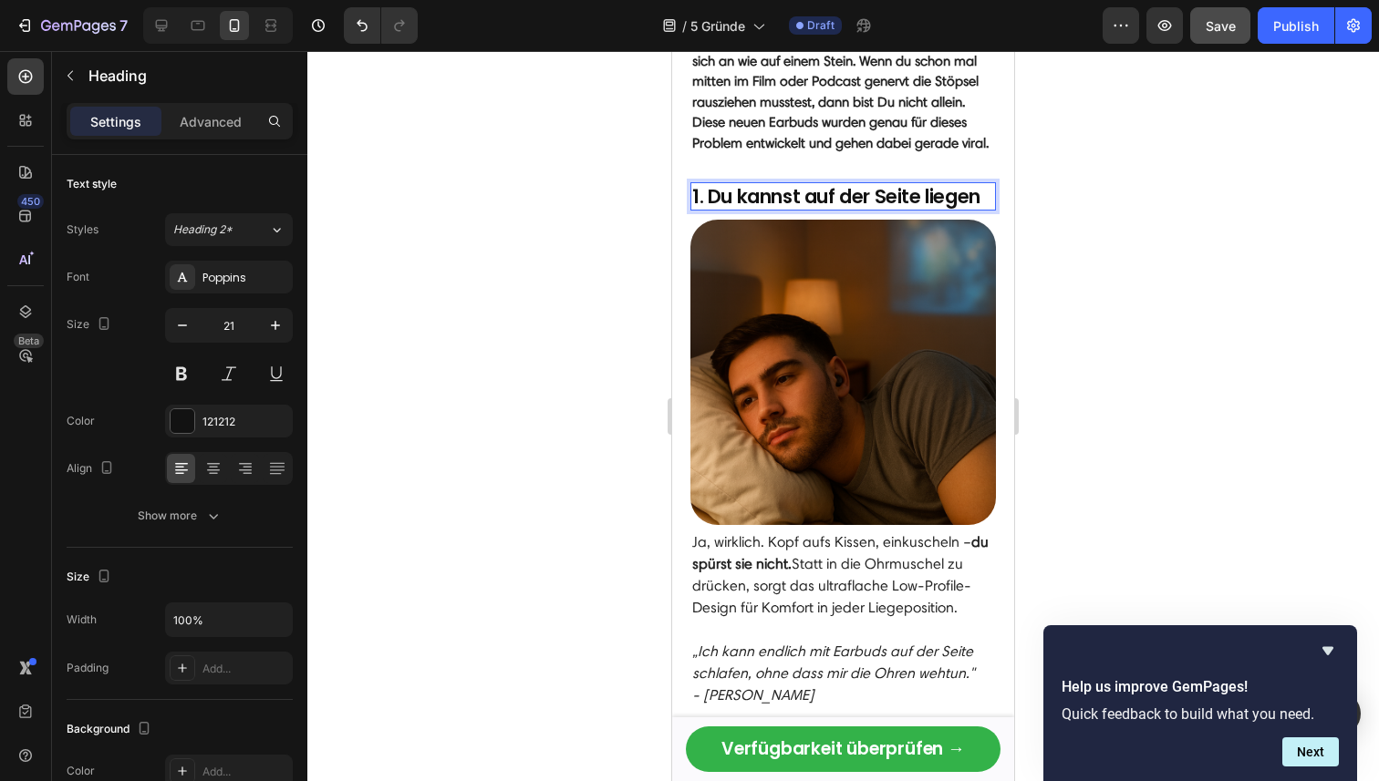
click at [807, 198] on strong "1. Du kannst auf der Seite liegen" at bounding box center [836, 196] width 288 height 26
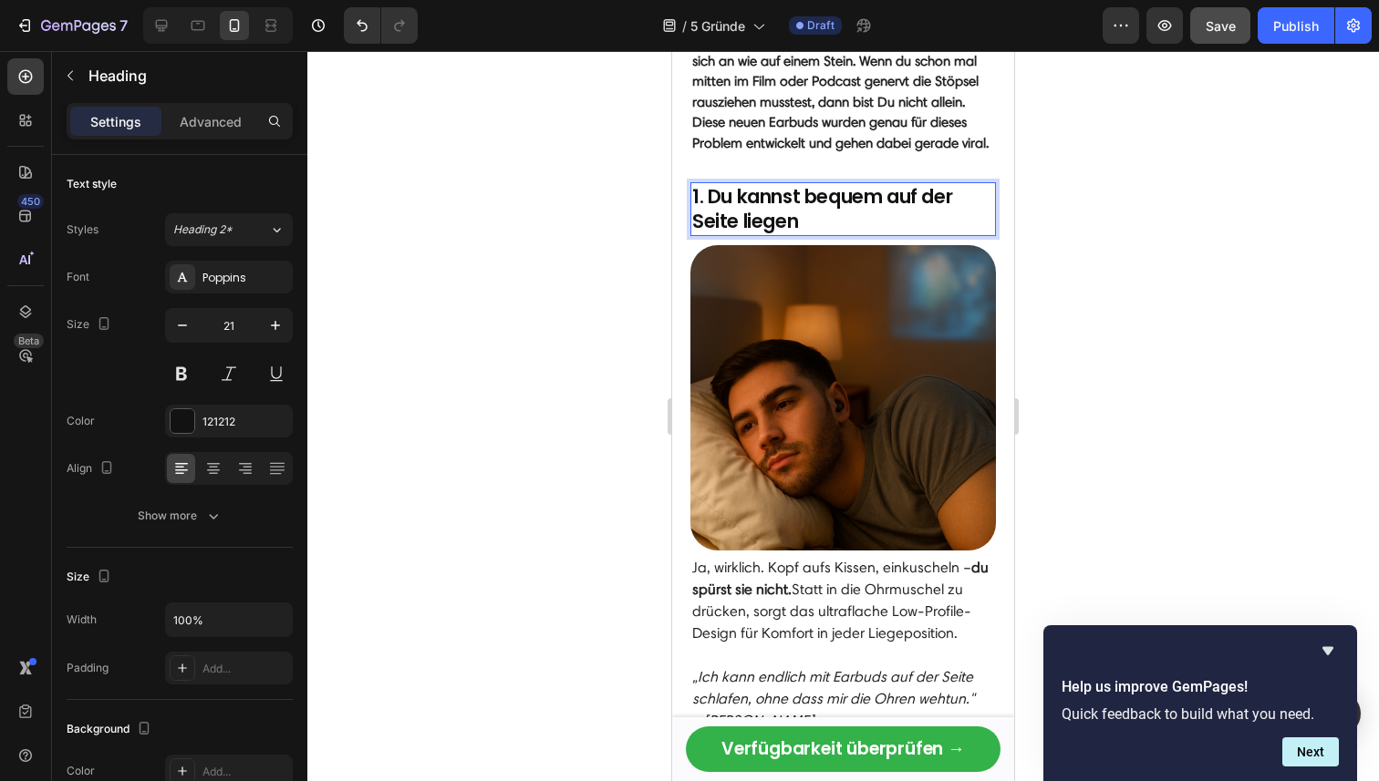
click at [1070, 211] on div at bounding box center [842, 416] width 1071 height 730
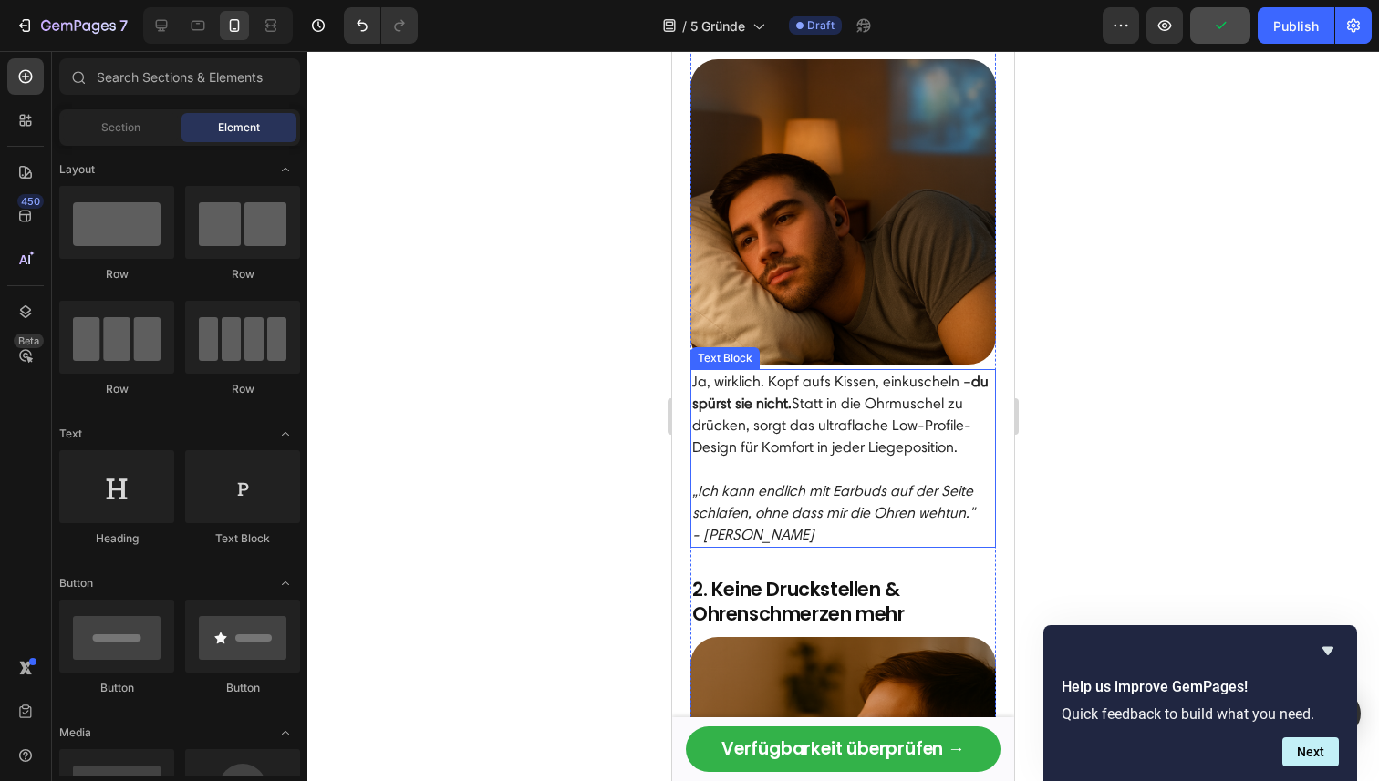
scroll to position [652, 0]
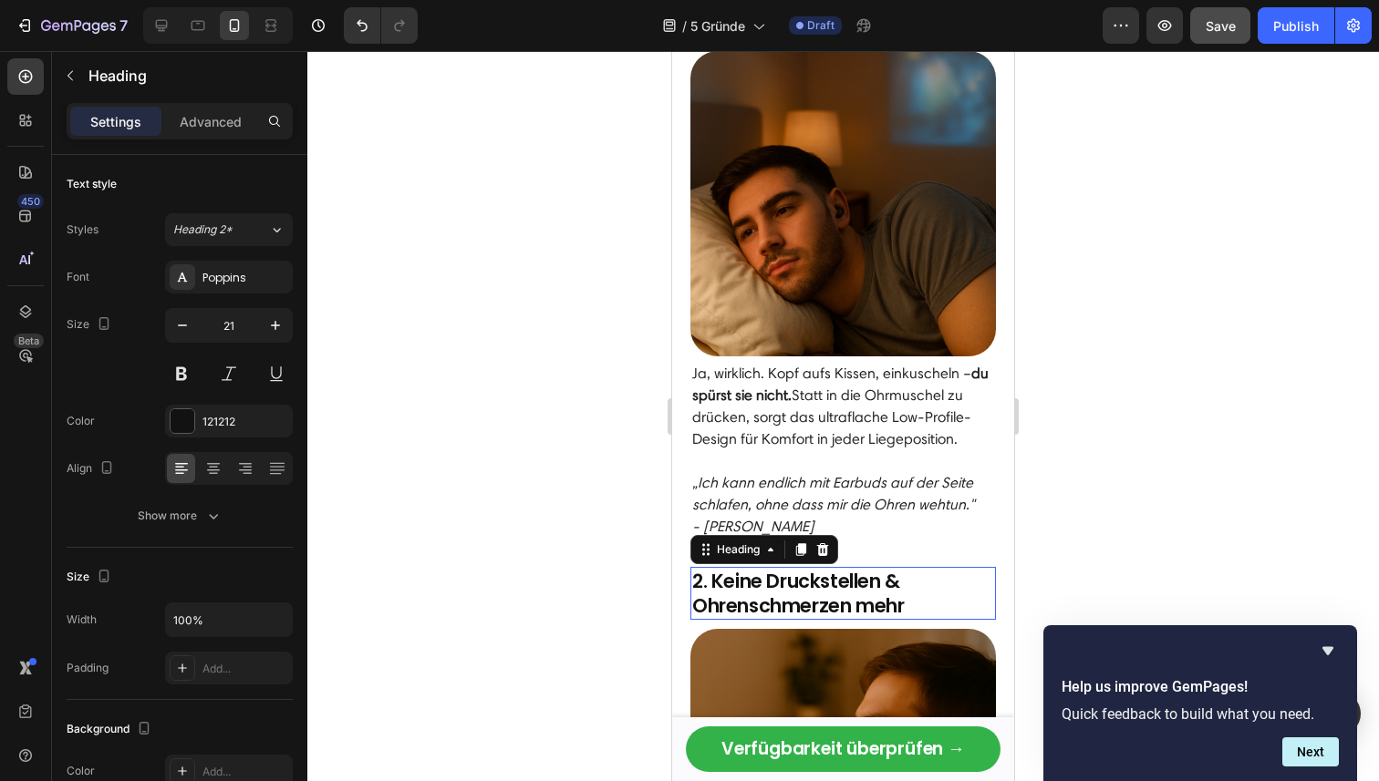
click at [904, 599] on strong "2. Keine Druckstellen & Ohrenschmerzen mehr" at bounding box center [798, 593] width 212 height 51
click at [696, 604] on strong "2. Keine Druckstellen & Ohrenschmerzen" at bounding box center [796, 593] width 208 height 51
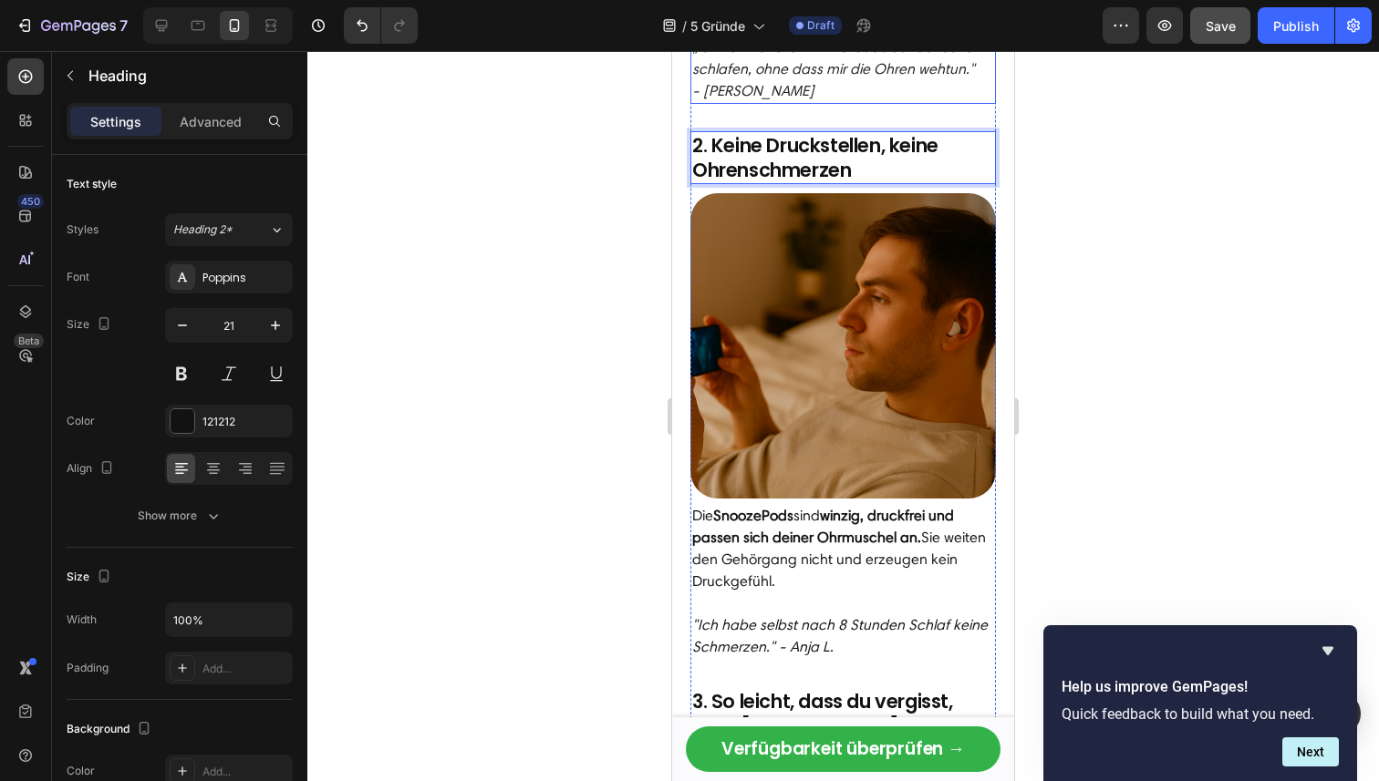
scroll to position [1226, 0]
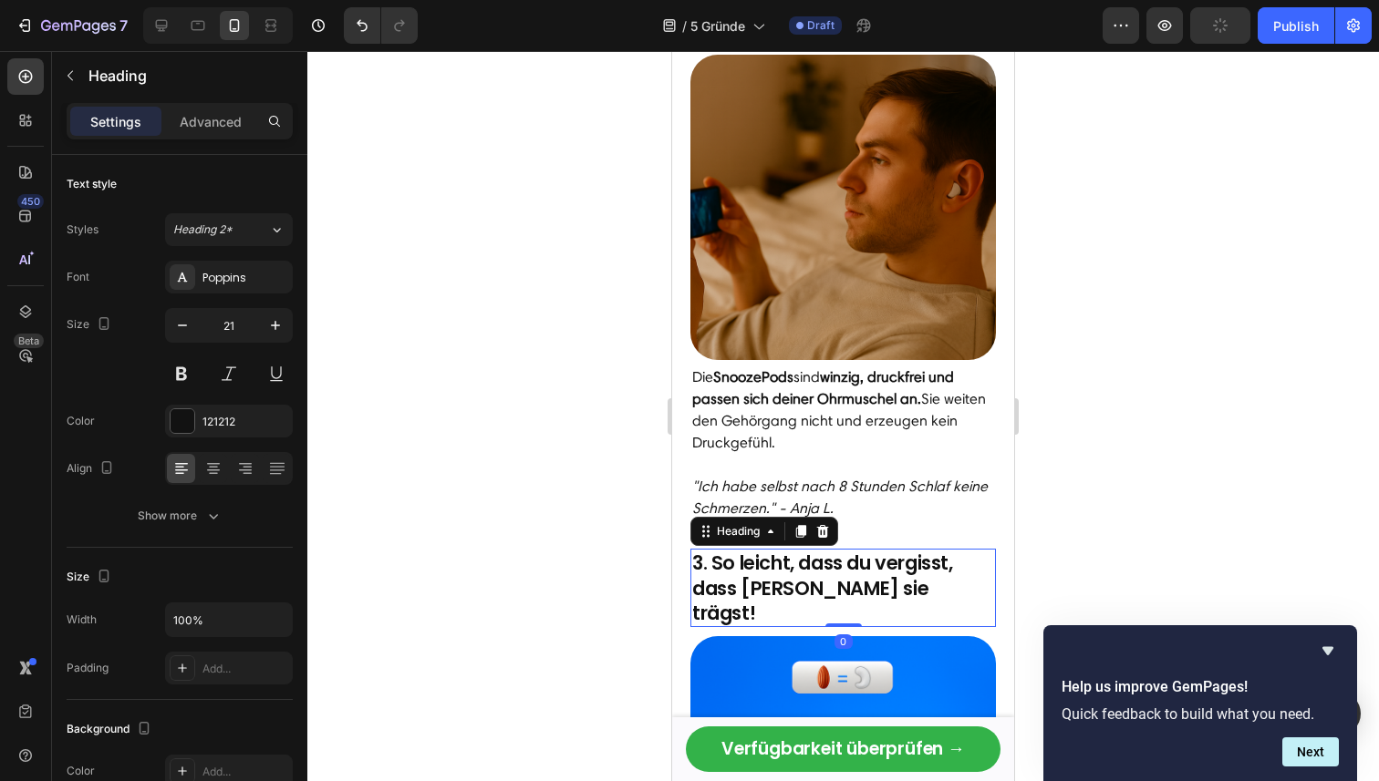
click at [824, 571] on h2 "3. So leicht, dass du vergisst, dass [PERSON_NAME] sie trägst!" at bounding box center [842, 588] width 305 height 78
click at [876, 588] on h2 "3. So leicht, dass du vergisst, dass [PERSON_NAME] sie trägst!" at bounding box center [842, 588] width 305 height 78
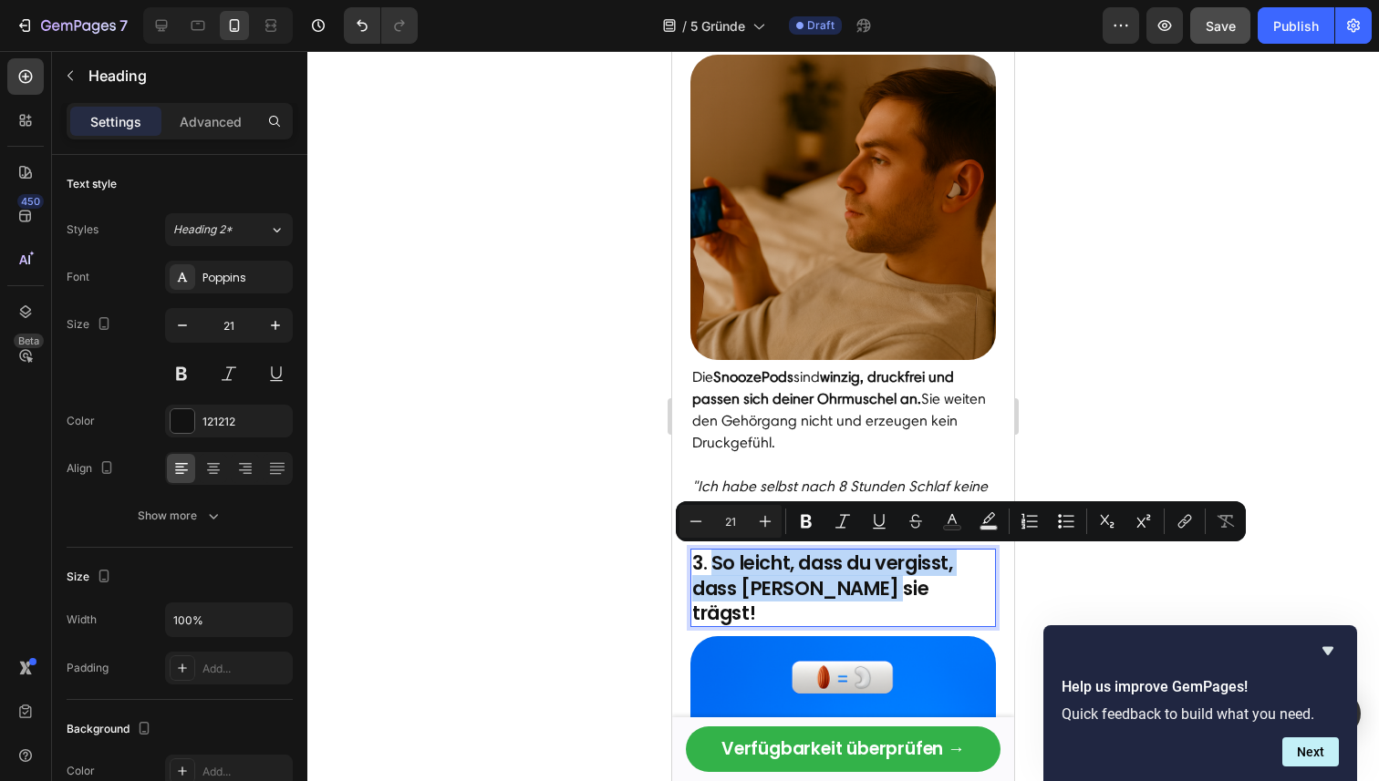
drag, startPoint x: 876, startPoint y: 588, endPoint x: 715, endPoint y: 561, distance: 163.7
click at [715, 561] on p "3. So leicht, dass du vergisst, dass [PERSON_NAME] sie trägst!" at bounding box center [843, 588] width 302 height 75
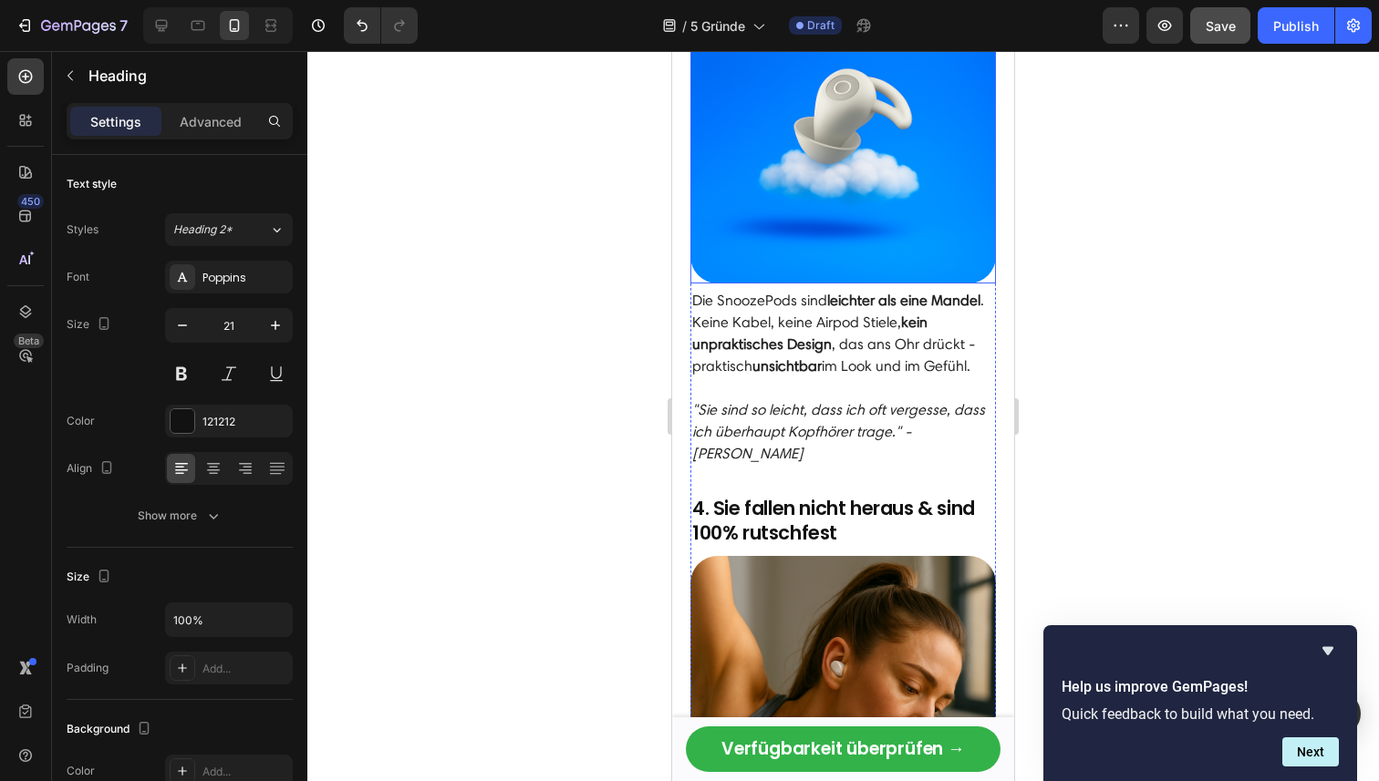
scroll to position [1838, 0]
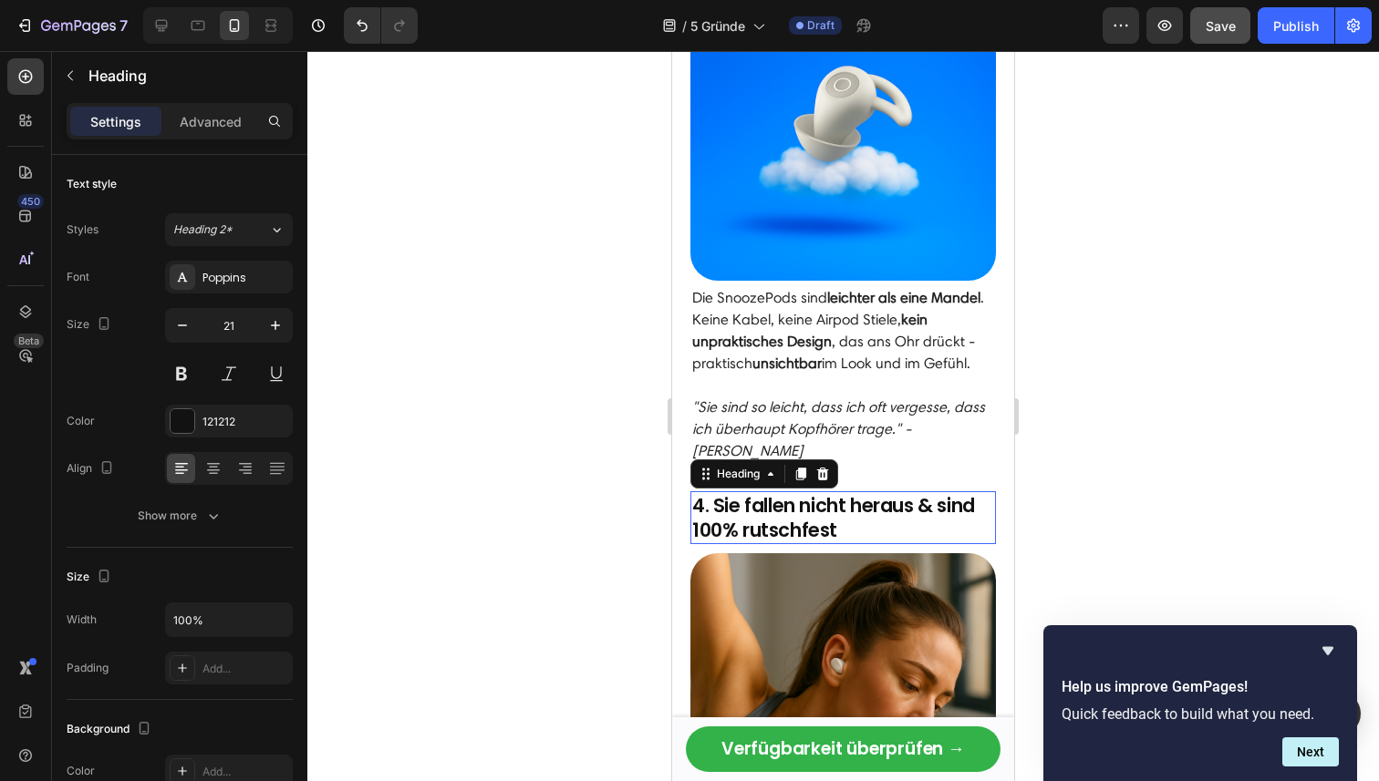
click at [852, 491] on h2 "4. Sie fallen nicht heraus & sind 100% rutschfest" at bounding box center [842, 518] width 305 height 54
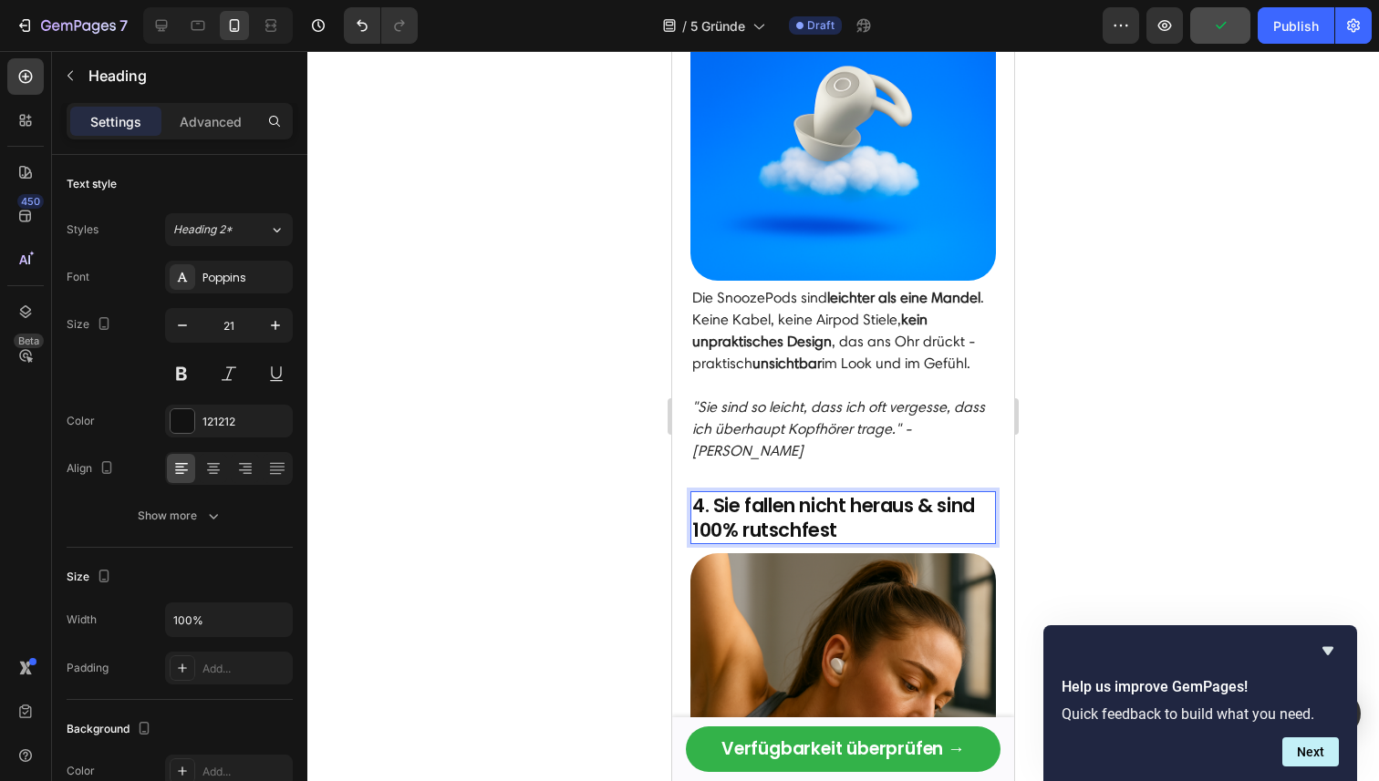
click at [835, 508] on h2 "4. Sie fallen nicht heraus & sind 100% rutschfest" at bounding box center [842, 518] width 305 height 54
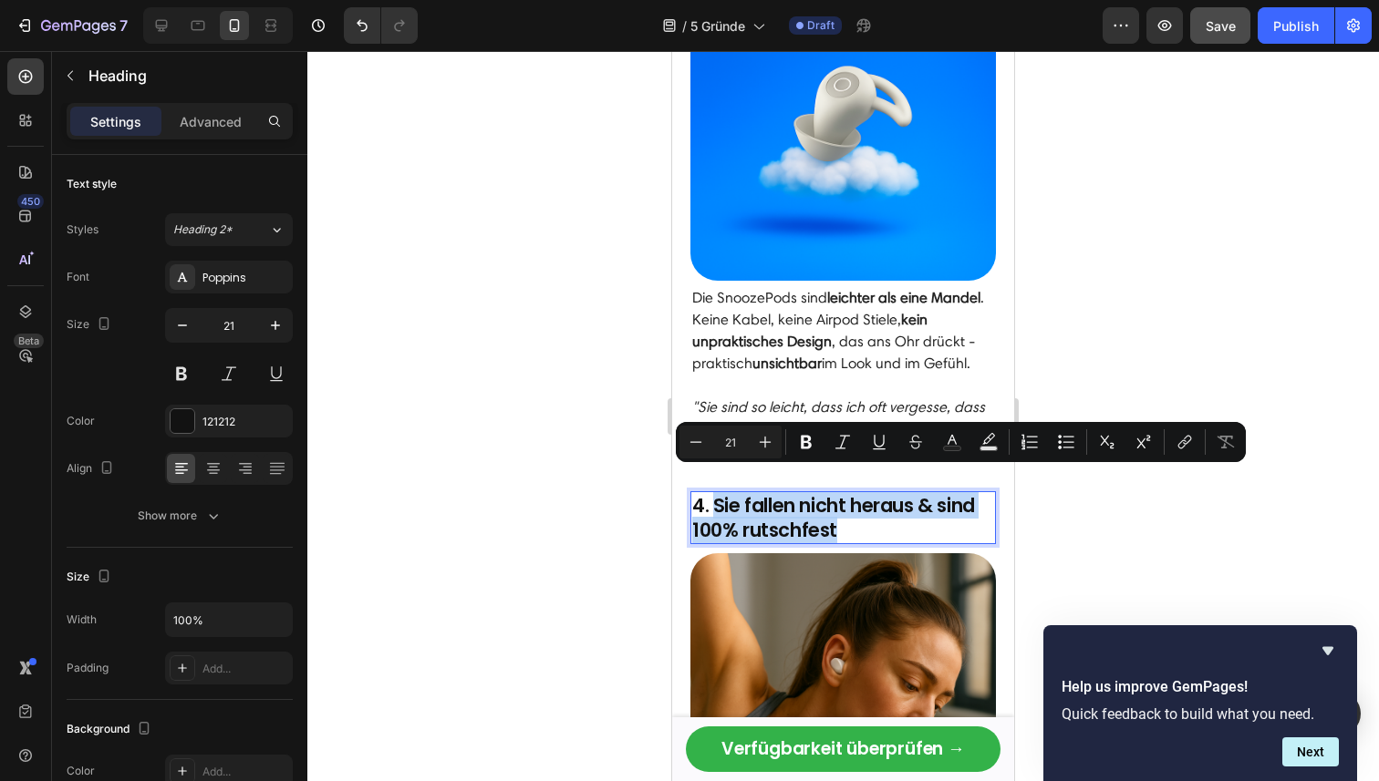
drag, startPoint x: 855, startPoint y: 510, endPoint x: 716, endPoint y: 482, distance: 142.2
click at [715, 493] on p "4. Sie fallen nicht heraus & sind 100% rutschfest" at bounding box center [843, 518] width 302 height 50
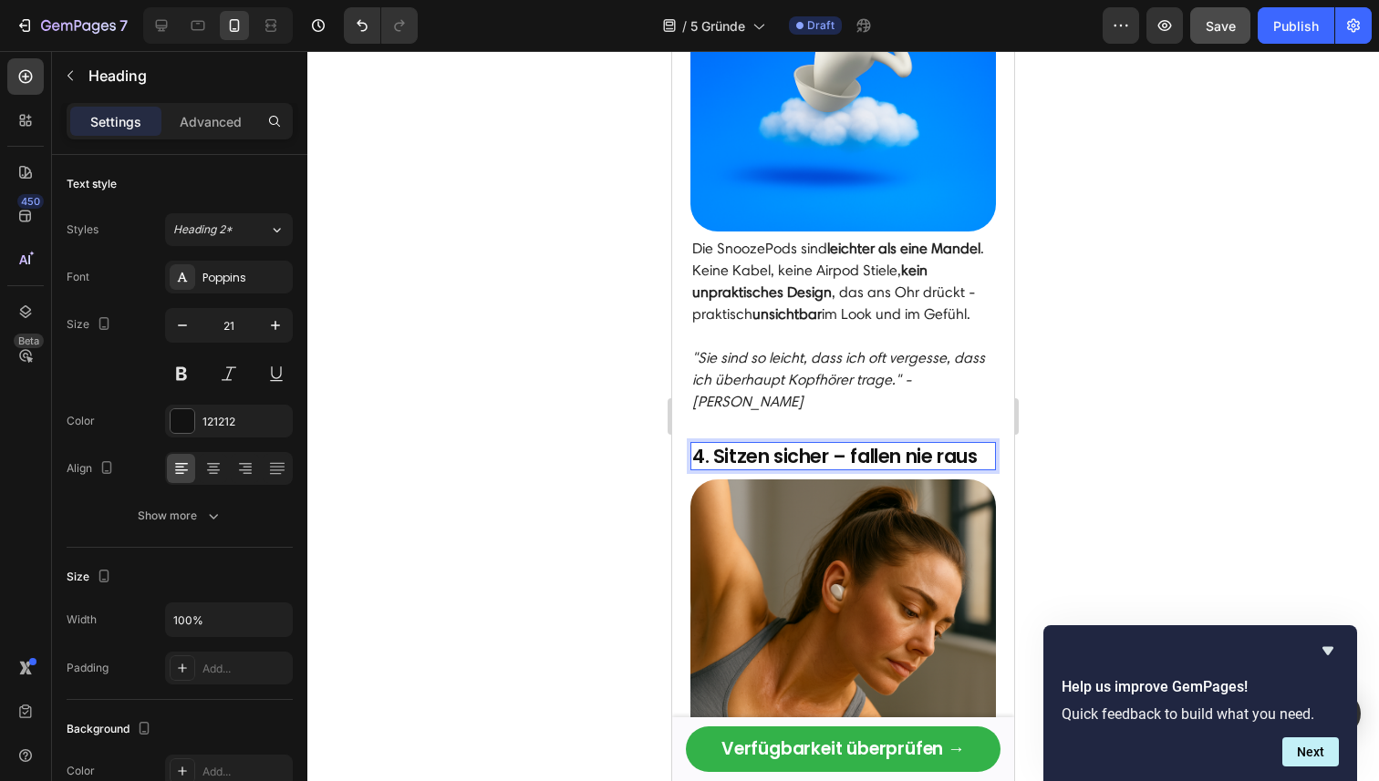
scroll to position [1892, 0]
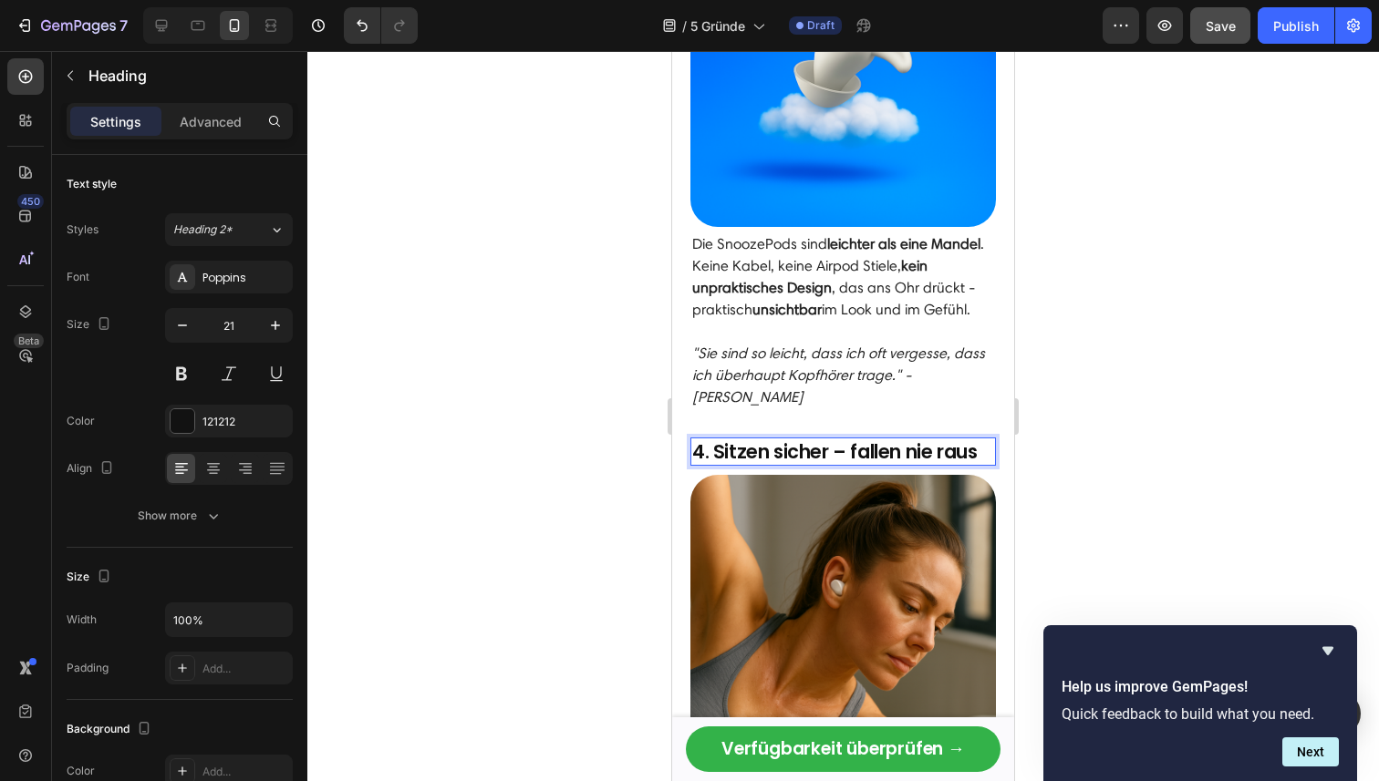
click at [843, 440] on p "4. Sitzen sicher – fallen nie raus" at bounding box center [843, 452] width 302 height 25
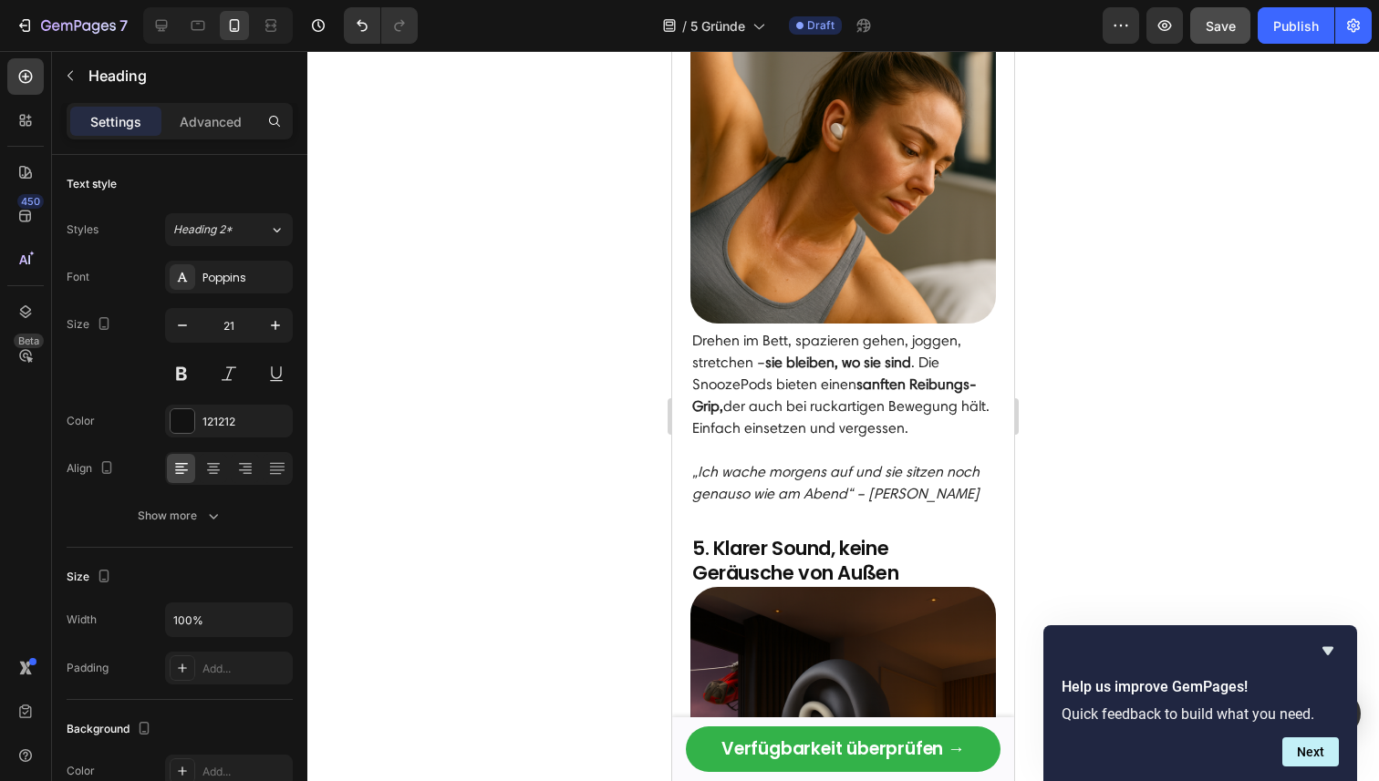
scroll to position [2393, 0]
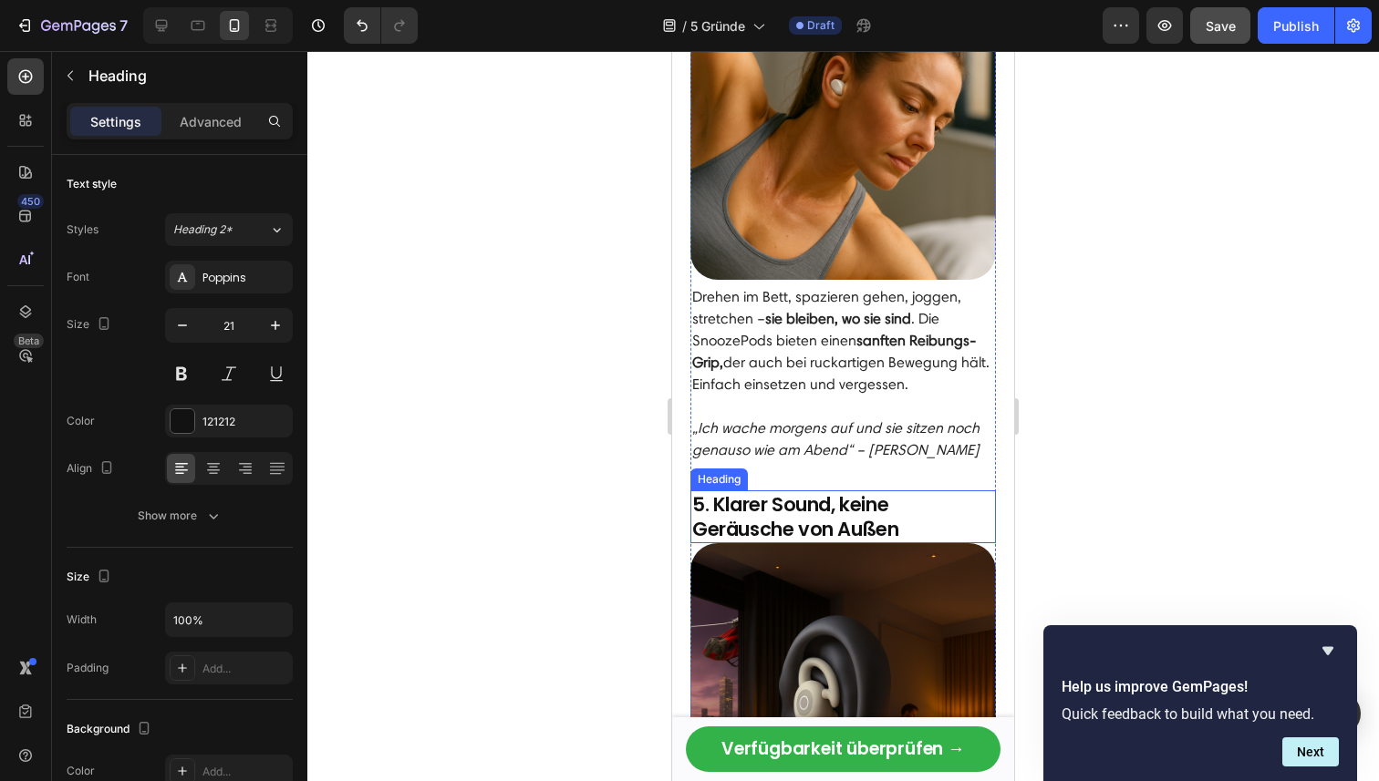
click at [843, 491] on strong "5. Klarer Sound, keine Geräusche von Außen" at bounding box center [795, 516] width 206 height 51
click at [907, 506] on h2 "5. Klarer Sound, keine Geräusche von Außen" at bounding box center [842, 518] width 305 height 54
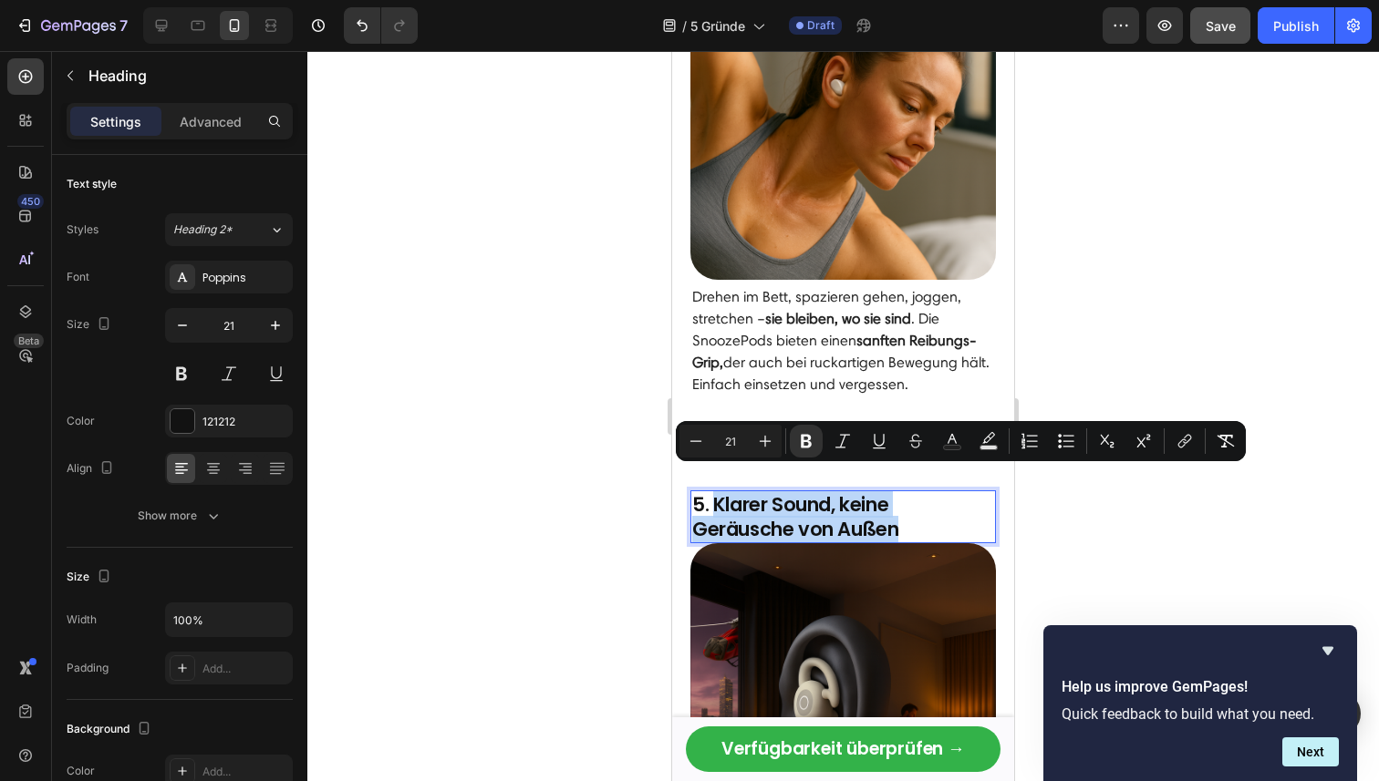
drag, startPoint x: 907, startPoint y: 506, endPoint x: 718, endPoint y: 485, distance: 190.8
click at [718, 492] on p "5. Klarer Sound, keine Geräusche von Außen" at bounding box center [843, 517] width 302 height 50
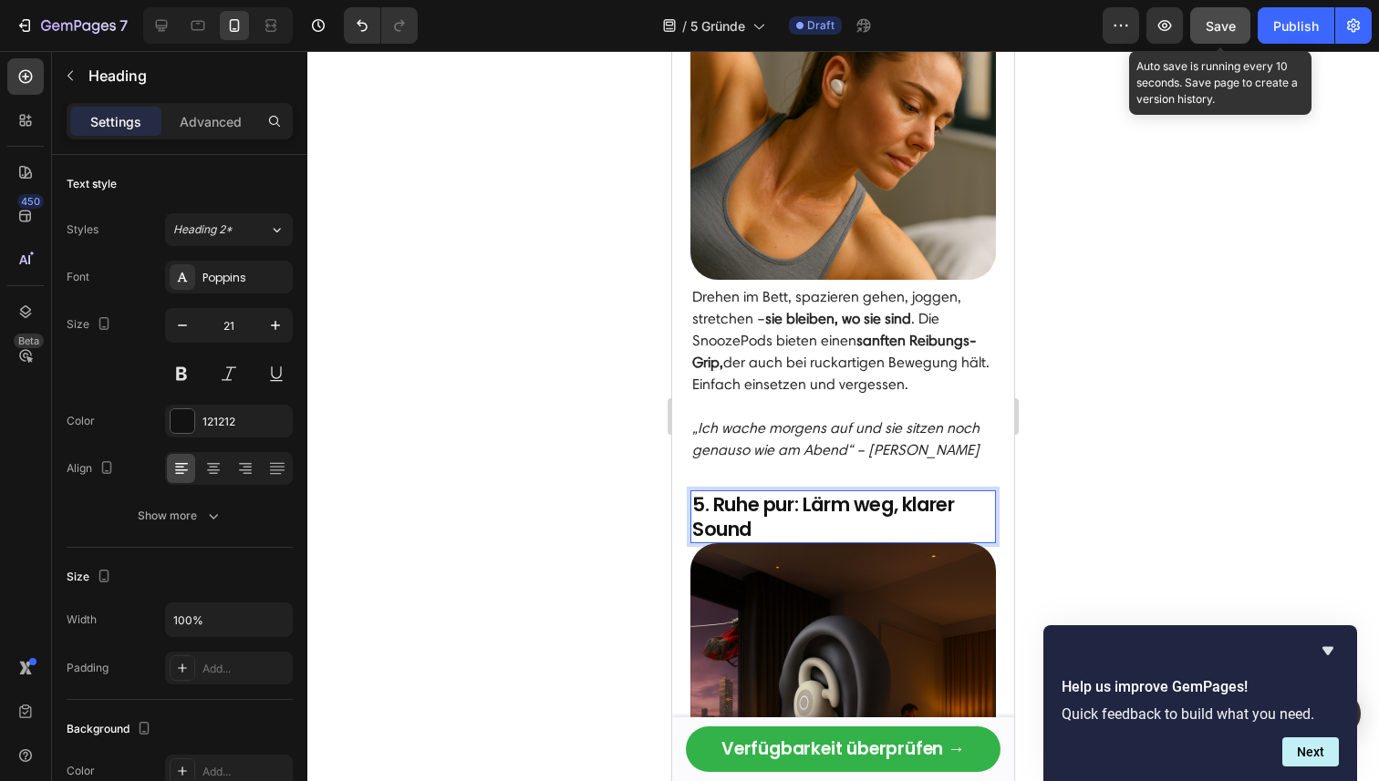
click at [1230, 31] on span "Save" at bounding box center [1220, 26] width 30 height 16
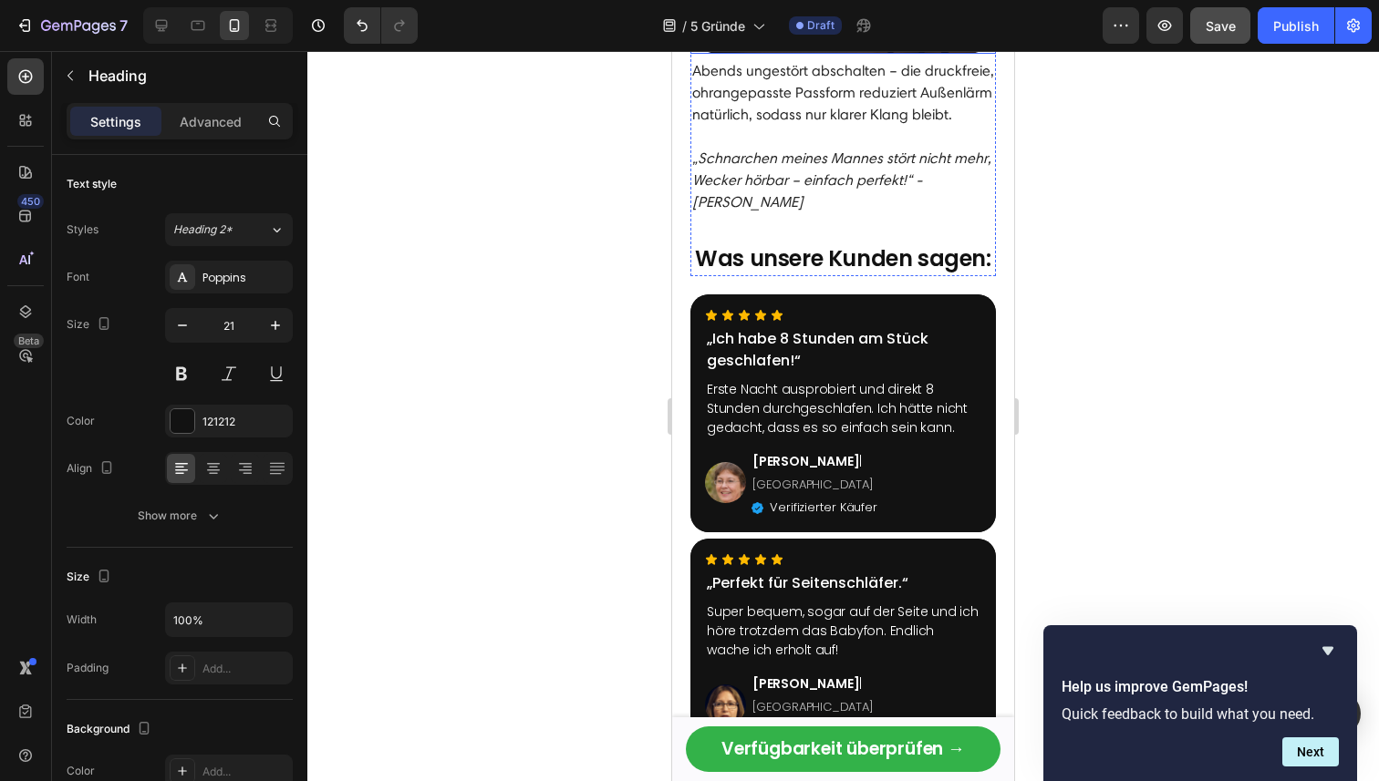
scroll to position [3205, 0]
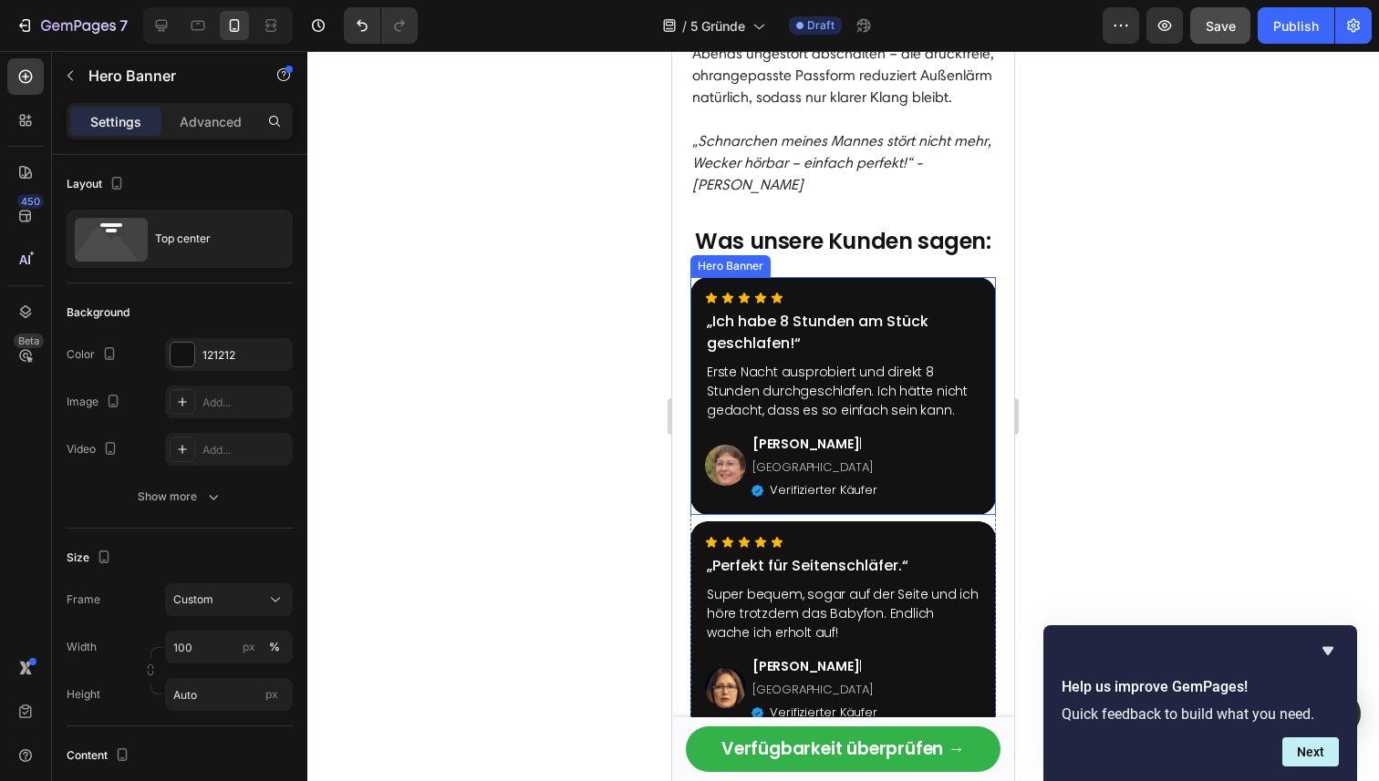
click at [704, 277] on div "Icon Icon Icon Icon Icon Icon List „Ich habe 8 Stunden am Stück geschlafen!“ Te…" at bounding box center [842, 396] width 305 height 238
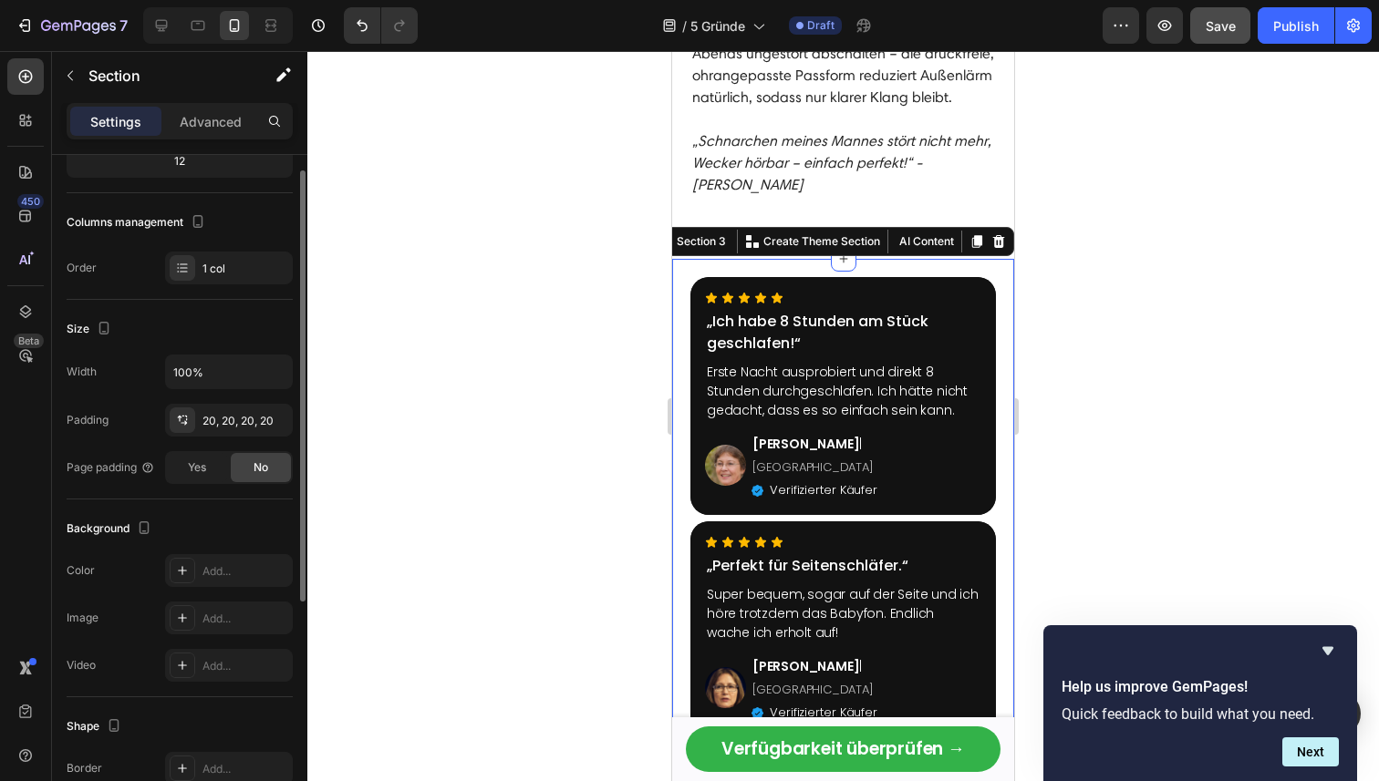
scroll to position [0, 0]
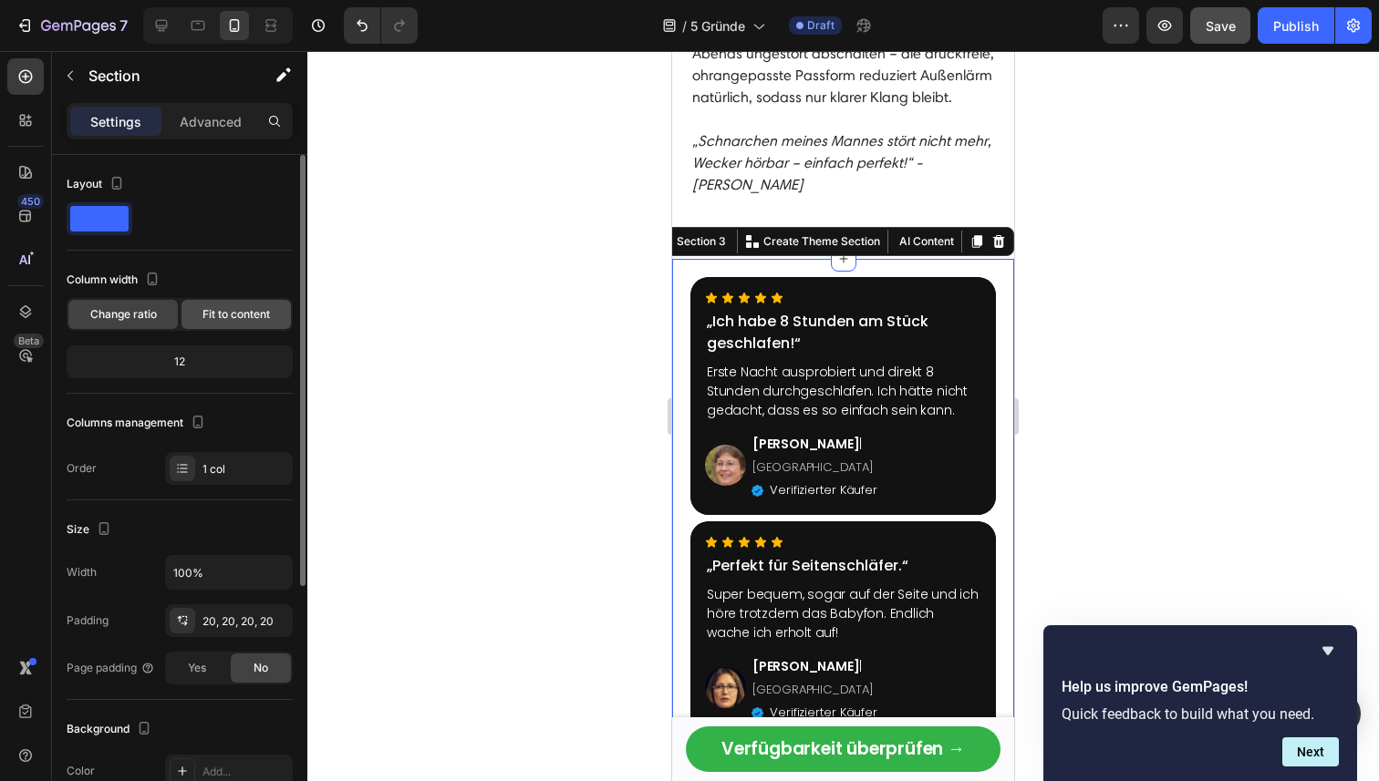
click at [230, 315] on span "Fit to content" at bounding box center [235, 314] width 67 height 16
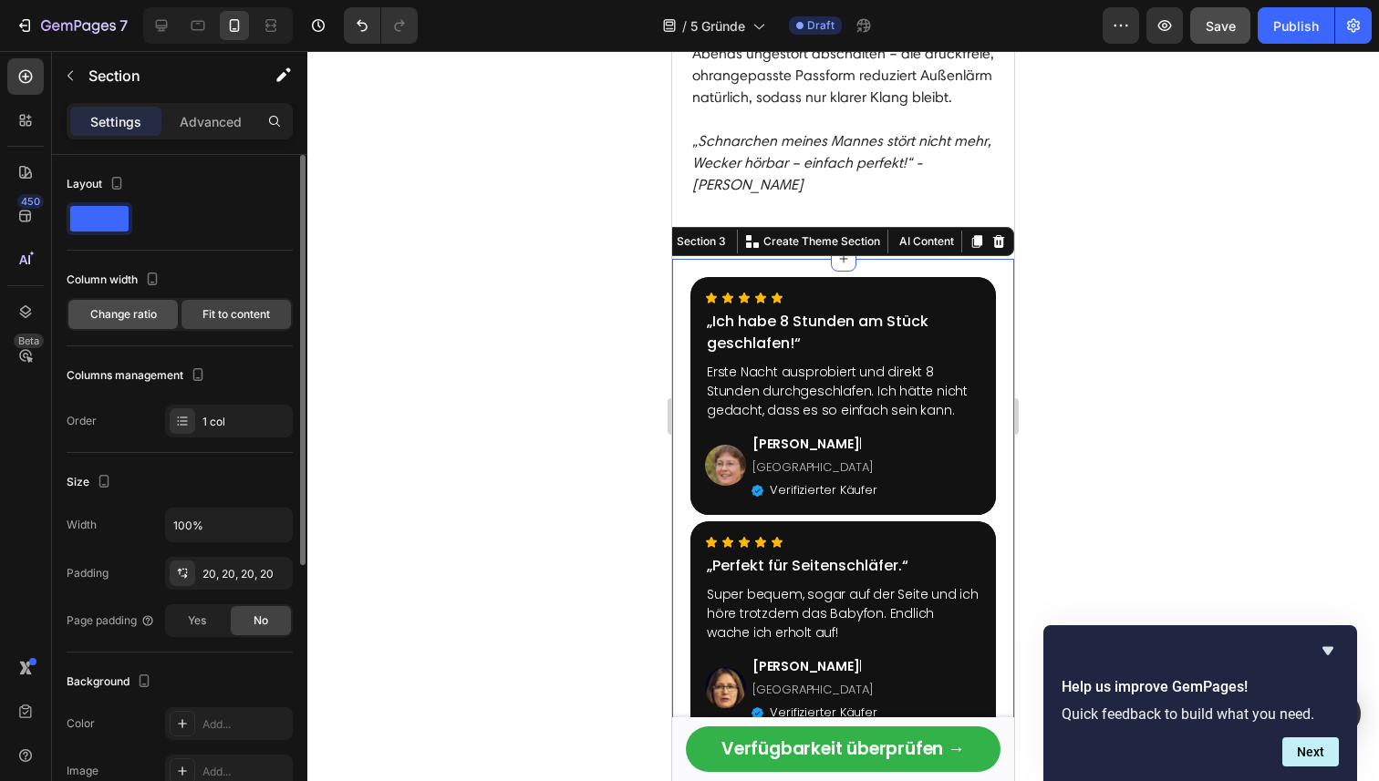
click at [137, 315] on span "Change ratio" at bounding box center [123, 314] width 67 height 16
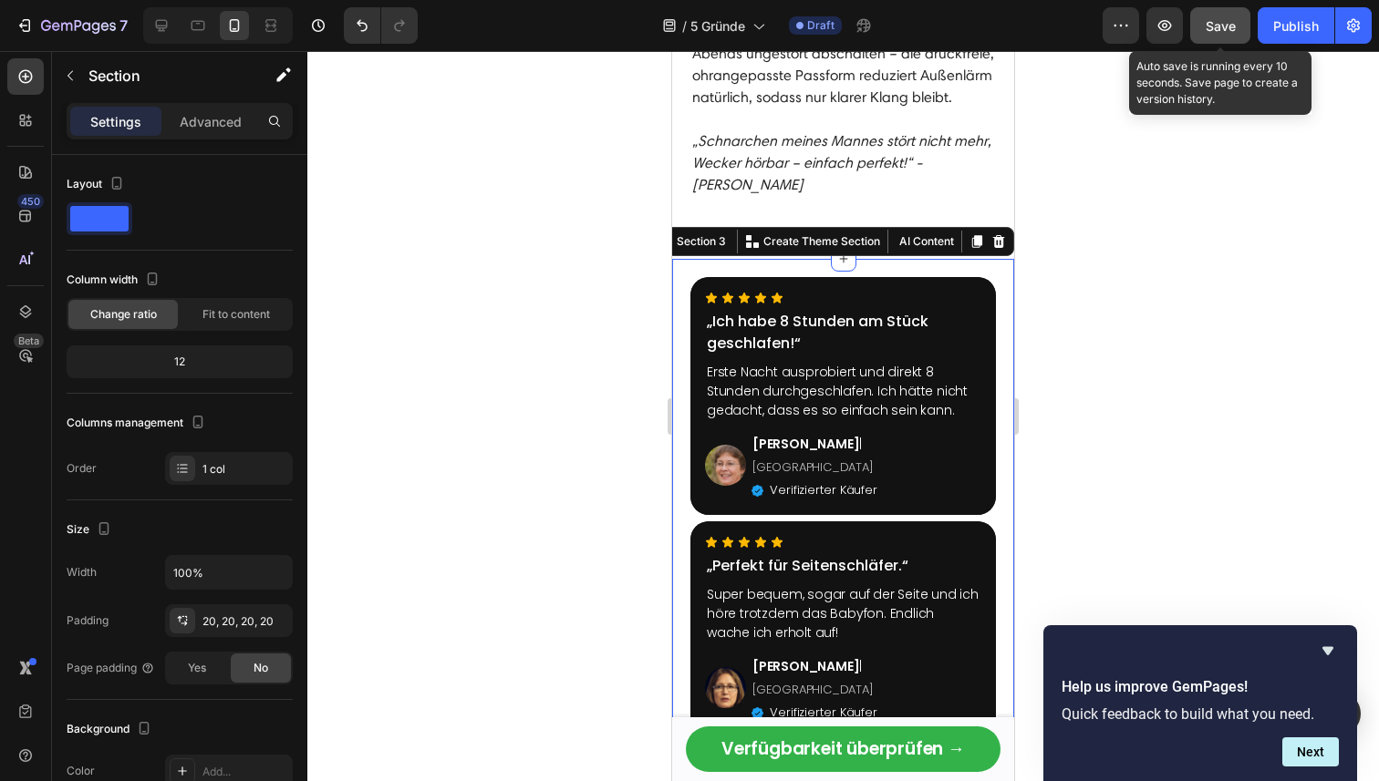
click at [1232, 16] on div "Save" at bounding box center [1220, 25] width 30 height 19
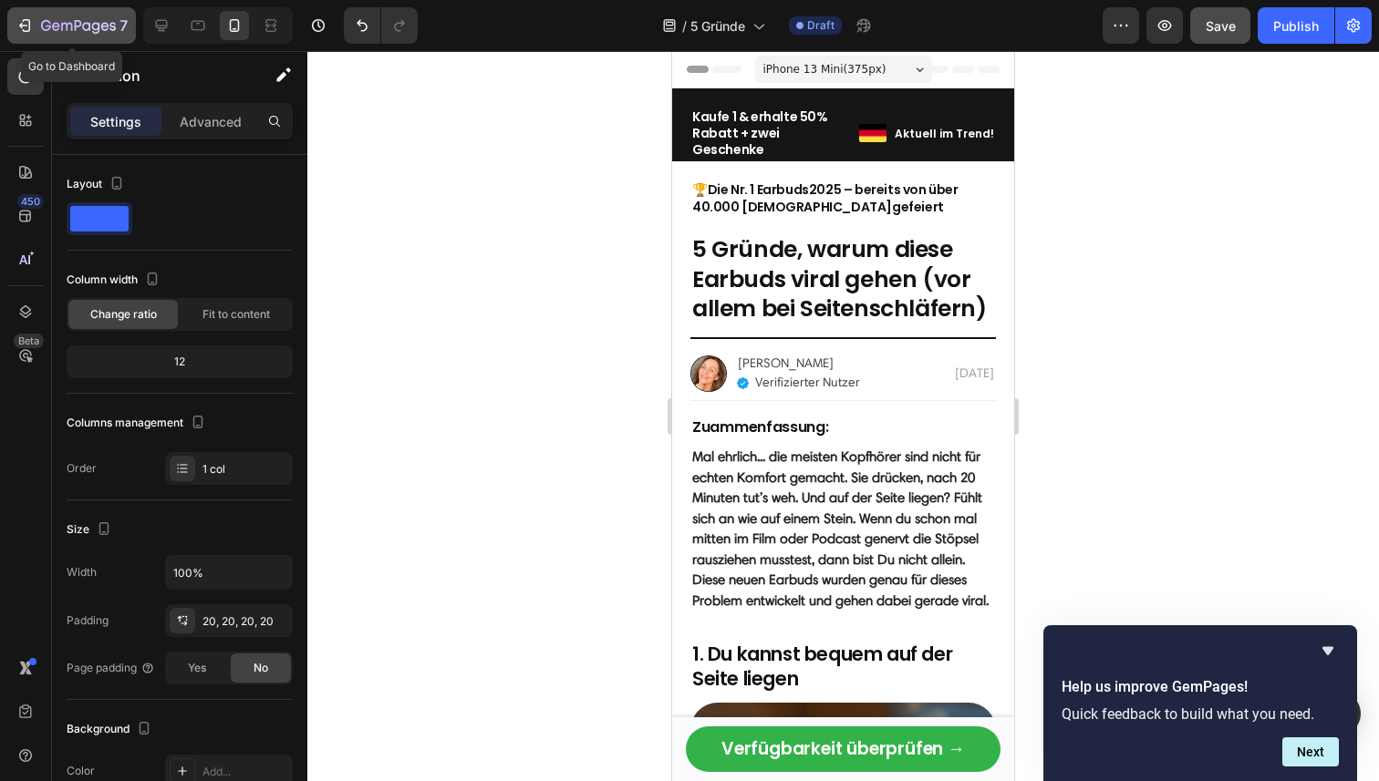
click at [26, 13] on button "7" at bounding box center [71, 25] width 129 height 36
